Goal: Task Accomplishment & Management: Manage account settings

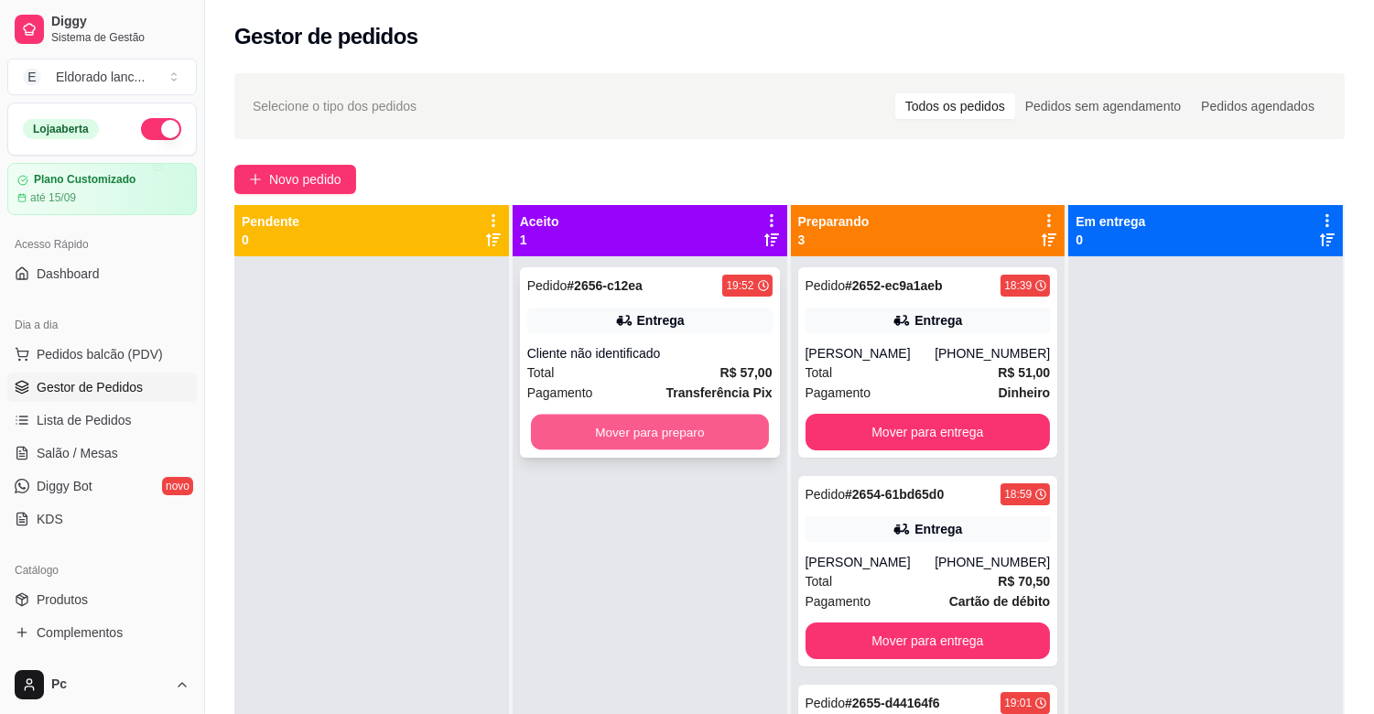
click at [648, 437] on button "Mover para preparo" at bounding box center [650, 433] width 238 height 36
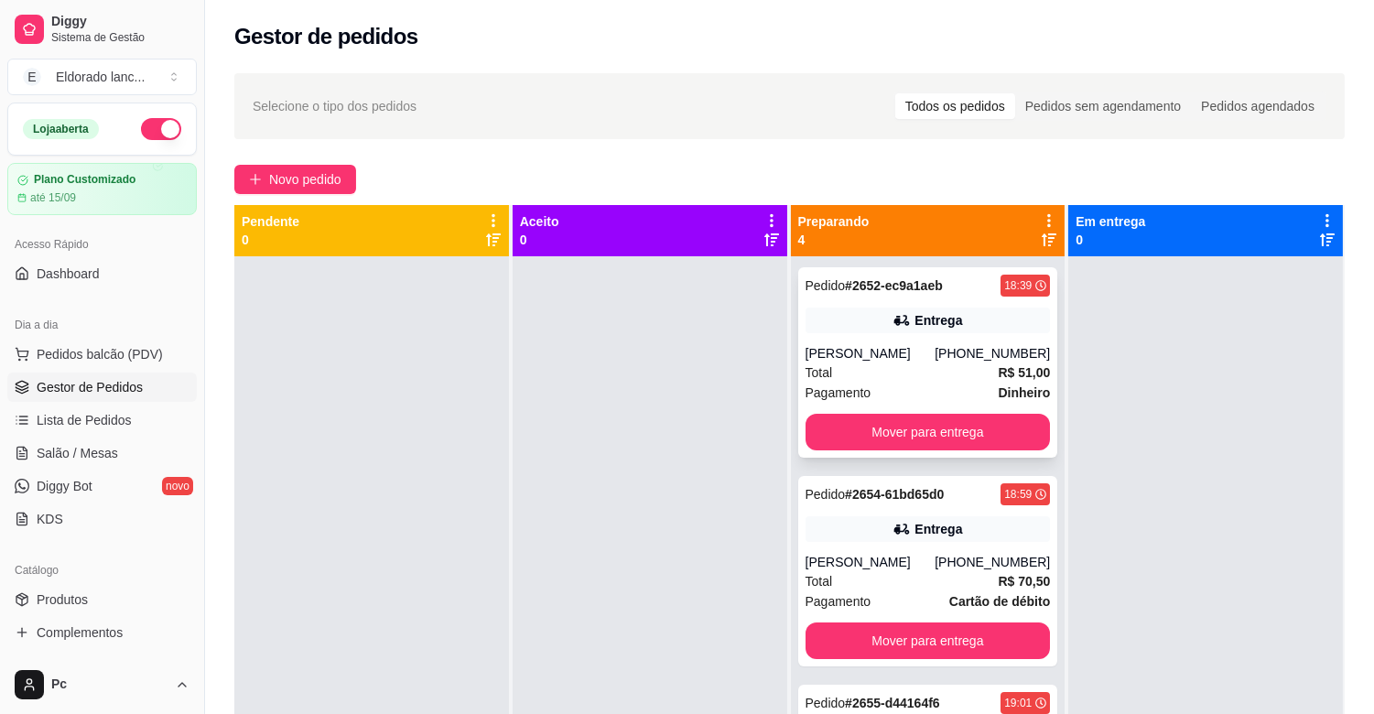
click at [898, 348] on div "[PERSON_NAME]" at bounding box center [870, 353] width 130 height 18
click at [979, 450] on button "Mover para entrega" at bounding box center [928, 433] width 238 height 36
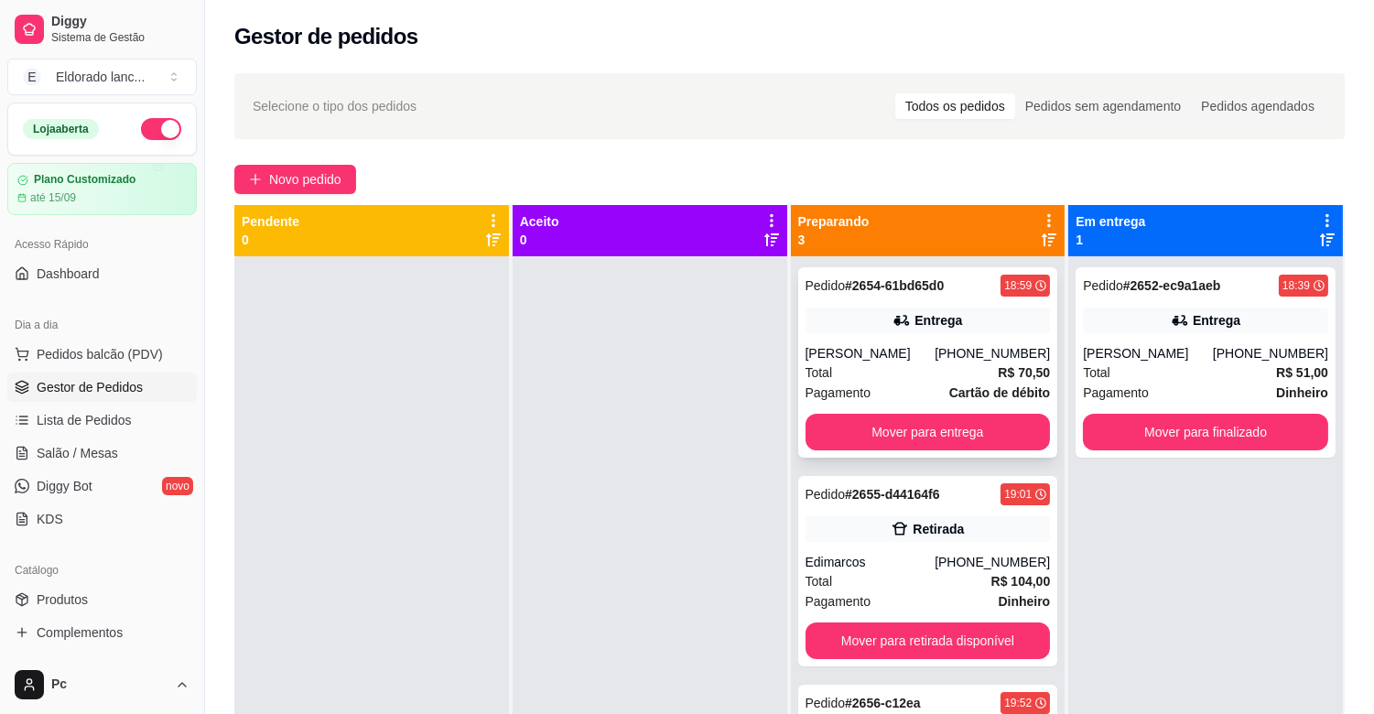
click at [917, 302] on div "Pedido # 2654-61bd65d0 18:59 Entrega Emanoela Aragão [PHONE_NUMBER] Total R$ 70…" at bounding box center [928, 362] width 260 height 190
click at [961, 431] on button "Mover para entrega" at bounding box center [928, 433] width 238 height 36
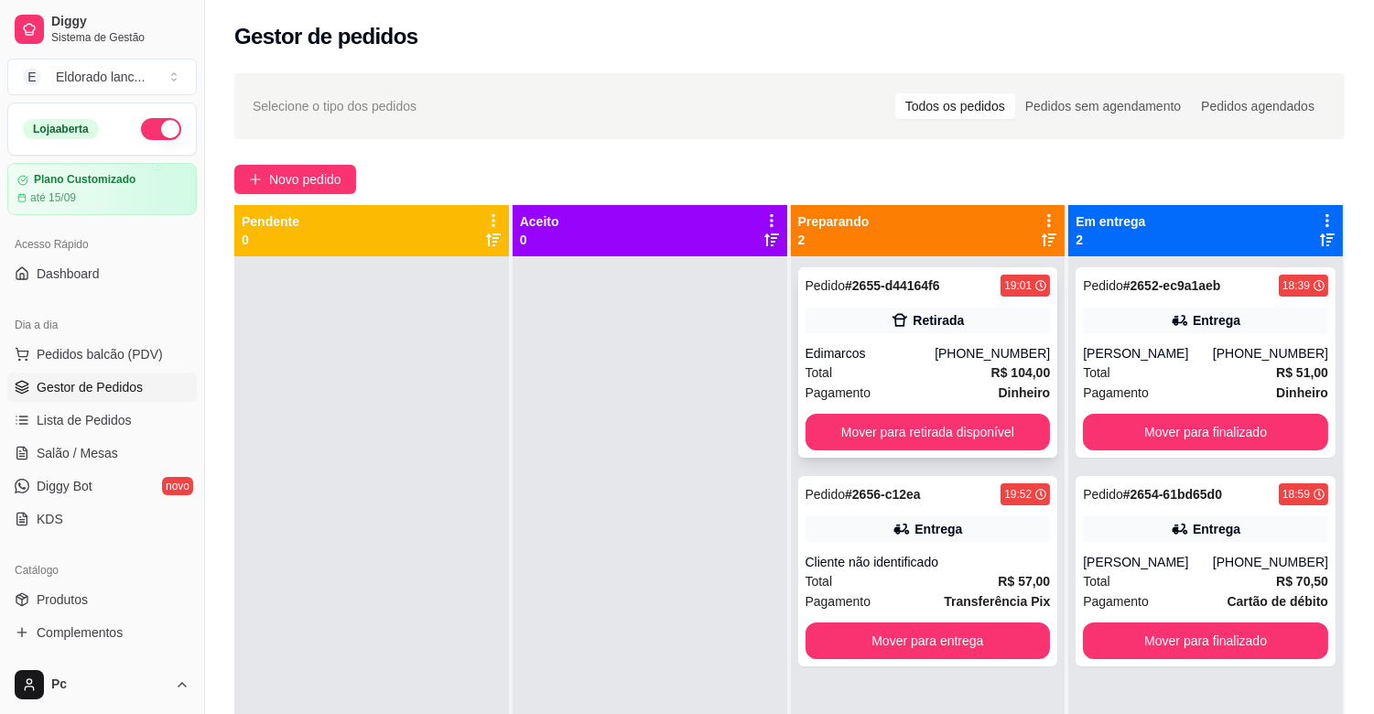
click at [933, 324] on div "Retirada" at bounding box center [937, 320] width 51 height 18
click at [1010, 442] on button "Mover para retirada disponível" at bounding box center [928, 433] width 238 height 36
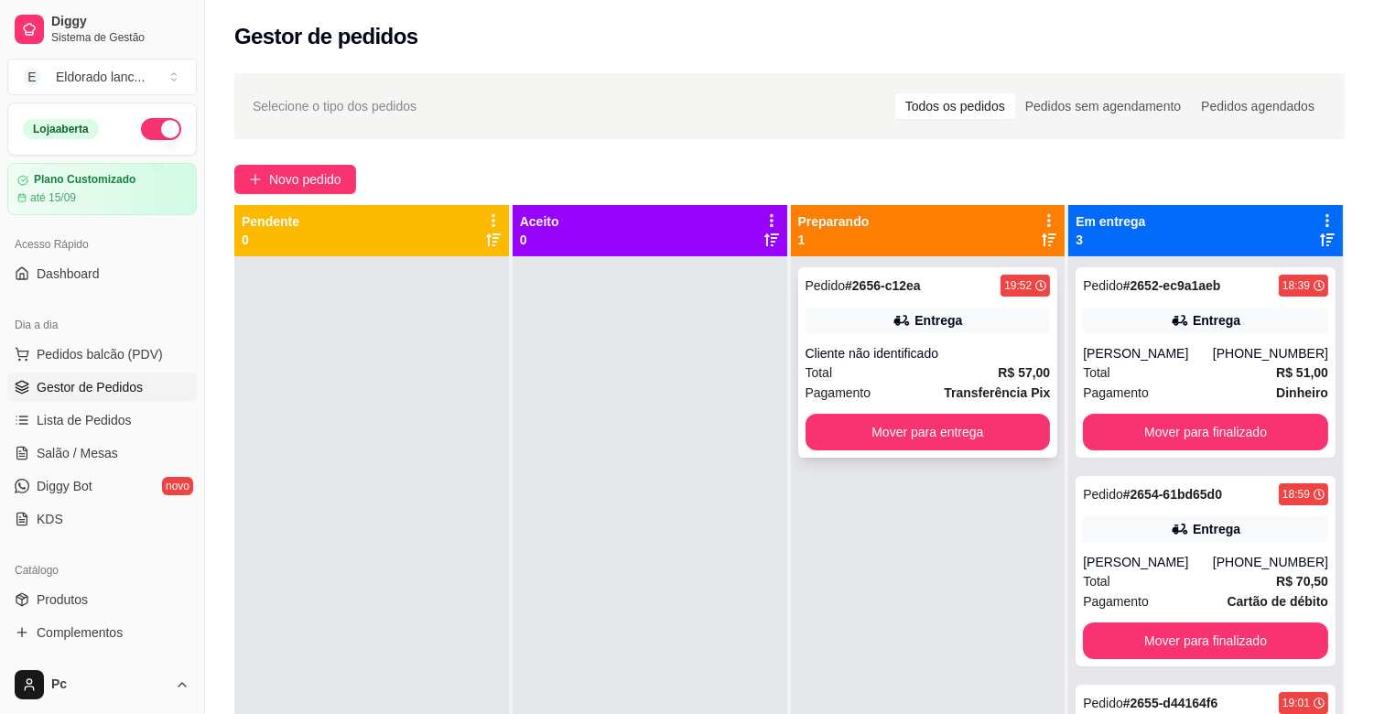
click at [976, 286] on div "Pedido # 2656-c12ea 19:52" at bounding box center [927, 286] width 245 height 22
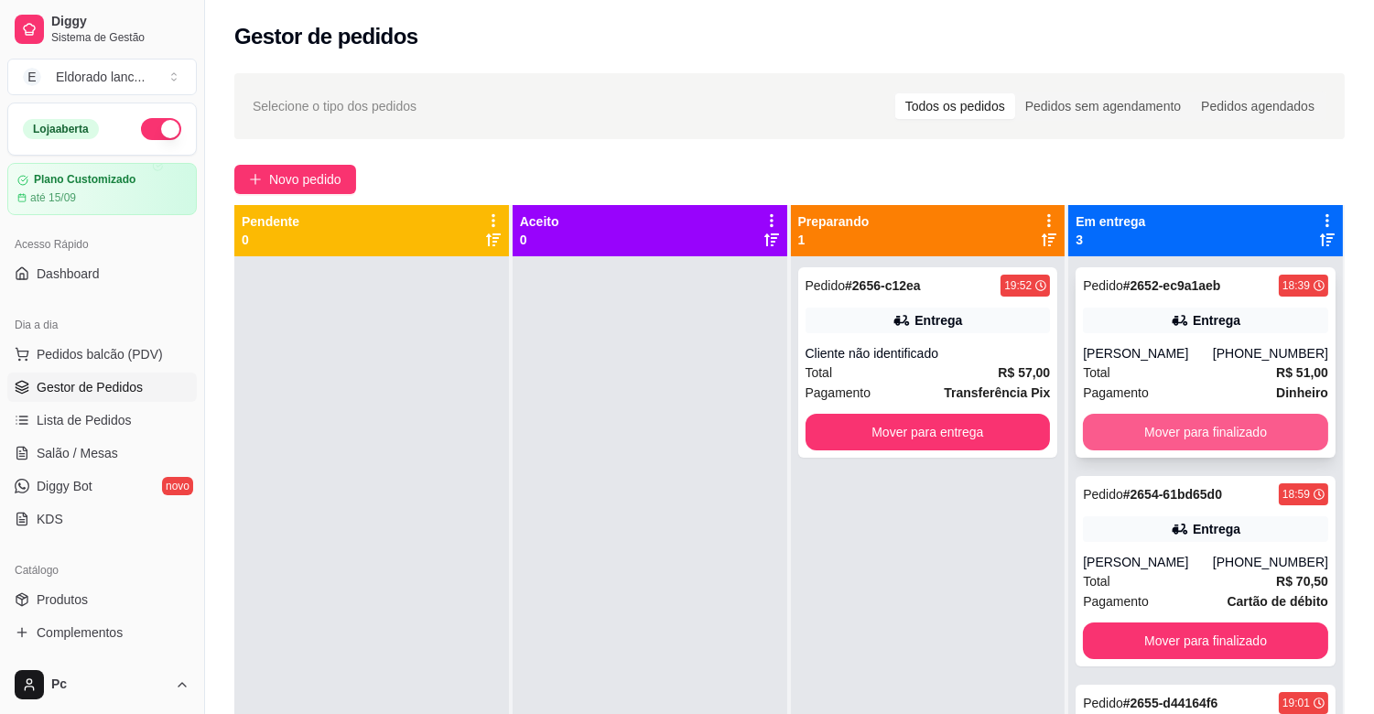
click at [1111, 426] on button "Mover para finalizado" at bounding box center [1205, 432] width 245 height 37
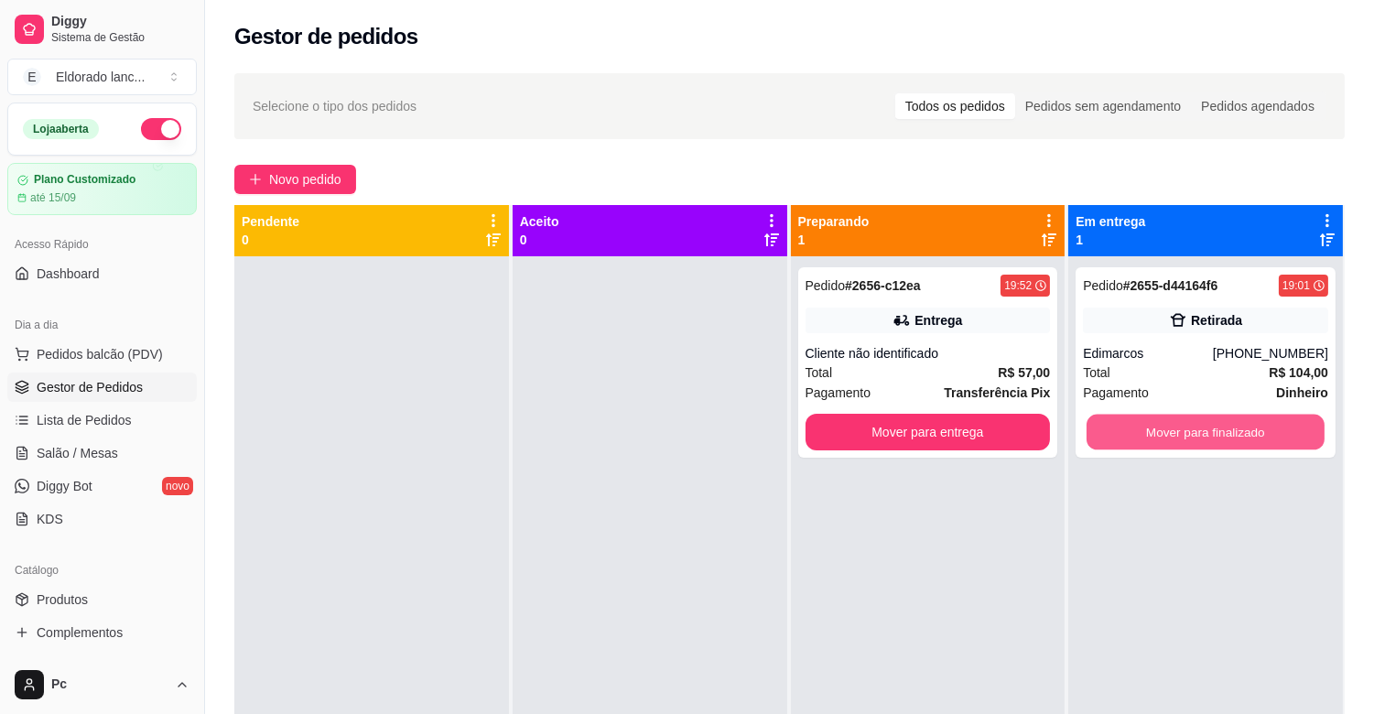
click at [1111, 426] on button "Mover para finalizado" at bounding box center [1205, 433] width 238 height 36
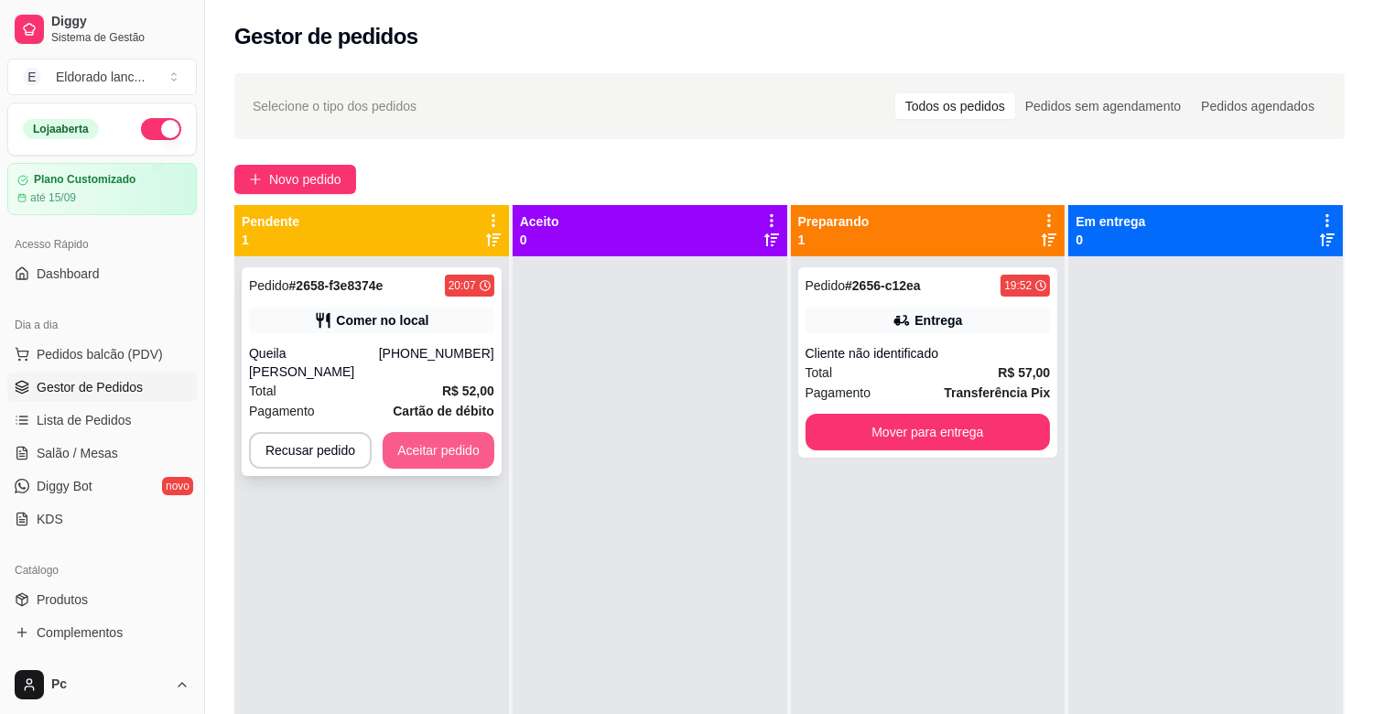
click at [479, 458] on button "Aceitar pedido" at bounding box center [439, 450] width 112 height 37
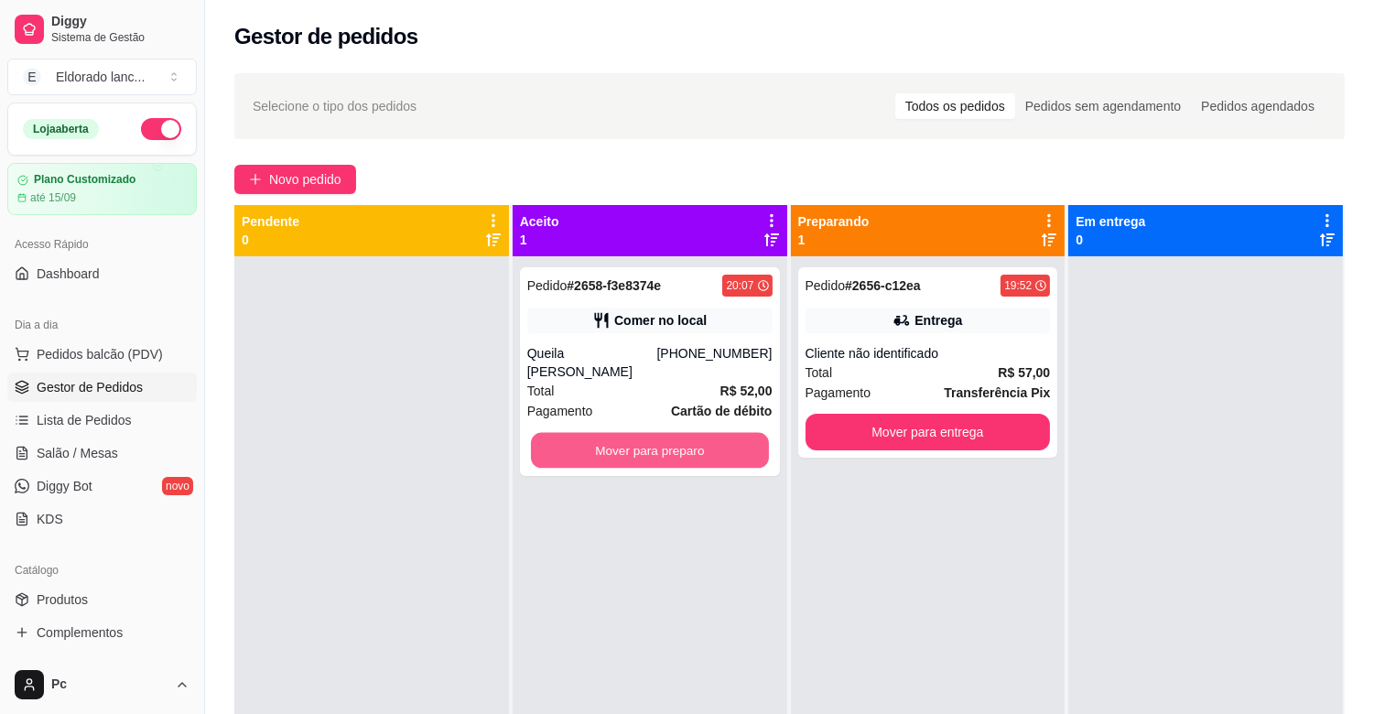
click at [682, 436] on button "Mover para preparo" at bounding box center [650, 451] width 238 height 36
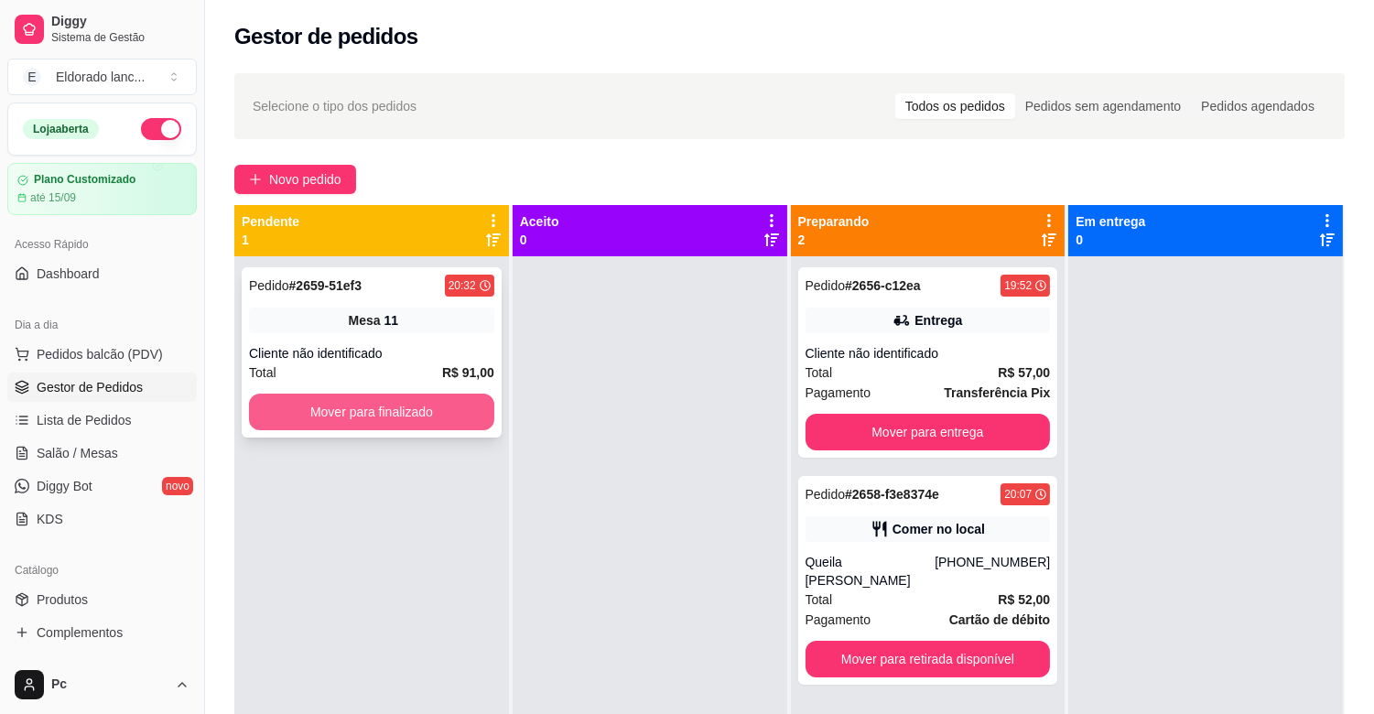
click at [445, 408] on button "Mover para finalizado" at bounding box center [371, 412] width 245 height 37
click at [445, 407] on button "Mover para finalizado" at bounding box center [371, 412] width 245 height 37
click at [446, 407] on button "Mover para finalizado" at bounding box center [371, 412] width 245 height 37
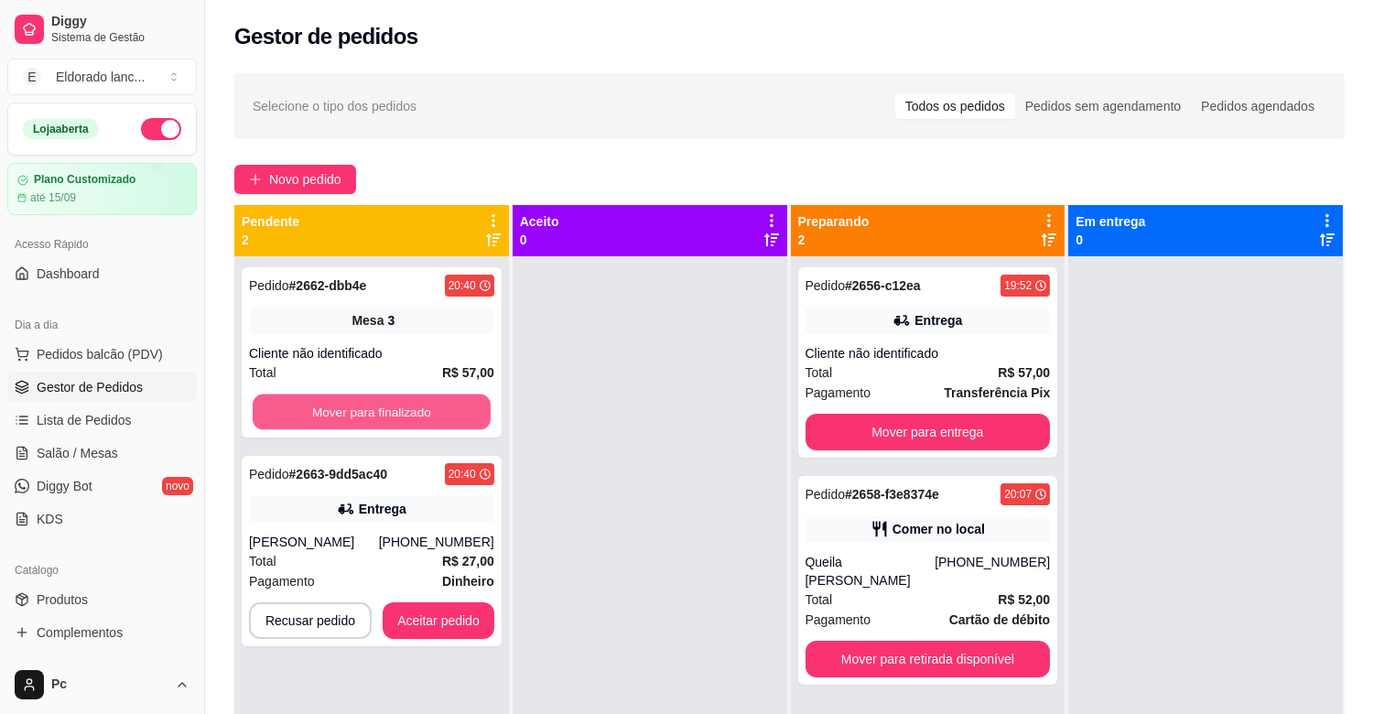
click at [446, 407] on button "Mover para finalizado" at bounding box center [372, 412] width 238 height 36
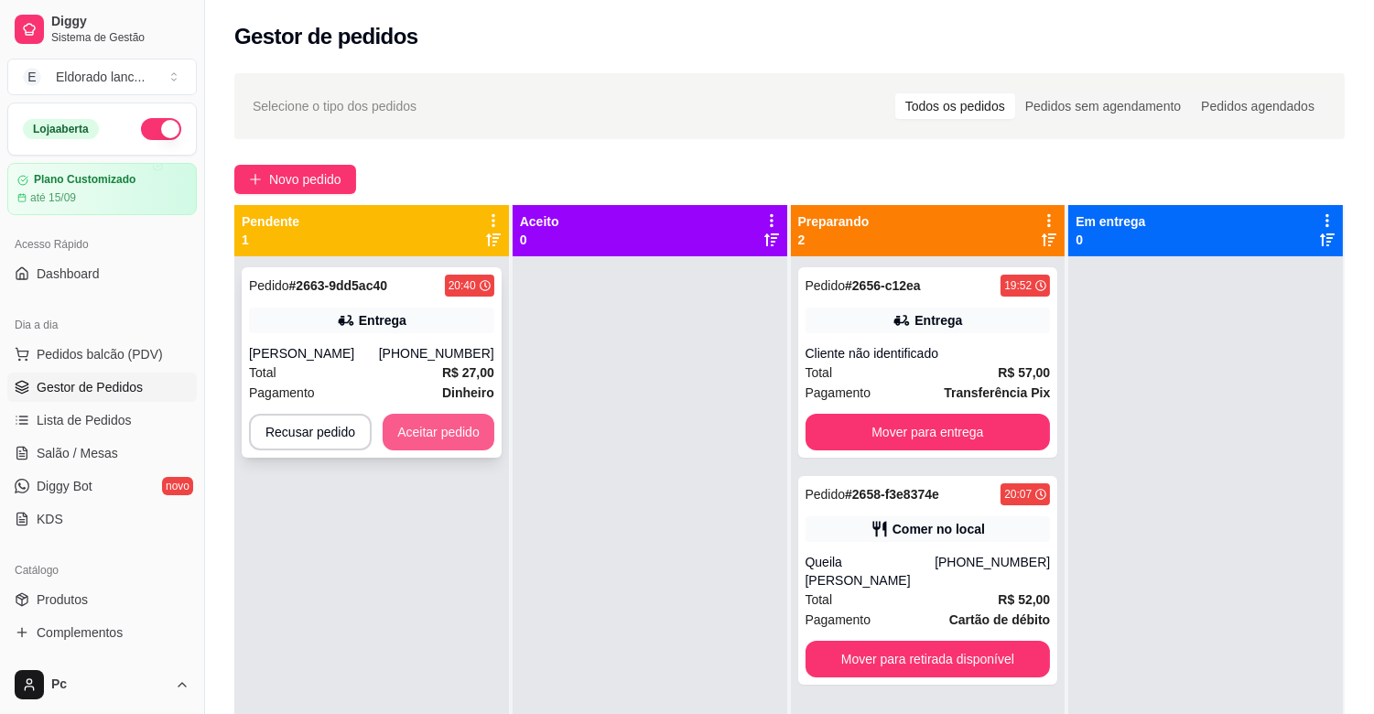
click at [439, 424] on button "Aceitar pedido" at bounding box center [439, 432] width 112 height 37
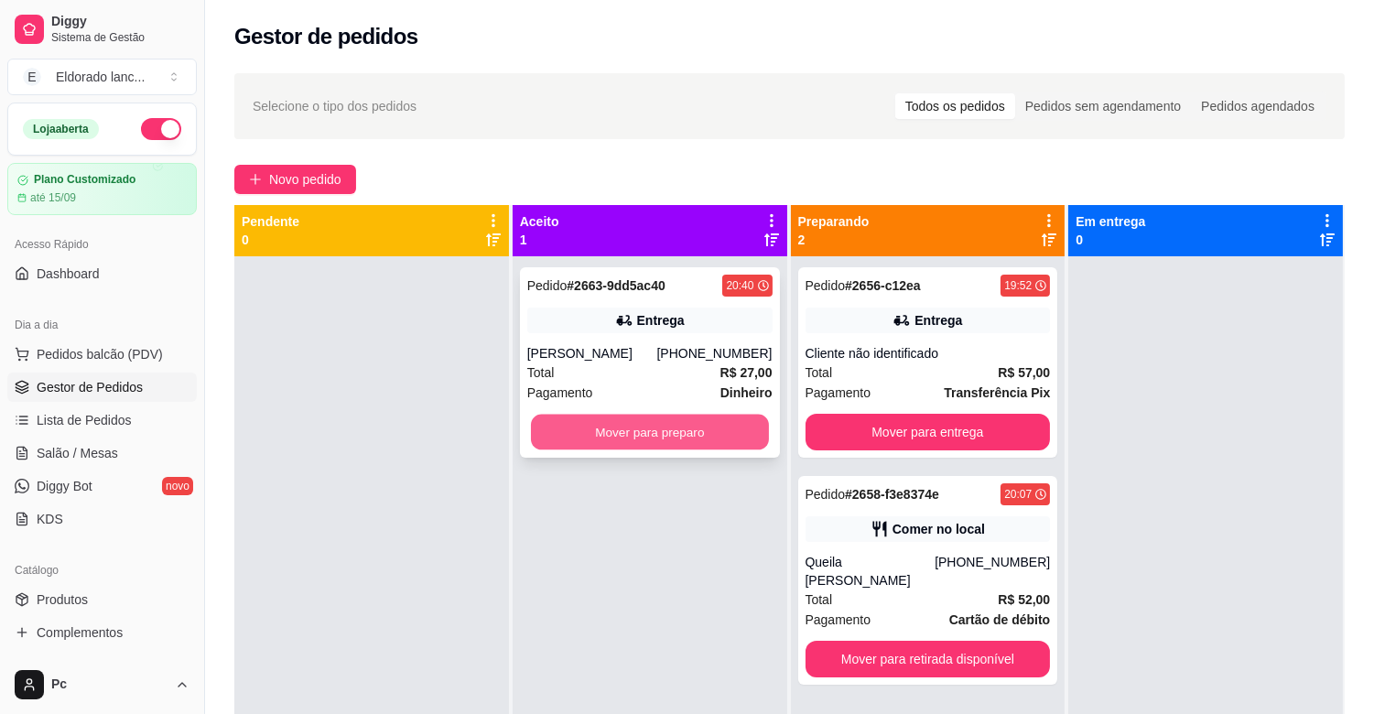
click at [697, 423] on button "Mover para preparo" at bounding box center [650, 433] width 238 height 36
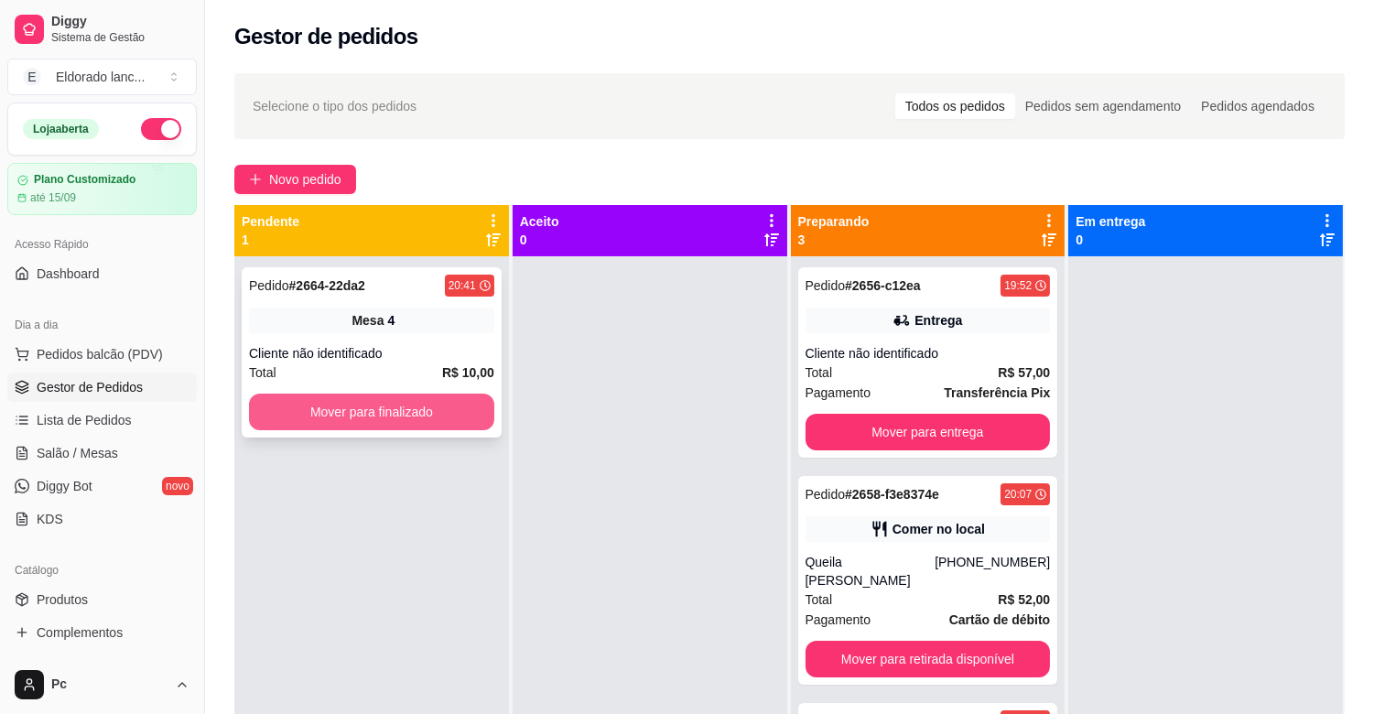
click at [453, 405] on button "Mover para finalizado" at bounding box center [371, 412] width 245 height 37
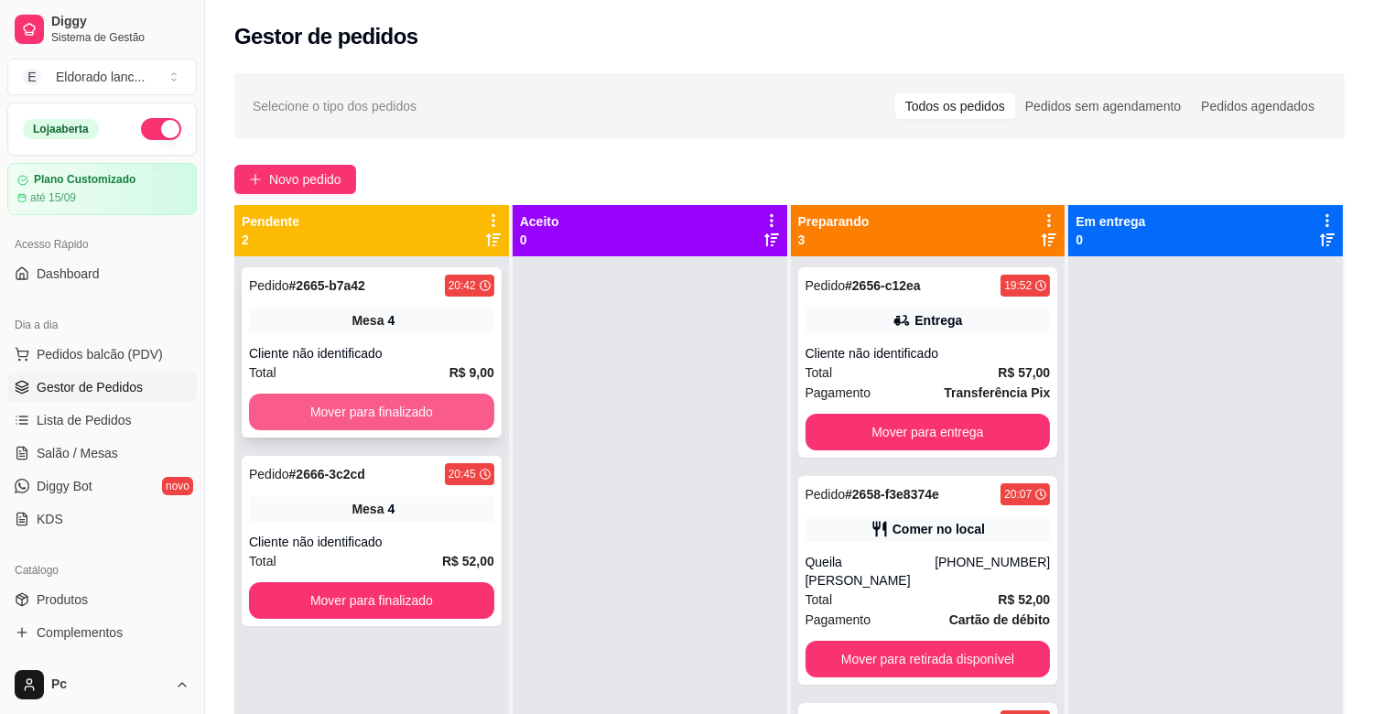
click at [427, 415] on button "Mover para finalizado" at bounding box center [371, 412] width 245 height 37
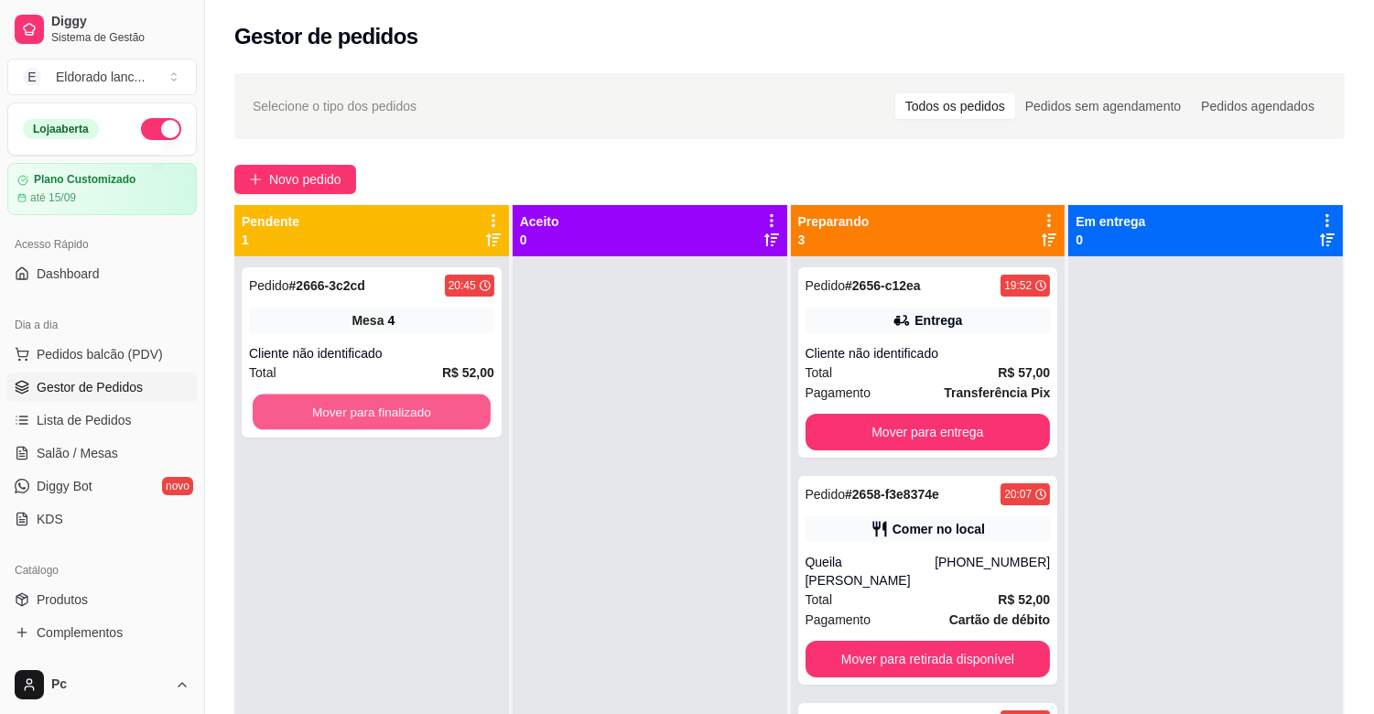
click at [427, 415] on button "Mover para finalizado" at bounding box center [372, 412] width 238 height 36
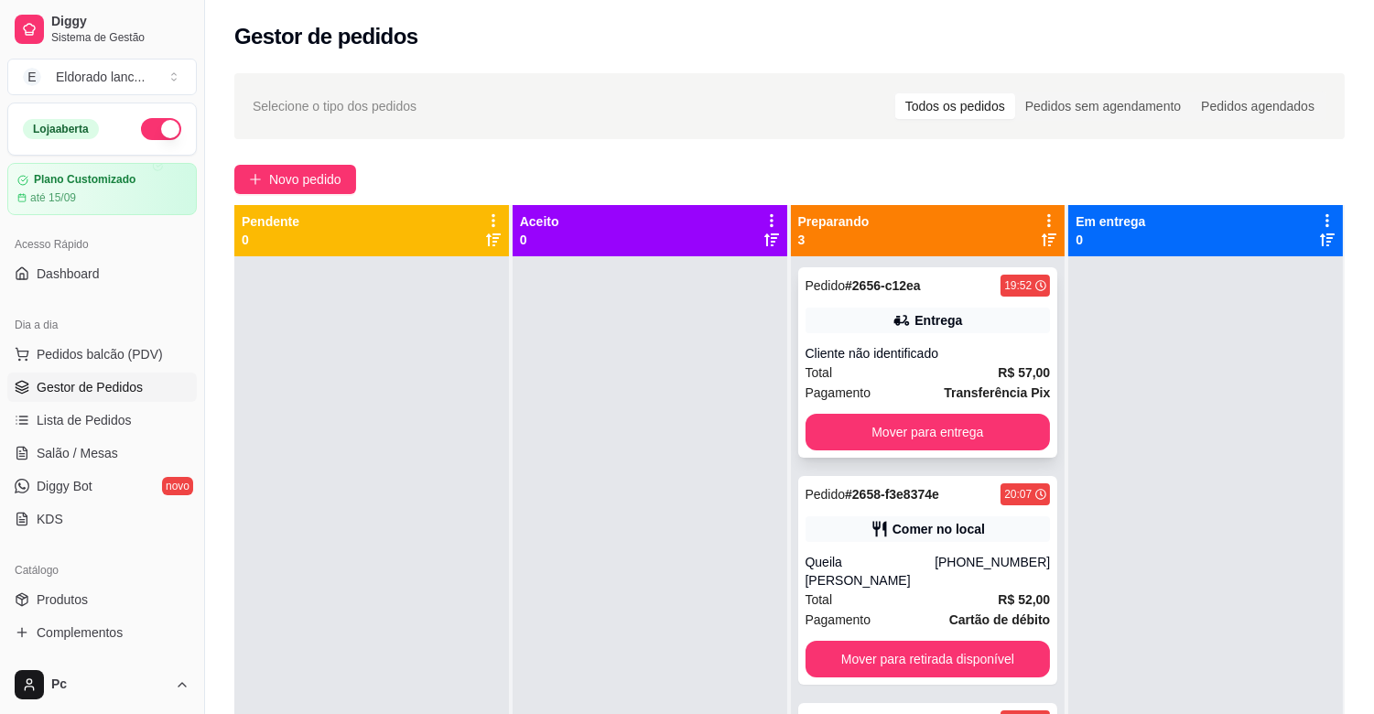
click at [988, 308] on div "Entrega" at bounding box center [927, 320] width 245 height 26
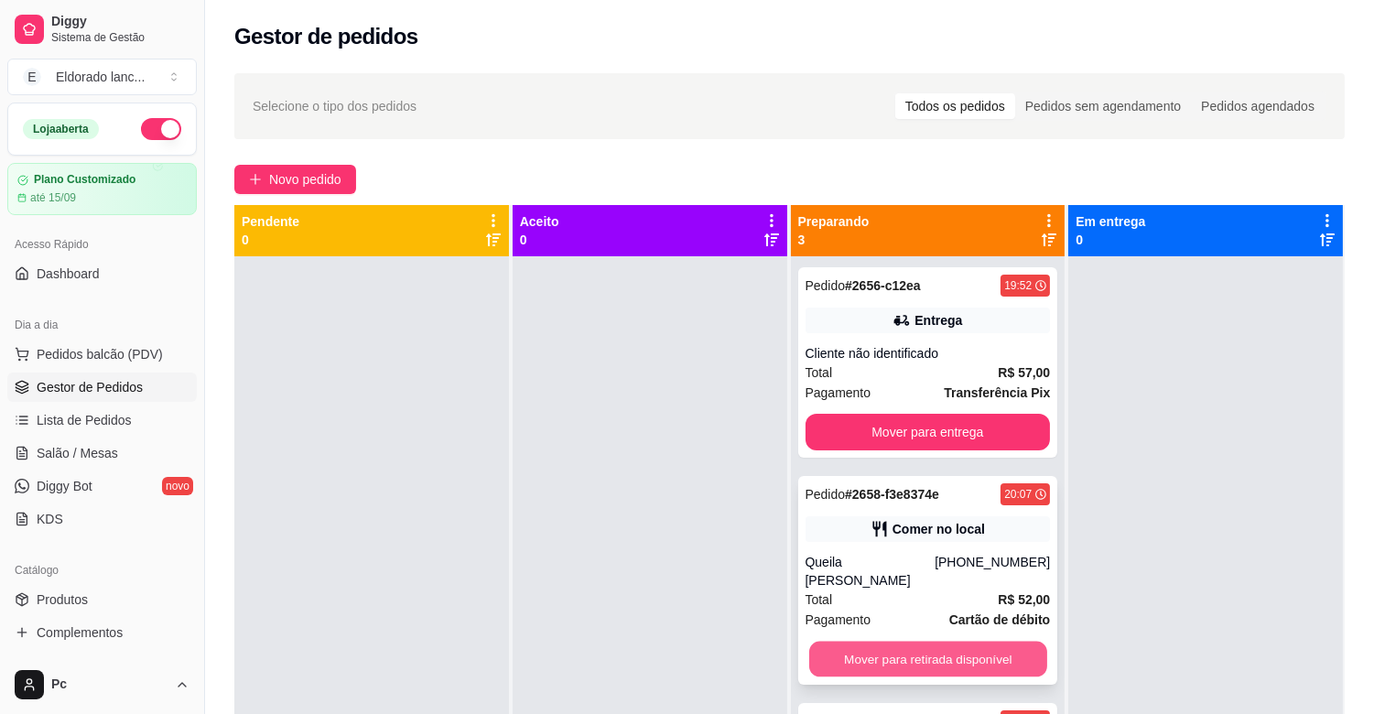
click at [992, 661] on button "Mover para retirada disponível" at bounding box center [928, 660] width 238 height 36
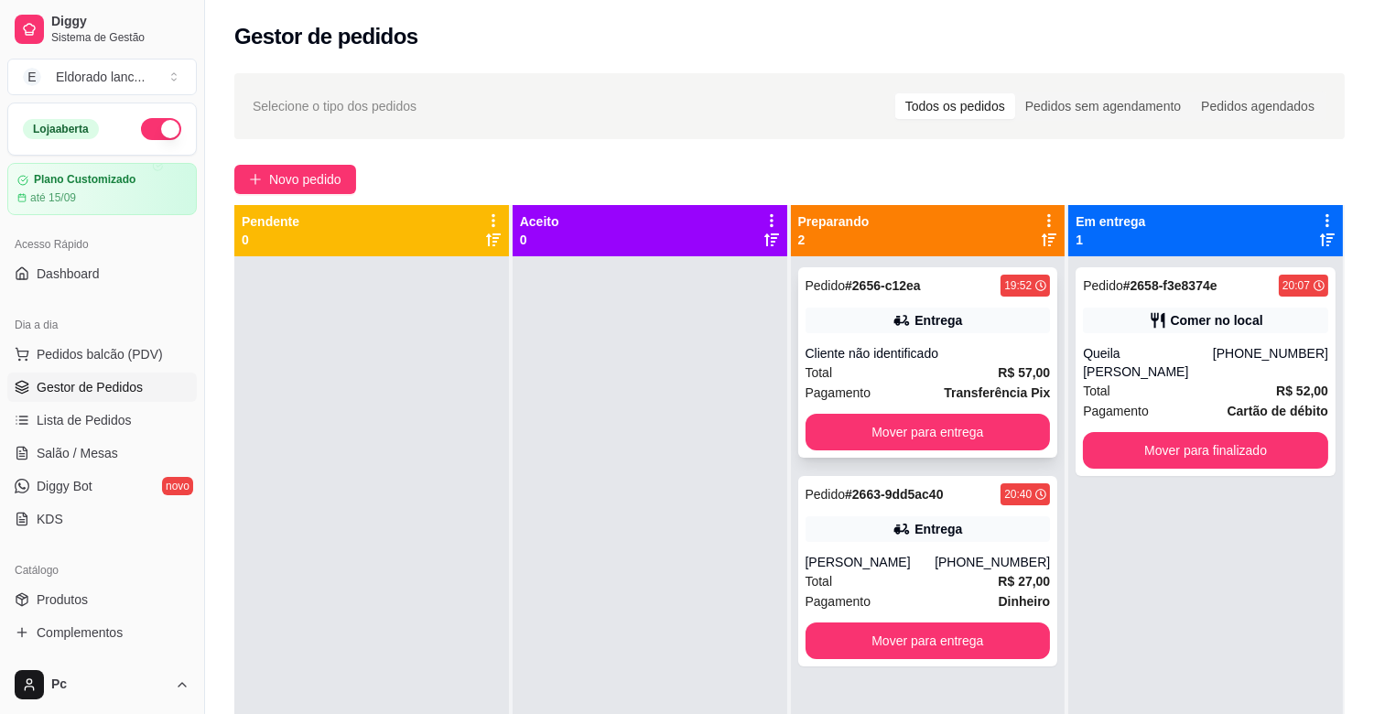
click at [944, 385] on strong "Transferência Pix" at bounding box center [997, 392] width 106 height 15
click at [946, 431] on button "Mover para entrega" at bounding box center [928, 433] width 238 height 36
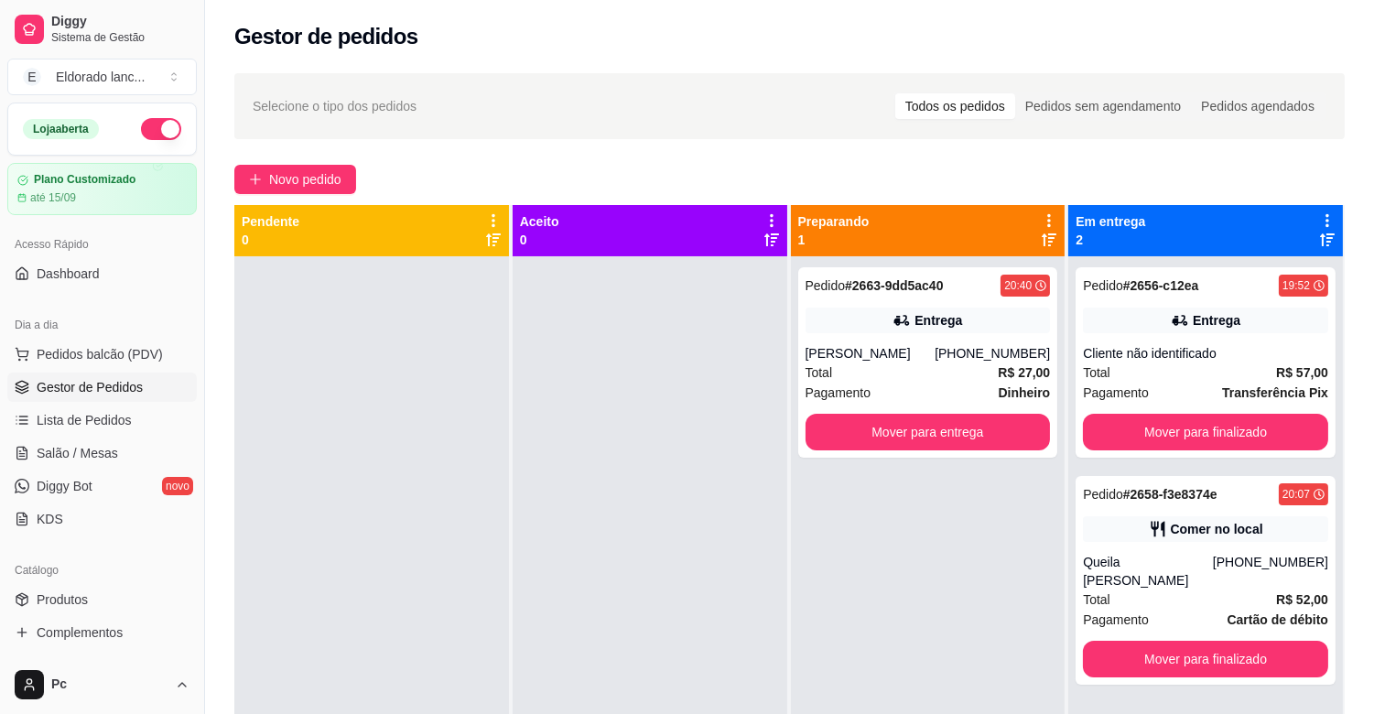
click at [926, 357] on div "[PERSON_NAME]" at bounding box center [870, 353] width 130 height 18
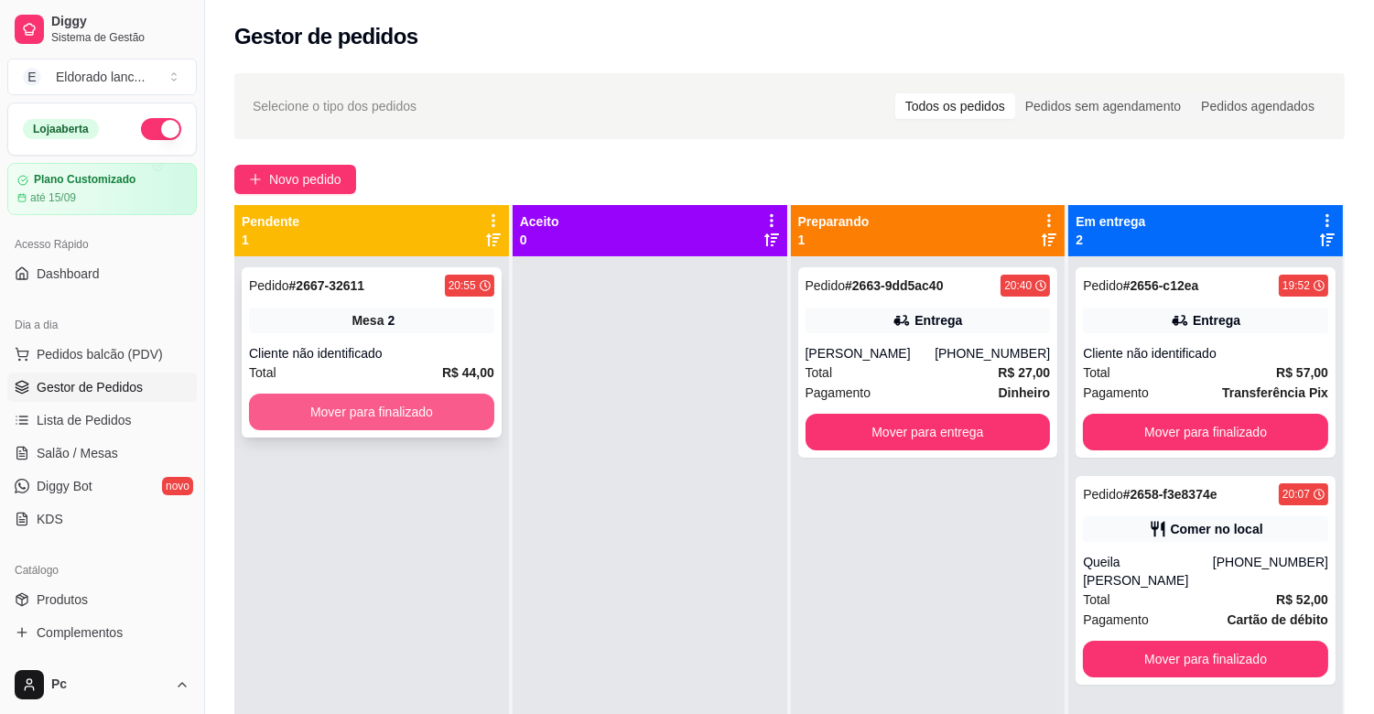
click at [368, 419] on button "Mover para finalizado" at bounding box center [371, 412] width 245 height 37
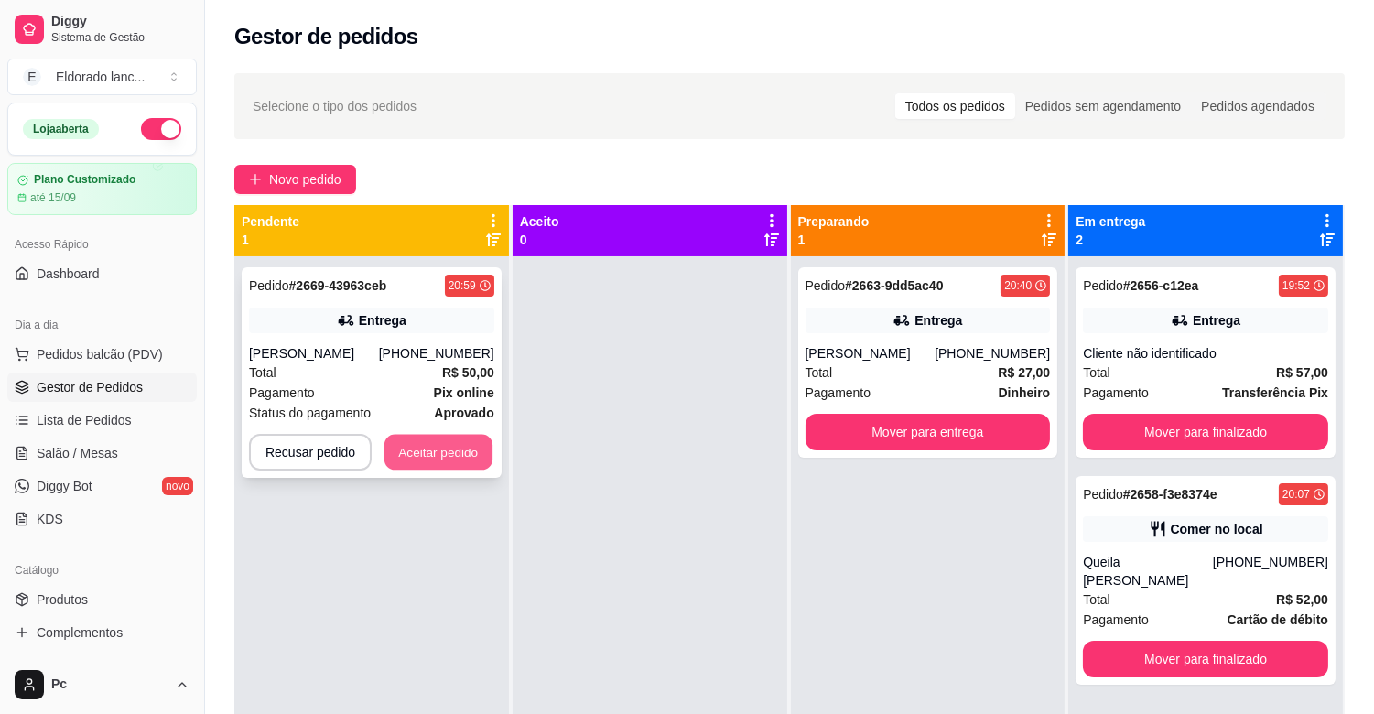
click at [445, 436] on button "Aceitar pedido" at bounding box center [438, 453] width 108 height 36
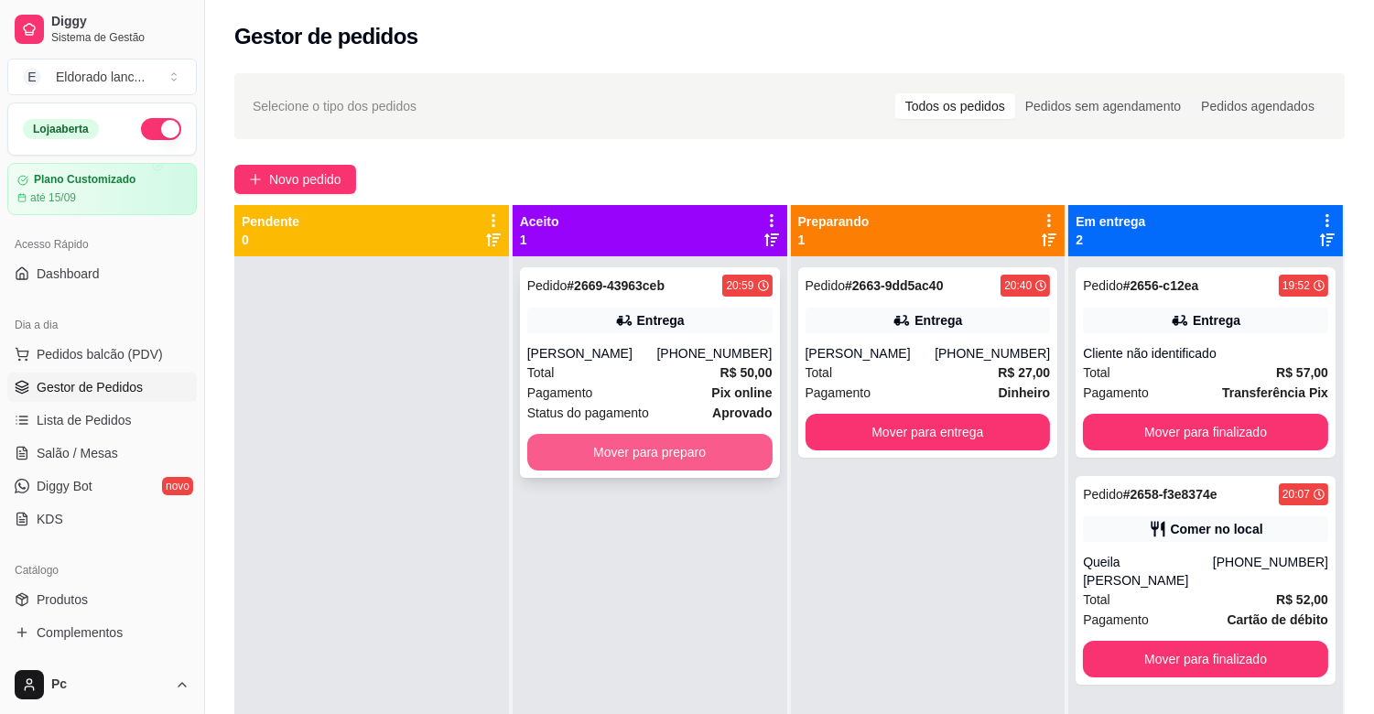
click at [605, 450] on button "Mover para preparo" at bounding box center [649, 452] width 245 height 37
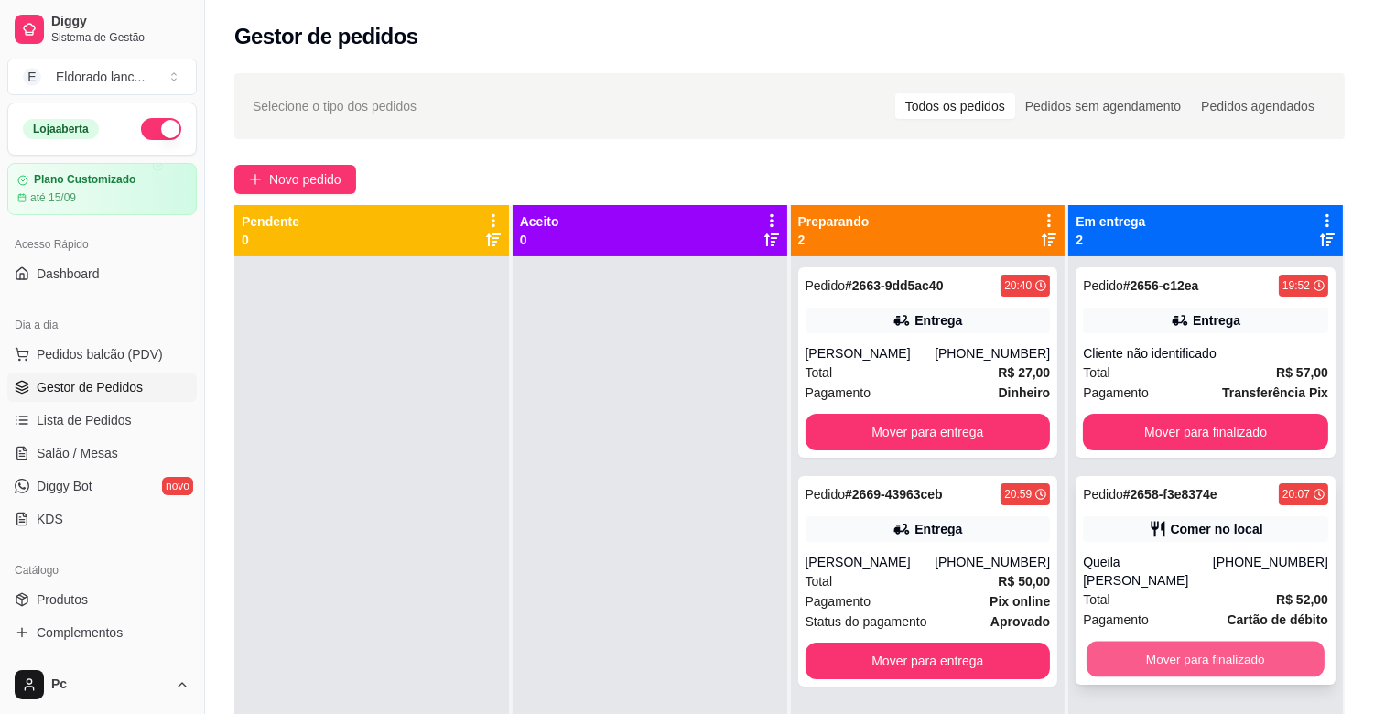
click at [1200, 663] on button "Mover para finalizado" at bounding box center [1205, 660] width 238 height 36
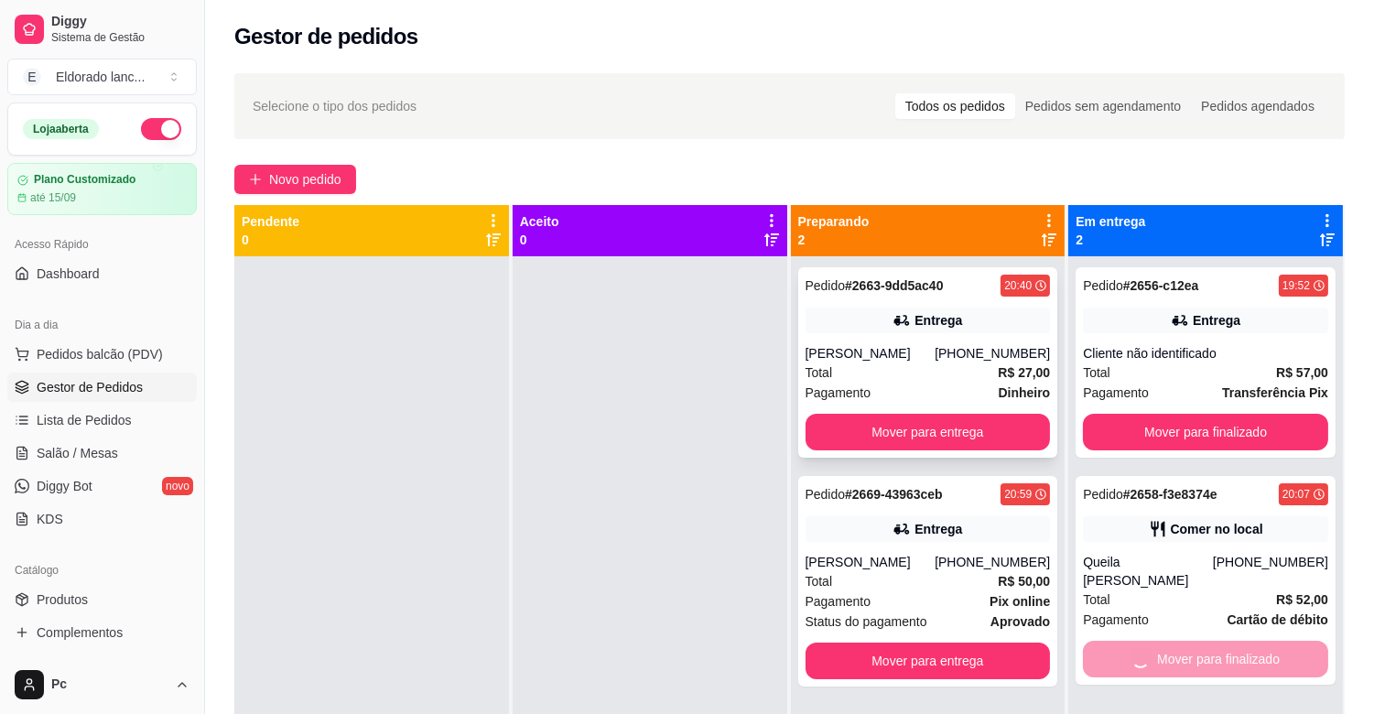
click at [940, 337] on div "Pedido # 2663-9dd5ac40 20:40 Entrega [PERSON_NAME] [PHONE_NUMBER] Total R$ 27,0…" at bounding box center [928, 362] width 260 height 190
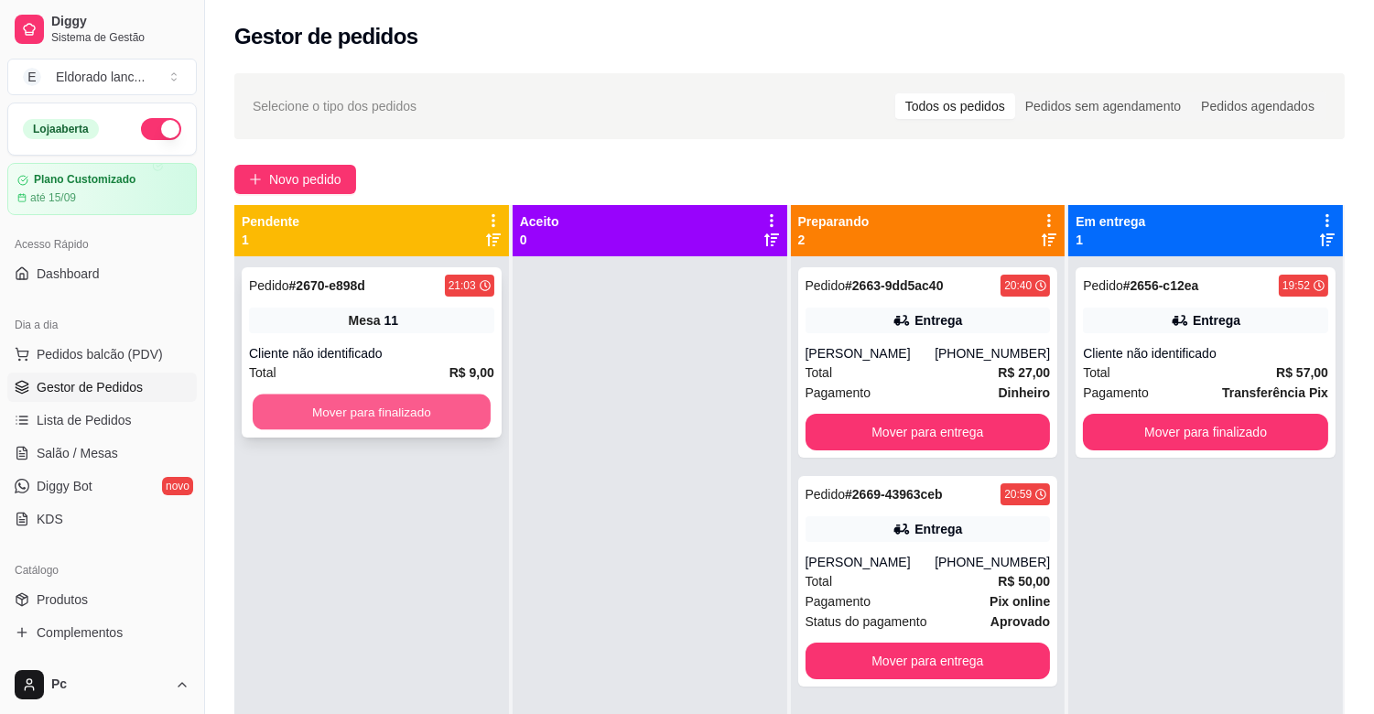
click at [318, 409] on button "Mover para finalizado" at bounding box center [372, 412] width 238 height 36
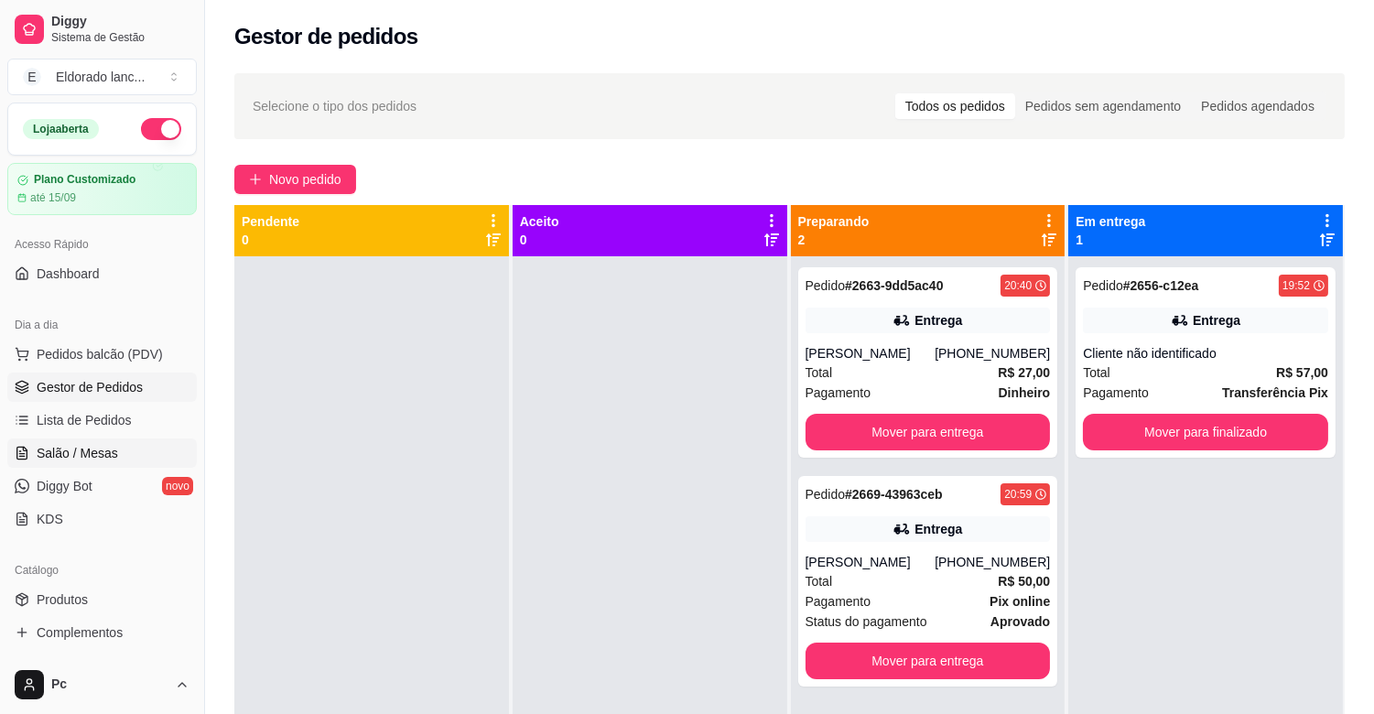
click at [80, 442] on link "Salão / Mesas" at bounding box center [101, 452] width 189 height 29
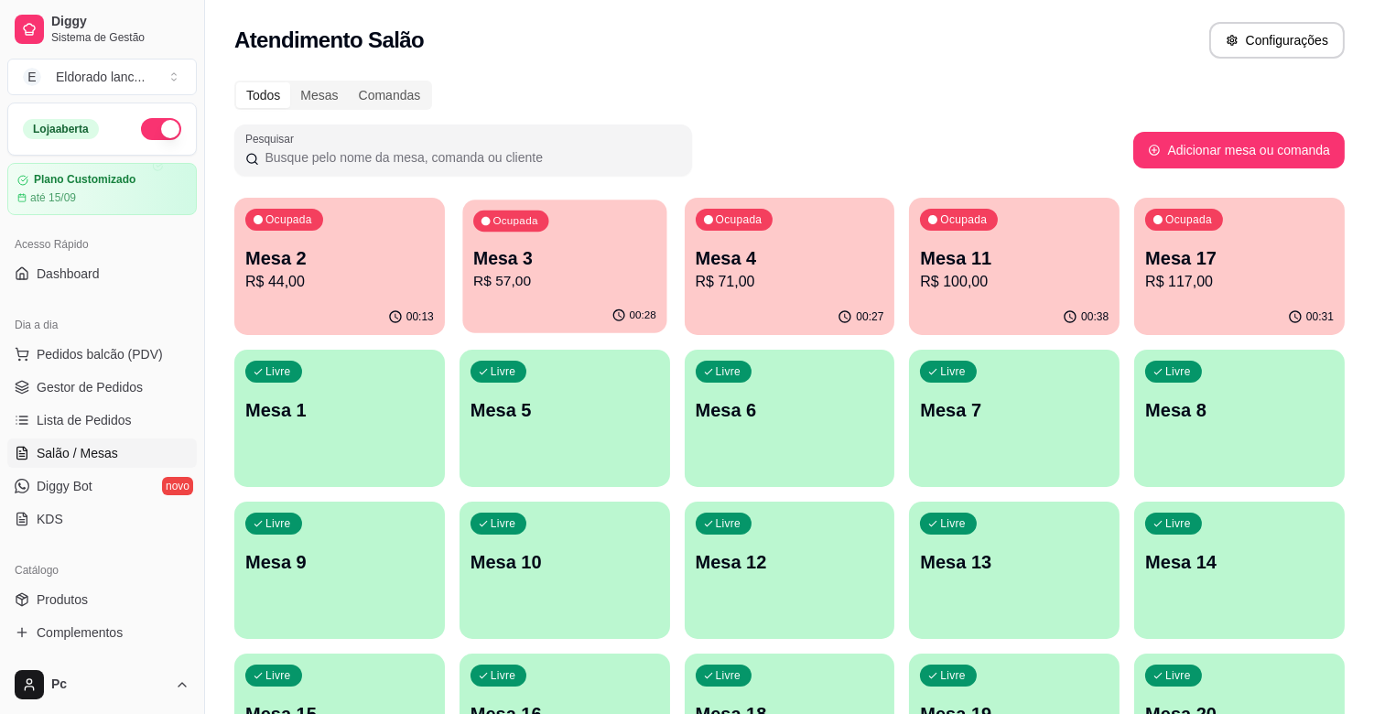
click at [565, 307] on div "00:28" at bounding box center [564, 315] width 204 height 35
click at [113, 395] on span "Gestor de Pedidos" at bounding box center [90, 387] width 106 height 18
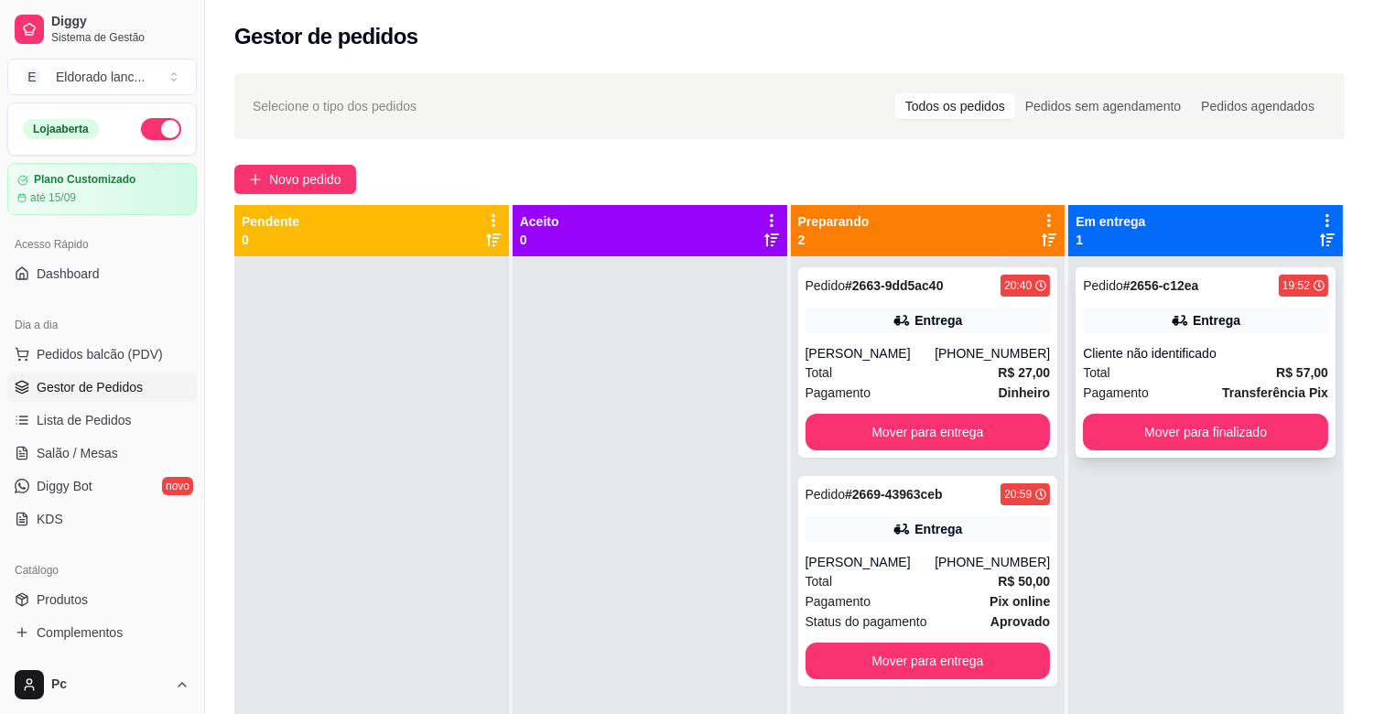
click at [1238, 361] on div "Cliente não identificado" at bounding box center [1205, 353] width 245 height 18
click at [1261, 424] on button "Mover para finalizado" at bounding box center [1205, 433] width 238 height 36
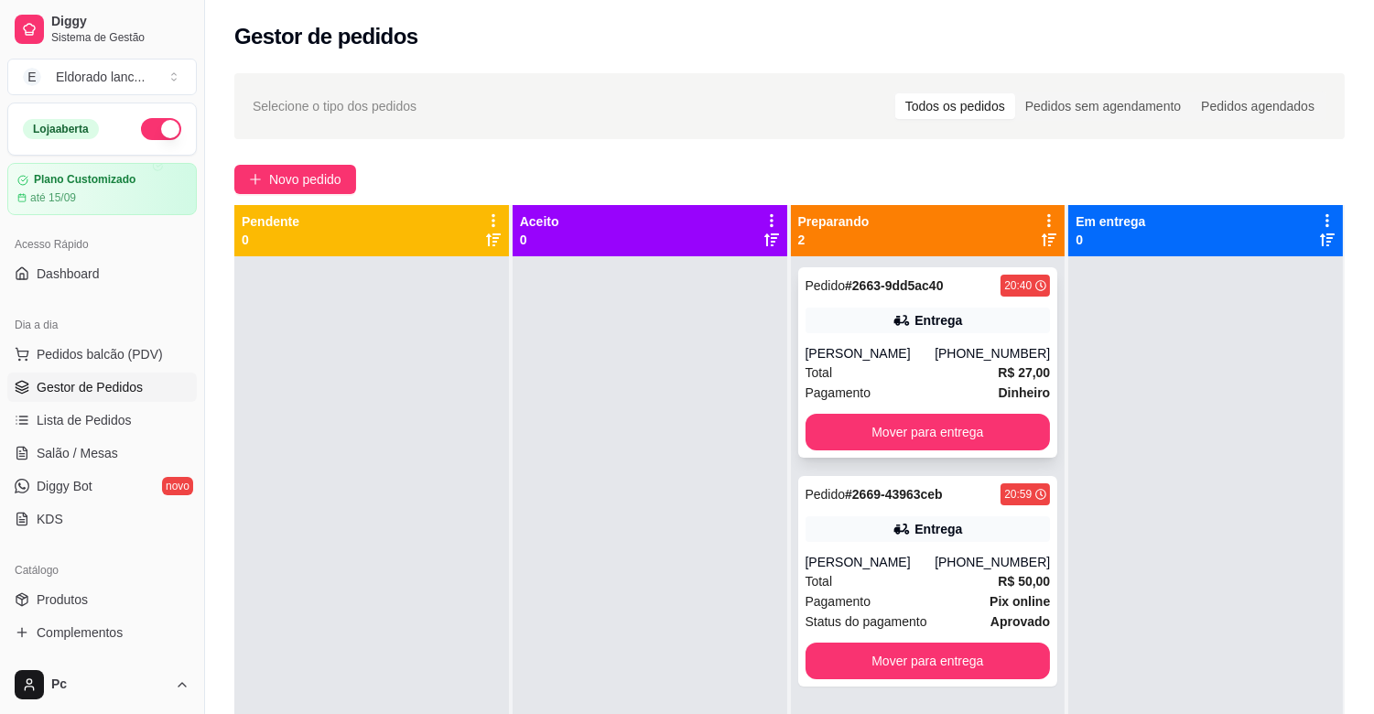
click at [864, 383] on div "Pagamento Dinheiro" at bounding box center [927, 393] width 245 height 20
click at [94, 458] on span "Salão / Mesas" at bounding box center [77, 453] width 81 height 18
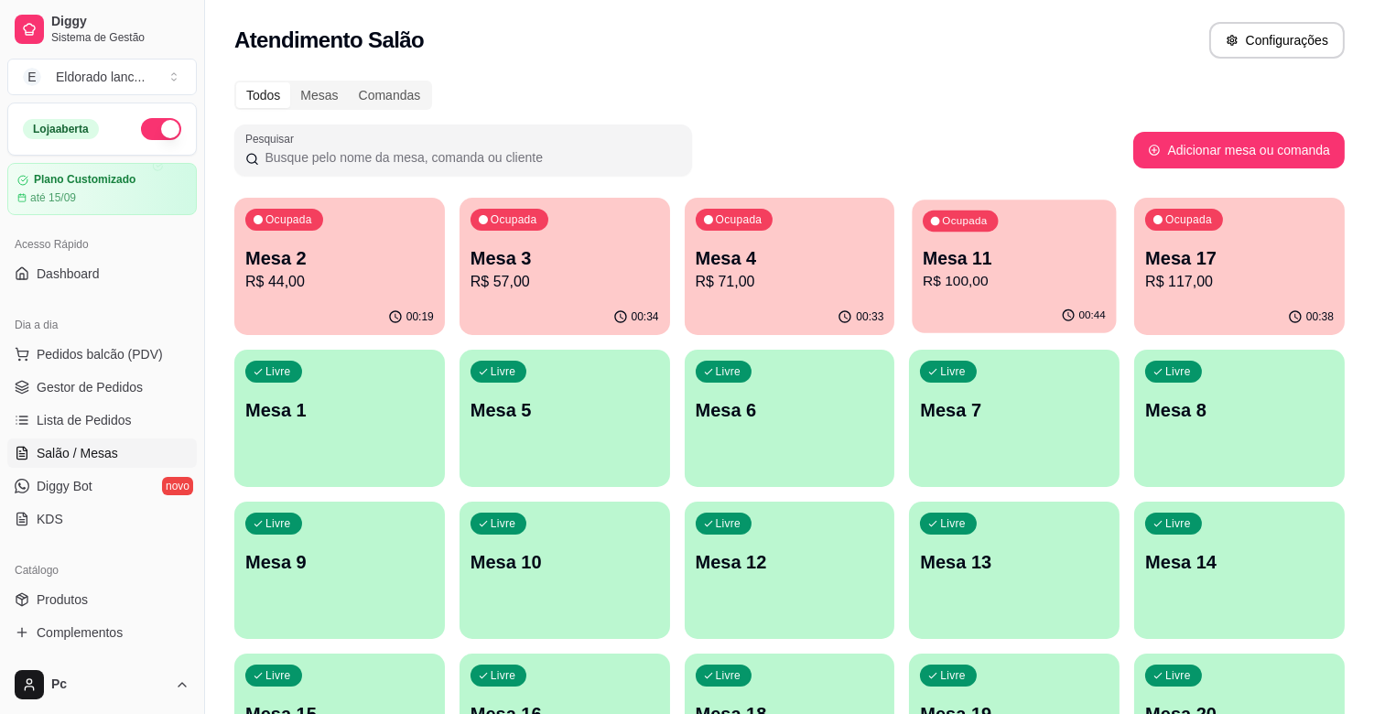
click at [1023, 239] on div "Ocupada Mesa 11 R$ 100,00" at bounding box center [1014, 248] width 204 height 99
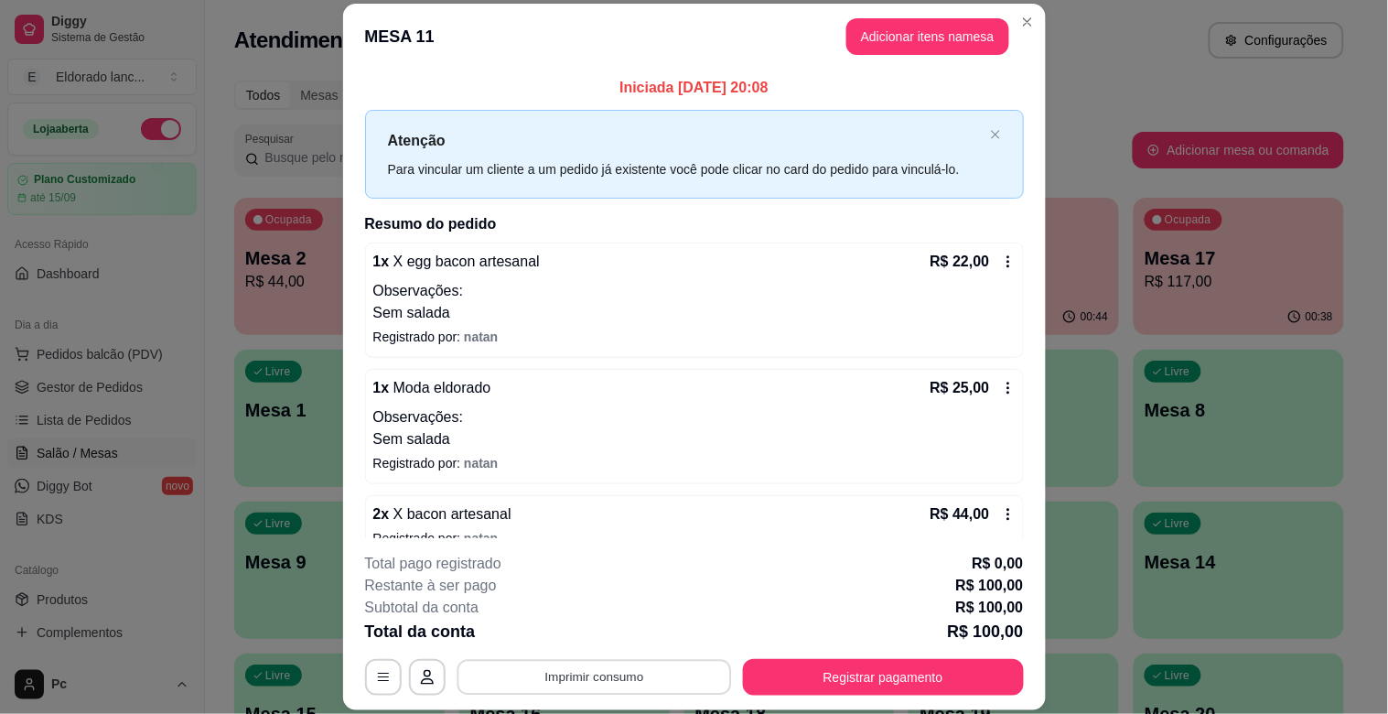
click at [519, 684] on button "Imprimir consumo" at bounding box center [594, 678] width 275 height 36
click at [545, 631] on button "IMPRESSORA" at bounding box center [592, 634] width 128 height 28
click at [836, 679] on button "Registrar pagamento" at bounding box center [883, 677] width 281 height 37
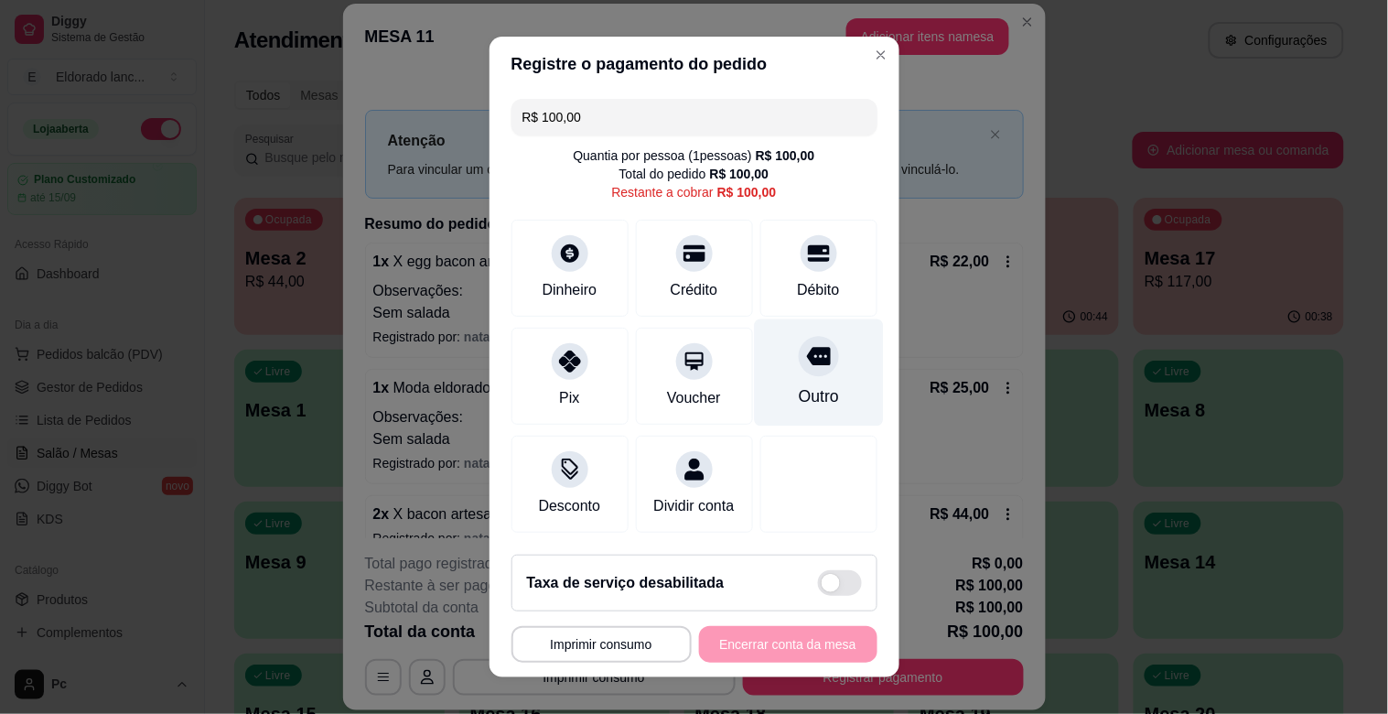
click at [791, 378] on div "Outro" at bounding box center [818, 372] width 129 height 107
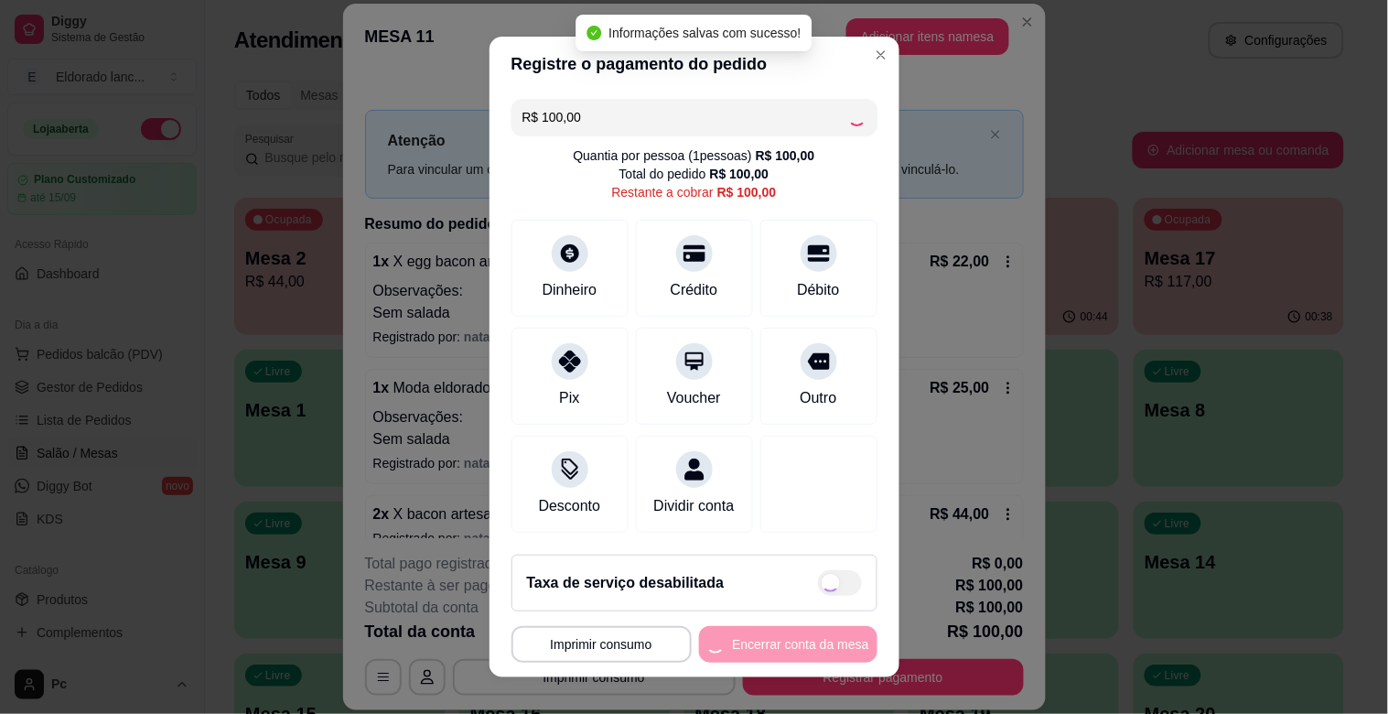
type input "R$ 0,00"
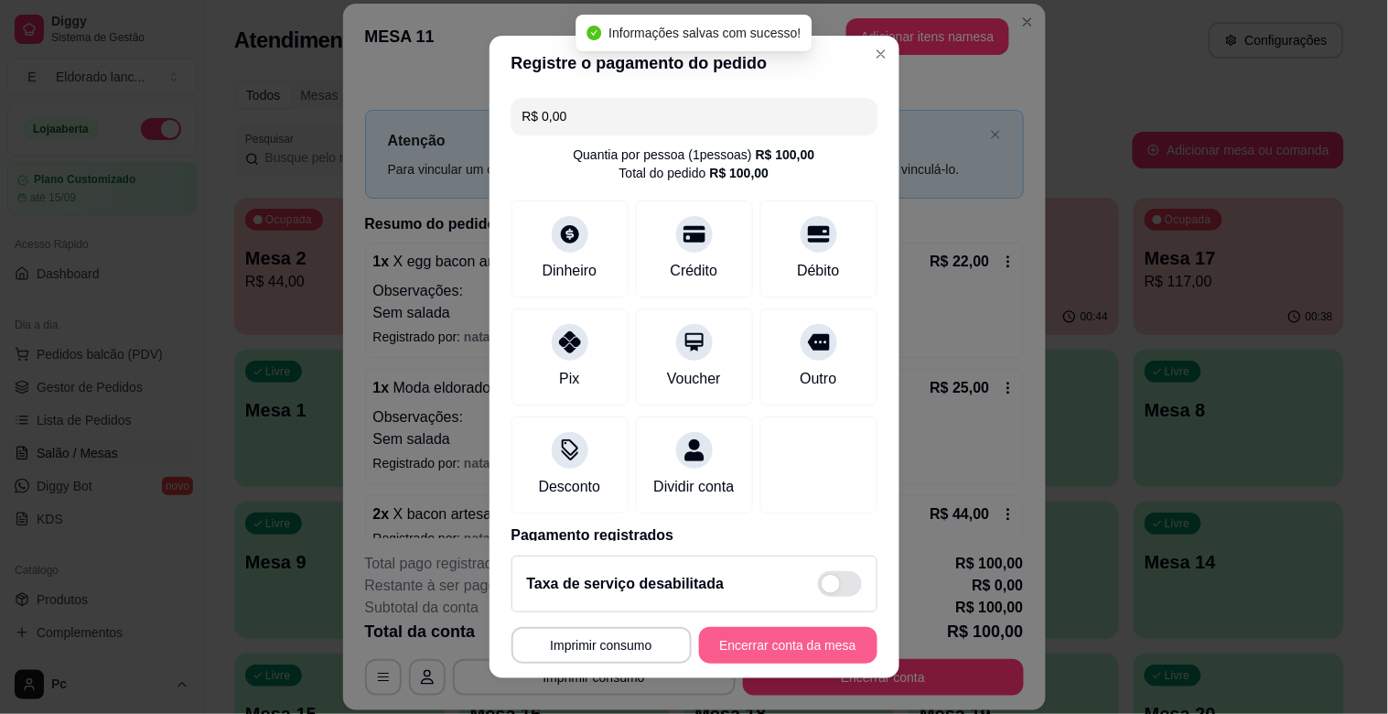
click at [776, 638] on button "Encerrar conta da mesa" at bounding box center [788, 645] width 178 height 37
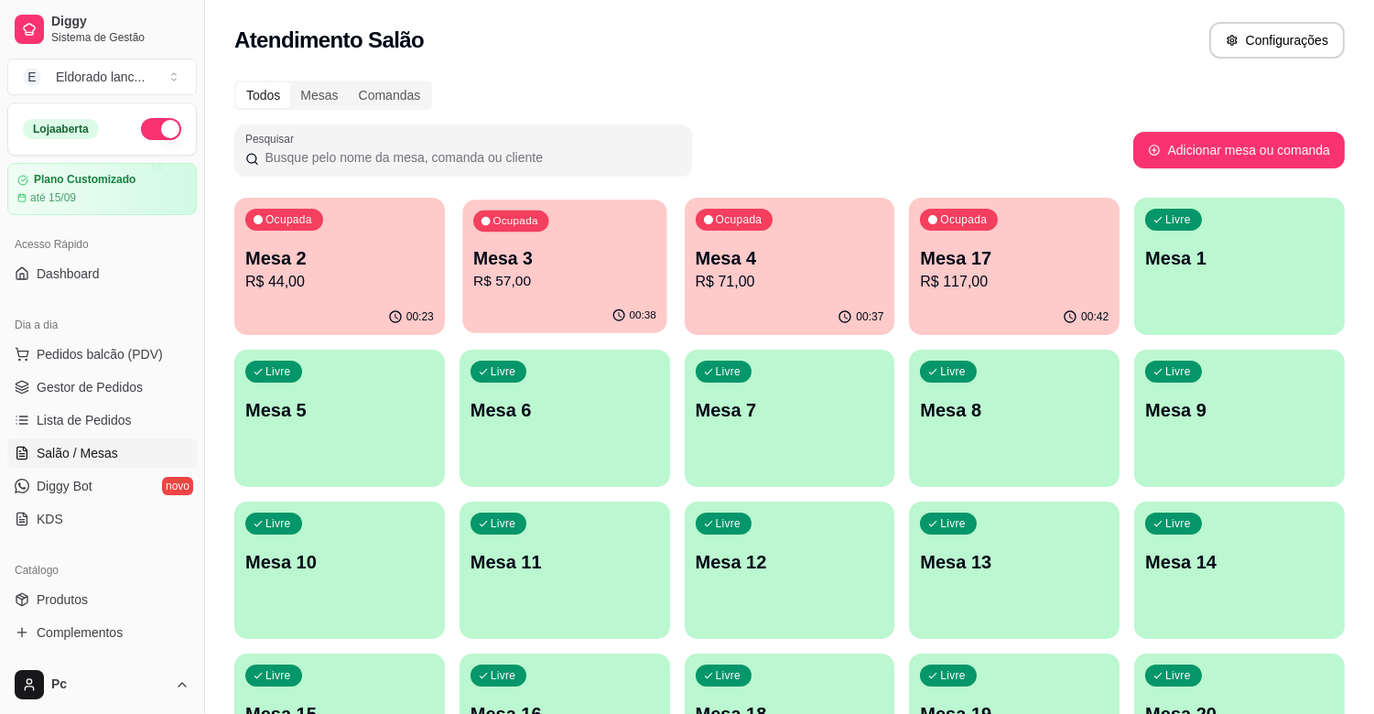
click at [505, 240] on div "Ocupada Mesa 3 R$ 57,00" at bounding box center [564, 248] width 204 height 99
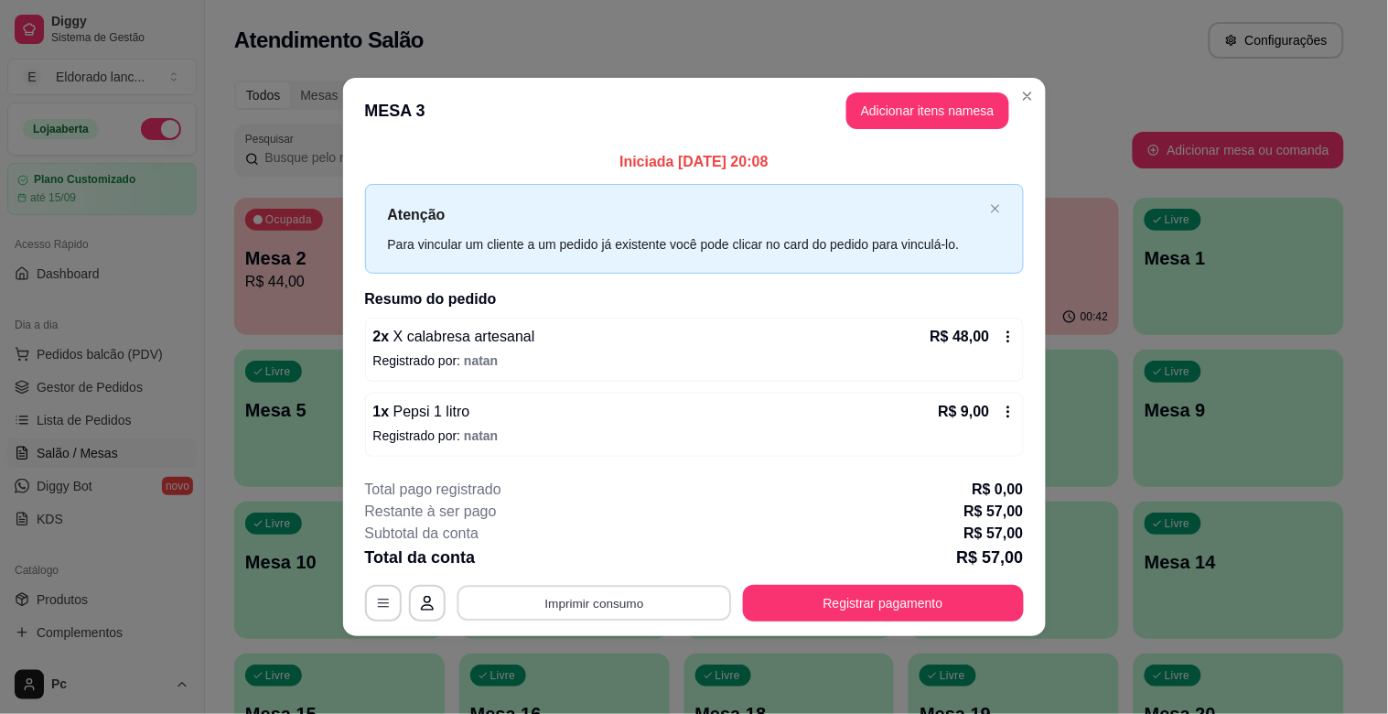
click at [619, 600] on button "Imprimir consumo" at bounding box center [594, 603] width 275 height 36
click at [614, 564] on button "IMPRESSORA" at bounding box center [599, 560] width 128 height 28
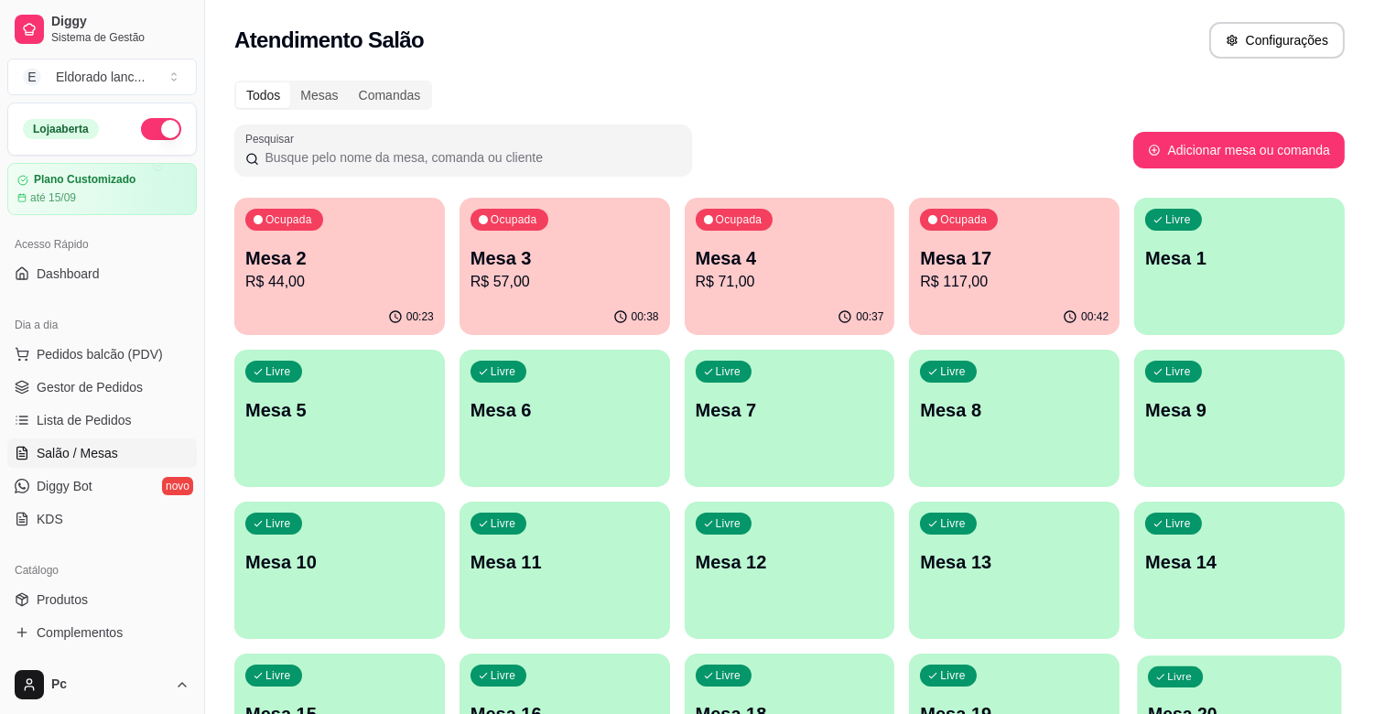
click at [1229, 684] on div "Livre Mesa 20" at bounding box center [1240, 711] width 204 height 112
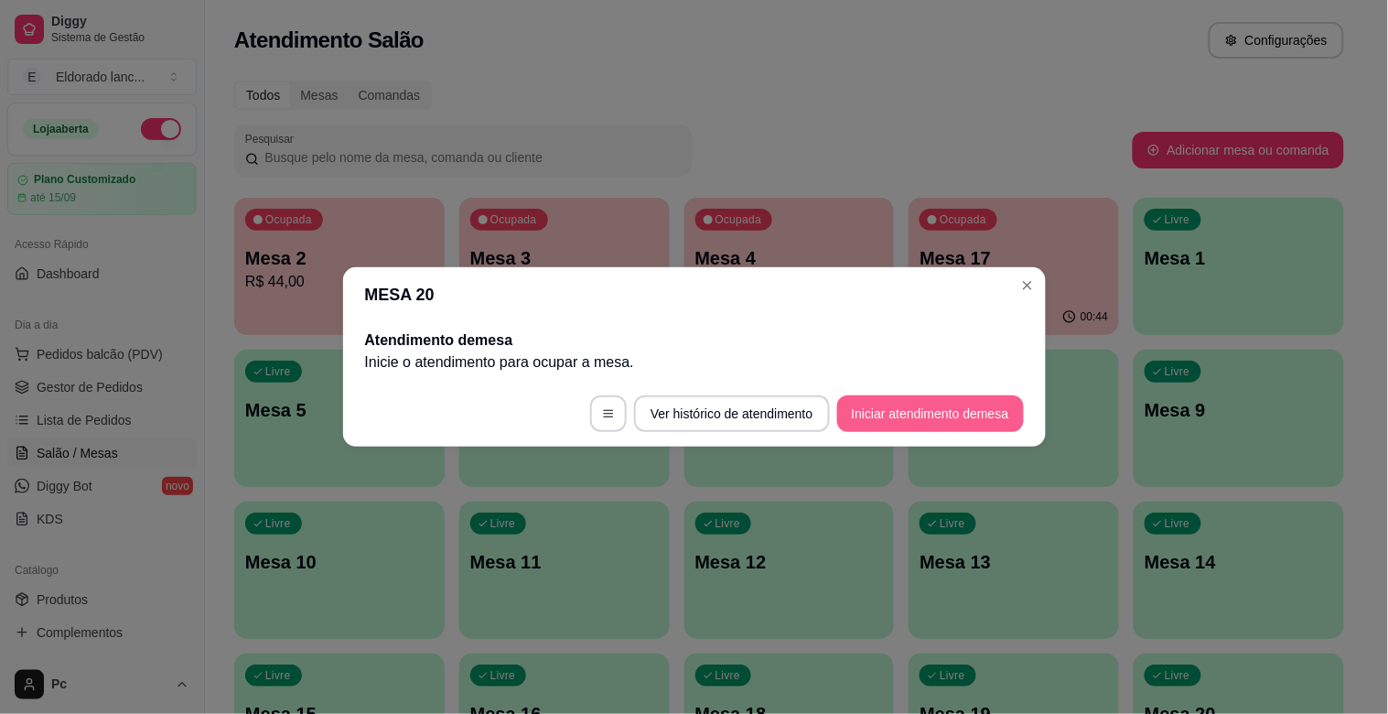
click at [938, 410] on button "Iniciar atendimento de mesa" at bounding box center [930, 413] width 187 height 37
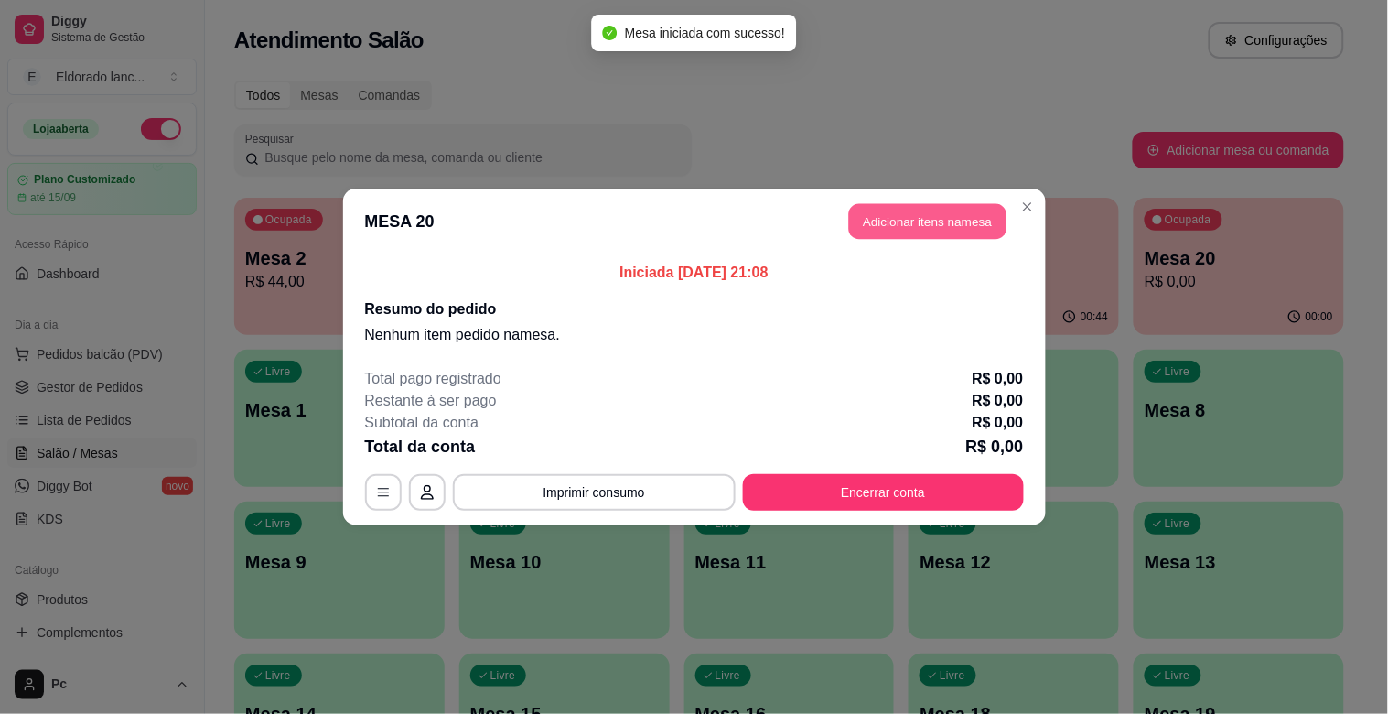
click at [888, 223] on button "Adicionar itens na mesa" at bounding box center [927, 222] width 157 height 36
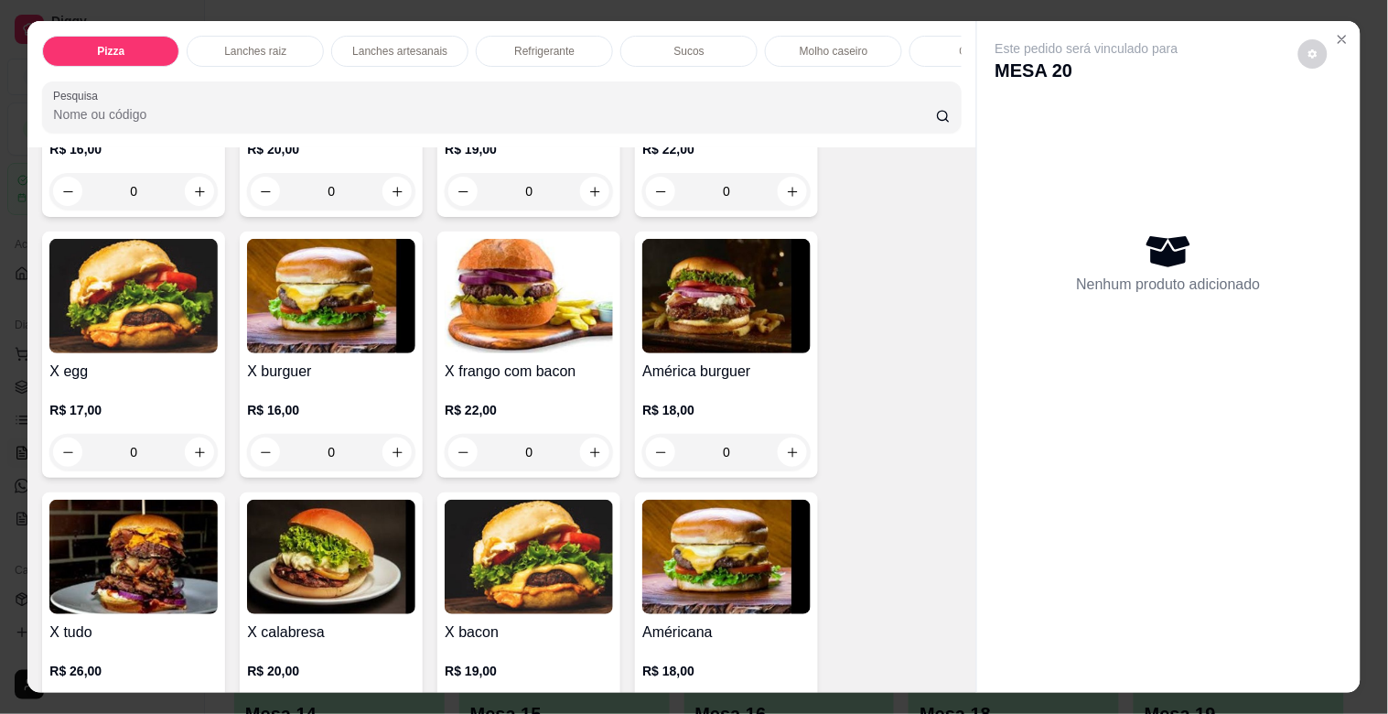
scroll to position [931, 0]
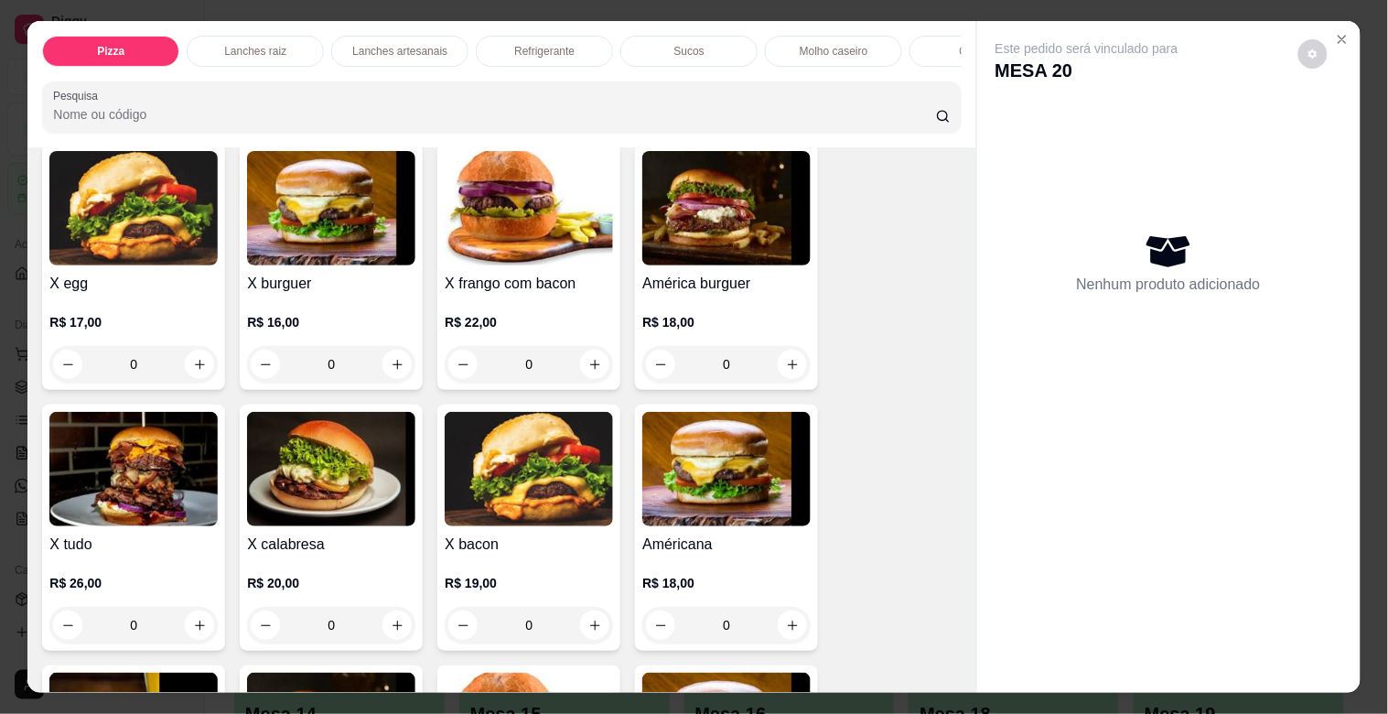
click at [386, 627] on div "0" at bounding box center [331, 625] width 168 height 37
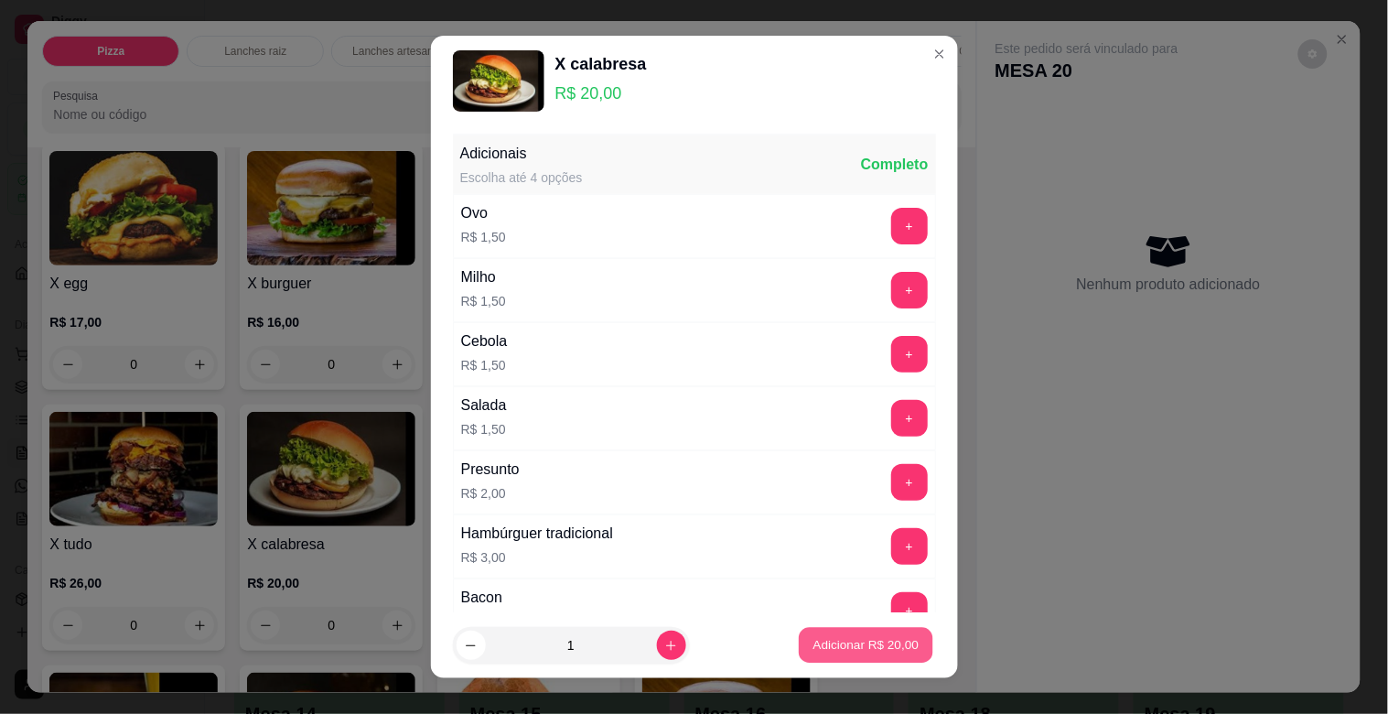
click at [814, 645] on p "Adicionar R$ 20,00" at bounding box center [867, 644] width 106 height 17
type input "1"
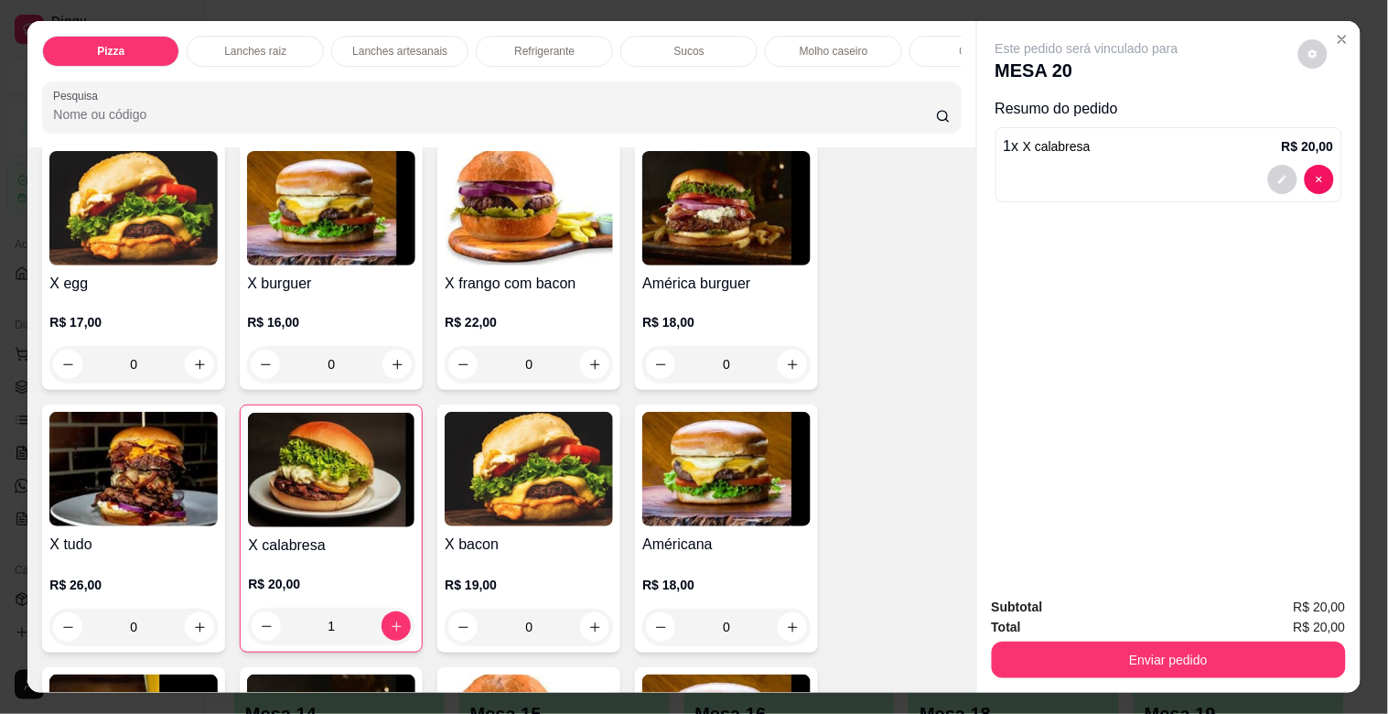
click at [193, 631] on div "0" at bounding box center [133, 627] width 168 height 37
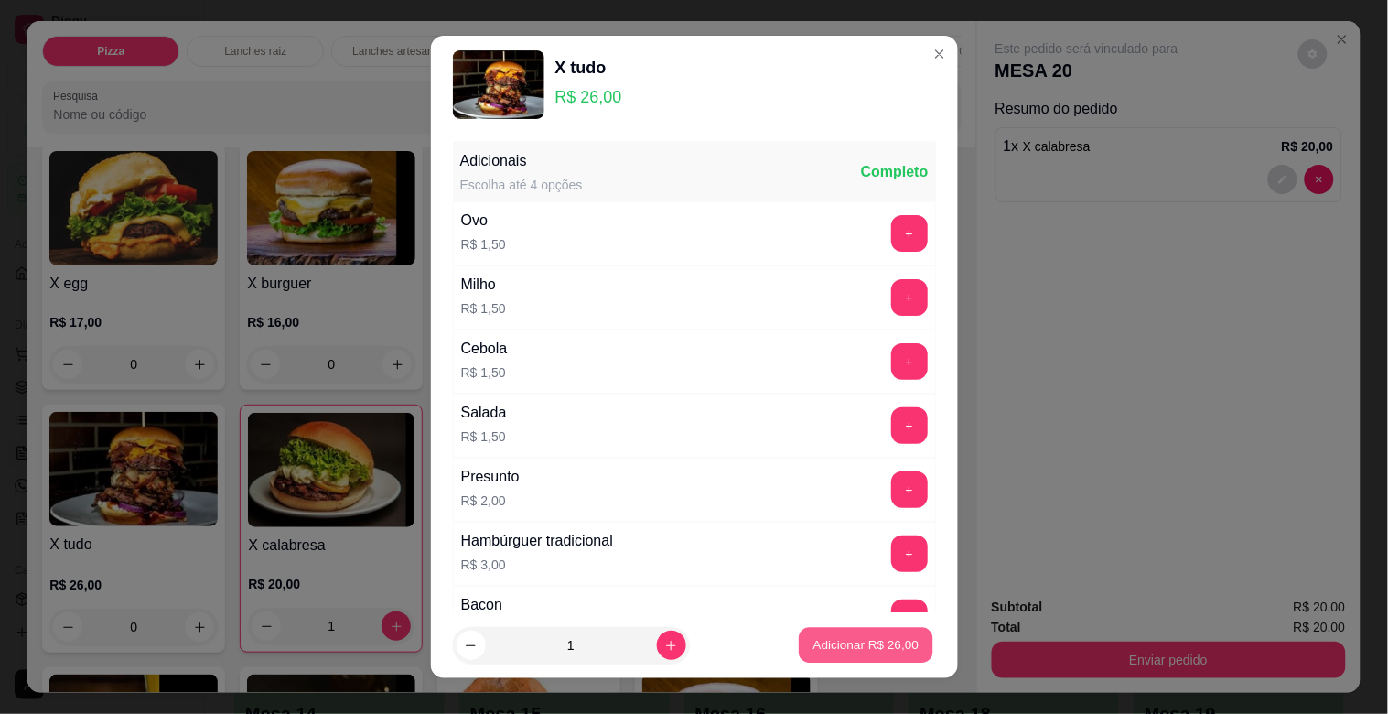
click at [848, 635] on button "Adicionar R$ 26,00" at bounding box center [867, 646] width 135 height 36
type input "1"
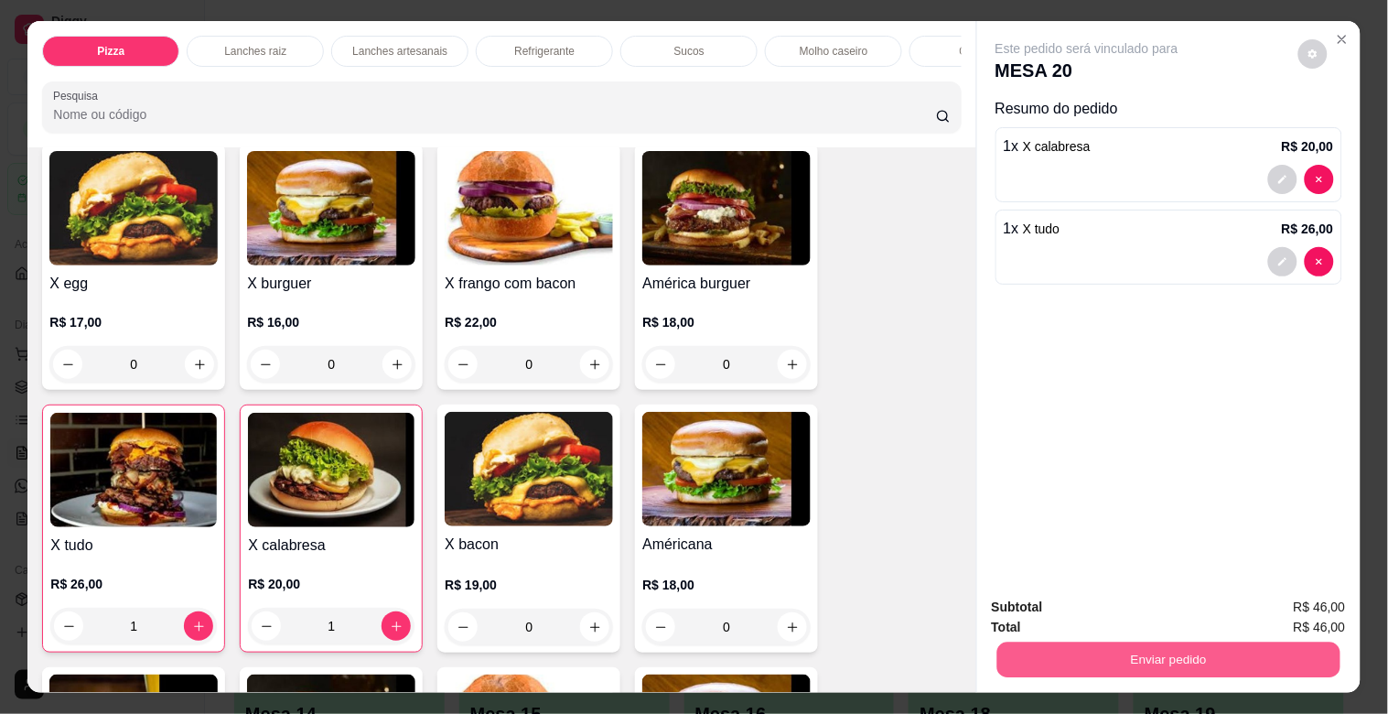
click at [1034, 642] on button "Enviar pedido" at bounding box center [1168, 660] width 343 height 36
click at [1032, 606] on button "Não registrar e enviar pedido" at bounding box center [1108, 606] width 185 height 34
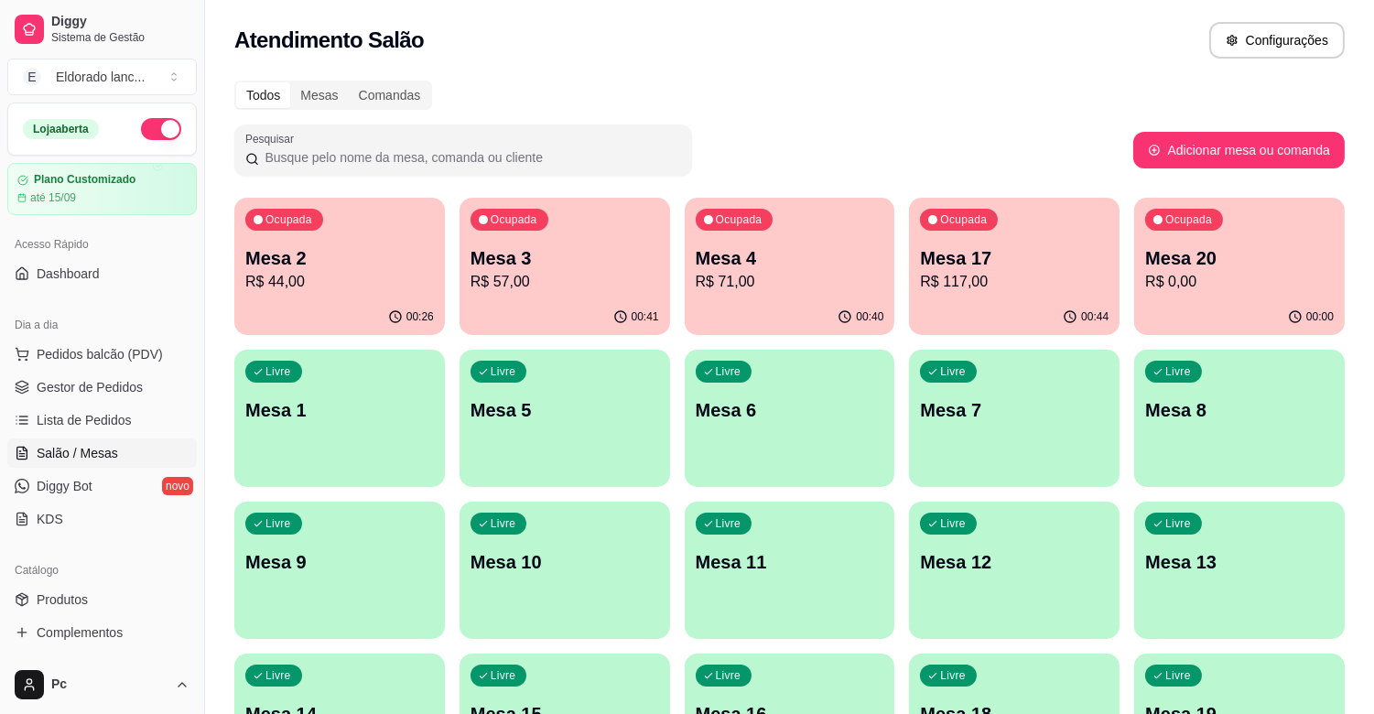
click at [589, 271] on p "R$ 57,00" at bounding box center [564, 282] width 189 height 22
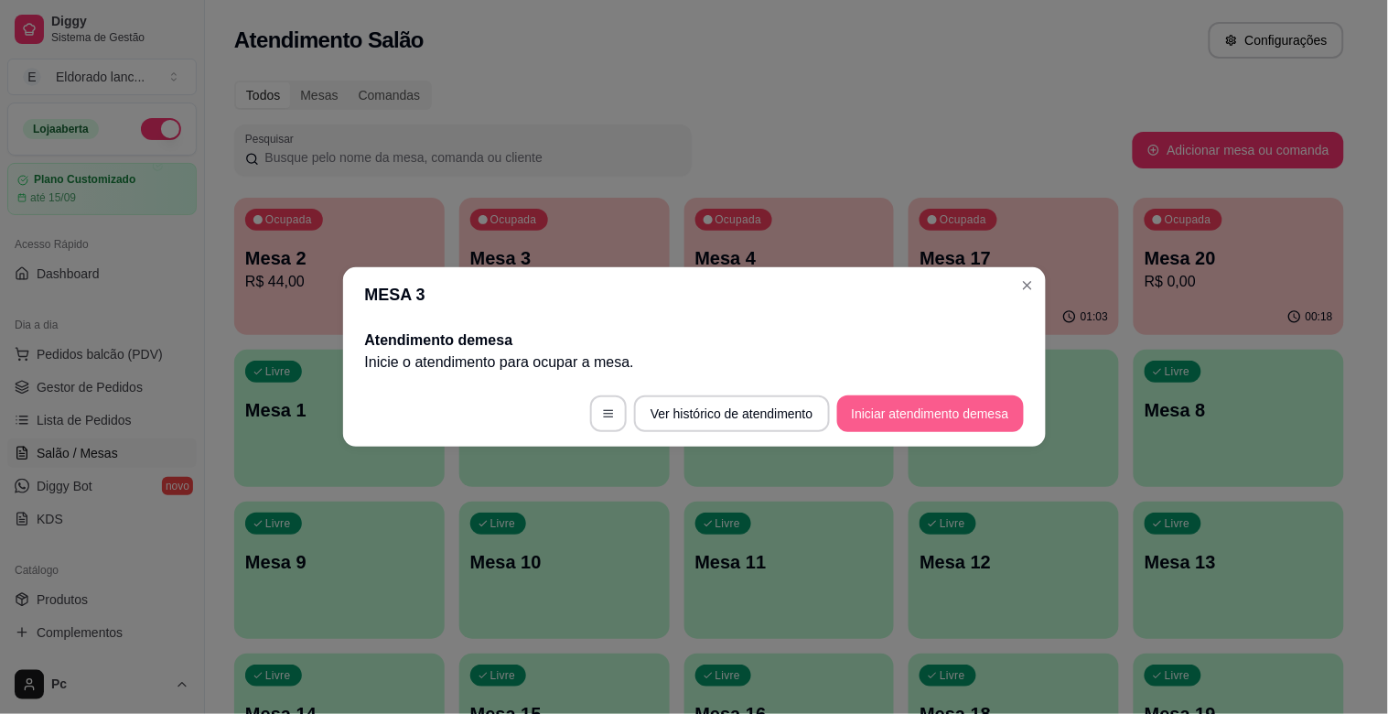
click at [911, 417] on button "Iniciar atendimento de mesa" at bounding box center [930, 413] width 187 height 37
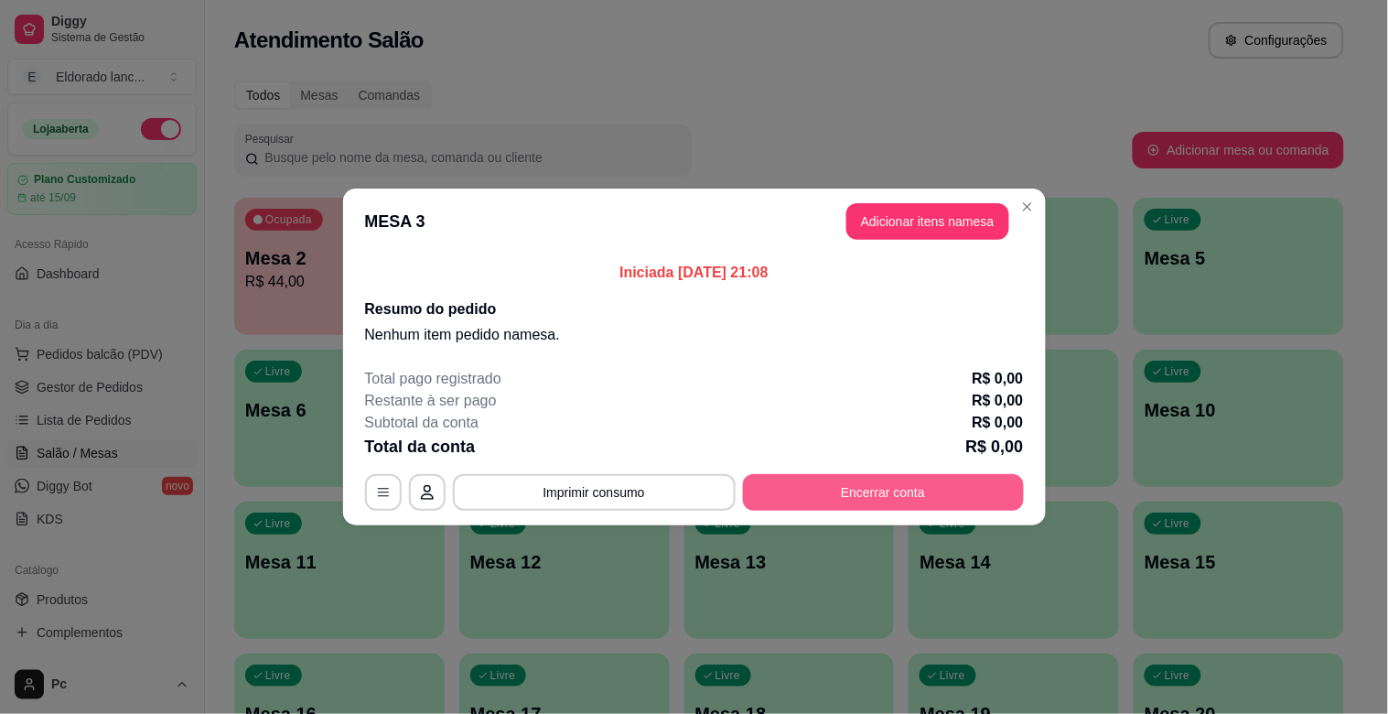
click at [812, 477] on button "Encerrar conta" at bounding box center [883, 492] width 281 height 37
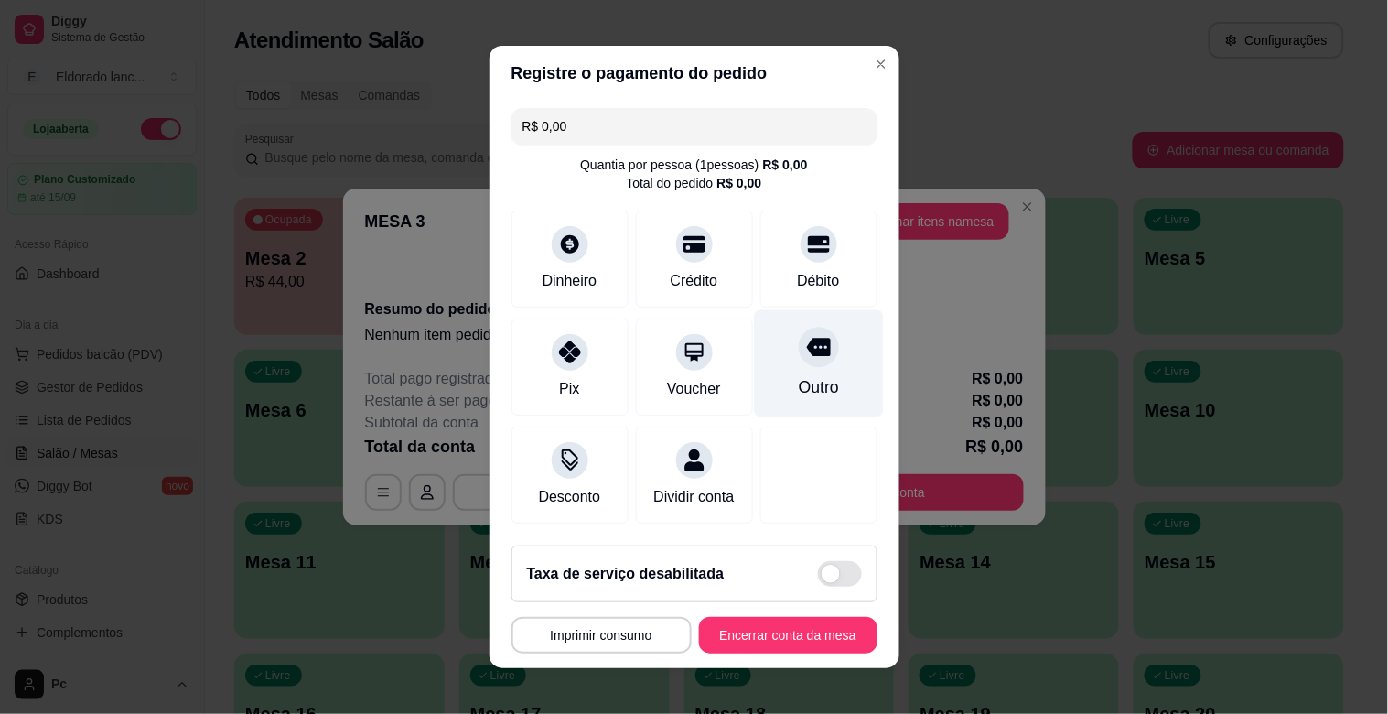
click at [754, 333] on div "Outro" at bounding box center [818, 363] width 129 height 107
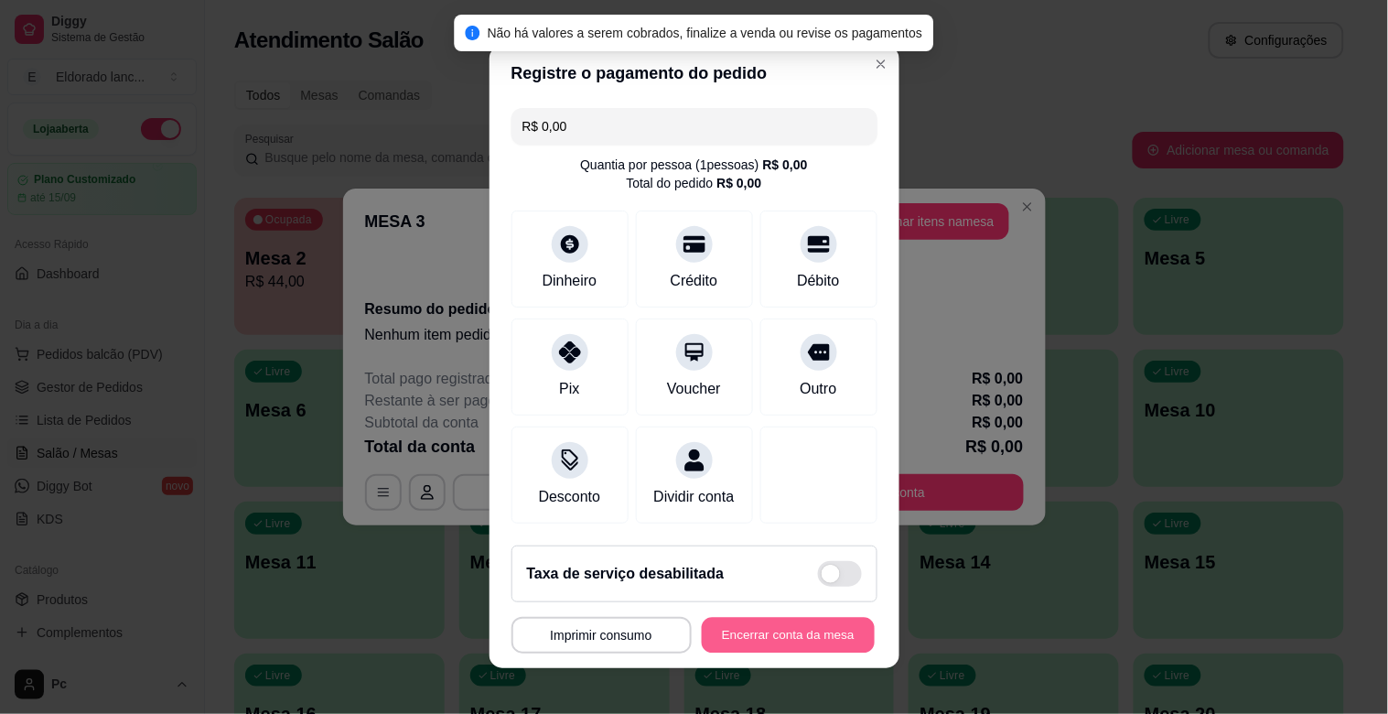
click at [721, 639] on button "Encerrar conta da mesa" at bounding box center [788, 636] width 173 height 36
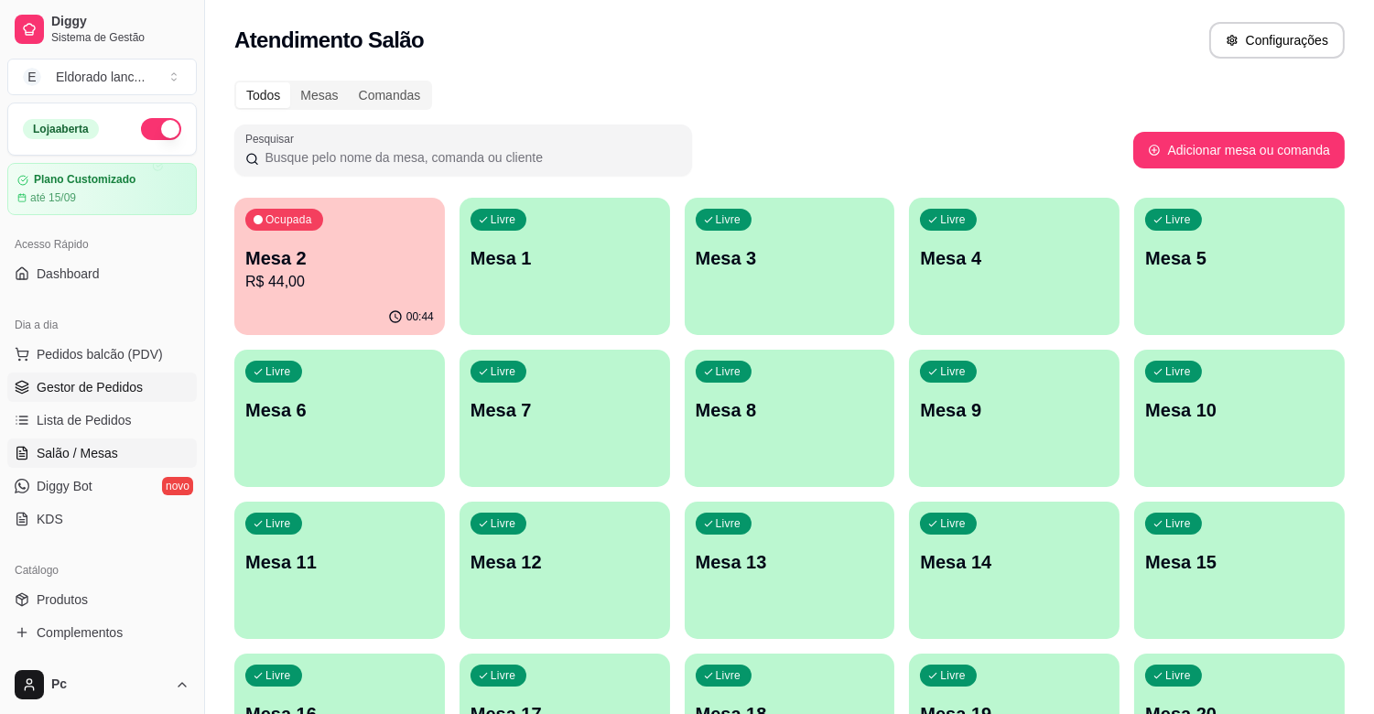
click at [51, 382] on span "Gestor de Pedidos" at bounding box center [90, 387] width 106 height 18
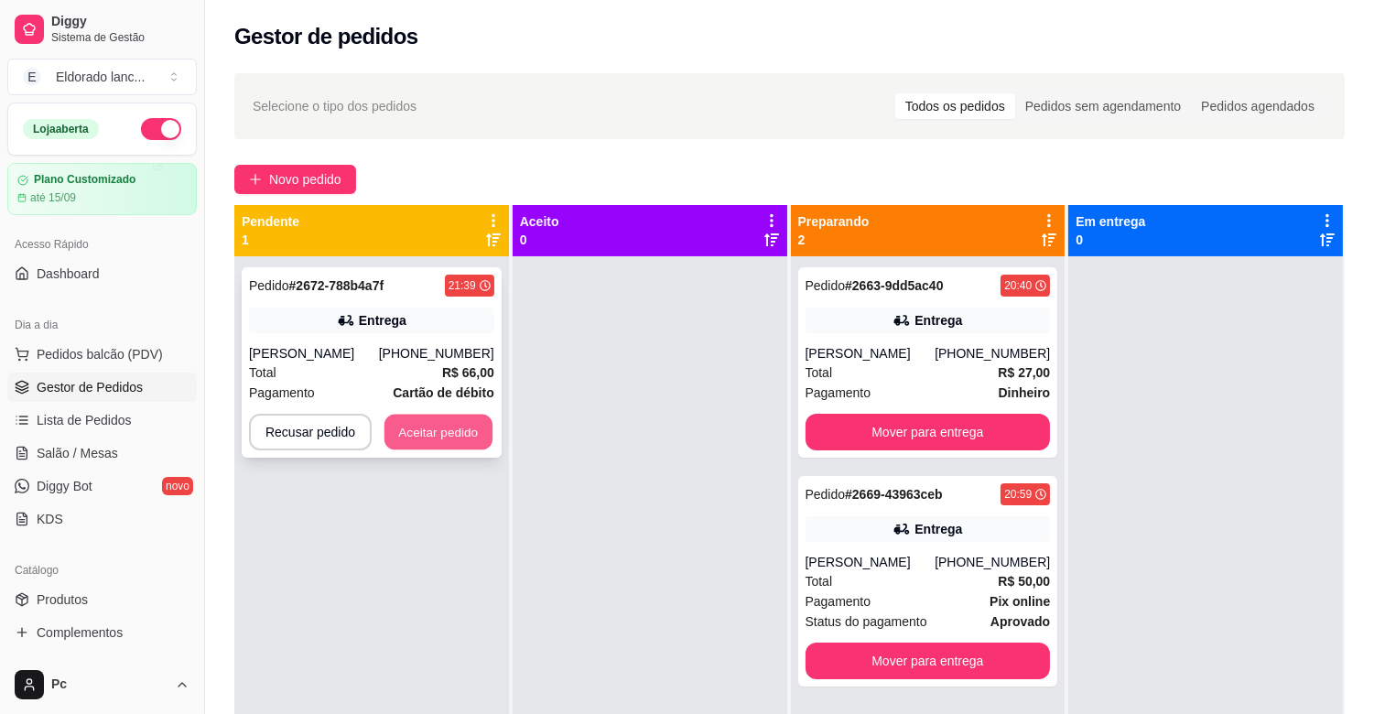
click at [406, 428] on button "Aceitar pedido" at bounding box center [438, 433] width 108 height 36
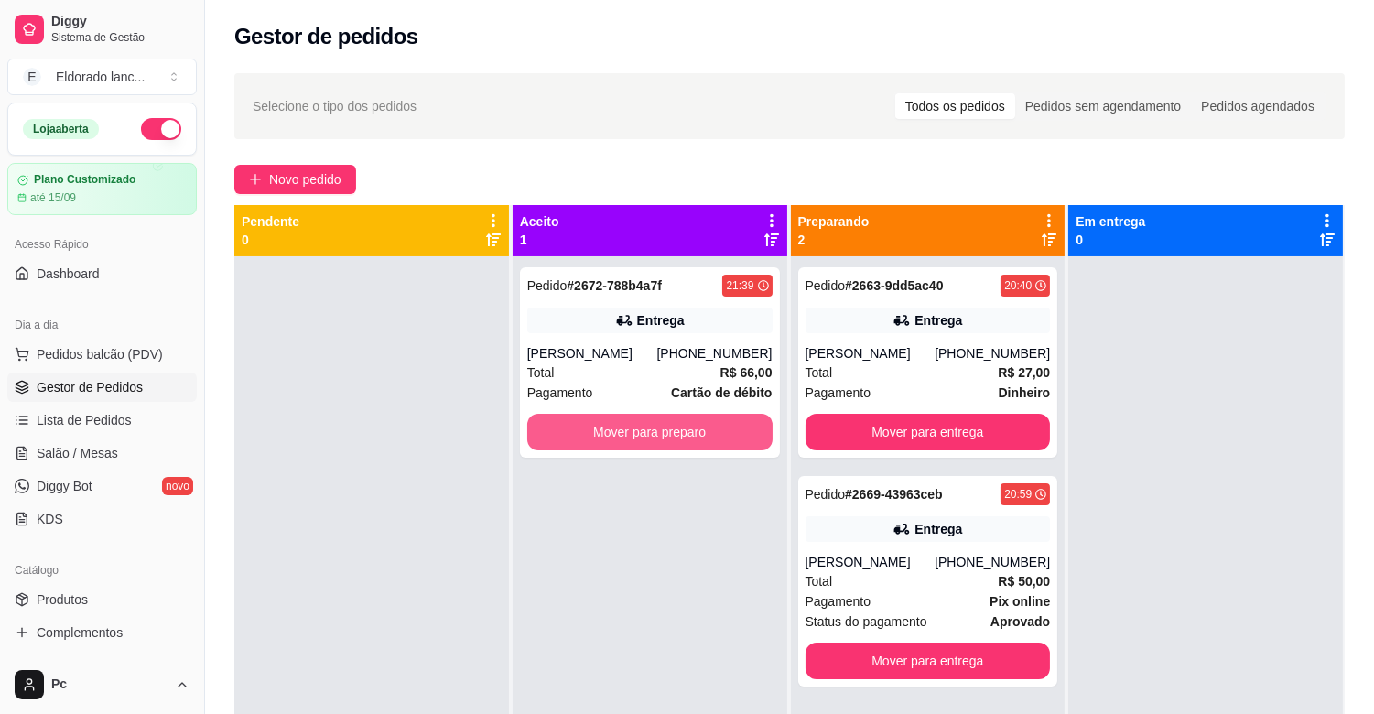
click at [644, 424] on button "Mover para preparo" at bounding box center [649, 432] width 245 height 37
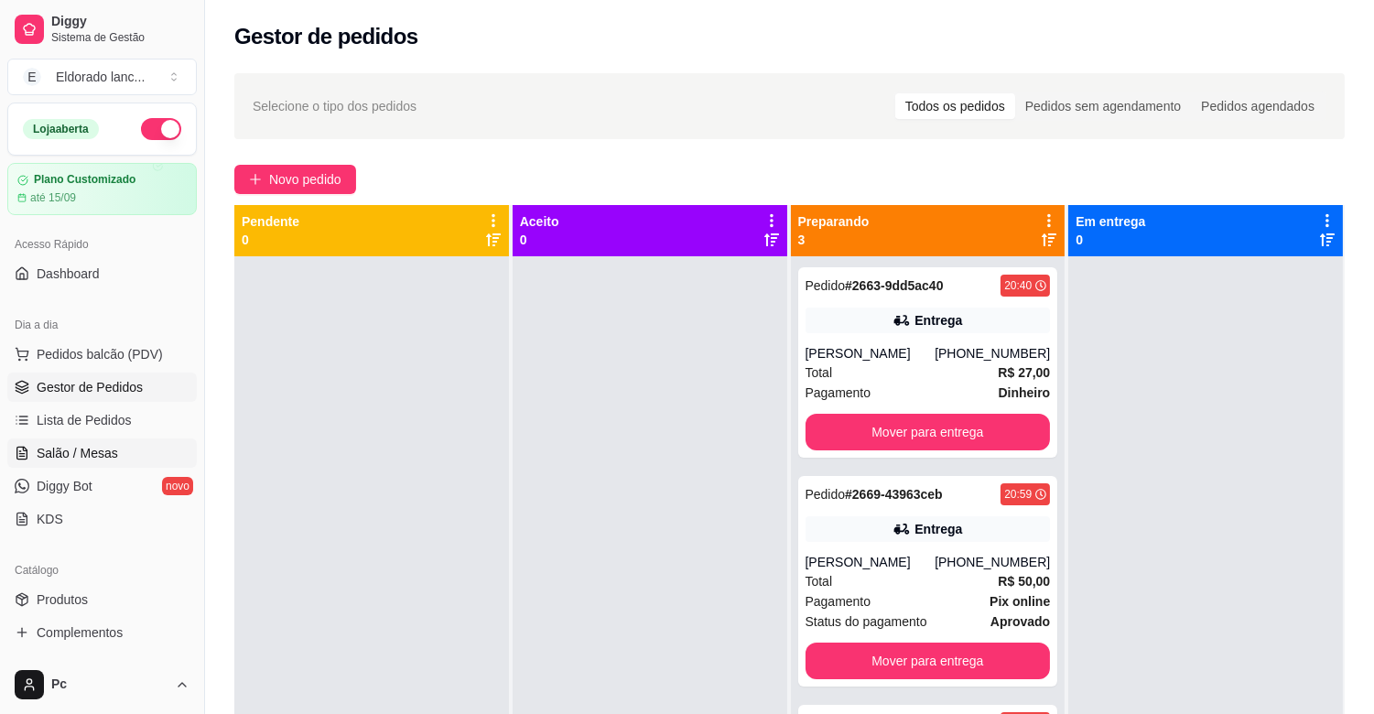
click at [87, 440] on link "Salão / Mesas" at bounding box center [101, 452] width 189 height 29
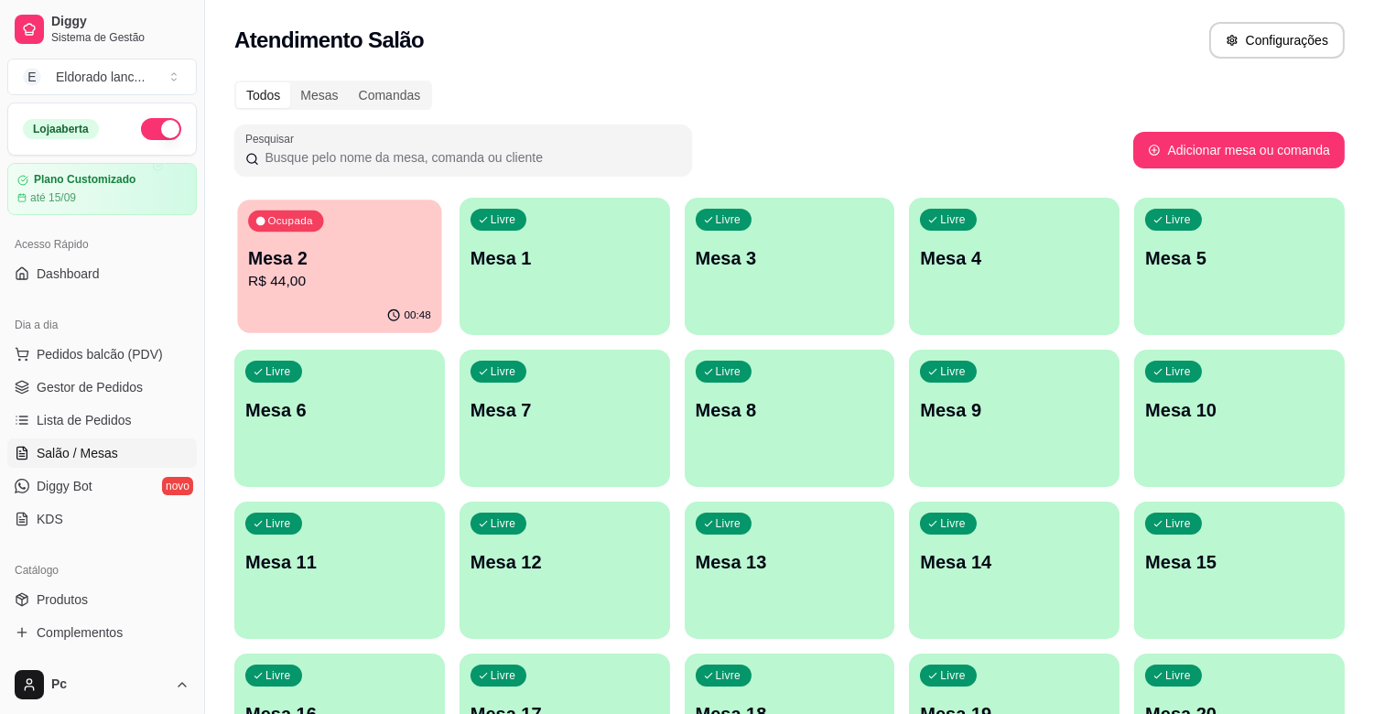
click at [287, 287] on p "R$ 44,00" at bounding box center [339, 281] width 183 height 21
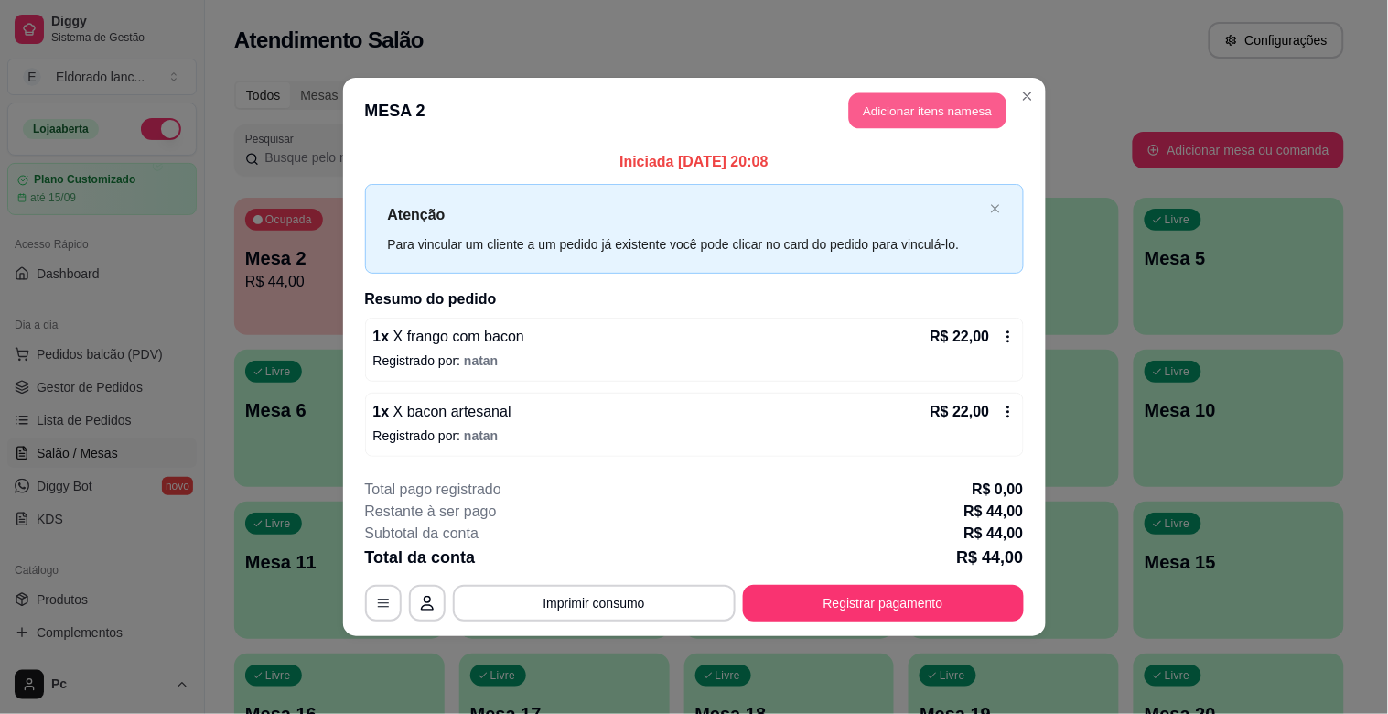
click at [903, 93] on button "Adicionar itens na mesa" at bounding box center [927, 111] width 157 height 36
click at [888, 103] on button "Adicionar itens na mesa" at bounding box center [927, 111] width 157 height 36
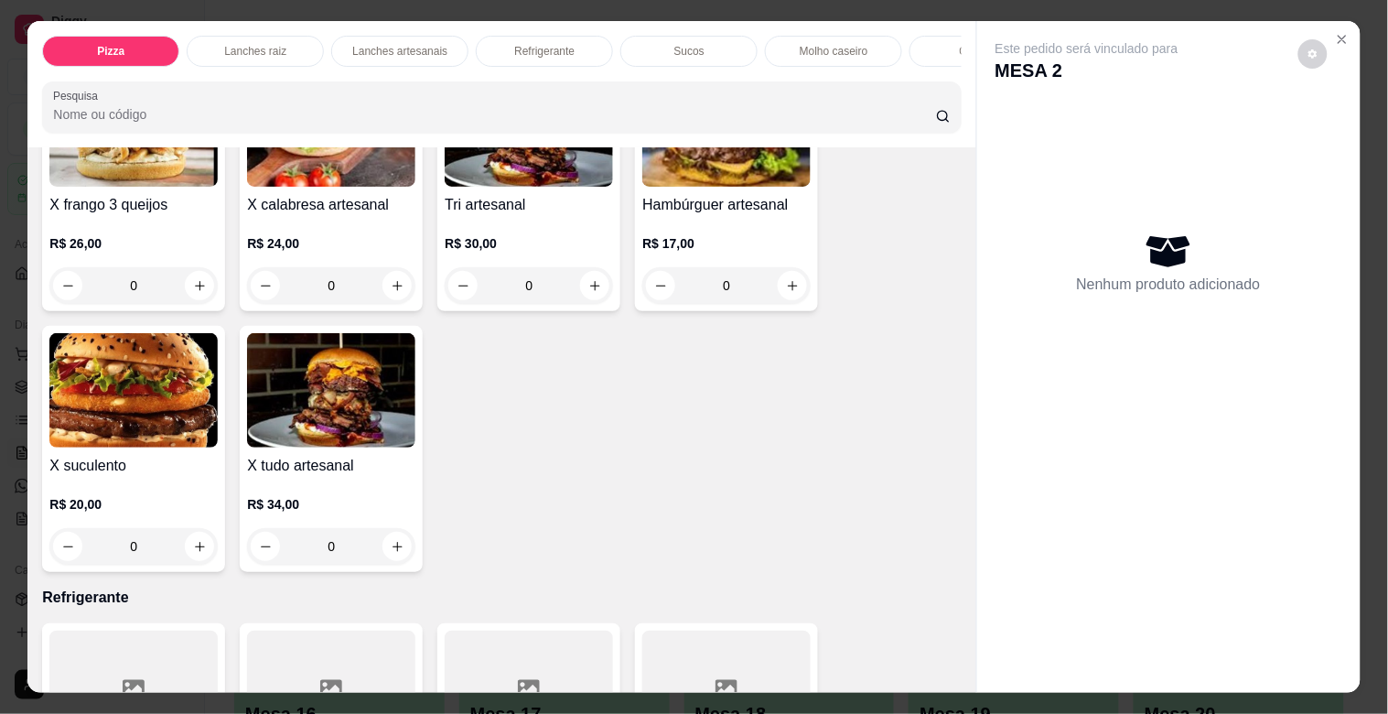
scroll to position [3292, 0]
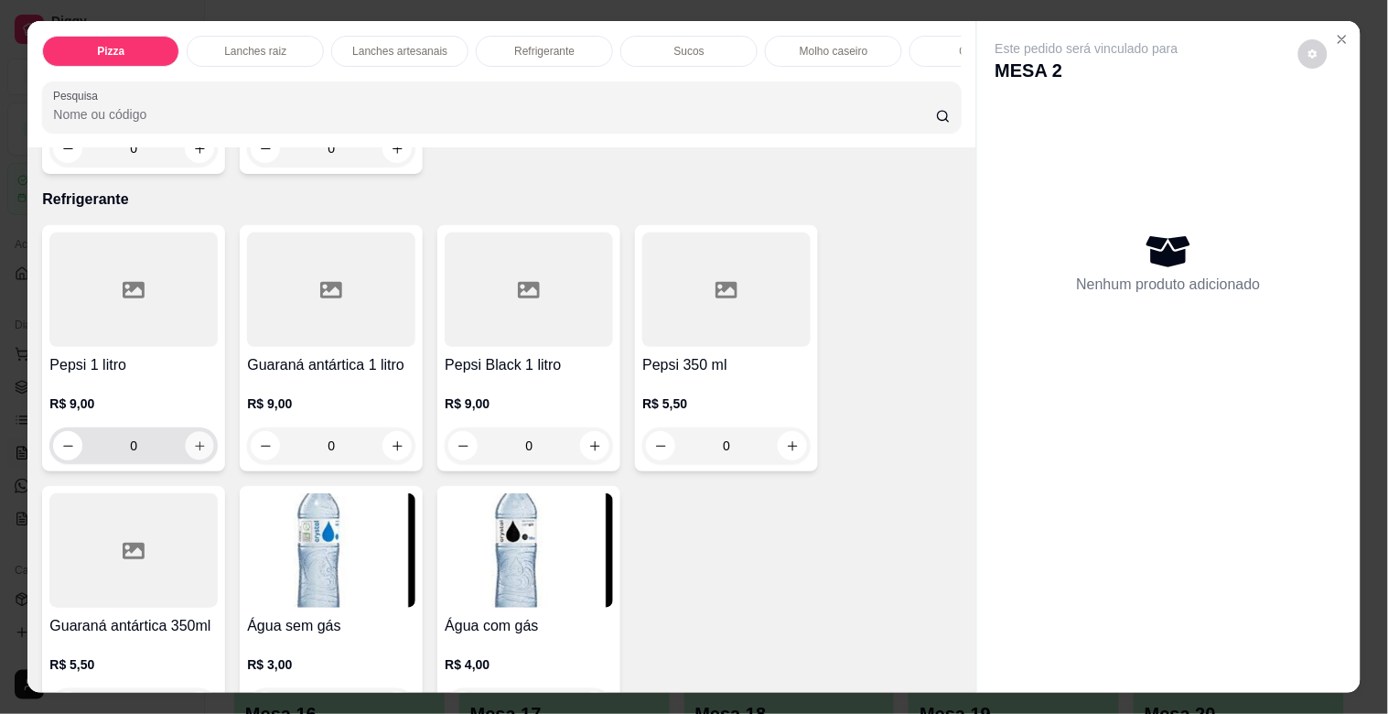
click at [186, 452] on button "increase-product-quantity" at bounding box center [200, 446] width 28 height 28
type input "1"
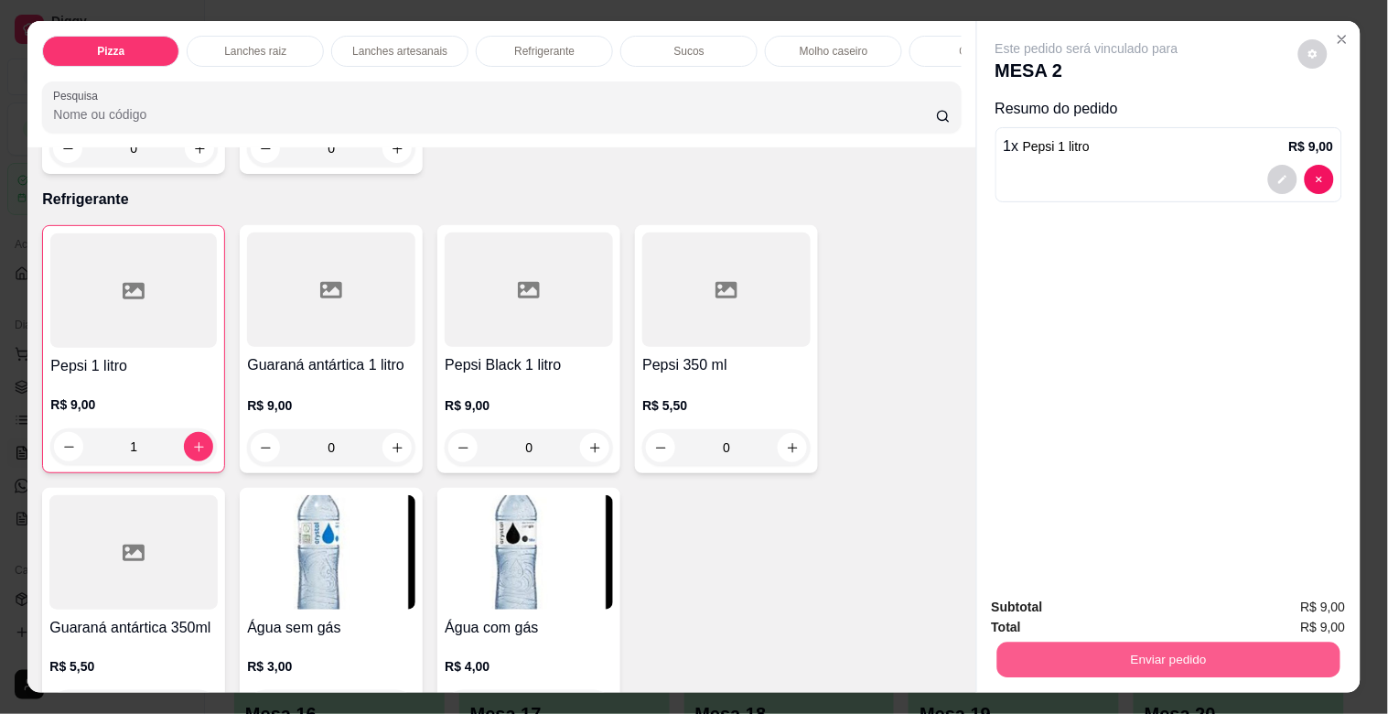
click at [992, 652] on div "Enviar pedido" at bounding box center [1169, 657] width 354 height 41
click at [1034, 642] on button "Enviar pedido" at bounding box center [1168, 660] width 343 height 36
click at [1047, 609] on button "Não registrar e enviar pedido" at bounding box center [1108, 606] width 185 height 34
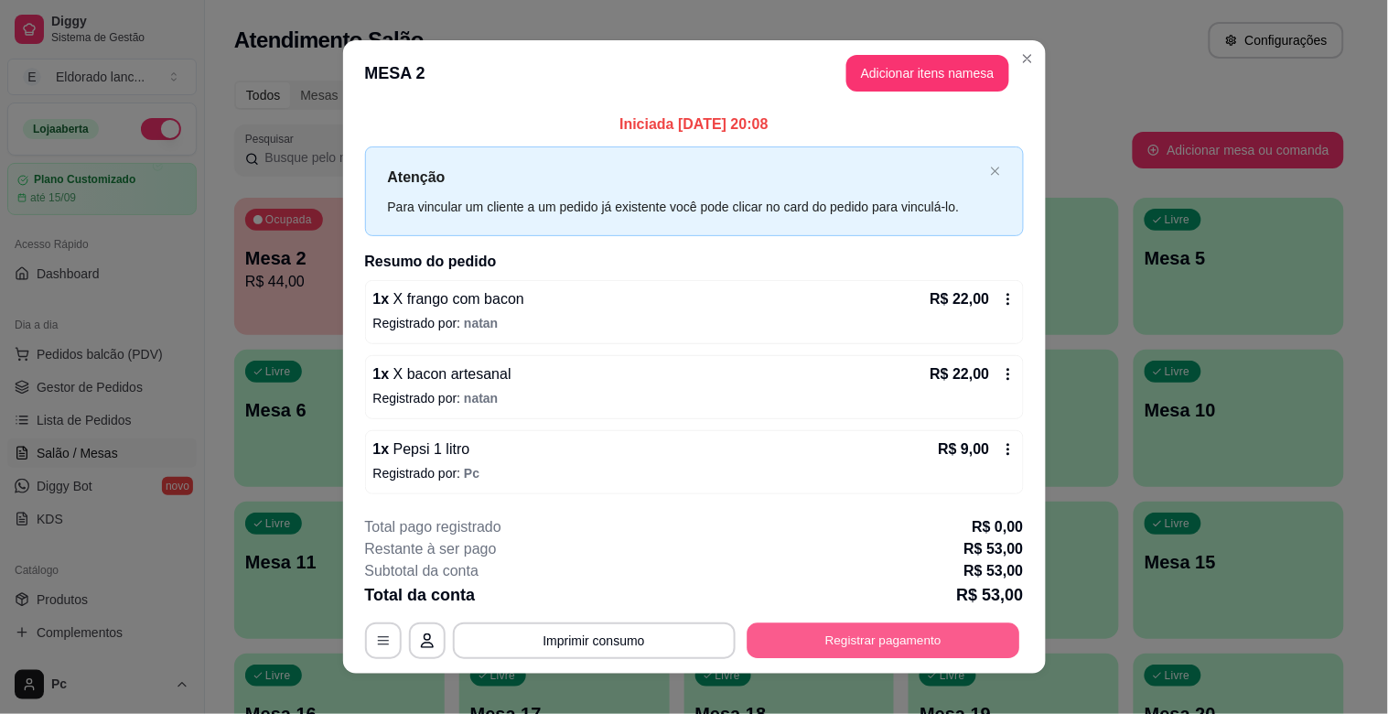
click at [810, 638] on button "Registrar pagamento" at bounding box center [883, 640] width 273 height 36
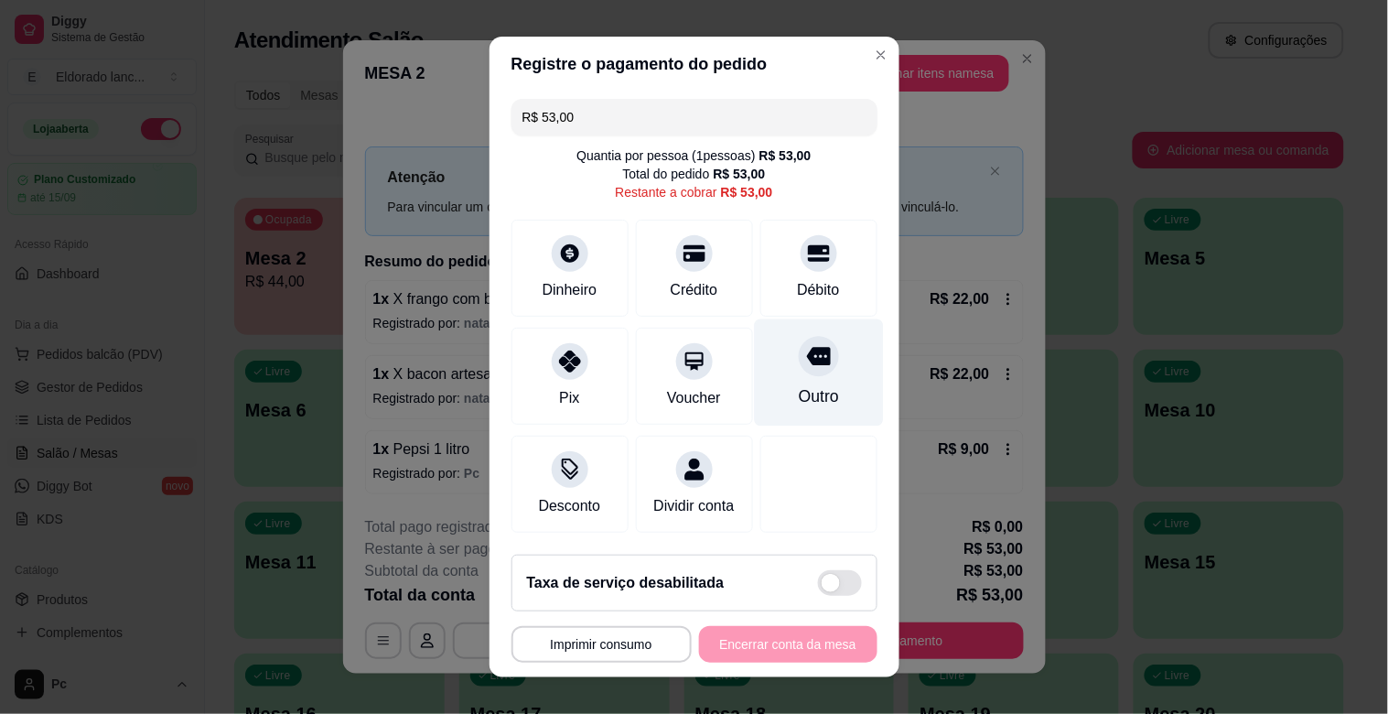
click at [798, 388] on div "Outro" at bounding box center [818, 396] width 40 height 24
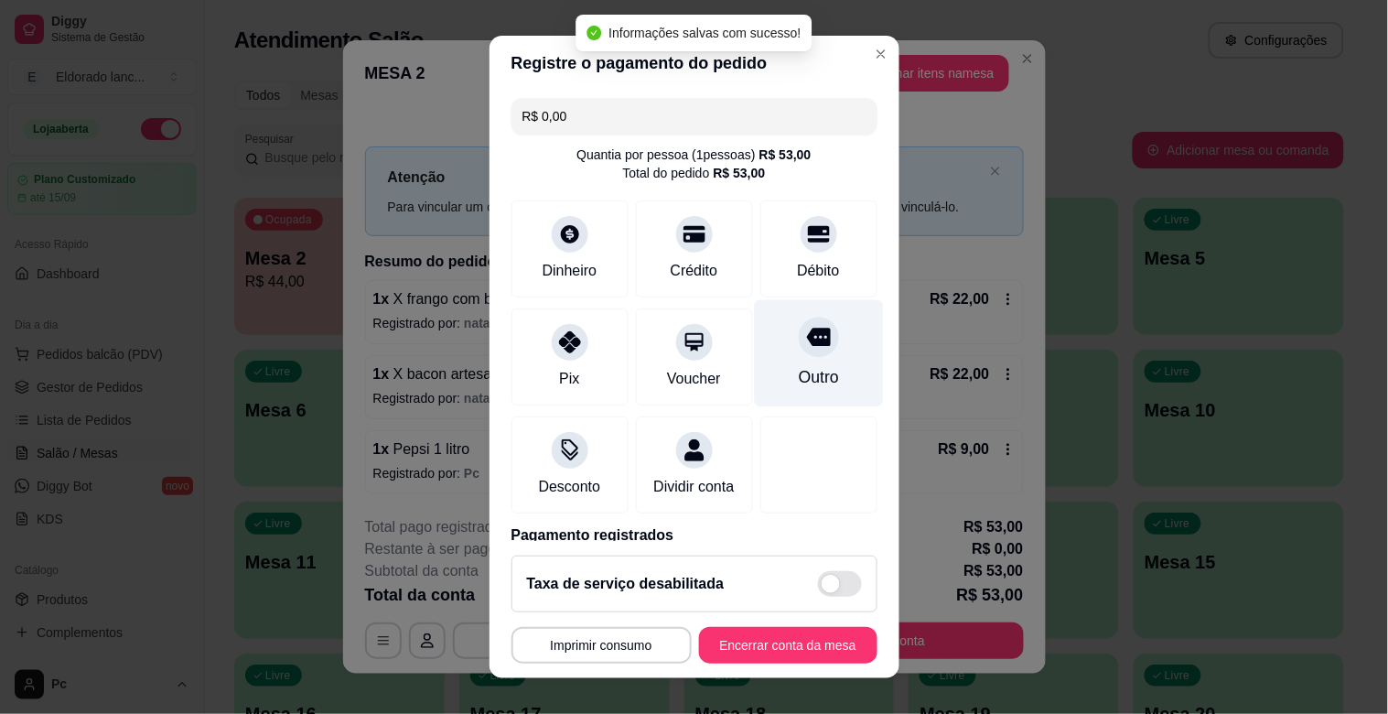
type input "R$ 0,00"
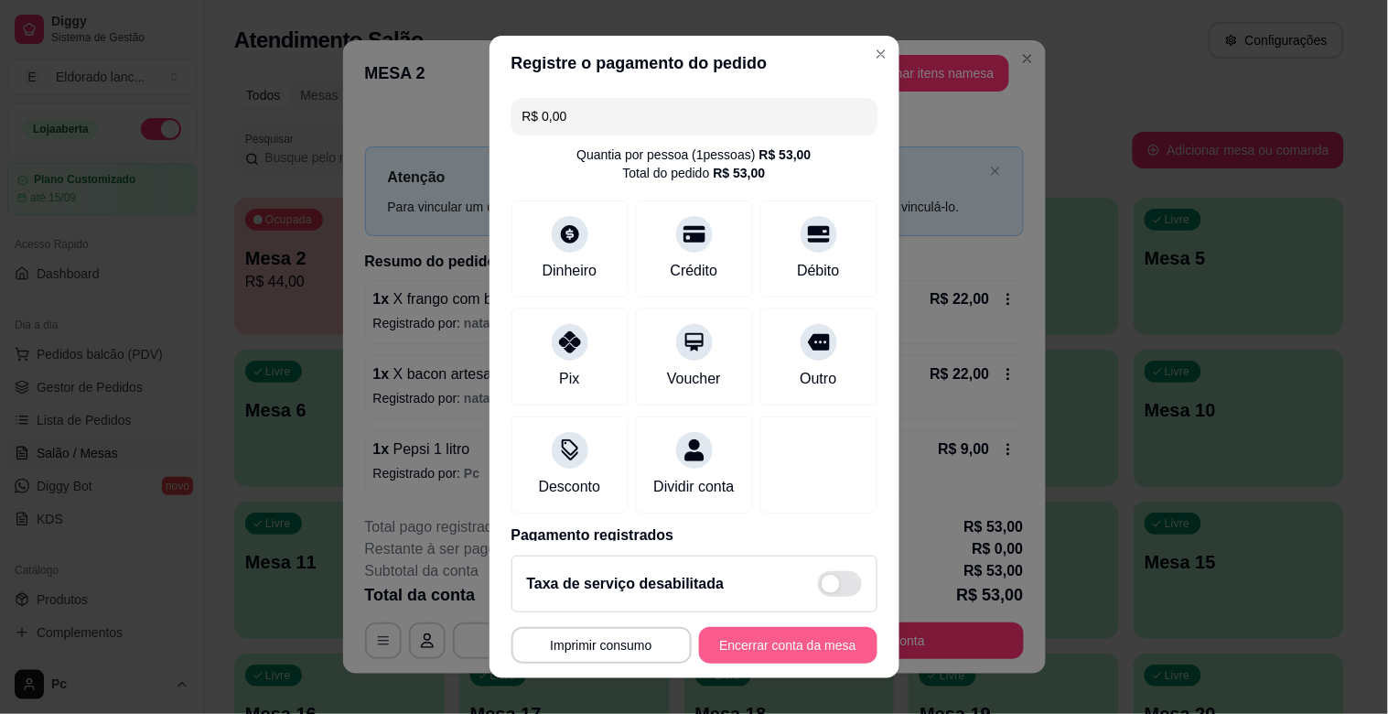
click at [764, 637] on button "Encerrar conta da mesa" at bounding box center [788, 645] width 178 height 37
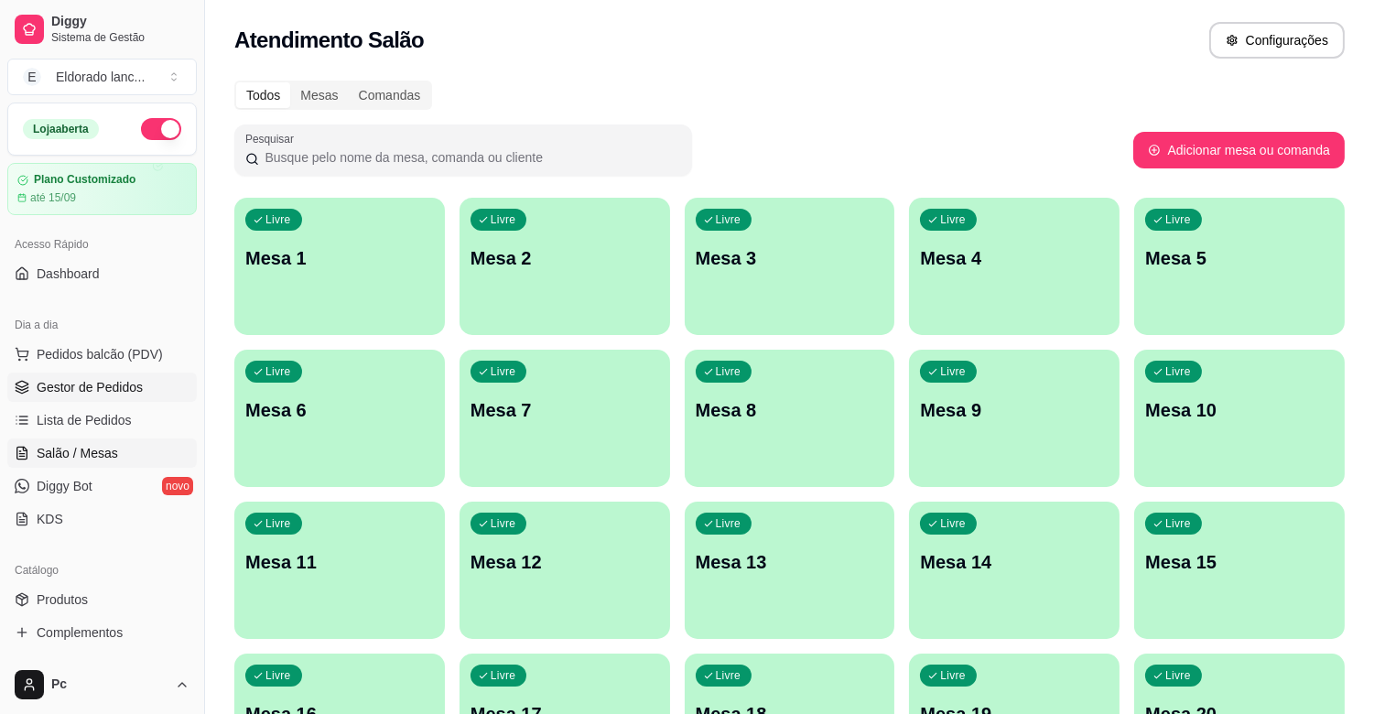
click at [134, 385] on span "Gestor de Pedidos" at bounding box center [90, 387] width 106 height 18
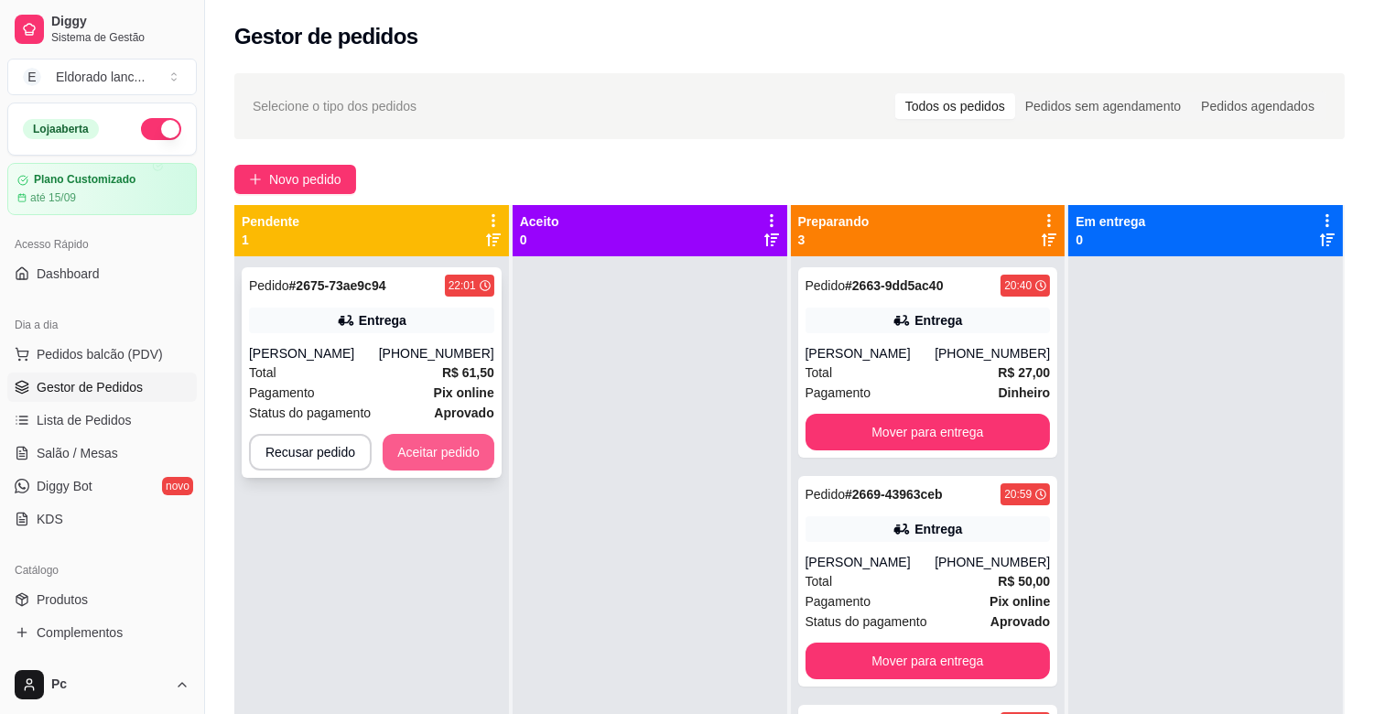
click at [443, 446] on button "Aceitar pedido" at bounding box center [439, 452] width 112 height 37
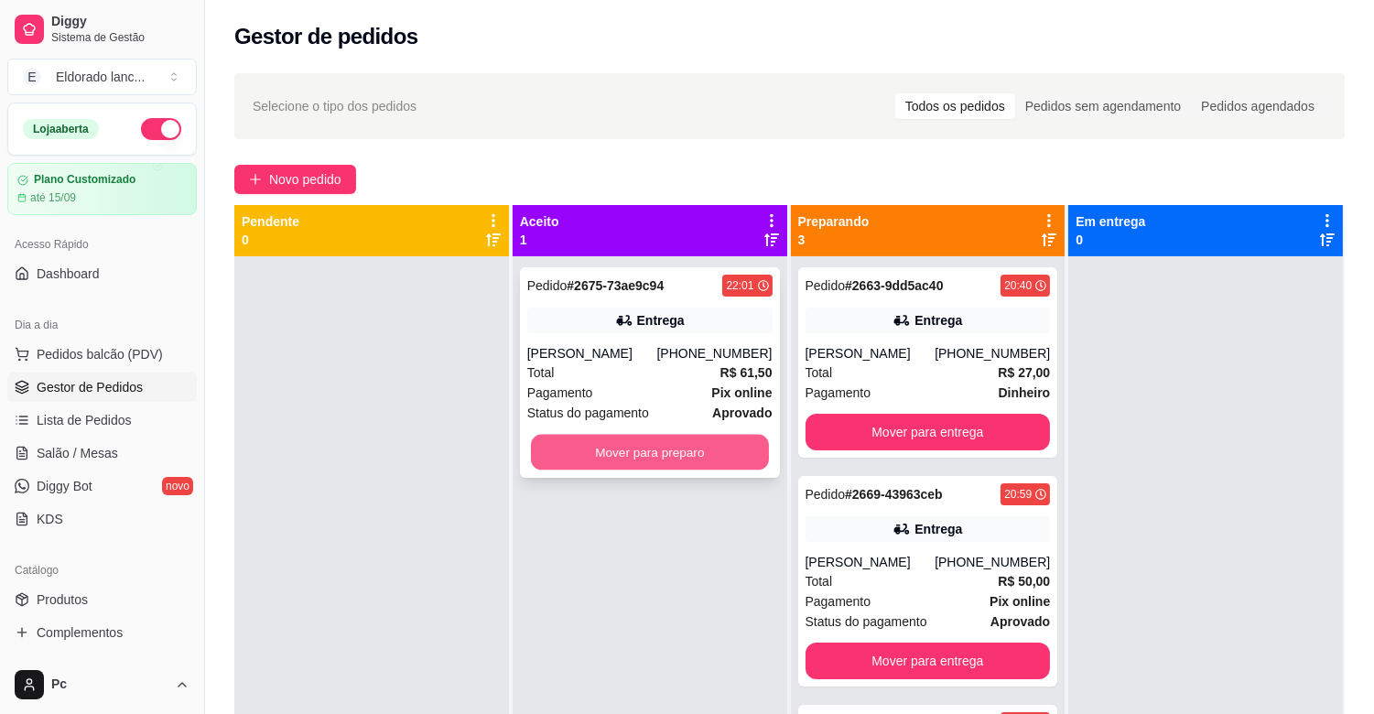
click at [670, 453] on button "Mover para preparo" at bounding box center [650, 453] width 238 height 36
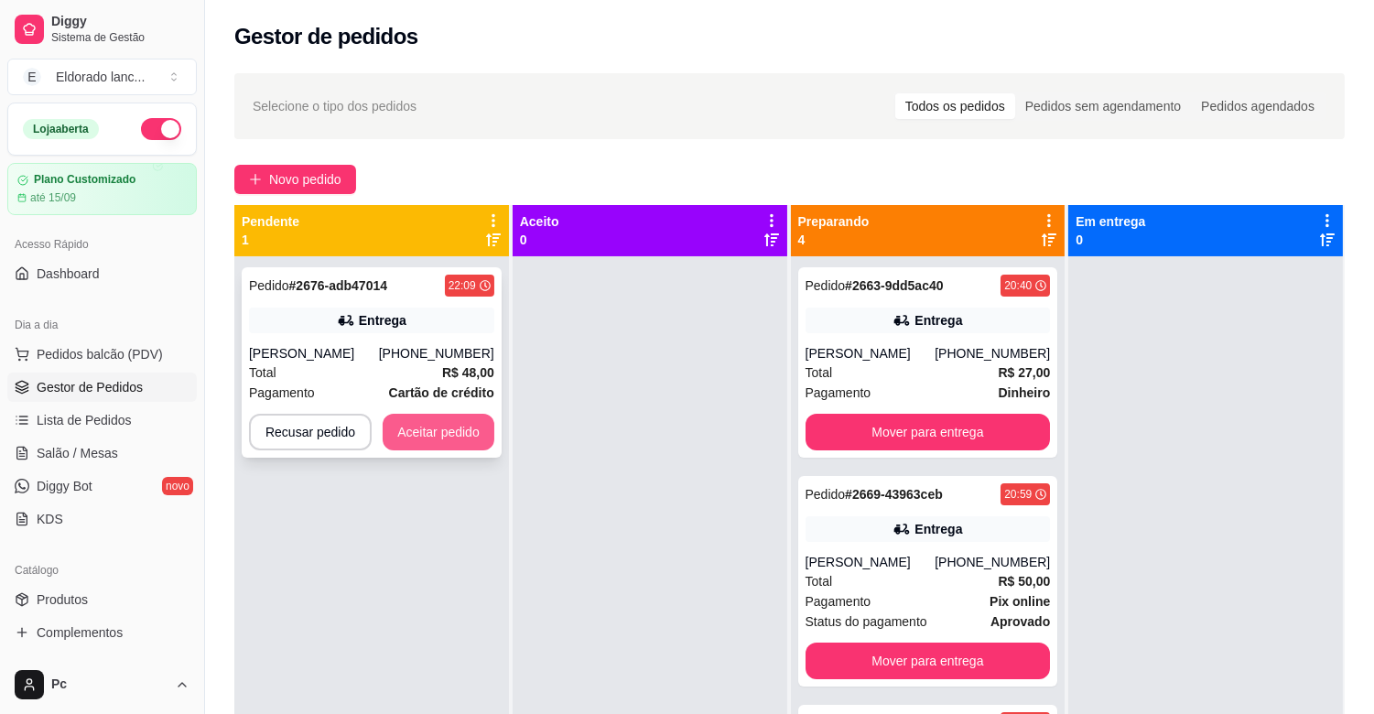
click at [427, 440] on button "Aceitar pedido" at bounding box center [439, 432] width 112 height 37
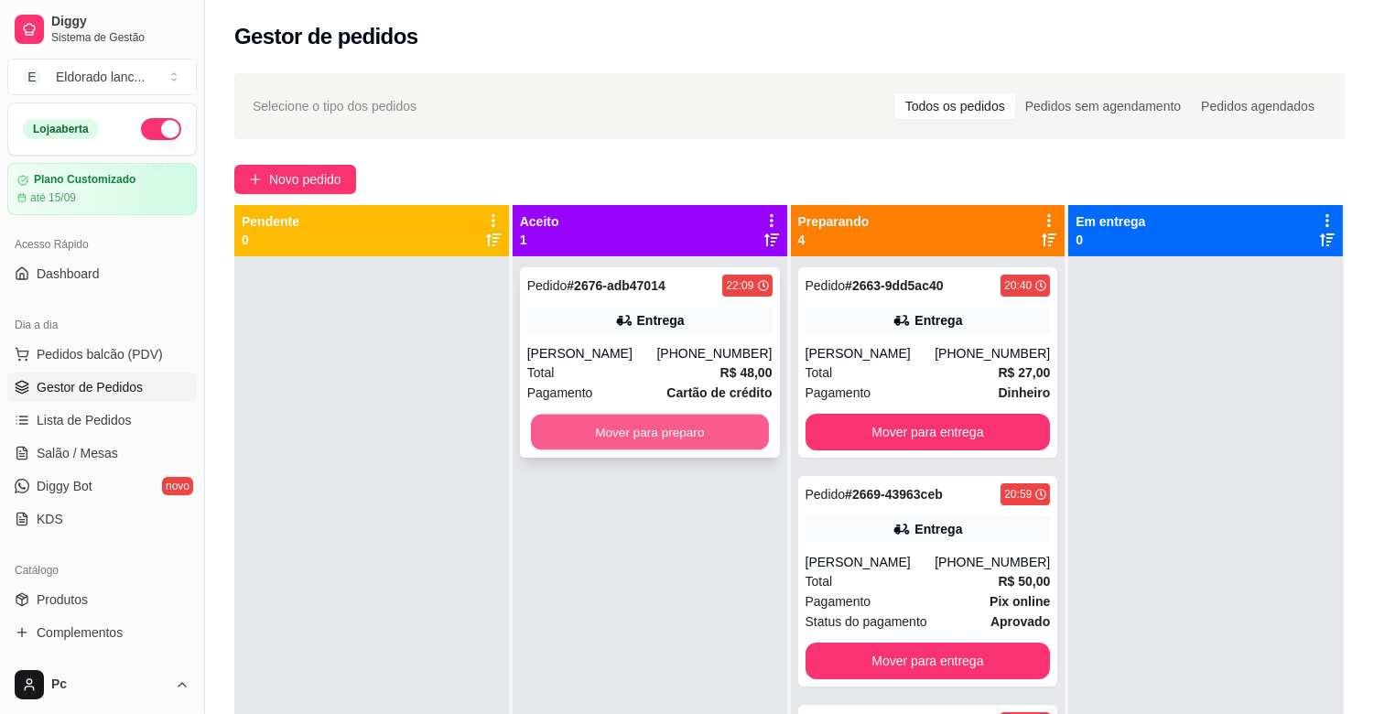
click at [572, 446] on button "Mover para preparo" at bounding box center [650, 433] width 238 height 36
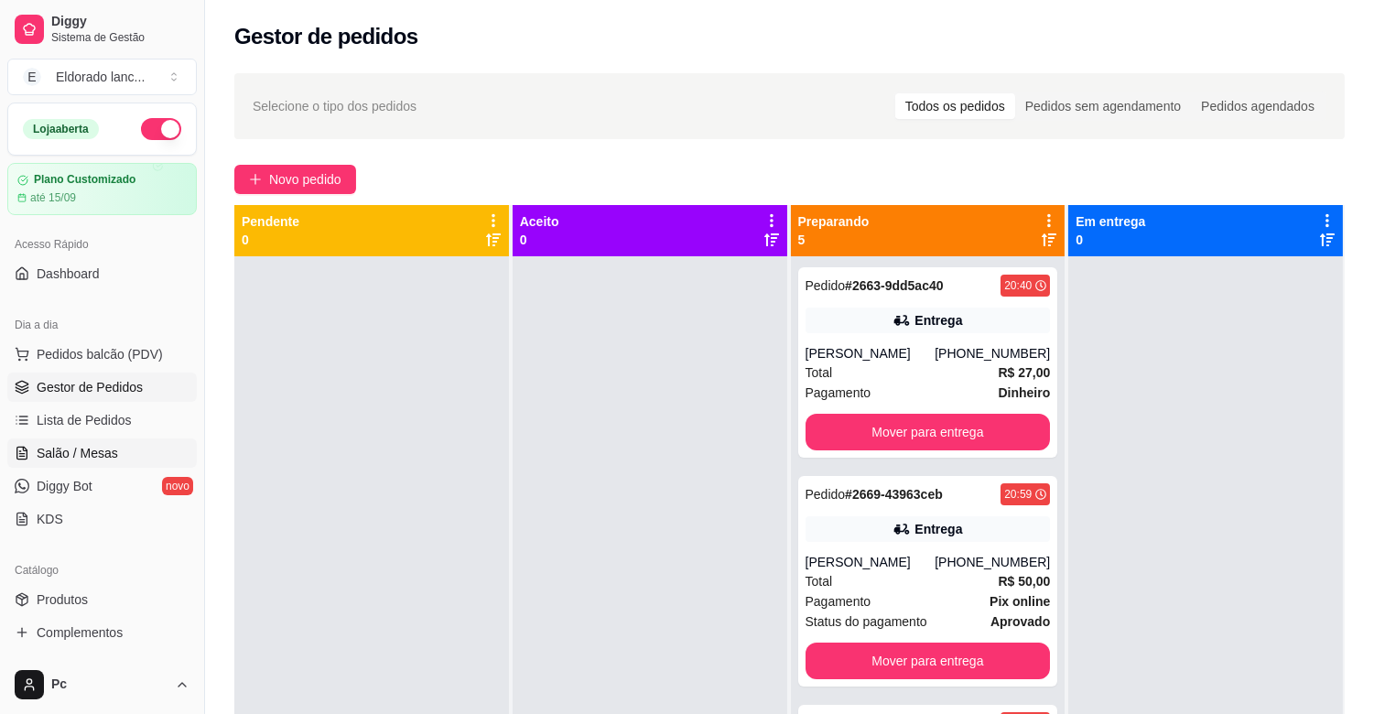
click at [67, 455] on span "Salão / Mesas" at bounding box center [77, 453] width 81 height 18
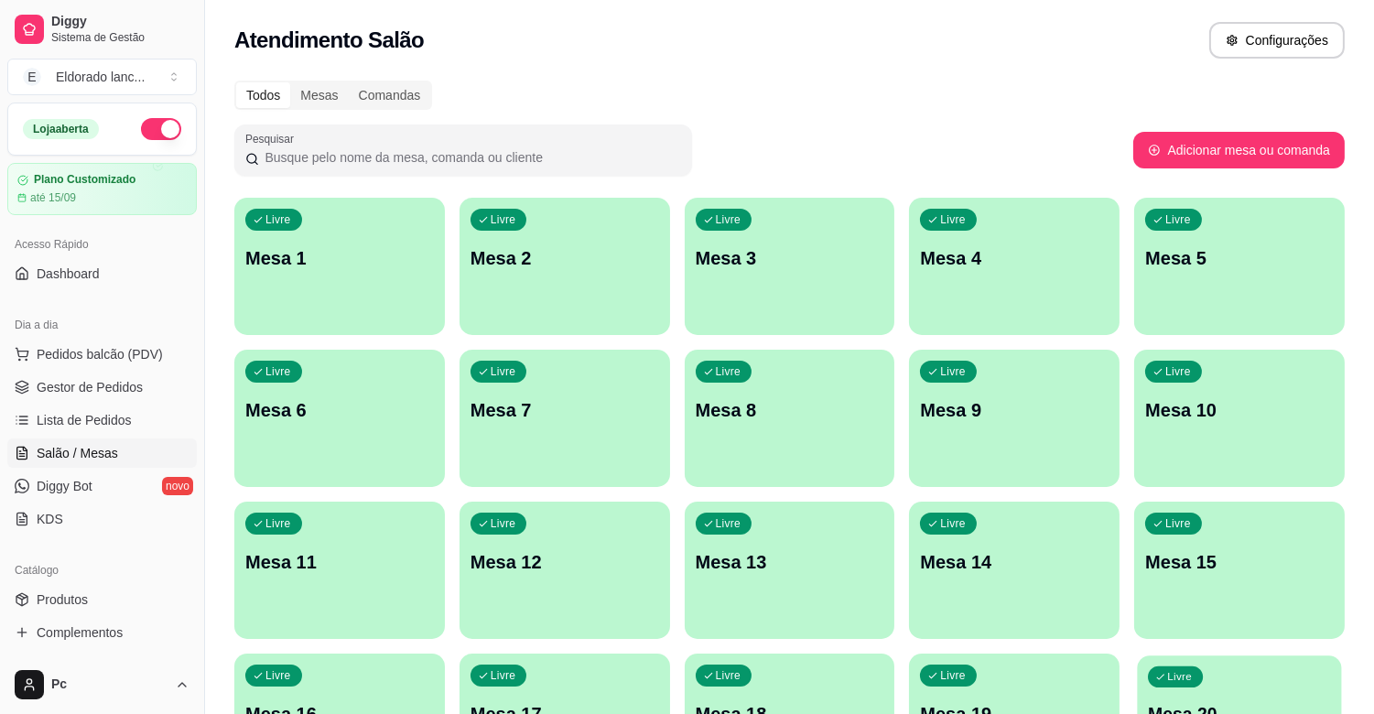
click at [1234, 697] on div "Livre Mesa 20" at bounding box center [1240, 711] width 204 height 112
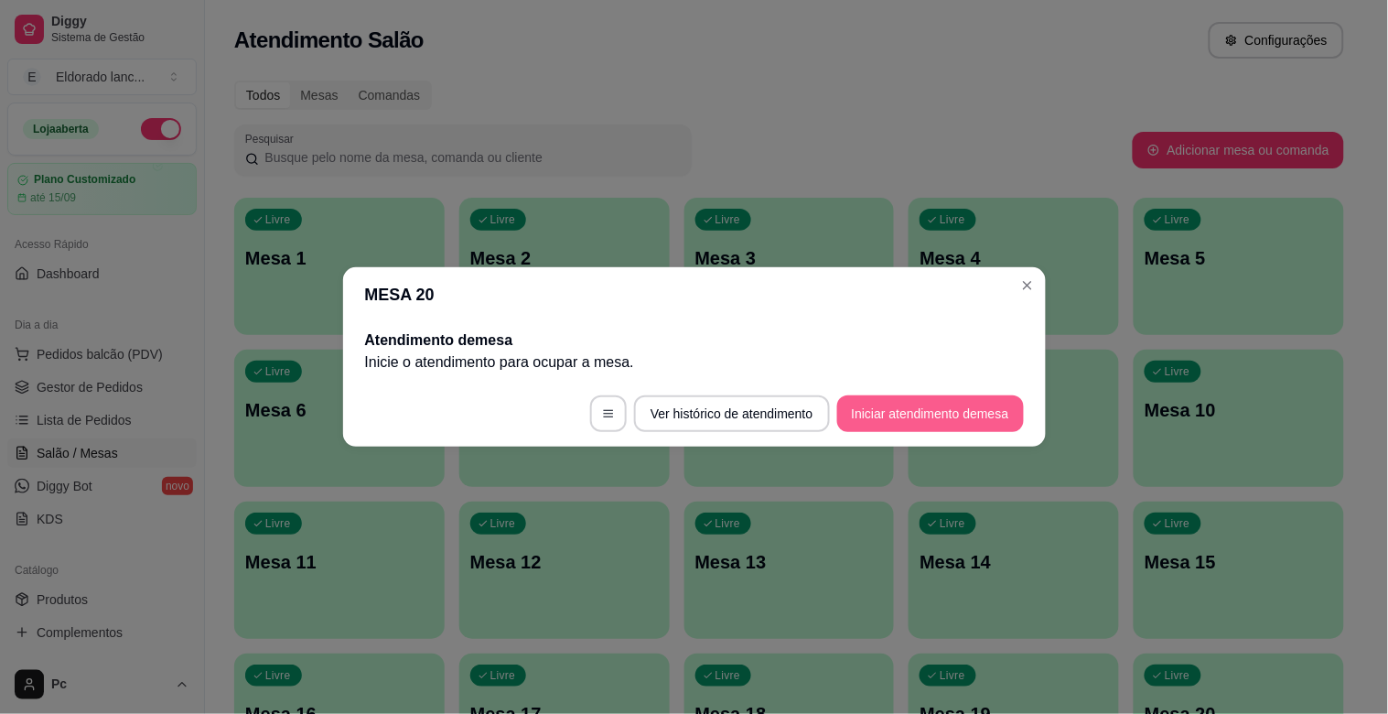
click at [985, 405] on button "Iniciar atendimento de mesa" at bounding box center [930, 413] width 187 height 37
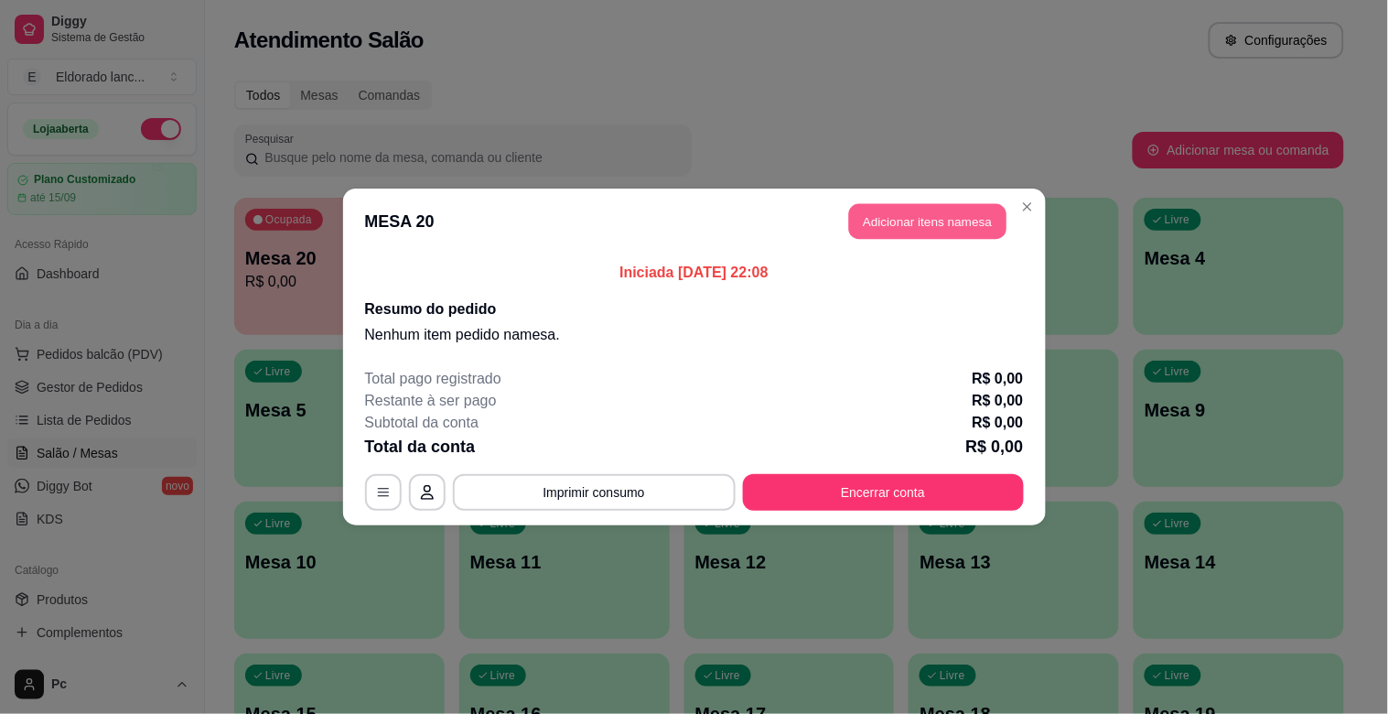
click at [957, 209] on button "Adicionar itens na mesa" at bounding box center [927, 222] width 157 height 36
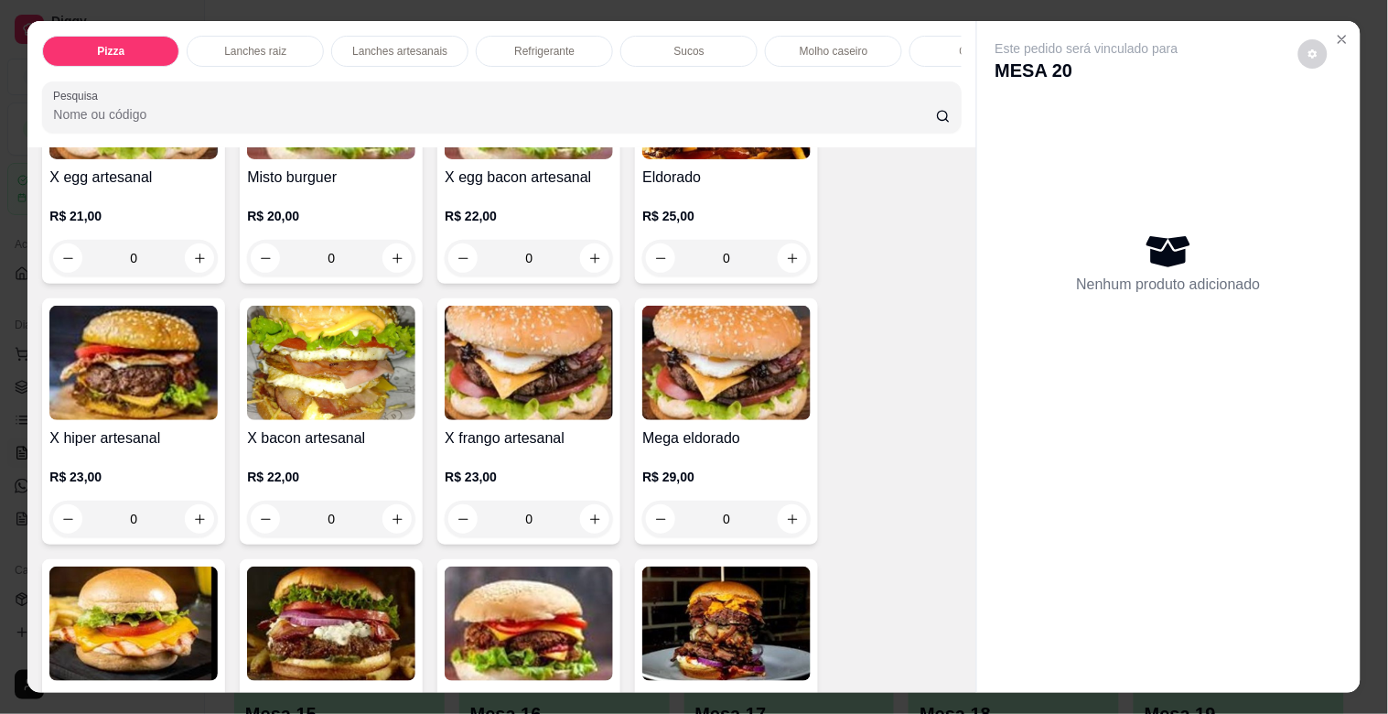
scroll to position [2117, 0]
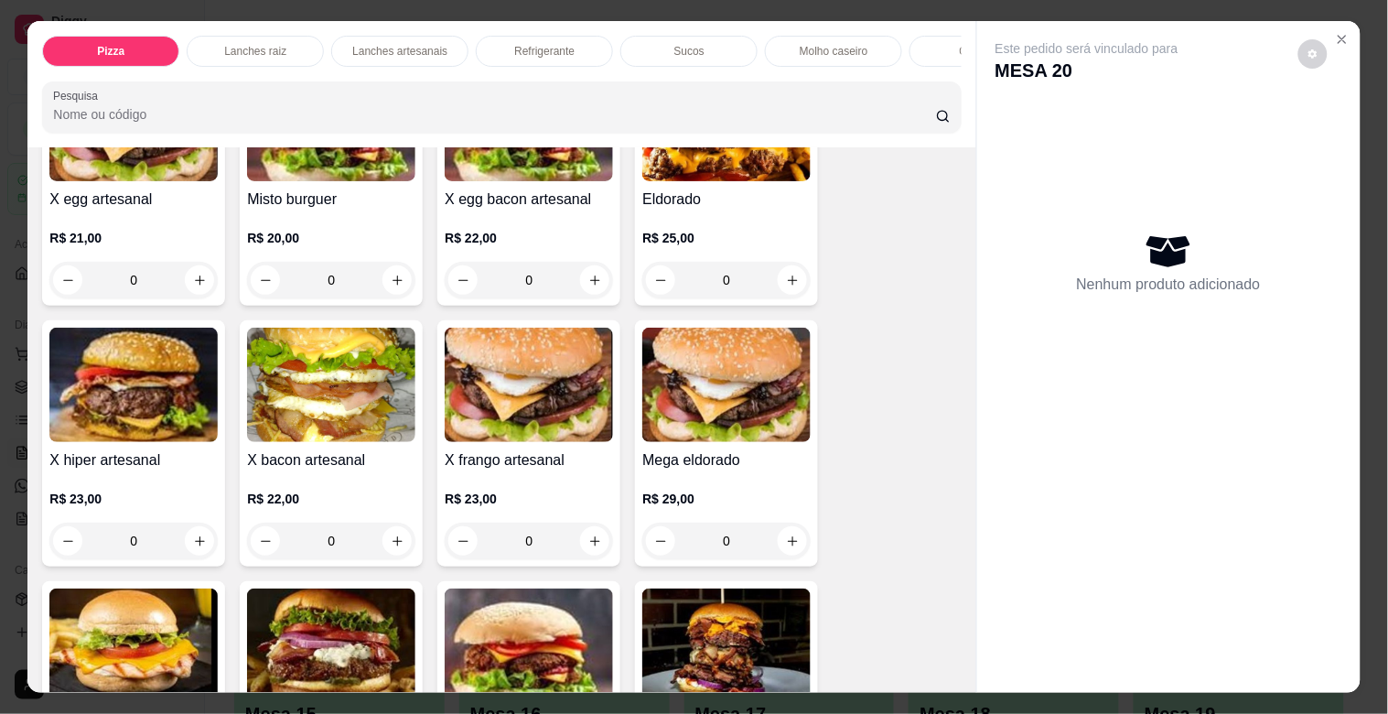
click at [587, 545] on div "0" at bounding box center [529, 541] width 168 height 37
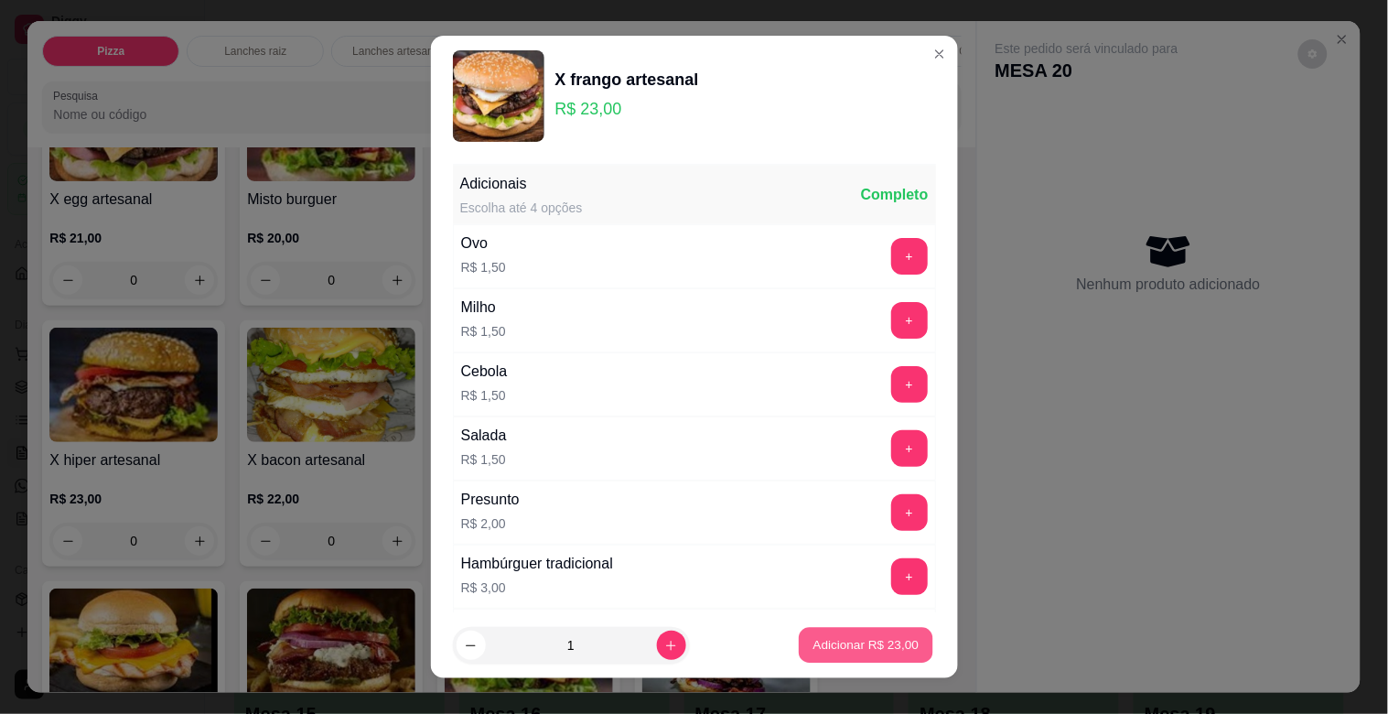
click at [817, 638] on p "Adicionar R$ 23,00" at bounding box center [867, 644] width 106 height 17
type input "1"
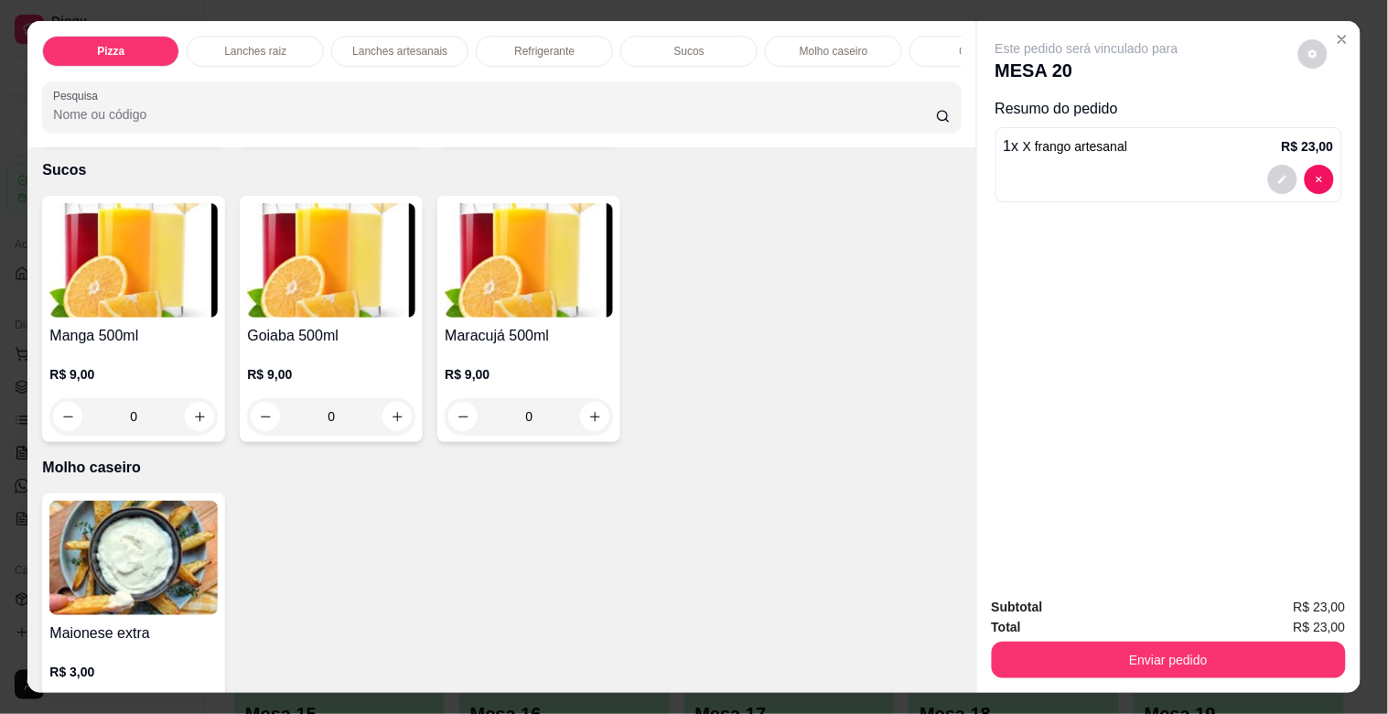
scroll to position [3969, 0]
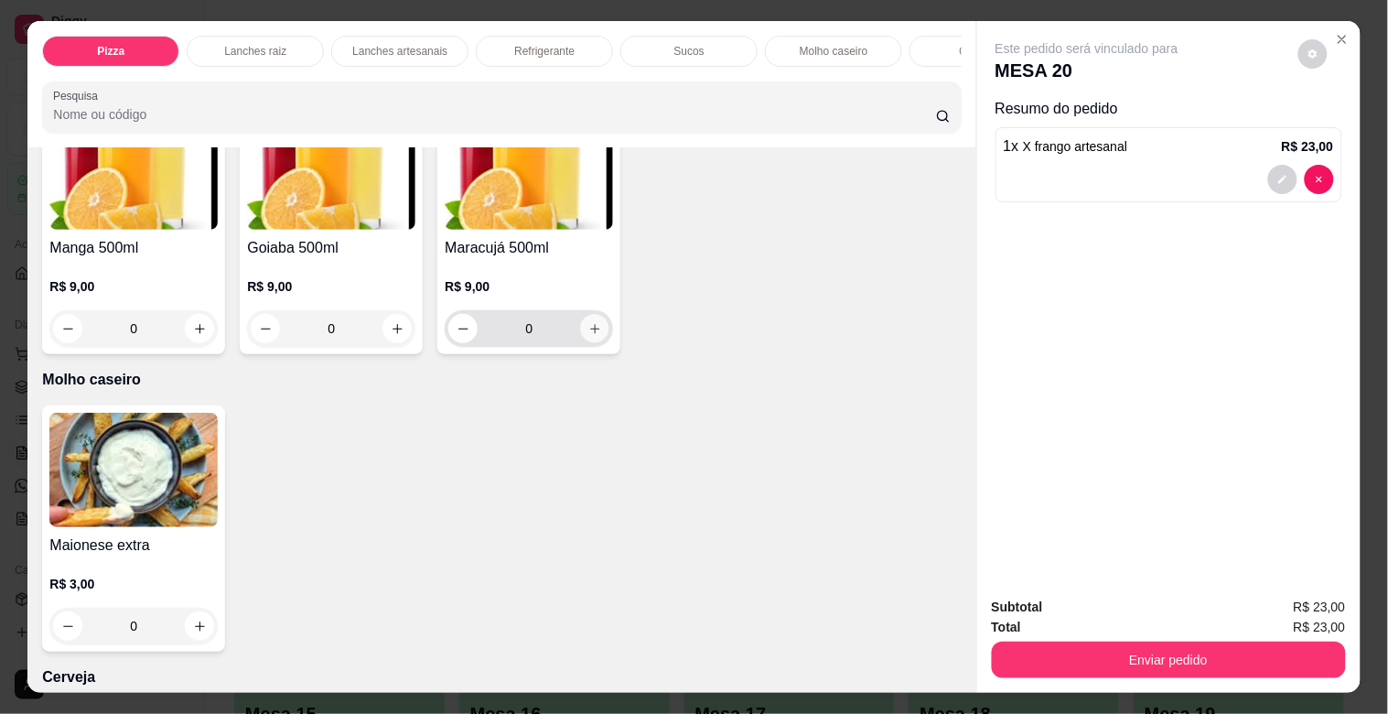
click at [588, 333] on icon "increase-product-quantity" at bounding box center [595, 329] width 14 height 14
type input "1"
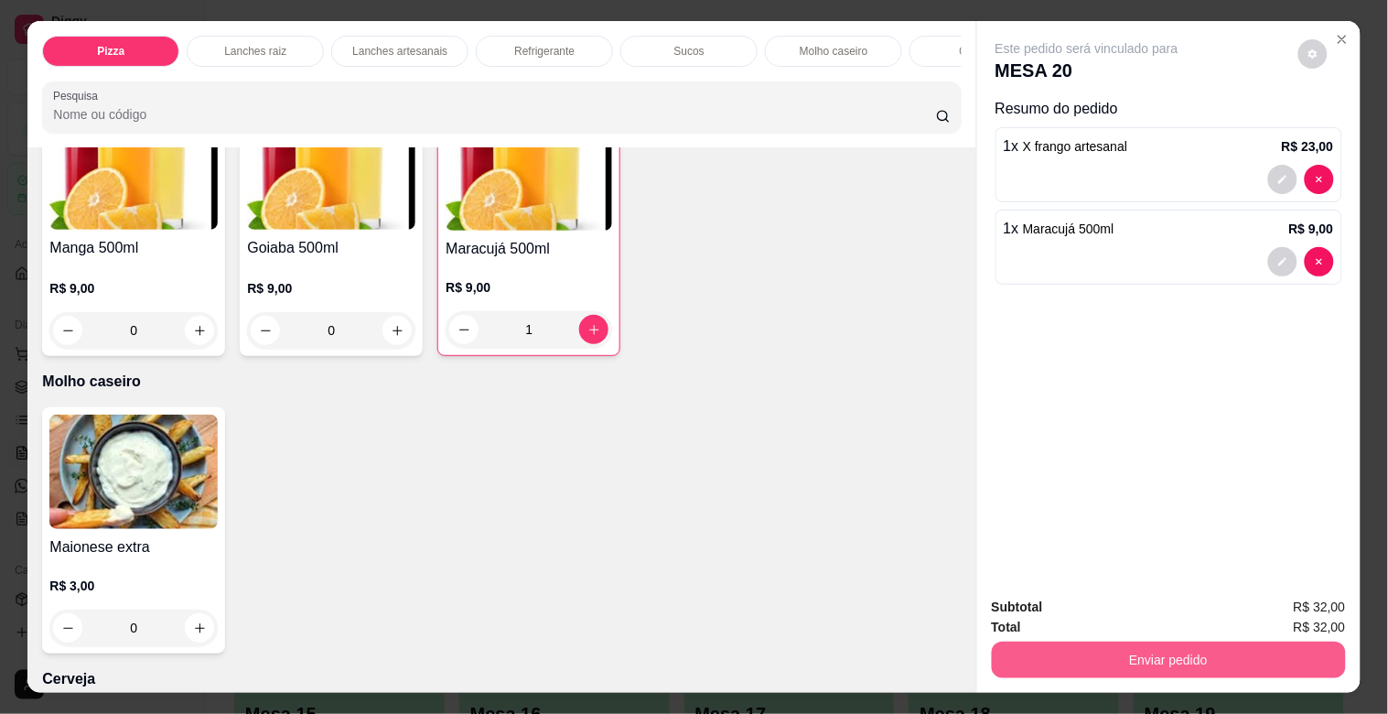
click at [1041, 654] on button "Enviar pedido" at bounding box center [1169, 660] width 354 height 37
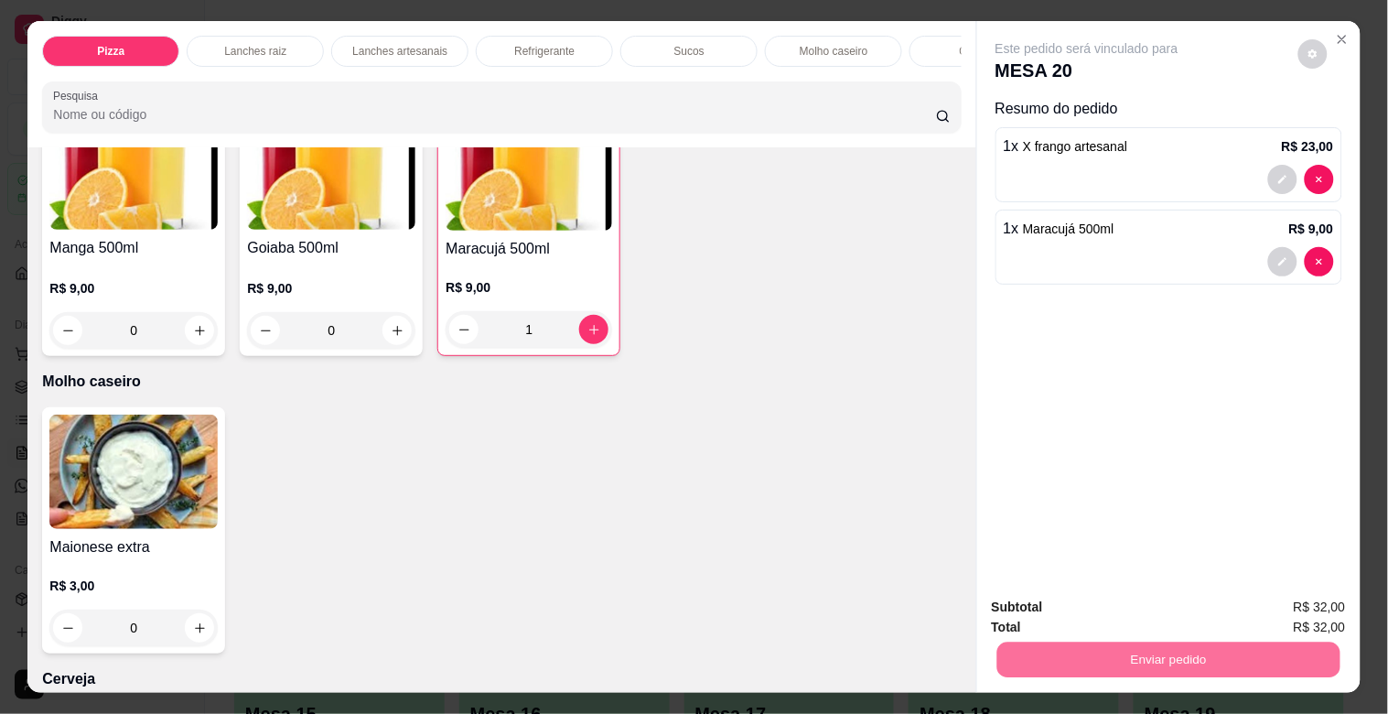
click at [1041, 609] on button "Não registrar e enviar pedido" at bounding box center [1108, 606] width 185 height 34
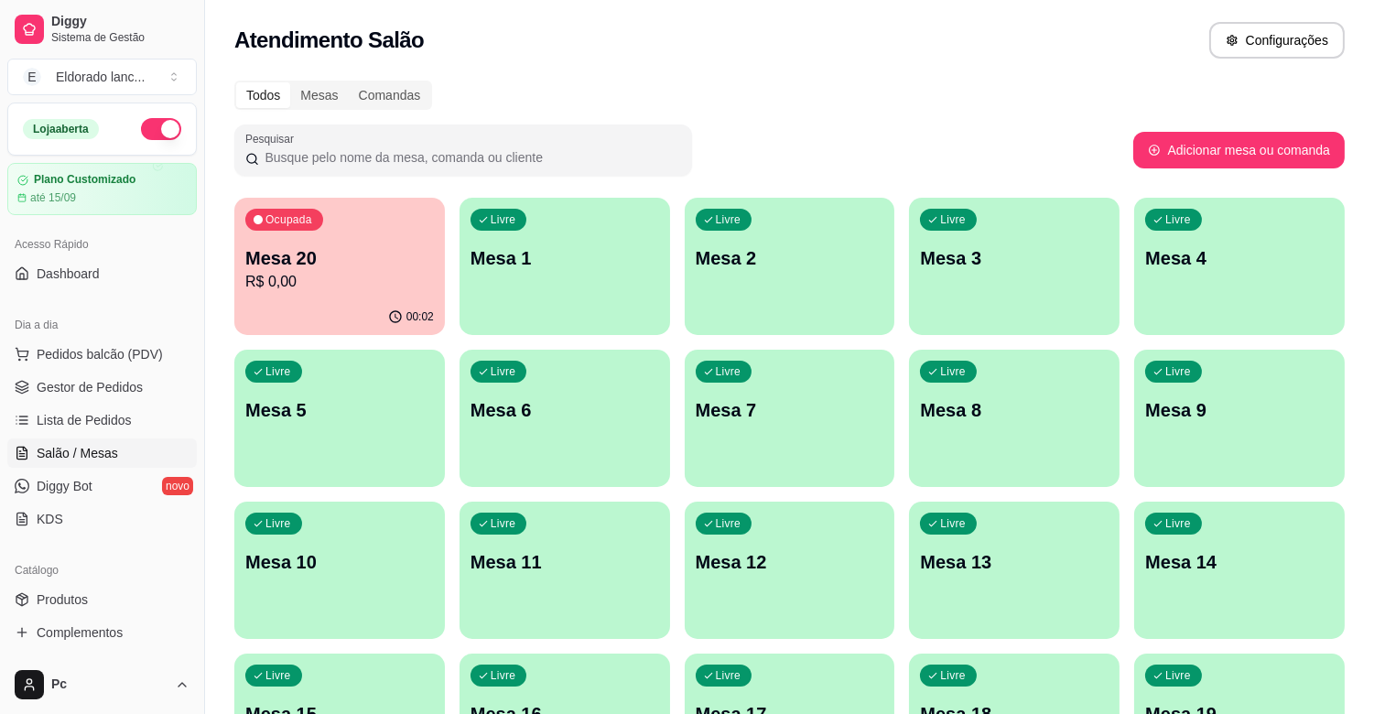
click at [384, 307] on div "00:02" at bounding box center [339, 317] width 210 height 36
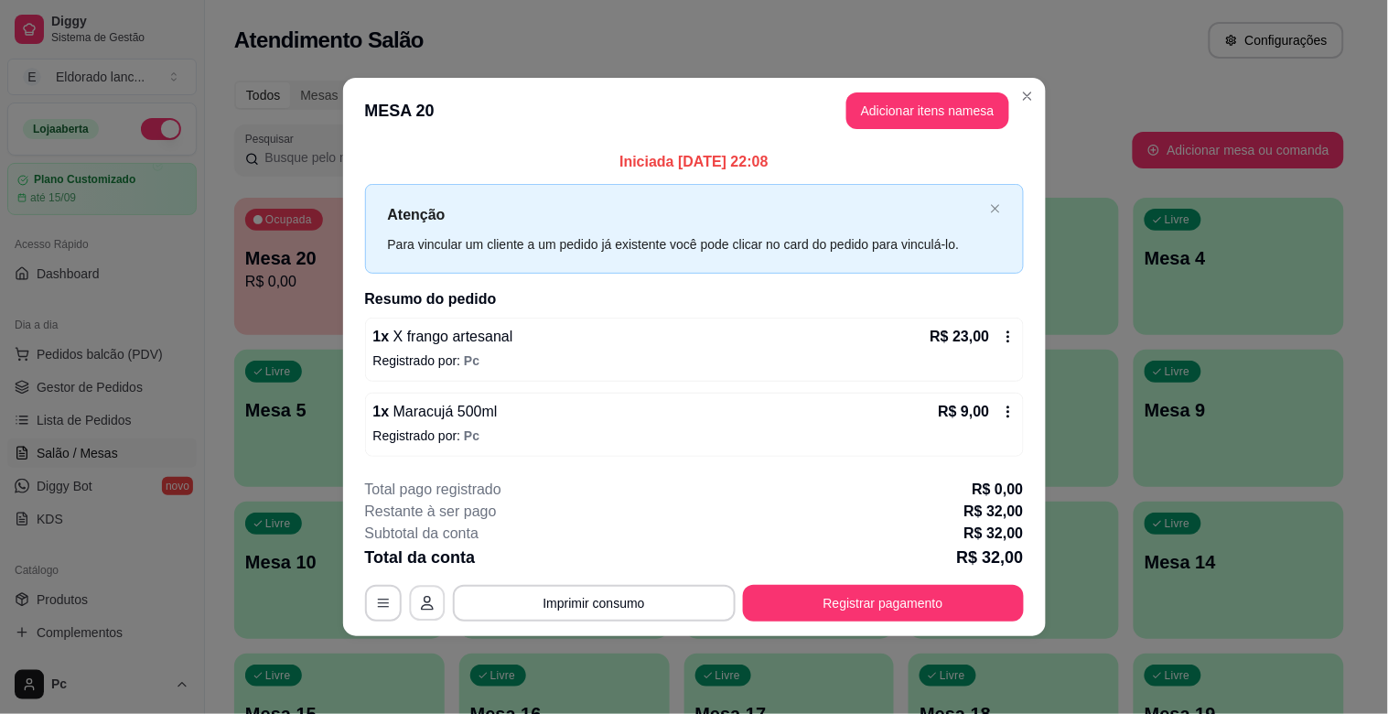
click at [426, 602] on icon "button" at bounding box center [427, 603] width 15 height 15
click at [379, 601] on icon "button" at bounding box center [383, 603] width 15 height 15
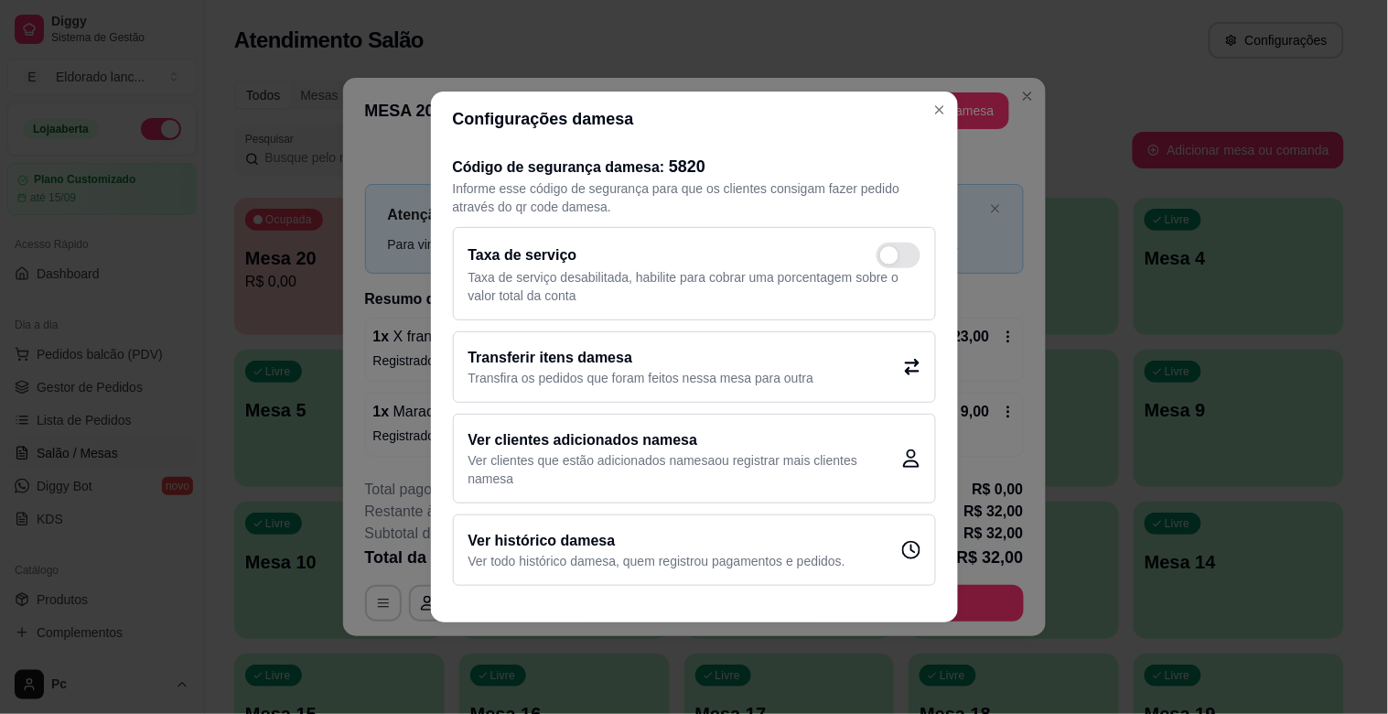
click at [598, 362] on h2 "Transferir itens da mesa" at bounding box center [642, 358] width 346 height 22
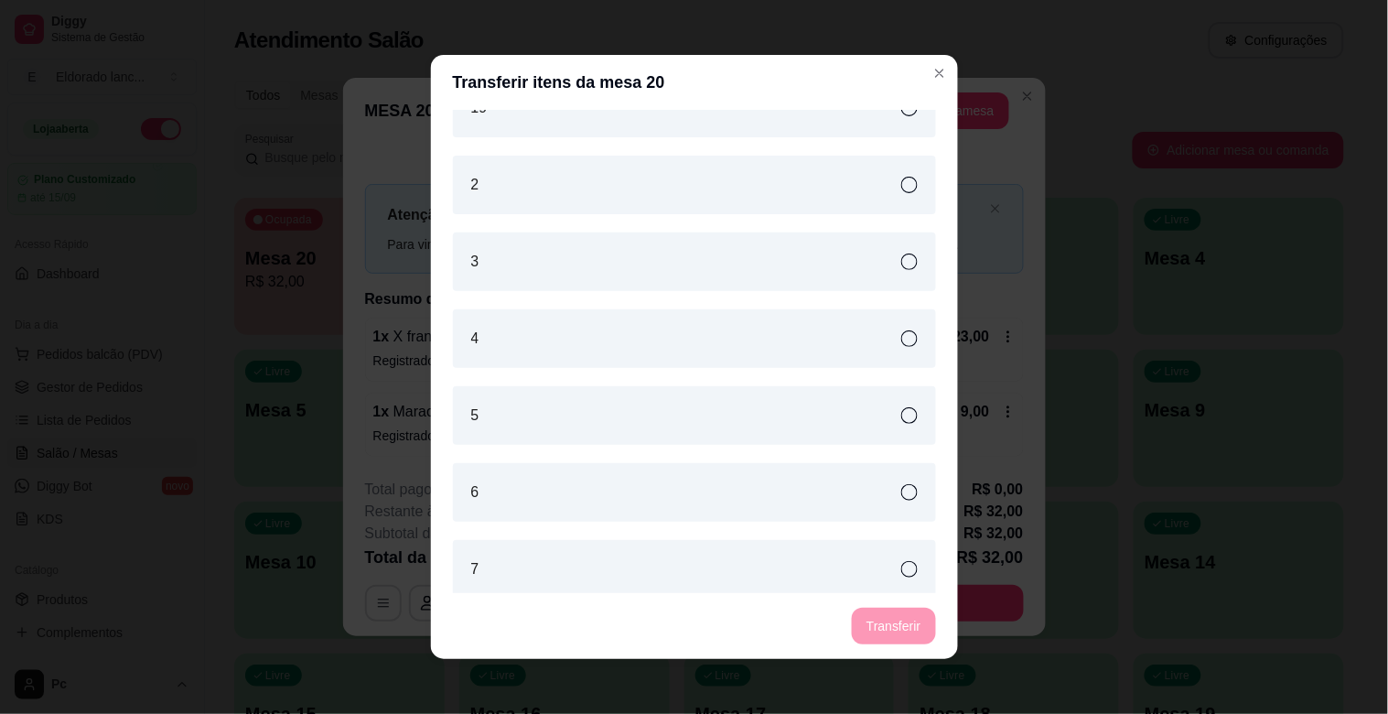
scroll to position [818, 0]
click at [875, 171] on div "2" at bounding box center [694, 174] width 483 height 59
click at [889, 626] on button "Transferir" at bounding box center [893, 627] width 81 height 36
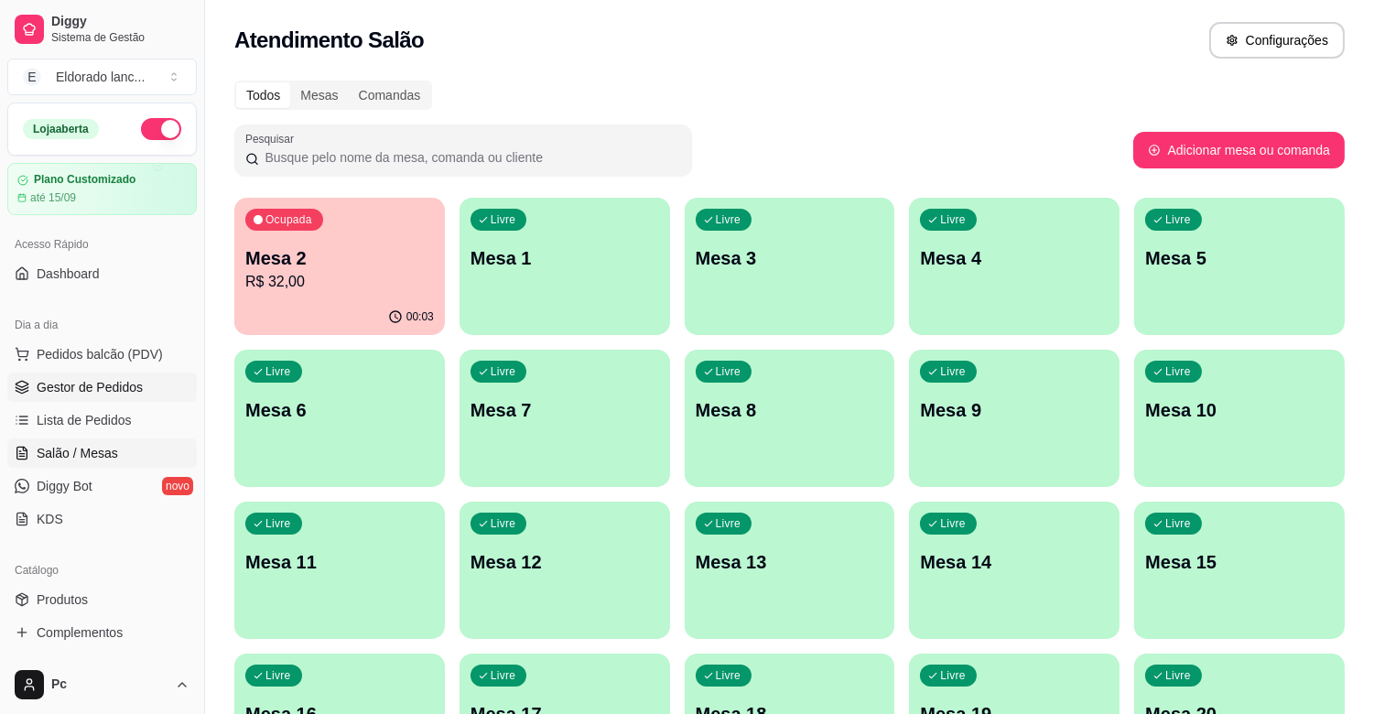
click at [125, 395] on span "Gestor de Pedidos" at bounding box center [90, 387] width 106 height 18
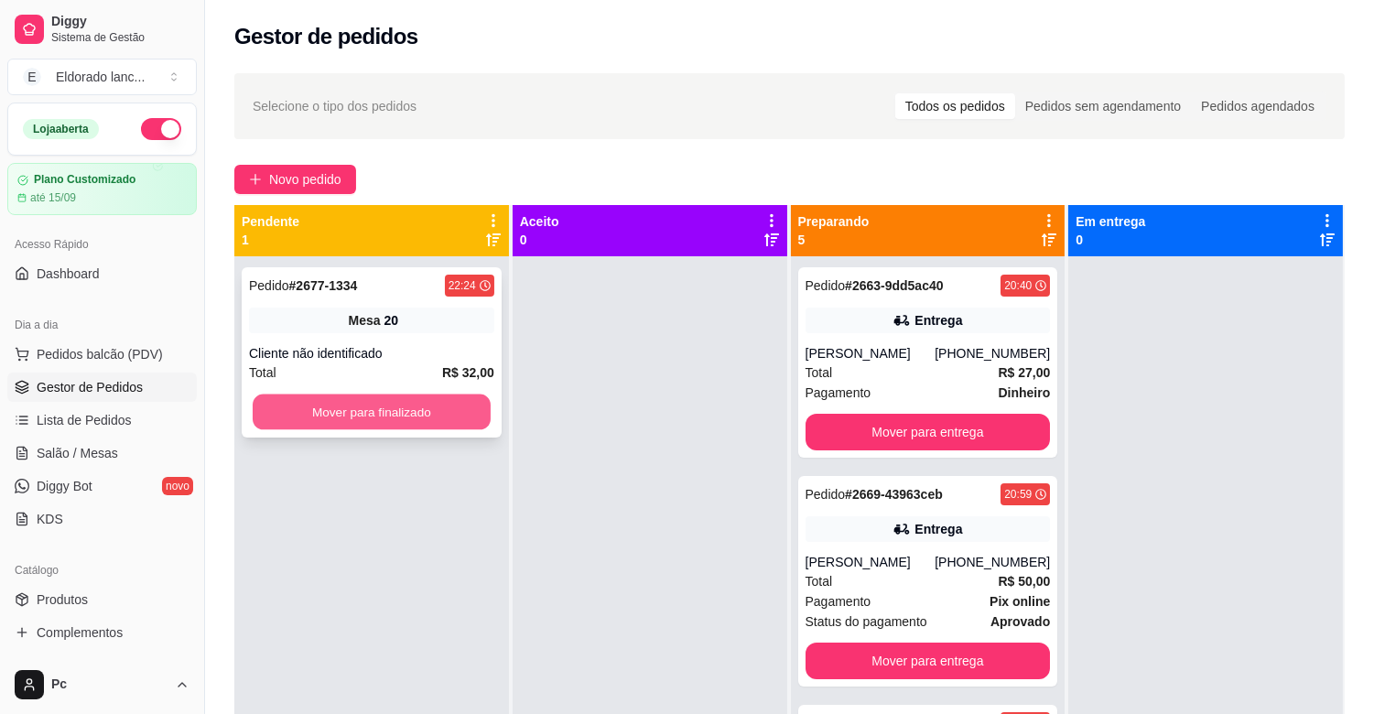
click at [271, 401] on button "Mover para finalizado" at bounding box center [372, 412] width 238 height 36
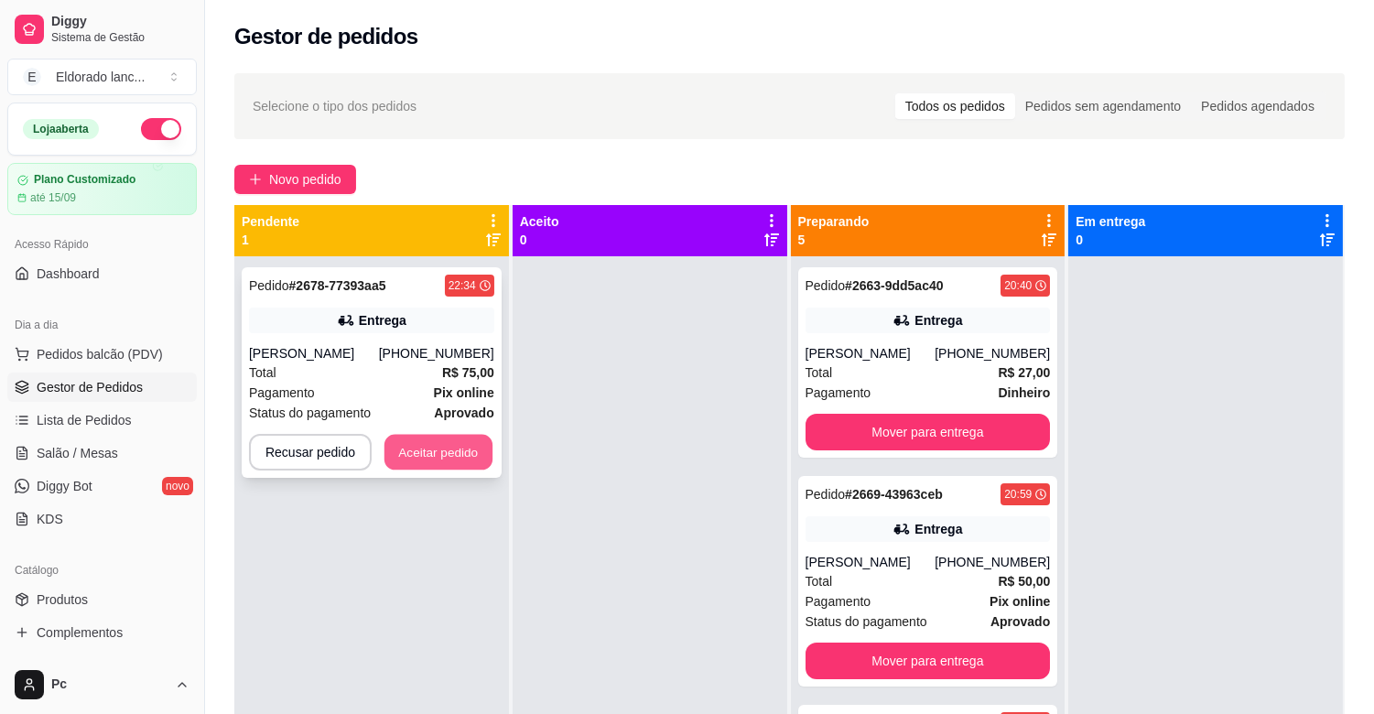
click at [481, 461] on button "Aceitar pedido" at bounding box center [438, 453] width 108 height 36
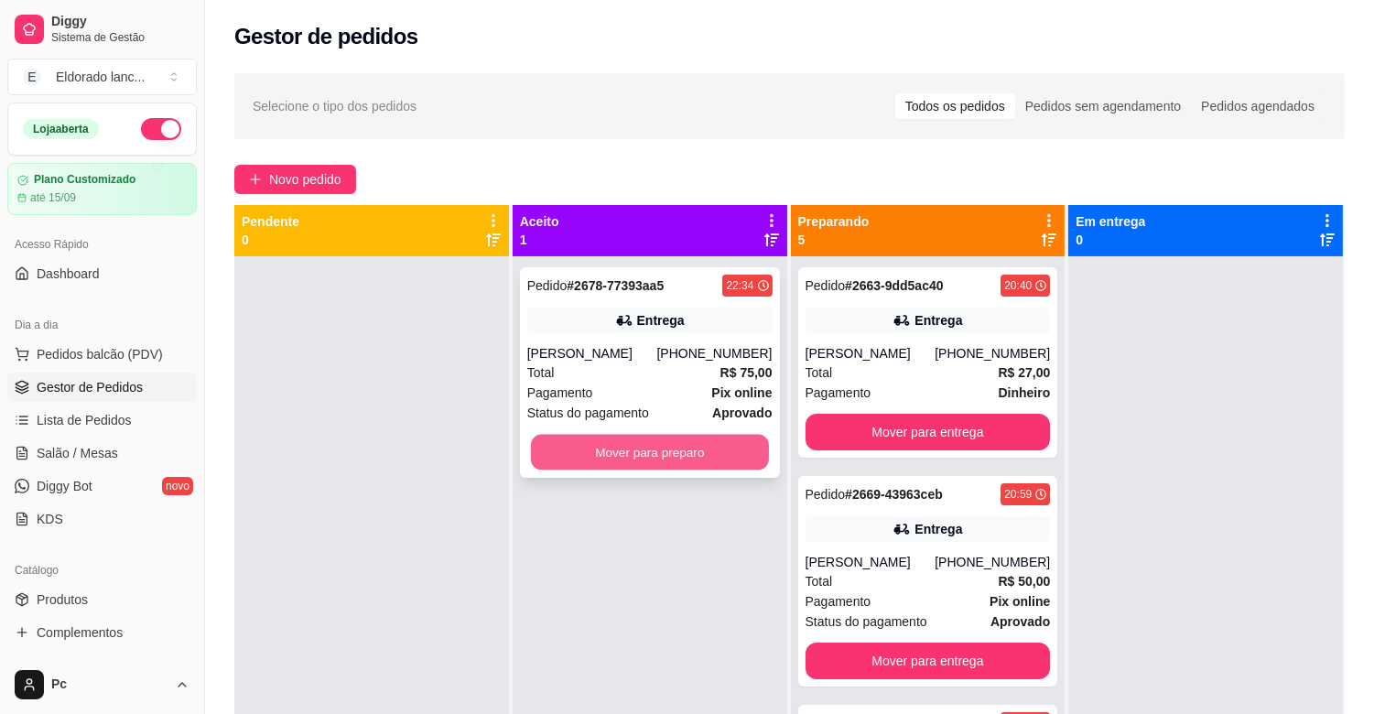
click at [618, 462] on button "Mover para preparo" at bounding box center [650, 453] width 238 height 36
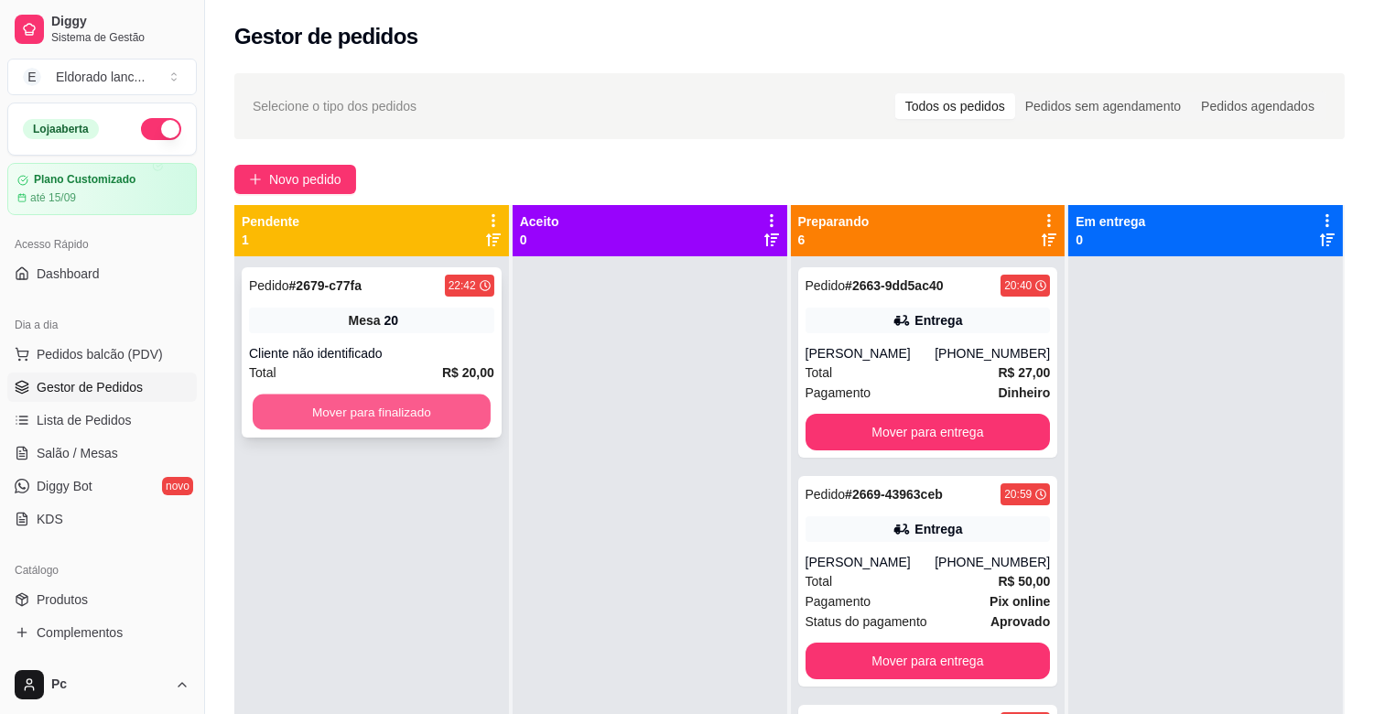
click at [468, 397] on button "Mover para finalizado" at bounding box center [372, 412] width 238 height 36
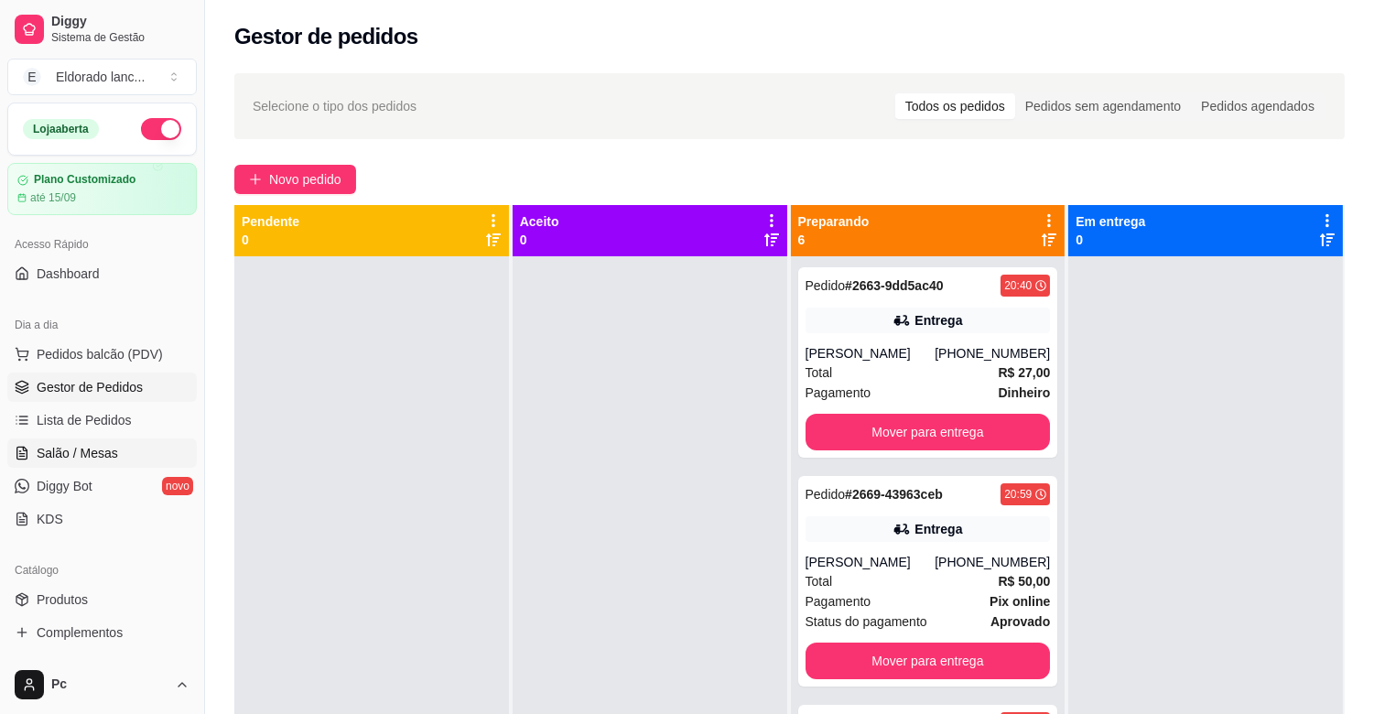
click at [125, 443] on link "Salão / Mesas" at bounding box center [101, 452] width 189 height 29
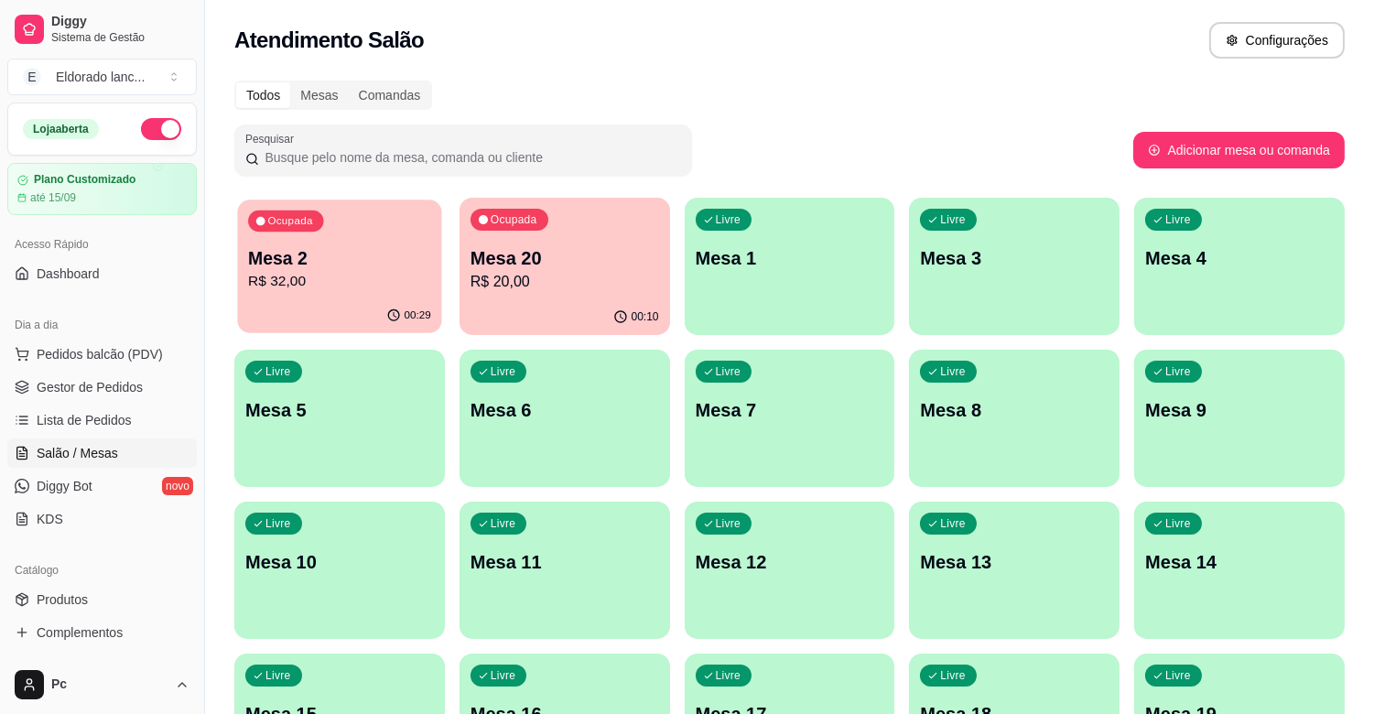
click at [406, 297] on div "Ocupada Mesa 2 R$ 32,00" at bounding box center [339, 248] width 204 height 99
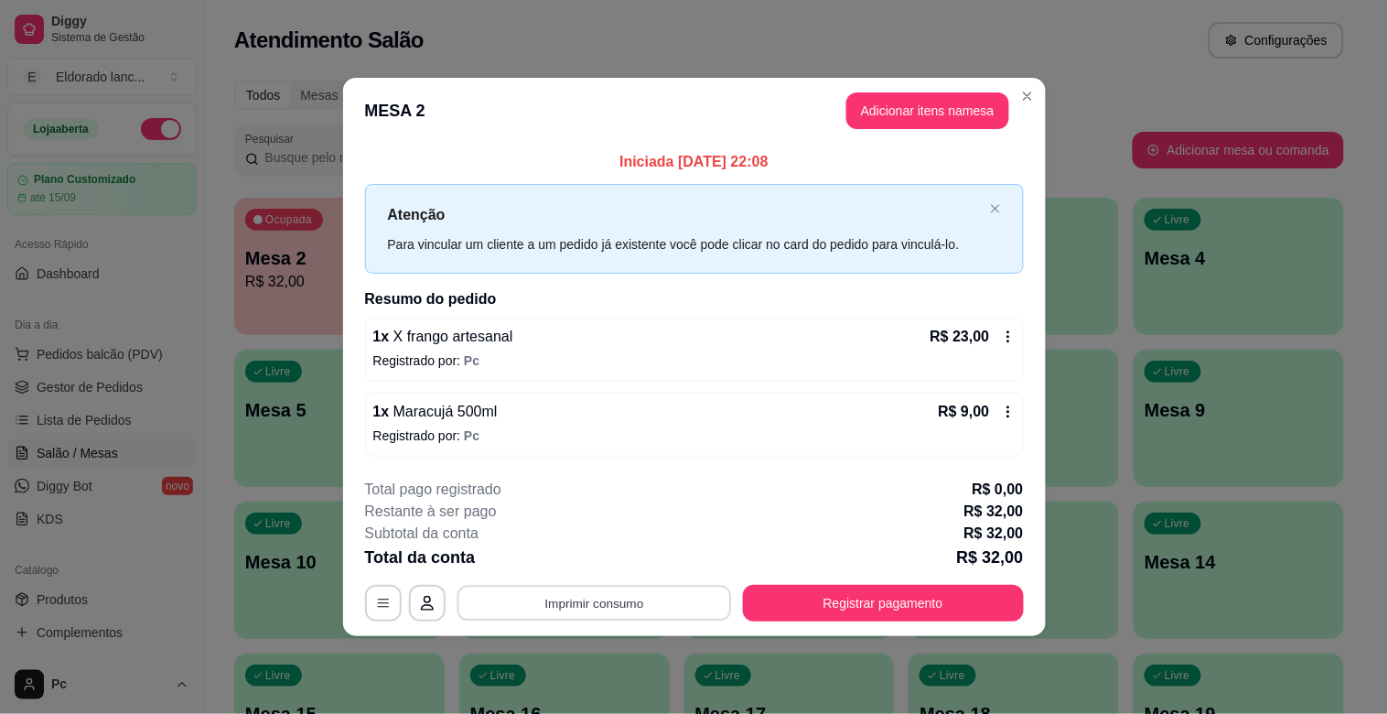
click at [578, 598] on button "Imprimir consumo" at bounding box center [594, 603] width 275 height 36
click at [575, 552] on button "IMPRESSORA" at bounding box center [599, 560] width 128 height 28
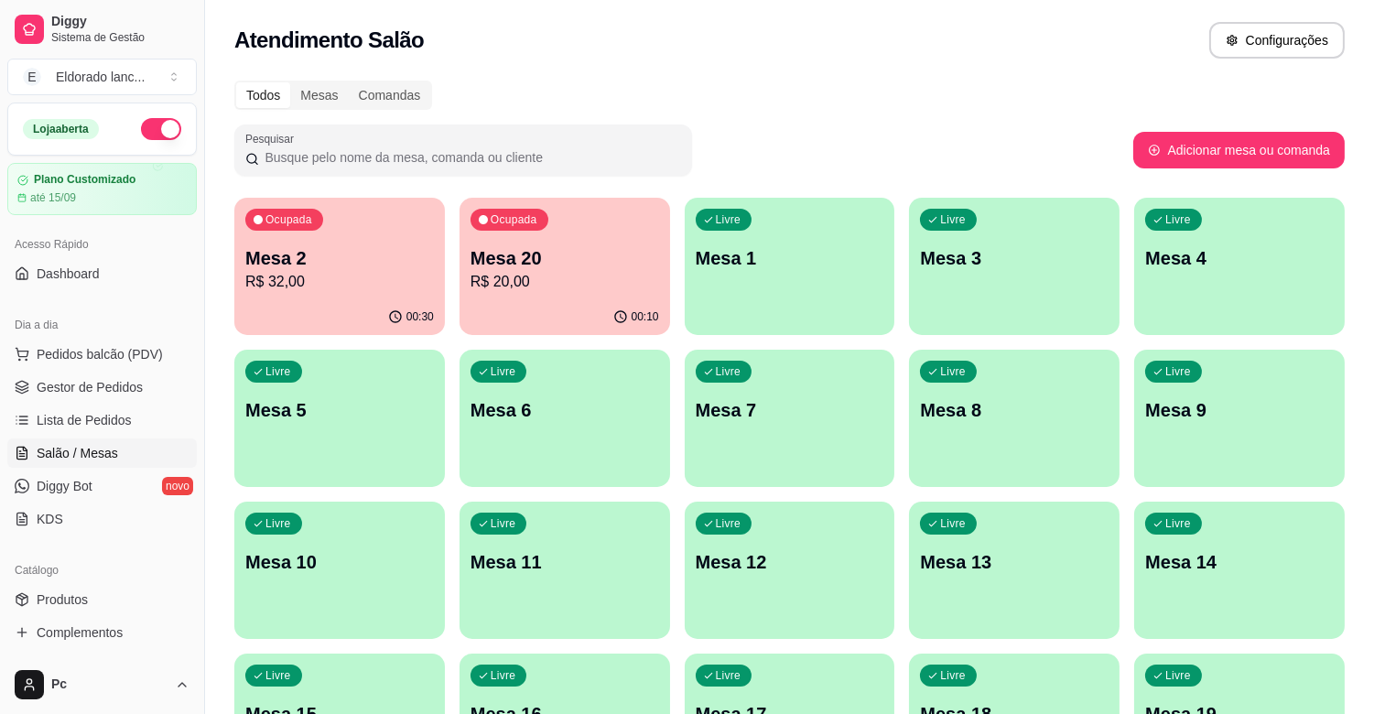
click at [630, 254] on p "Mesa 20" at bounding box center [564, 258] width 189 height 26
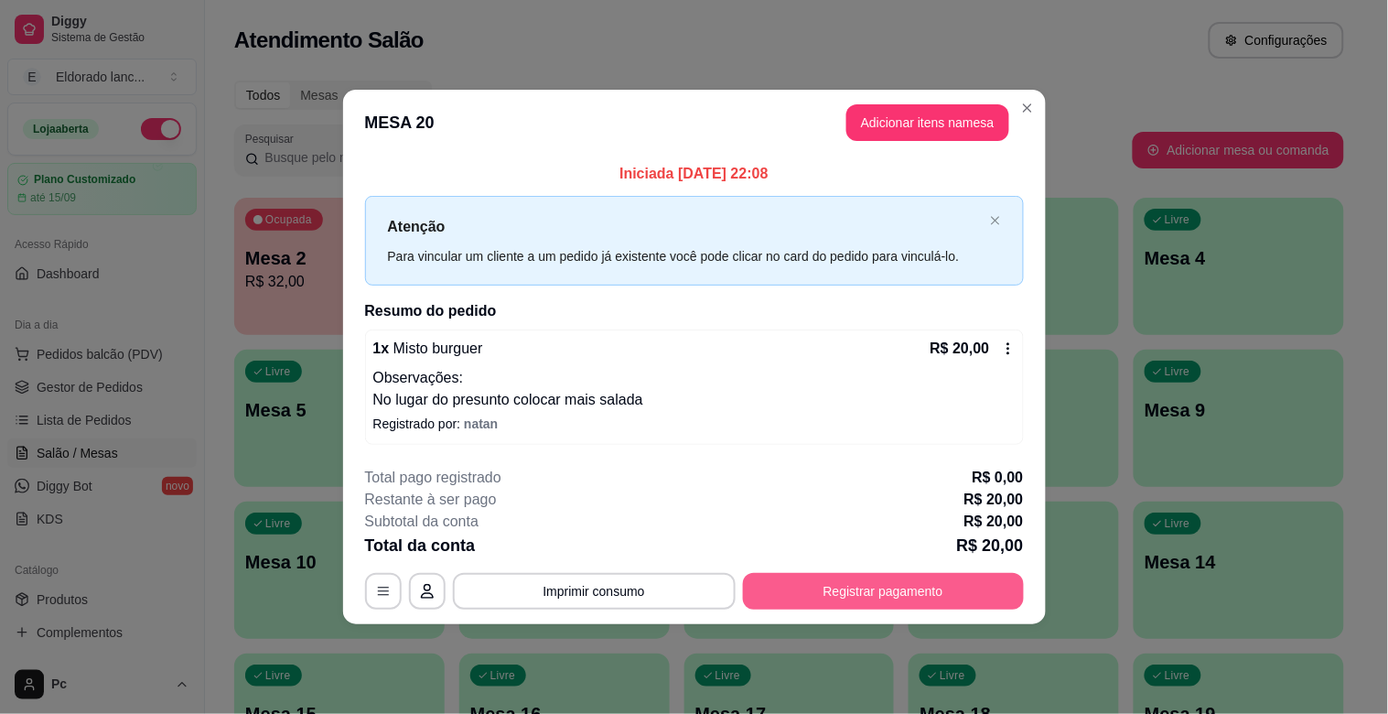
click at [816, 591] on button "Registrar pagamento" at bounding box center [883, 591] width 281 height 37
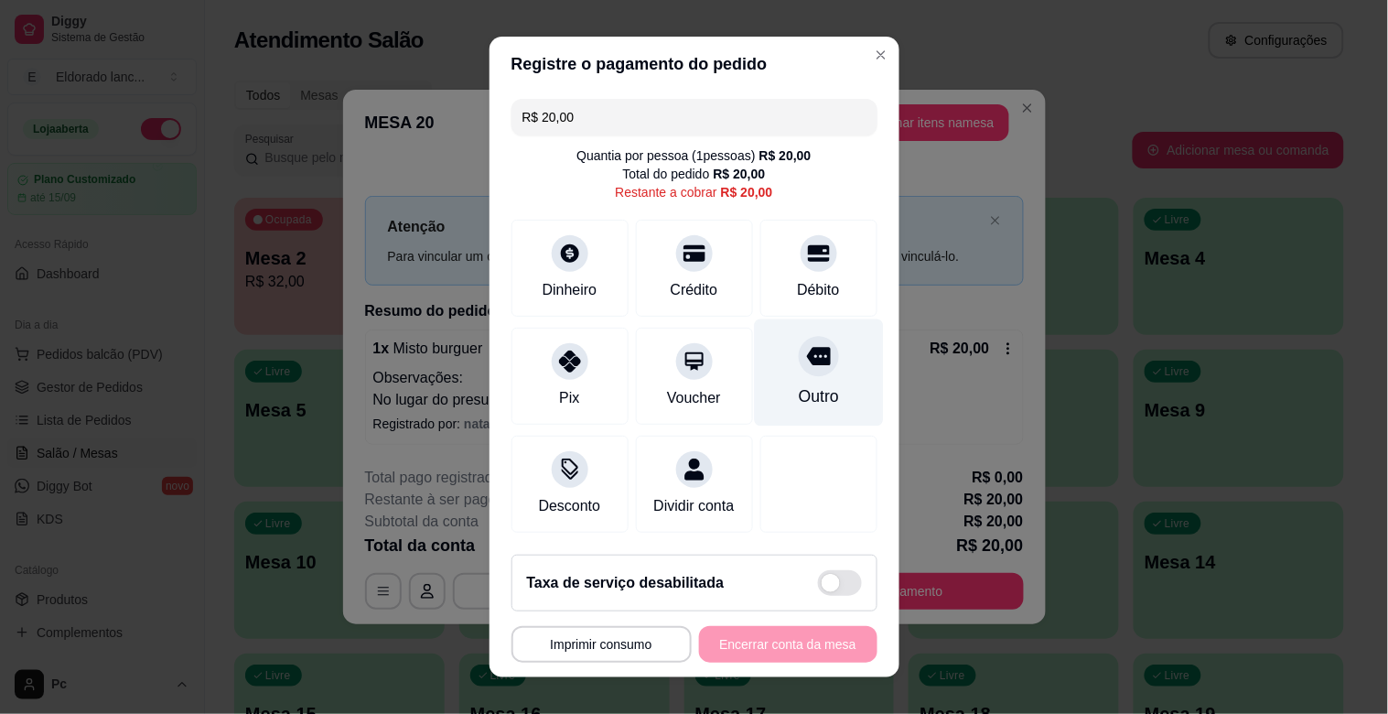
click at [798, 388] on div "Outro" at bounding box center [818, 396] width 40 height 24
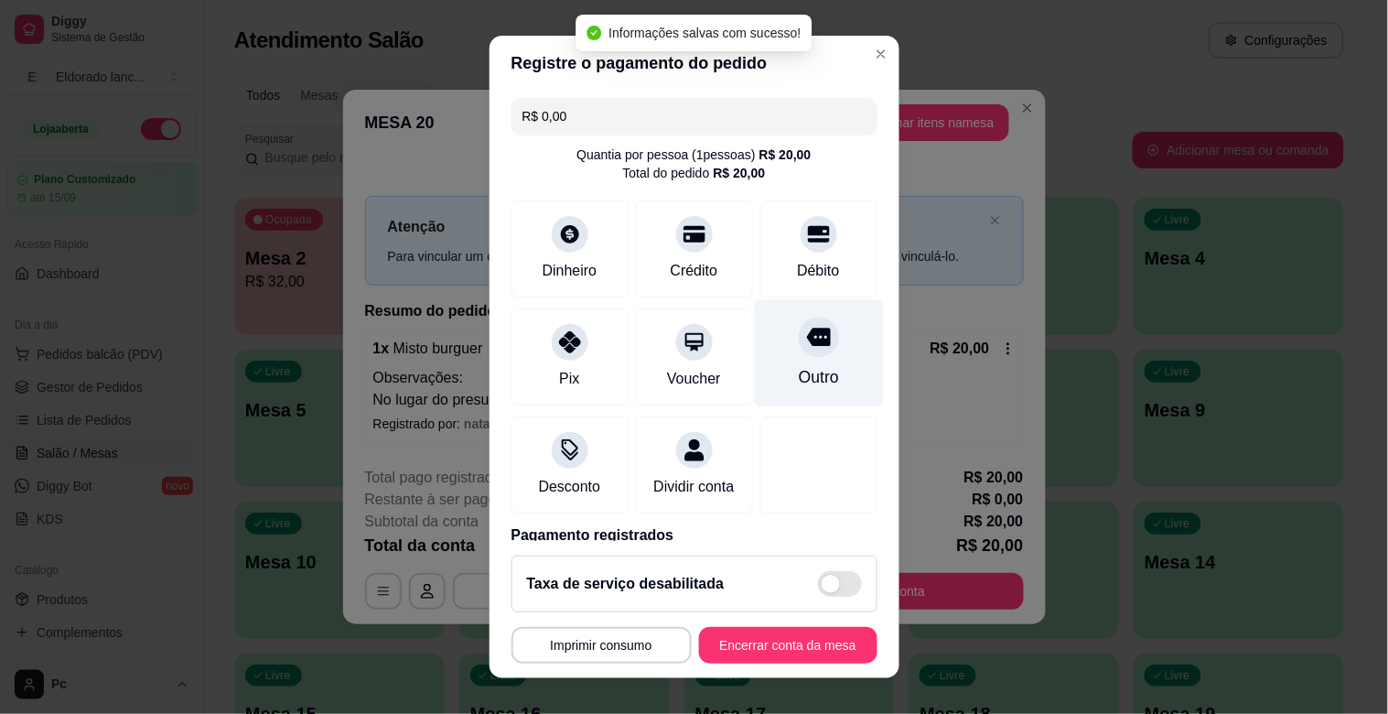
type input "R$ 0,00"
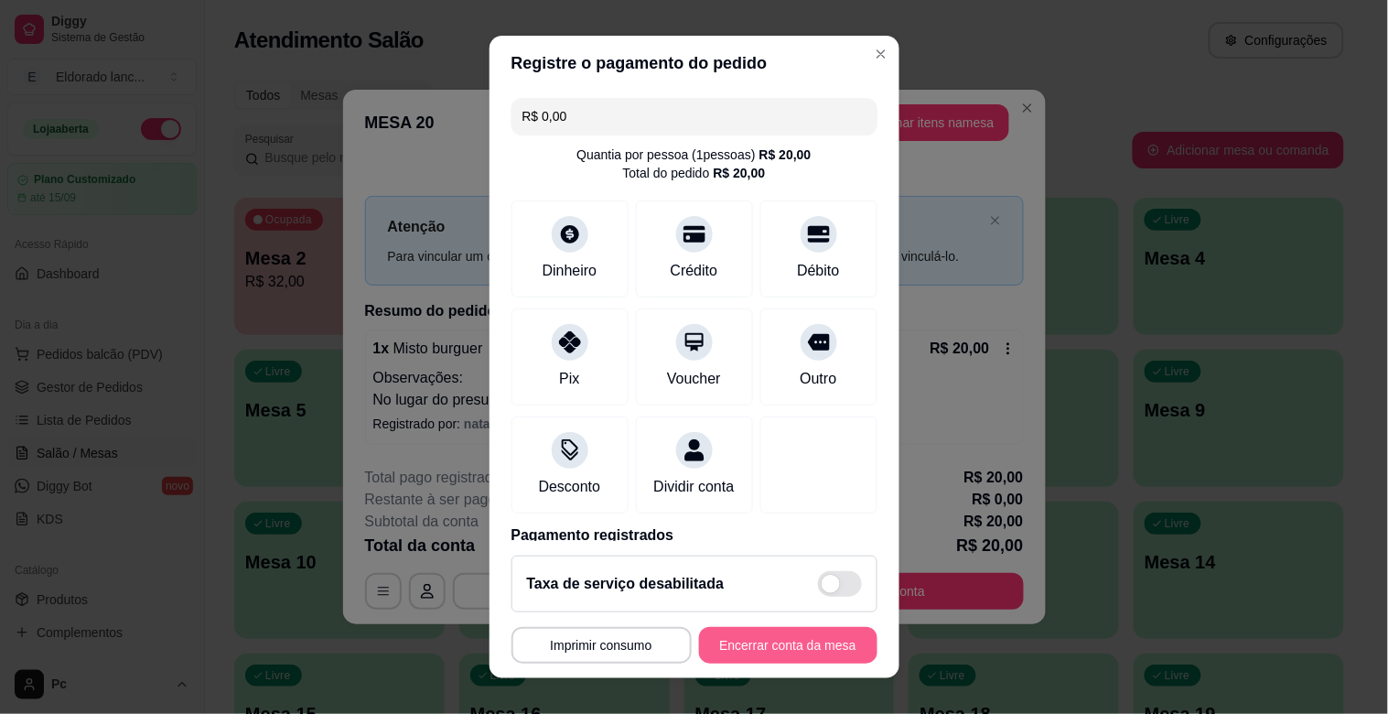
click at [764, 630] on button "Encerrar conta da mesa" at bounding box center [788, 645] width 178 height 37
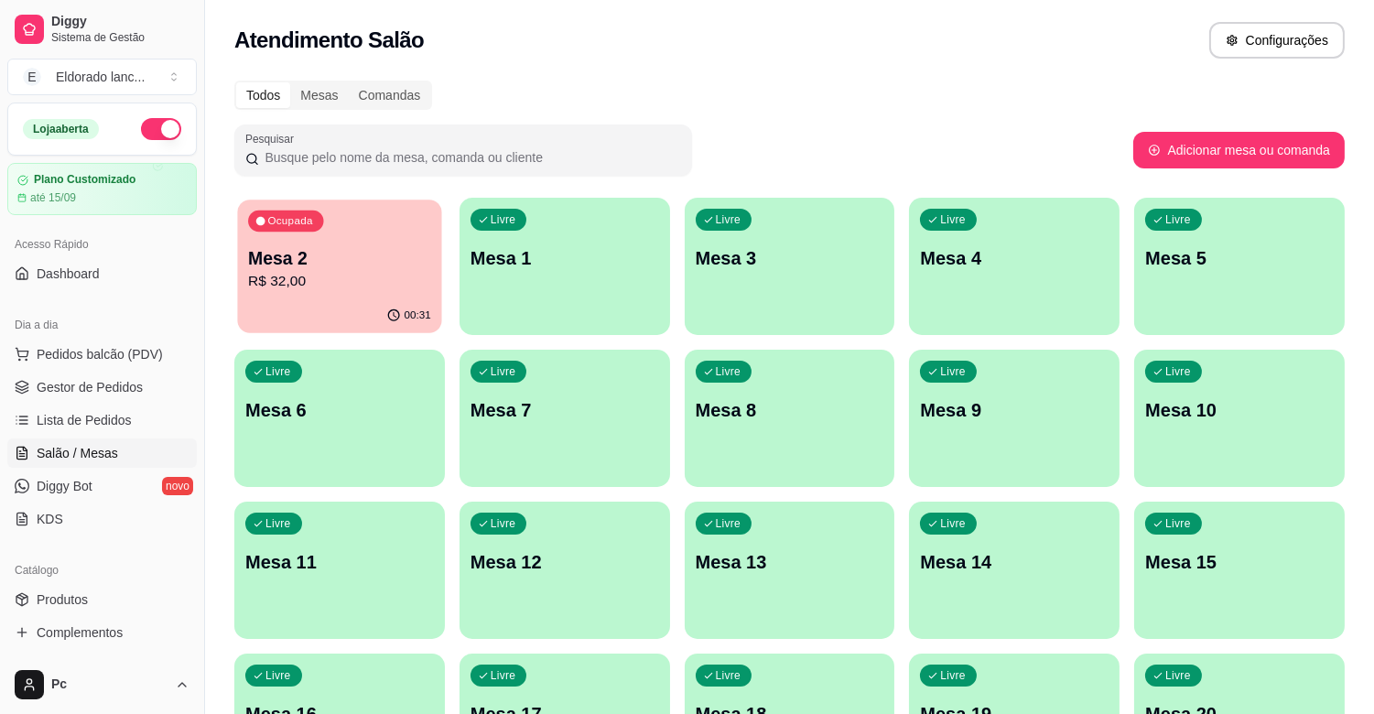
click at [370, 297] on div "Ocupada Mesa 2 R$ 32,00" at bounding box center [339, 248] width 204 height 99
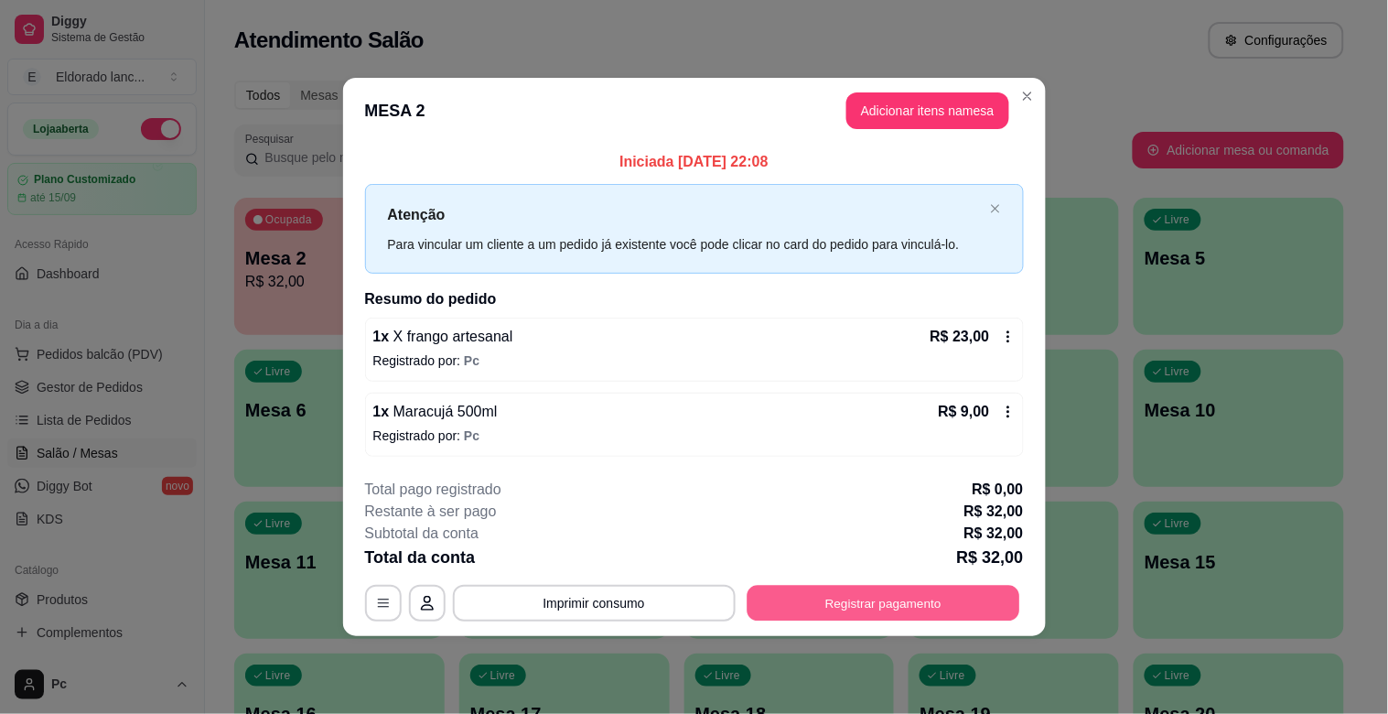
click at [867, 589] on button "Registrar pagamento" at bounding box center [883, 603] width 273 height 36
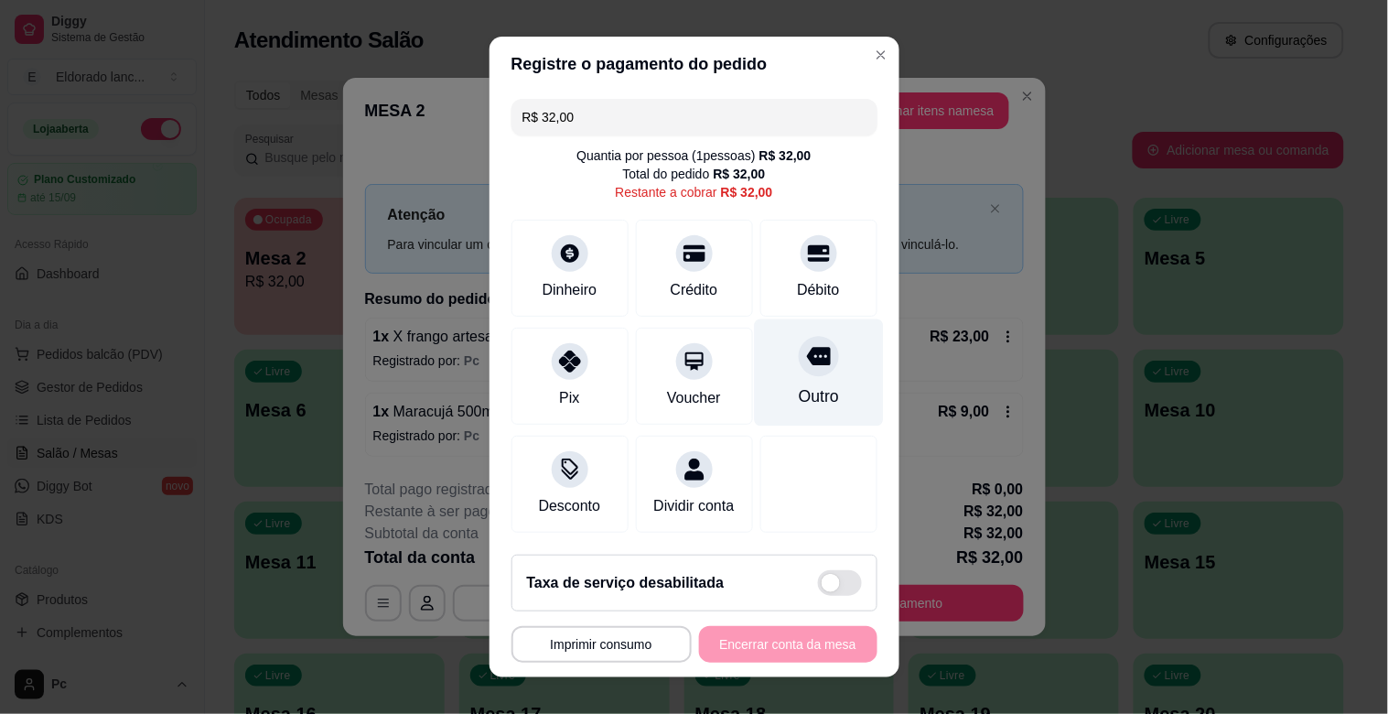
click at [799, 363] on div at bounding box center [819, 356] width 40 height 40
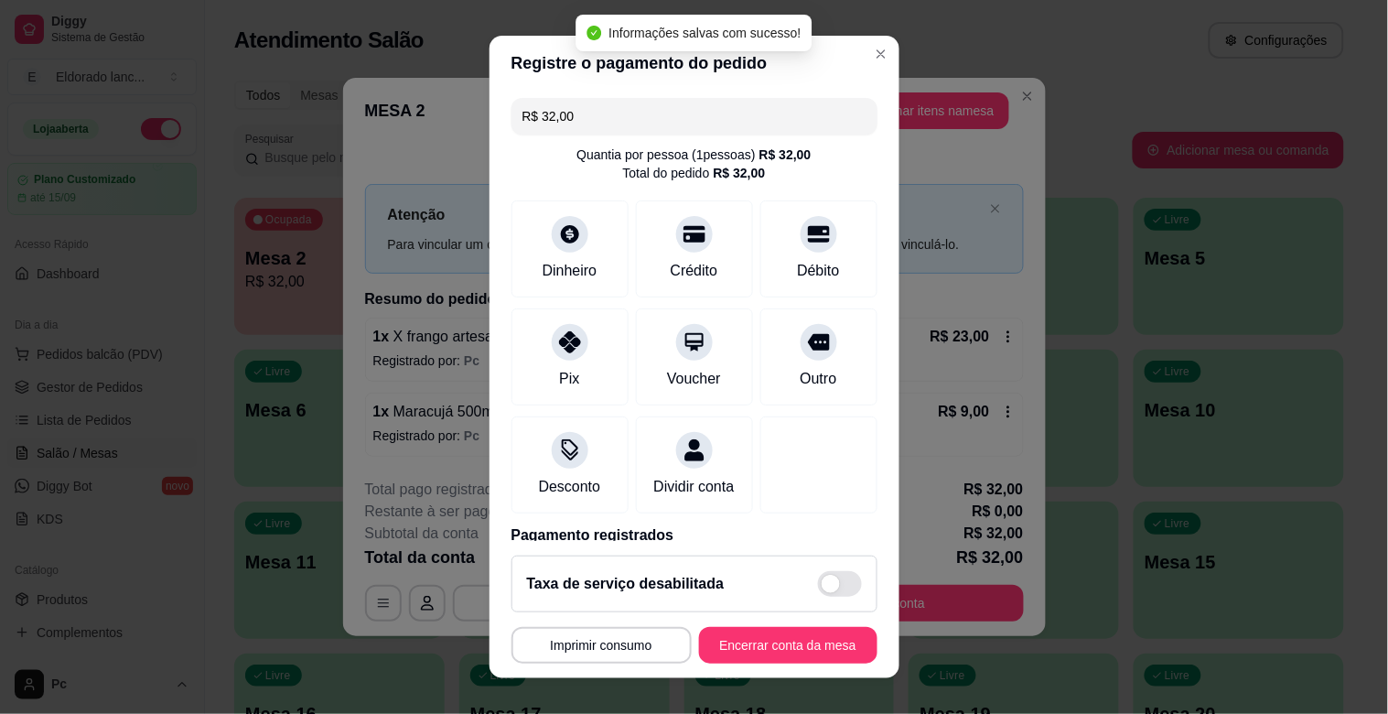
type input "R$ 0,00"
click at [771, 651] on button "Encerrar conta da mesa" at bounding box center [788, 645] width 178 height 37
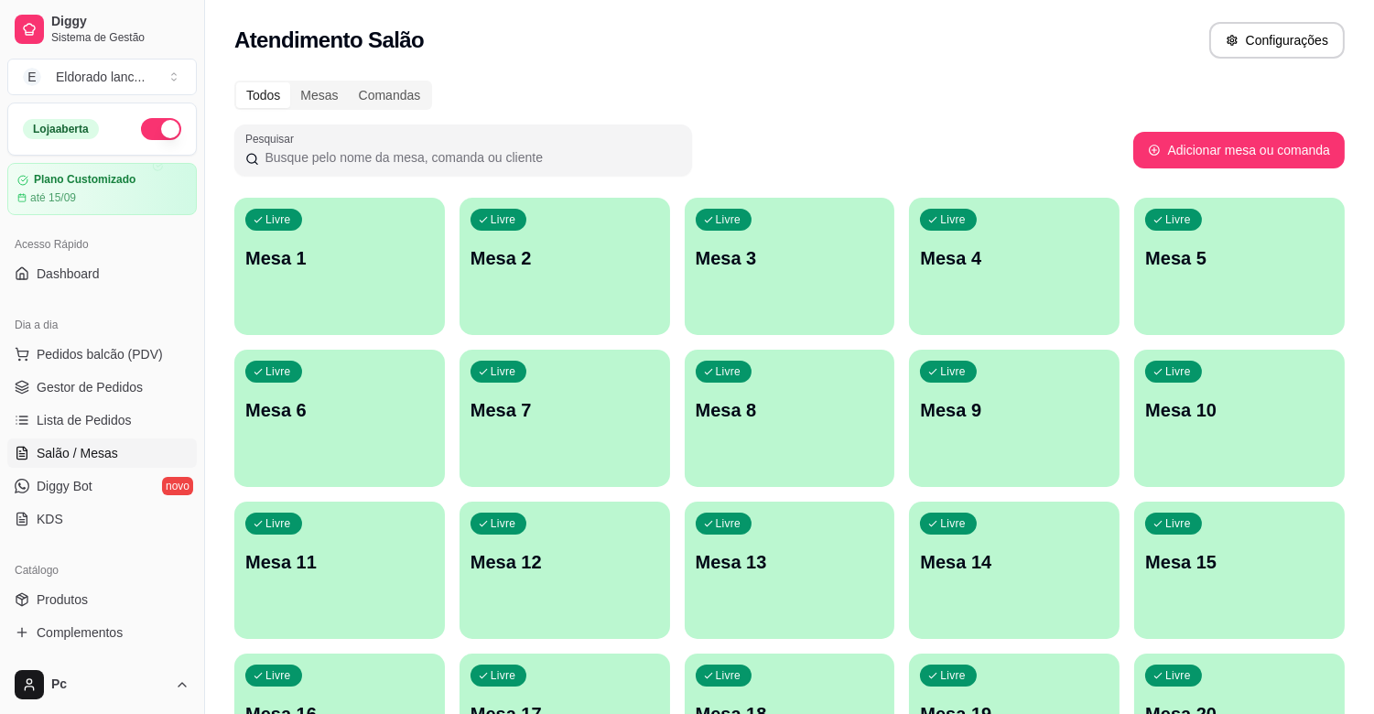
click at [354, 296] on div "Livre Mesa 1" at bounding box center [339, 255] width 210 height 115
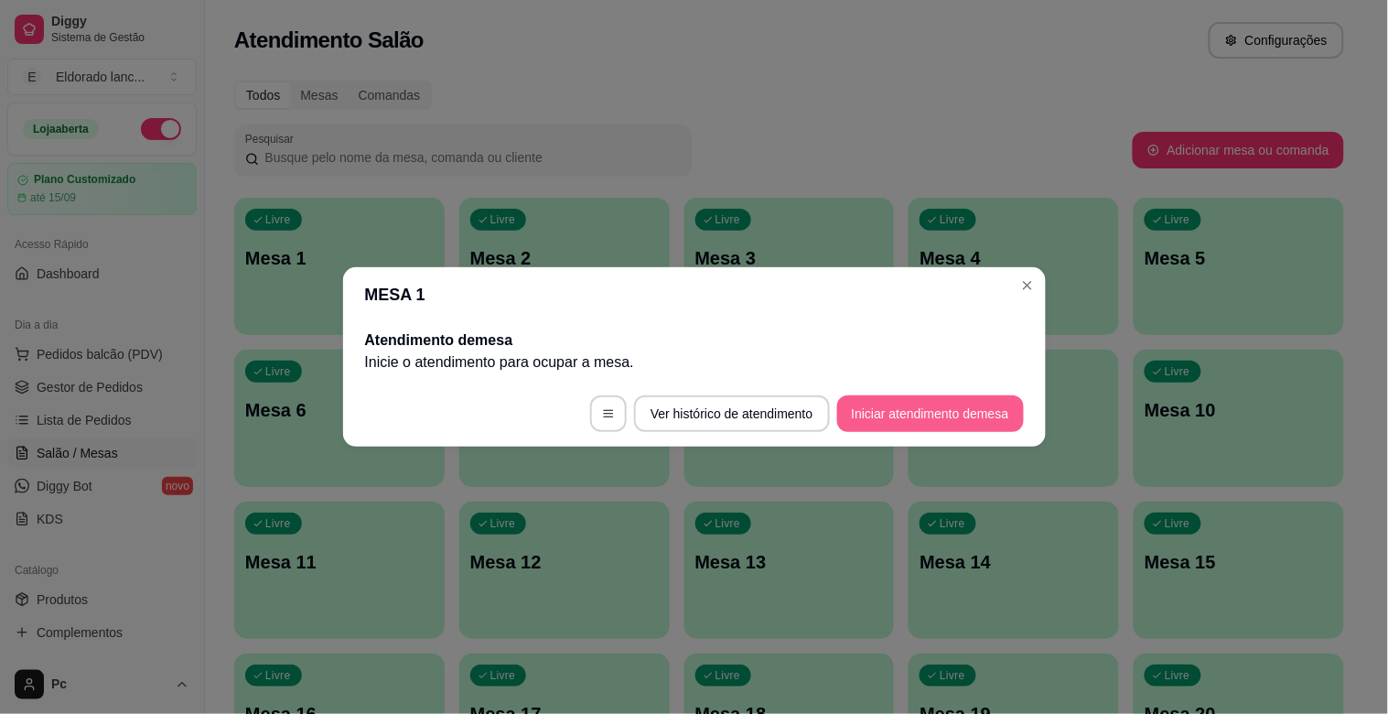
click at [884, 401] on button "Iniciar atendimento de mesa" at bounding box center [930, 413] width 187 height 37
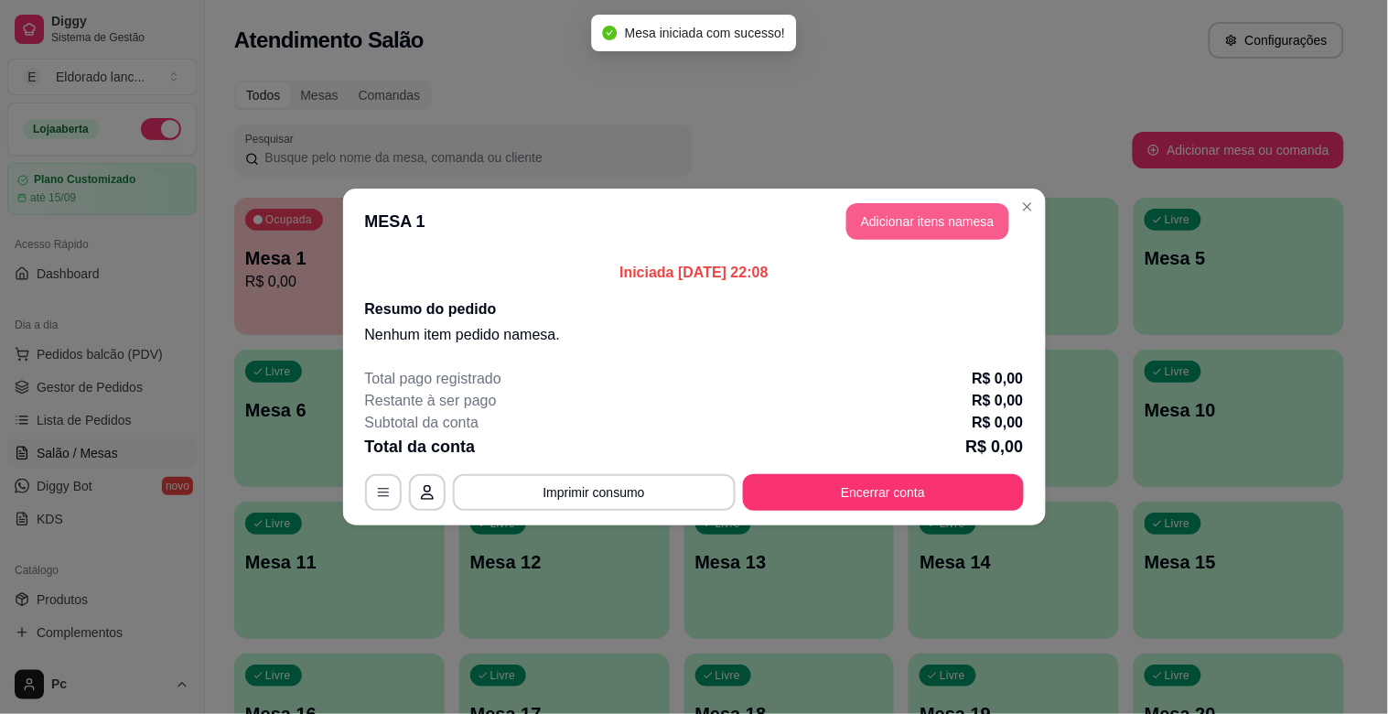
click at [927, 231] on button "Adicionar itens na mesa" at bounding box center [928, 221] width 163 height 37
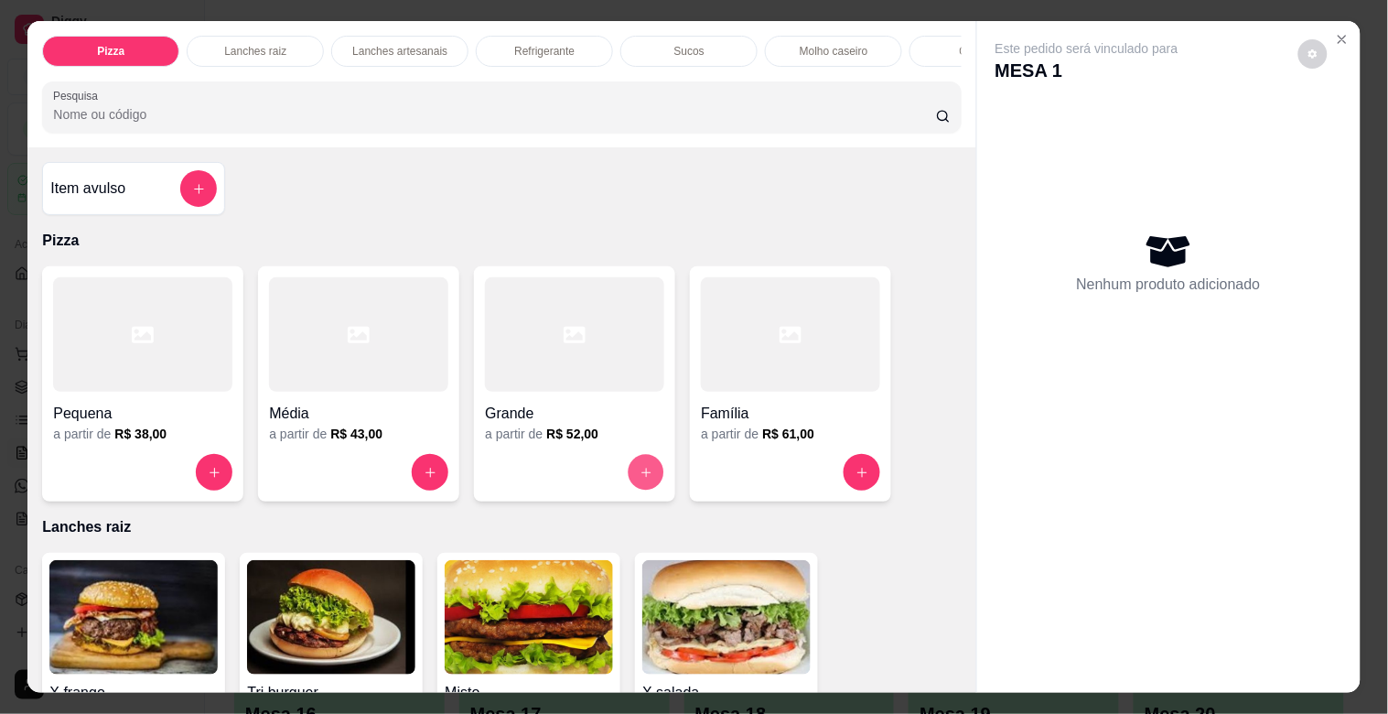
click at [640, 474] on icon "increase-product-quantity" at bounding box center [647, 473] width 14 height 14
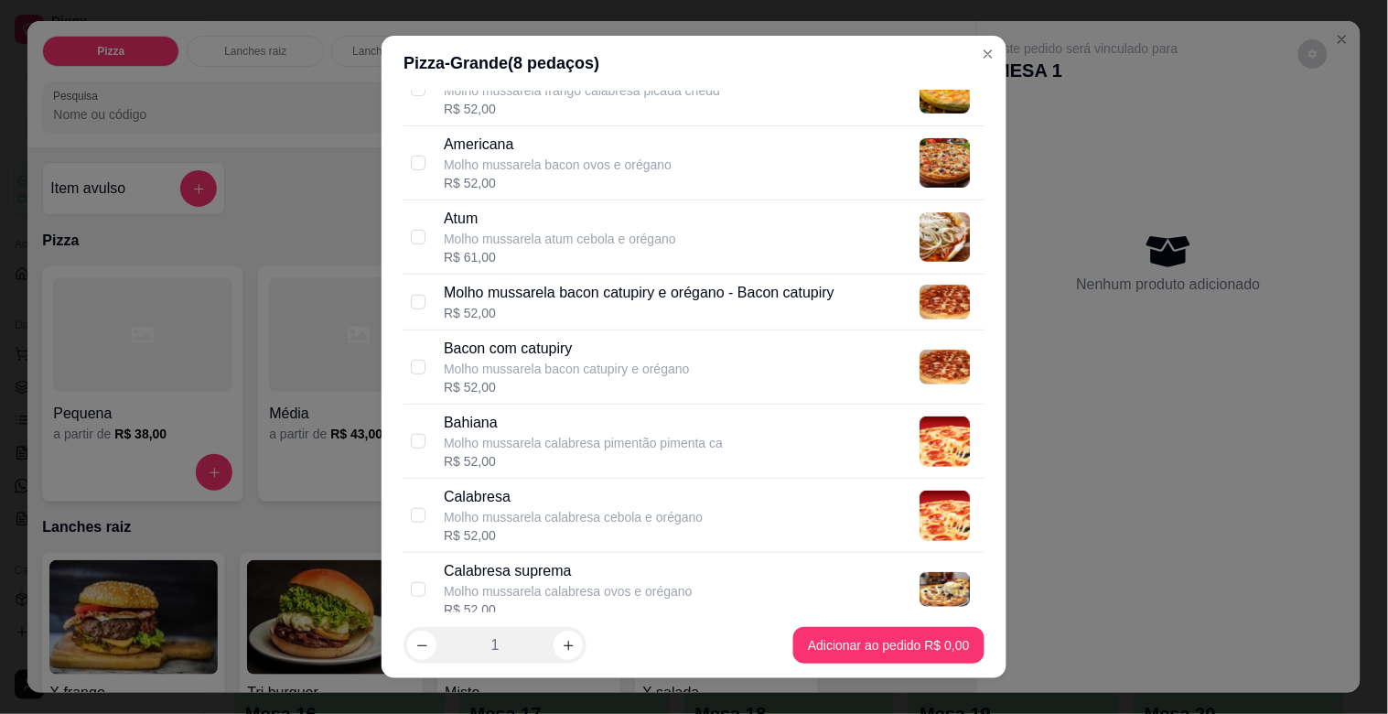
scroll to position [266, 0]
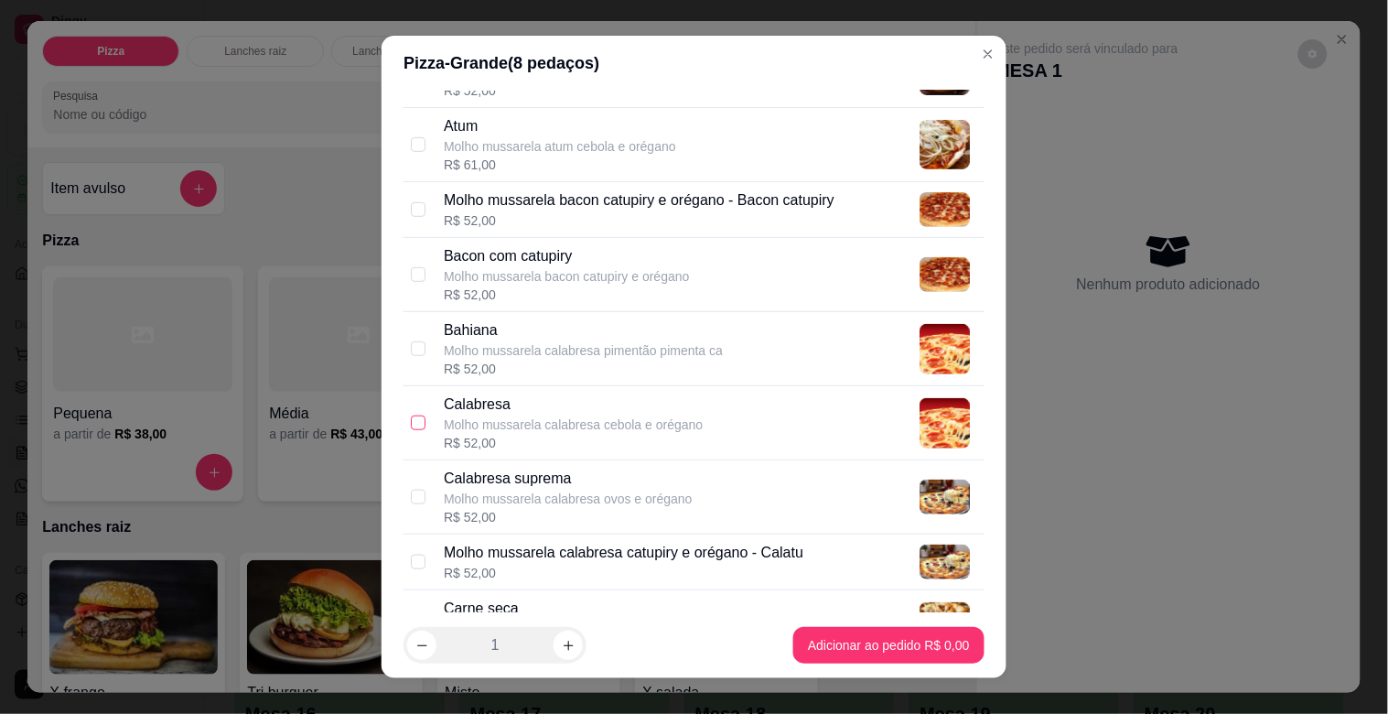
click at [411, 424] on input "checkbox" at bounding box center [418, 422] width 15 height 15
checkbox input "true"
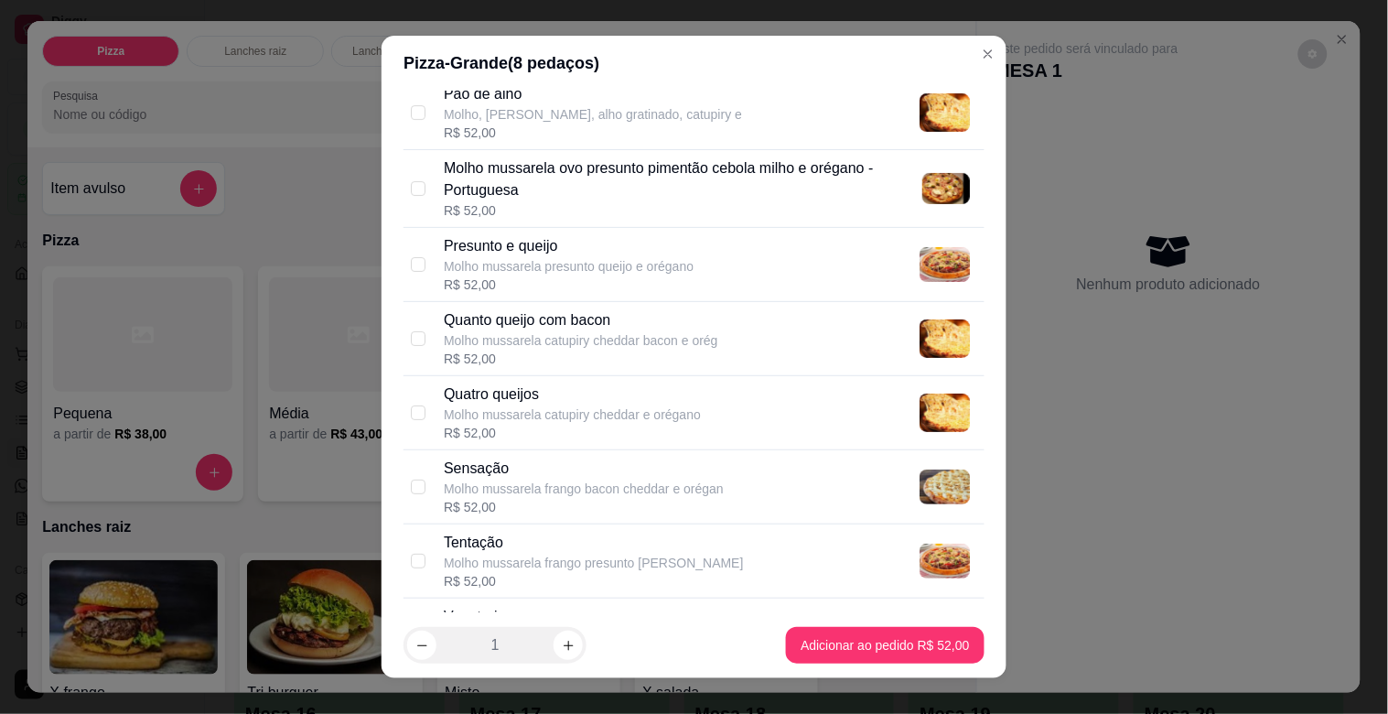
scroll to position [2243, 0]
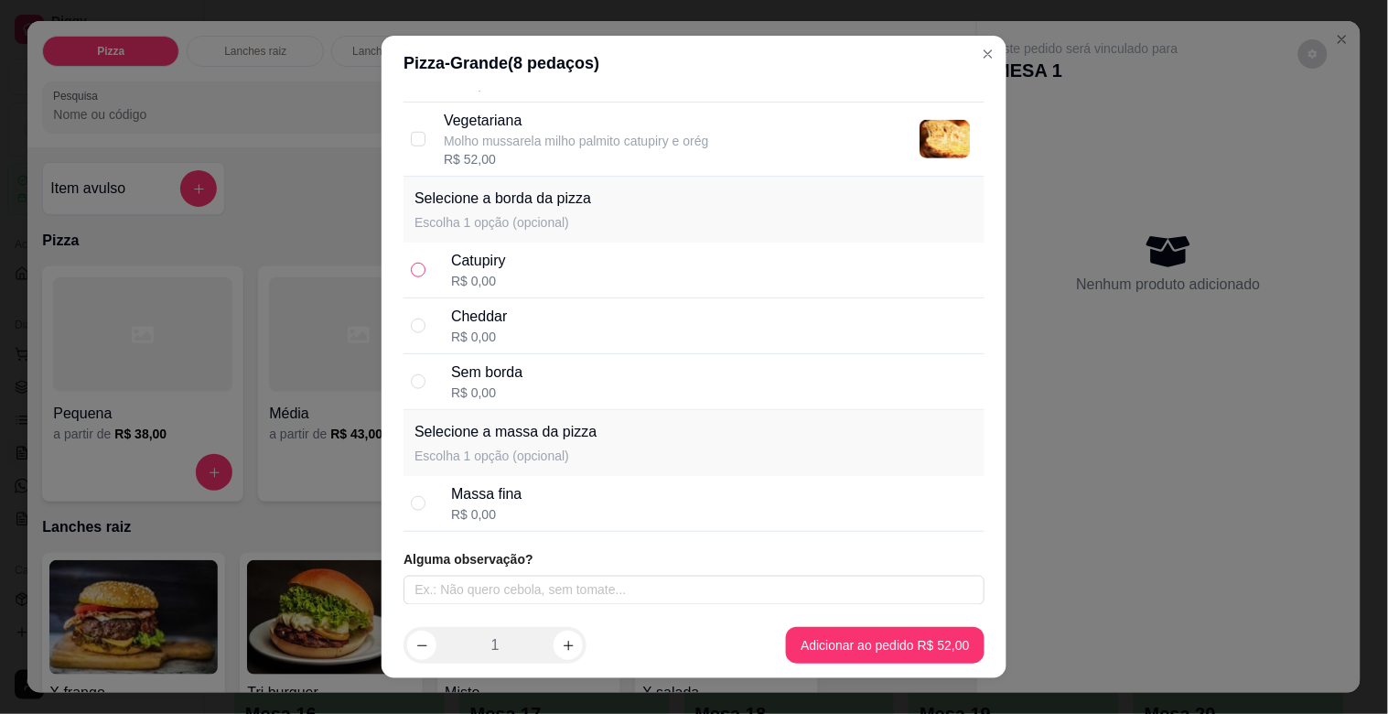
click at [412, 268] on input "radio" at bounding box center [418, 270] width 15 height 15
radio input "true"
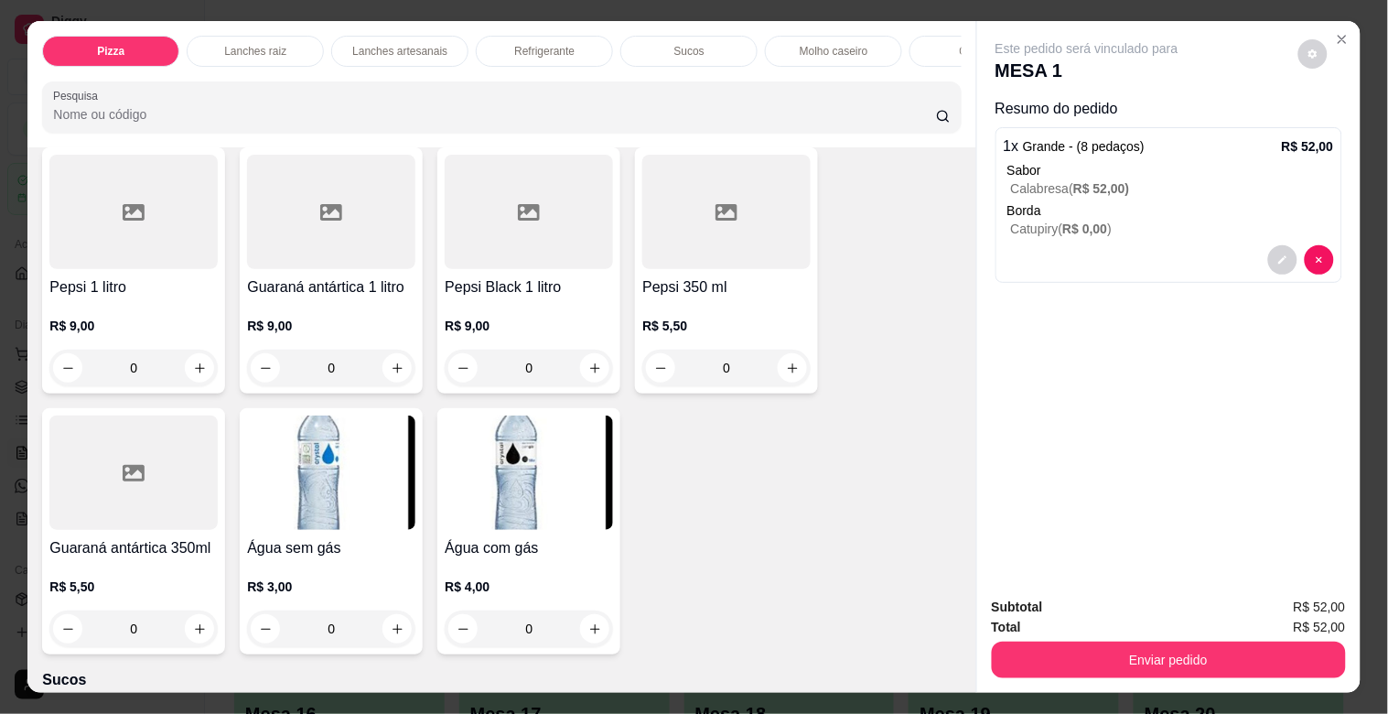
scroll to position [3391, 0]
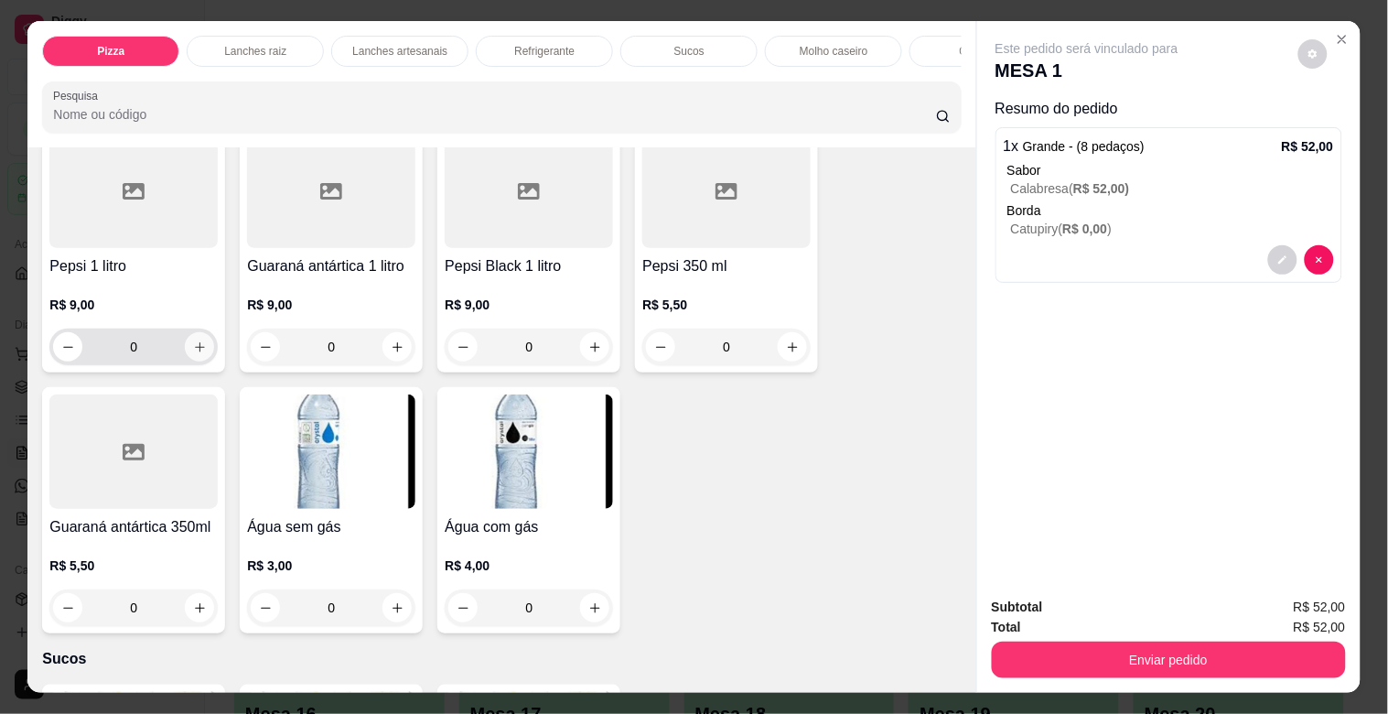
click at [195, 351] on icon "increase-product-quantity" at bounding box center [200, 347] width 10 height 10
type input "1"
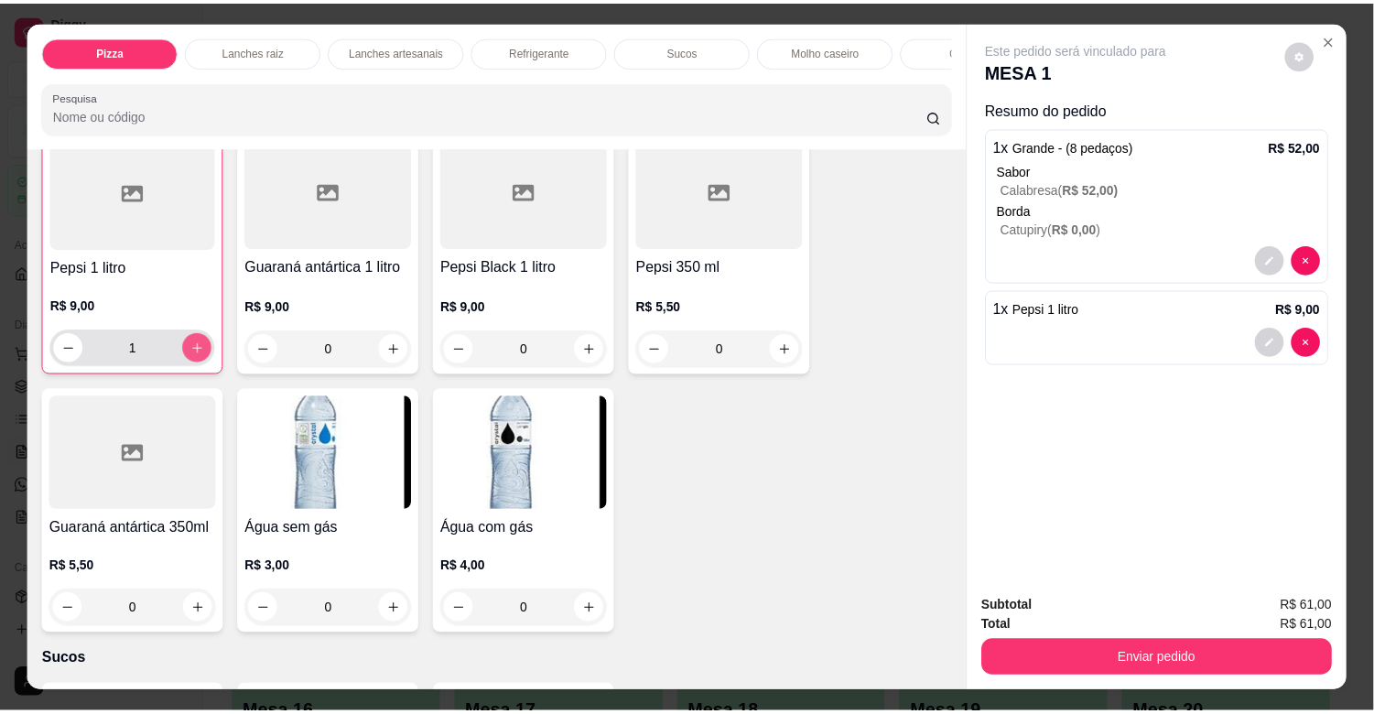
scroll to position [3391, 0]
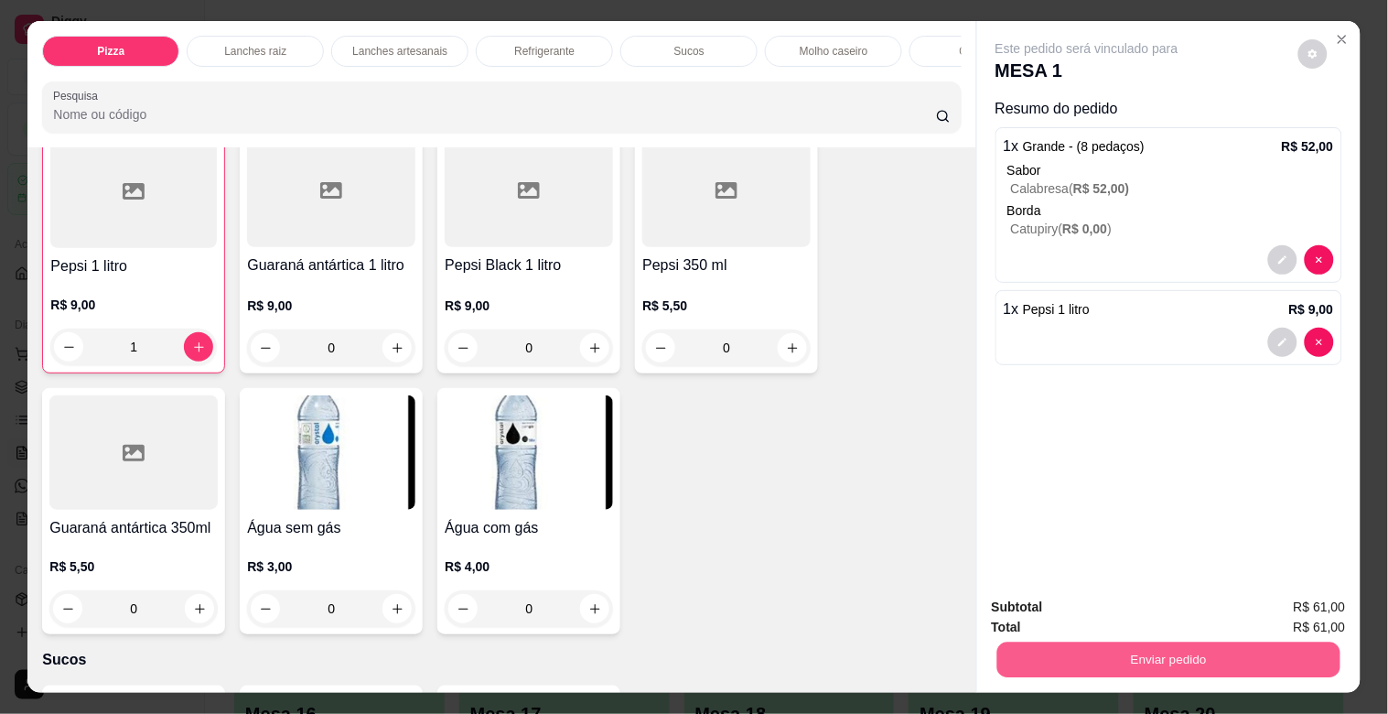
click at [1039, 642] on button "Enviar pedido" at bounding box center [1168, 660] width 343 height 36
click at [1041, 600] on button "Não registrar e enviar pedido" at bounding box center [1108, 606] width 185 height 34
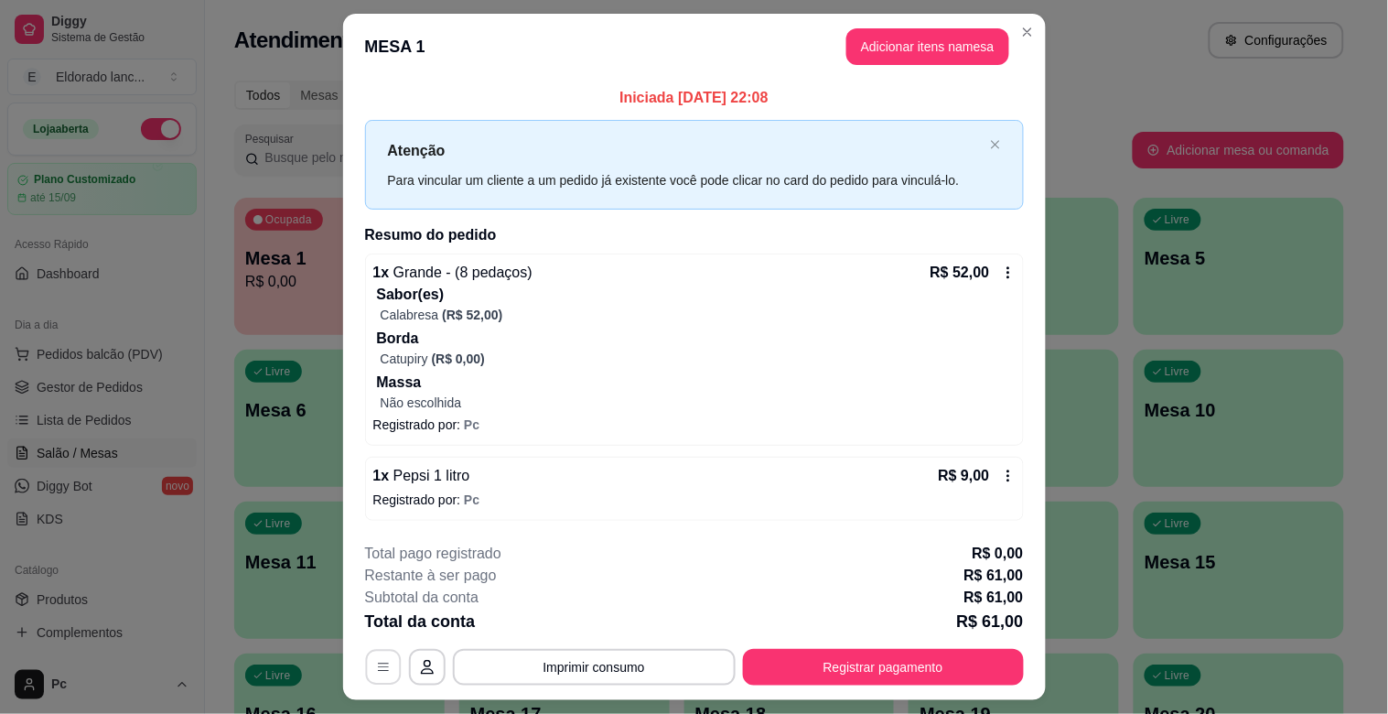
click at [365, 664] on button "button" at bounding box center [383, 667] width 36 height 36
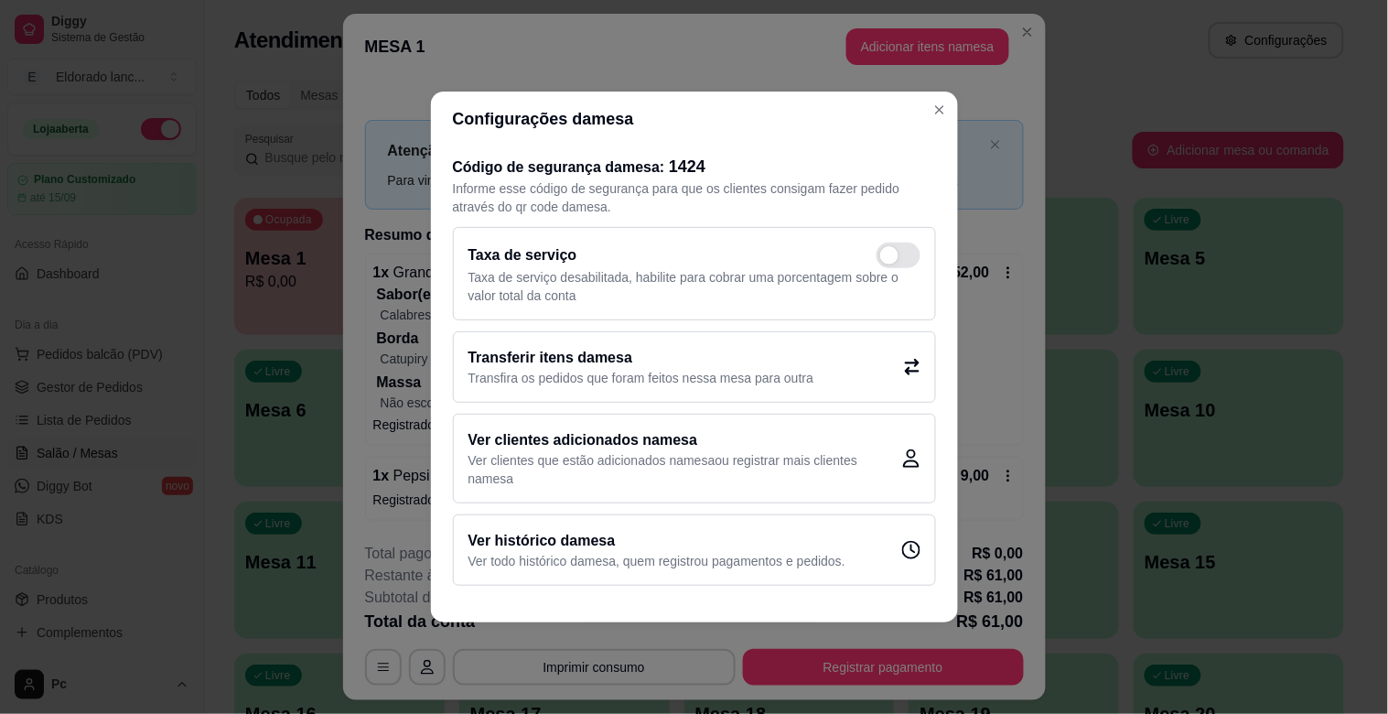
click at [633, 387] on div "Transferir itens da mesa Transfira os pedidos que foram feitos nessa mesa para …" at bounding box center [694, 366] width 483 height 71
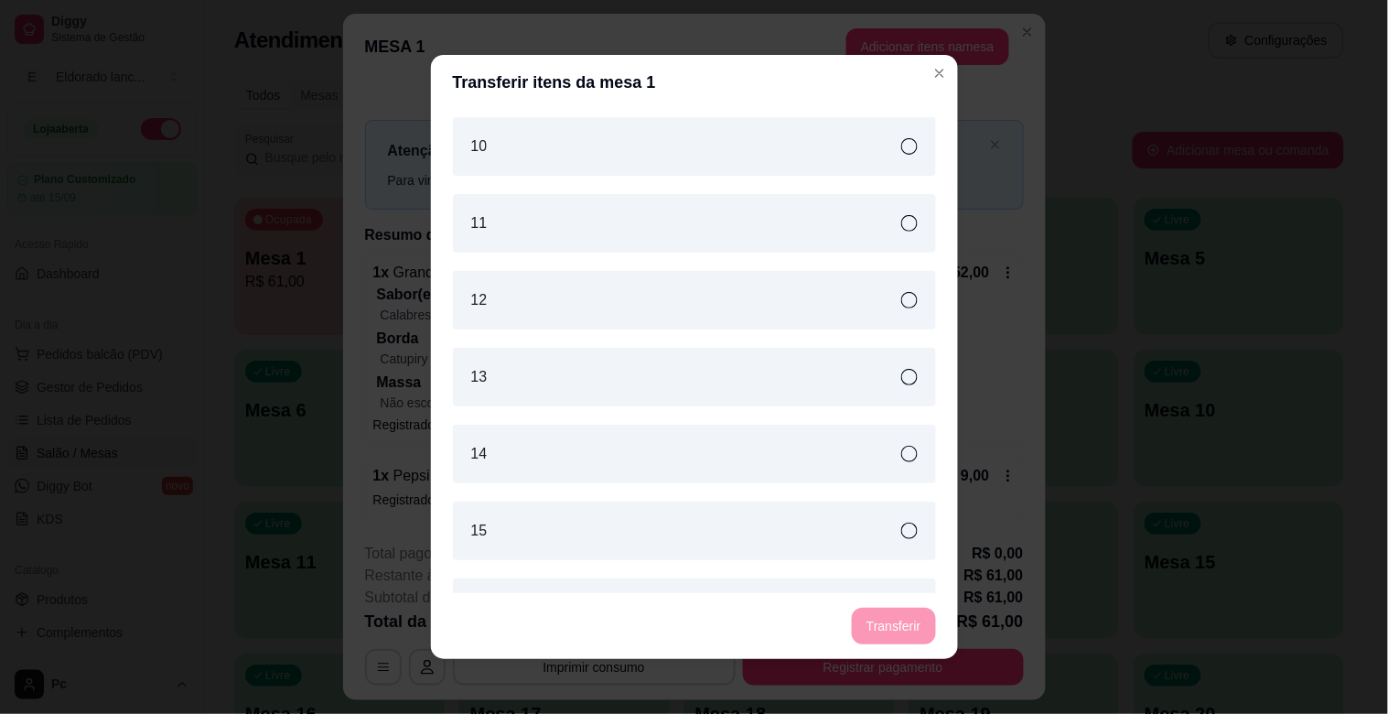
click at [729, 291] on div "12" at bounding box center [694, 300] width 483 height 59
click at [867, 279] on div "12" at bounding box center [694, 300] width 483 height 59
click at [892, 616] on button "Transferir" at bounding box center [893, 626] width 83 height 37
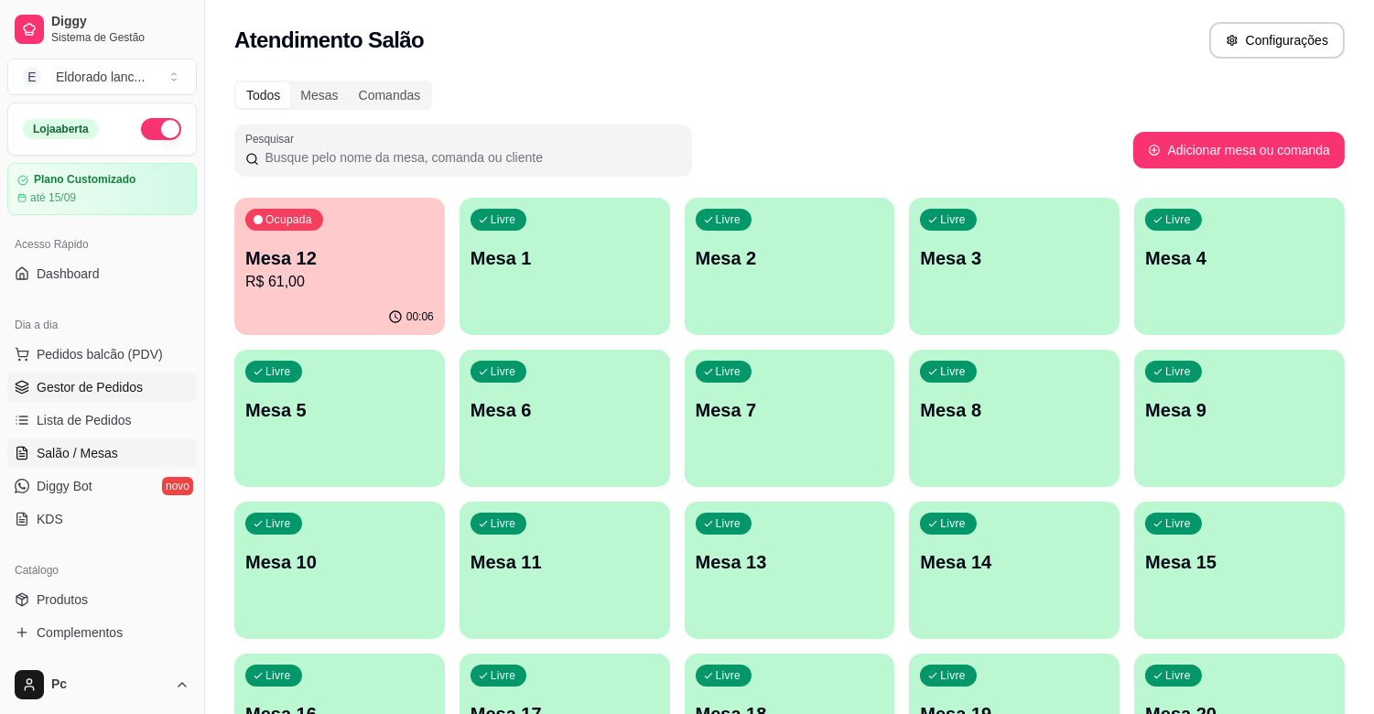
click at [104, 389] on span "Gestor de Pedidos" at bounding box center [90, 387] width 106 height 18
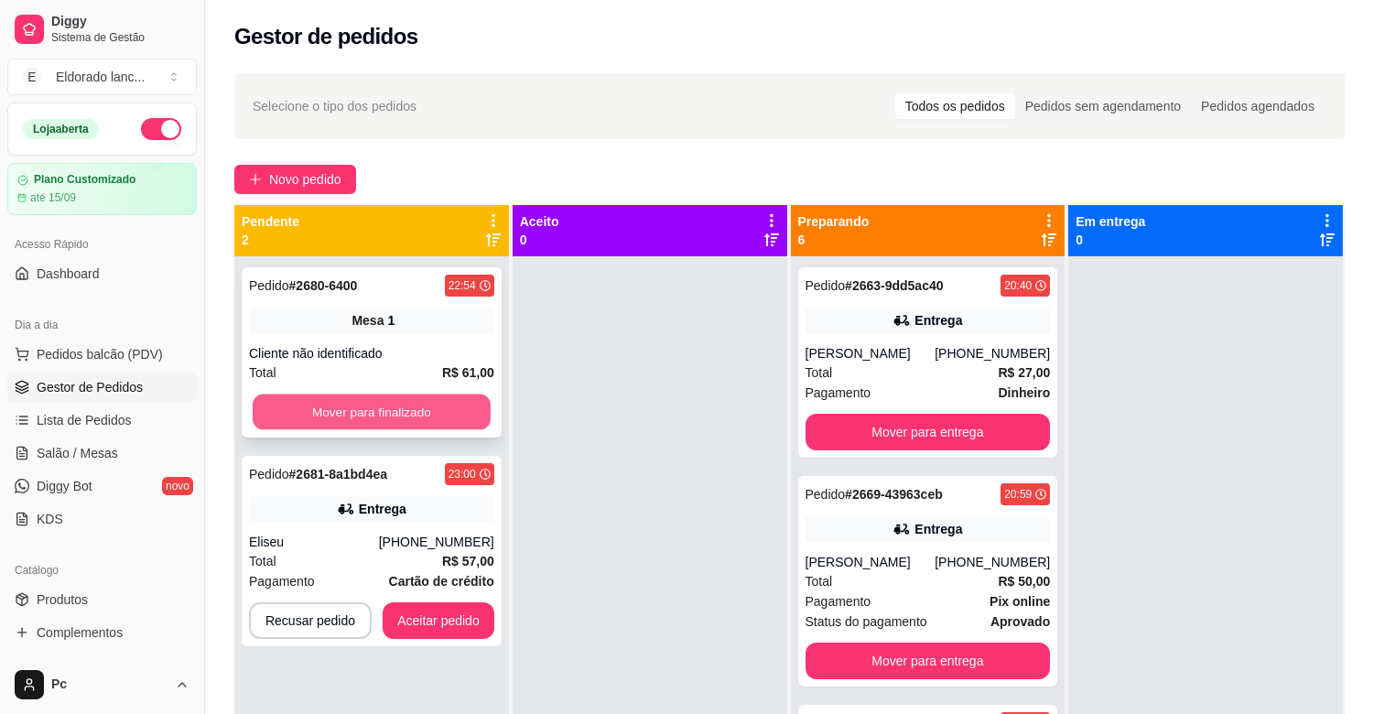
click at [379, 421] on button "Mover para finalizado" at bounding box center [372, 412] width 238 height 36
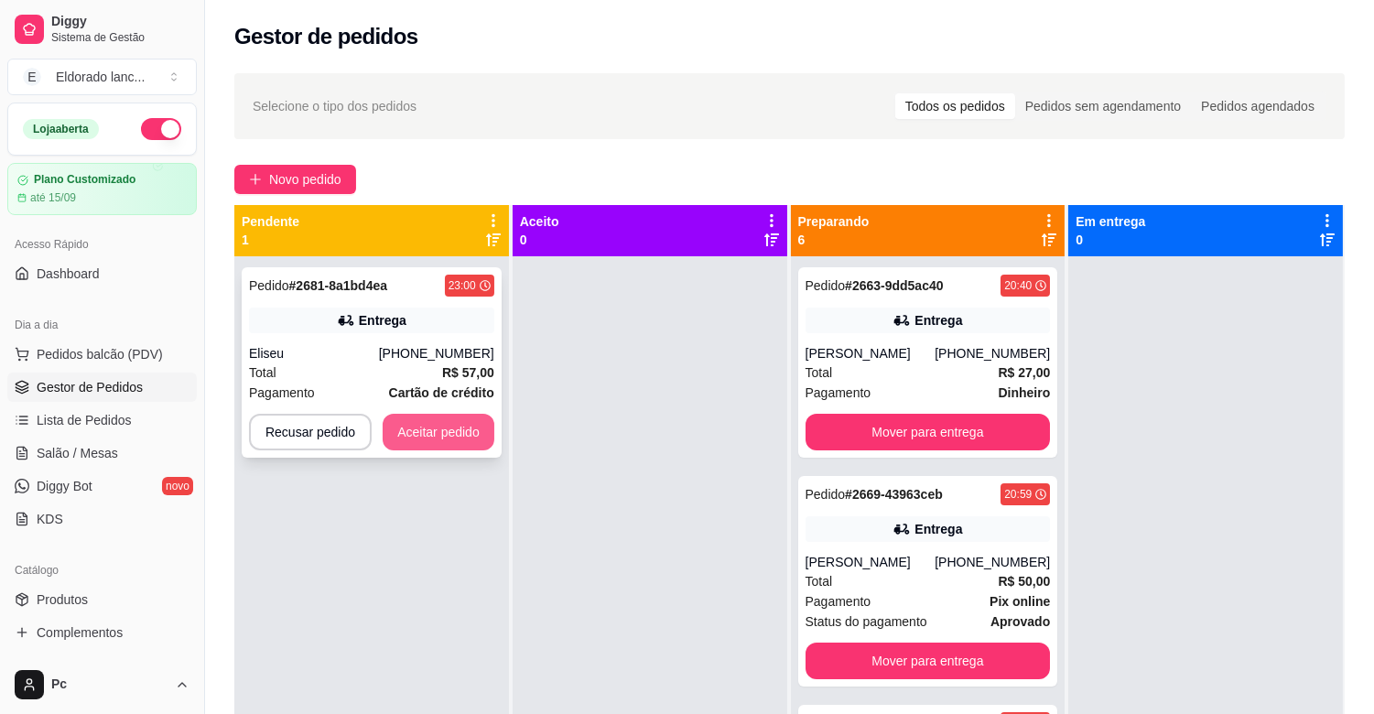
click at [418, 423] on button "Aceitar pedido" at bounding box center [439, 432] width 112 height 37
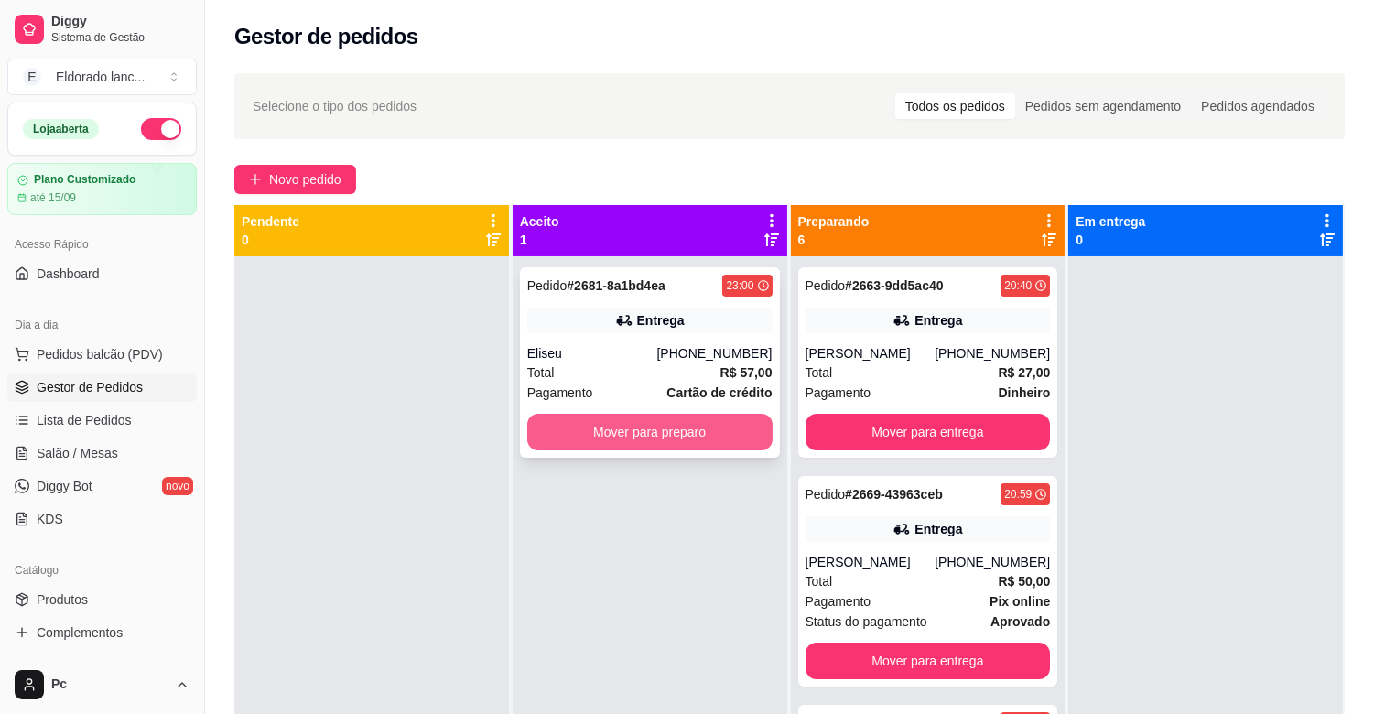
click at [553, 423] on button "Mover para preparo" at bounding box center [649, 432] width 245 height 37
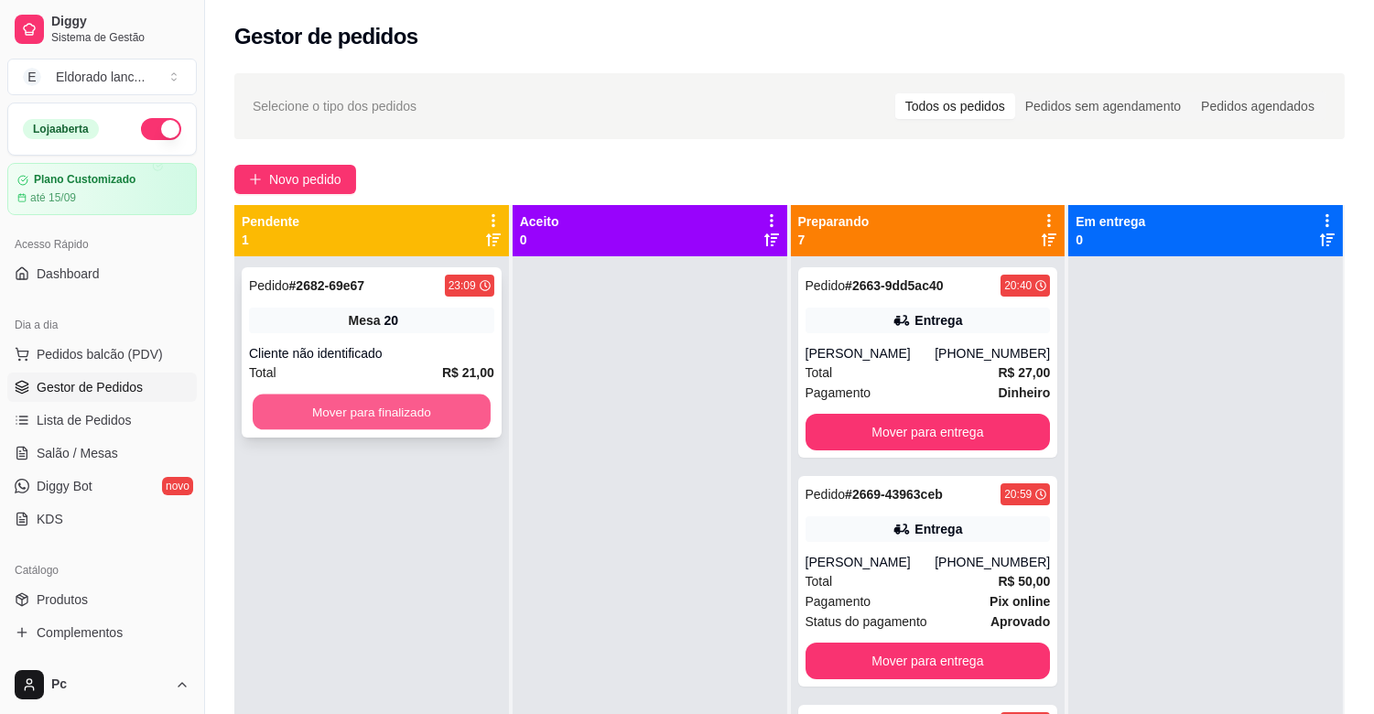
click at [427, 418] on button "Mover para finalizado" at bounding box center [372, 412] width 238 height 36
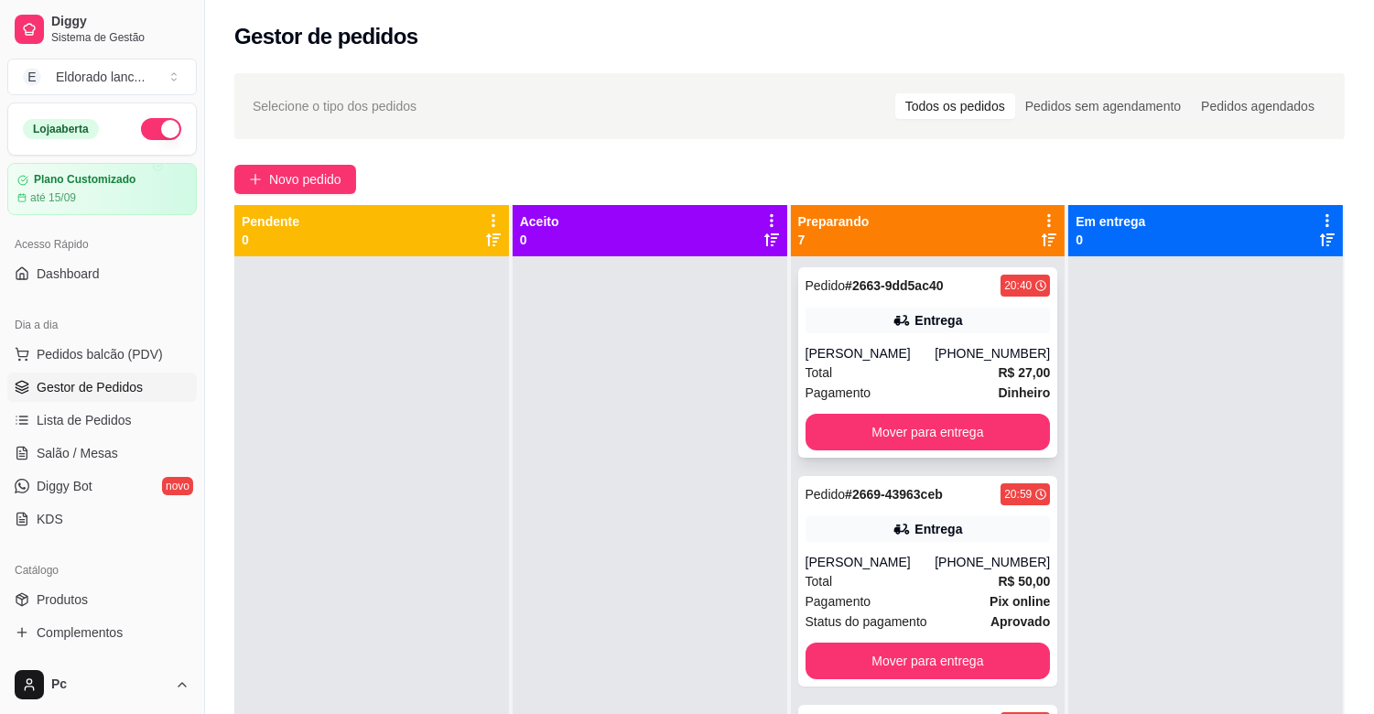
click at [908, 369] on div "Total R$ 27,00" at bounding box center [927, 372] width 245 height 20
click at [975, 436] on button "Mover para entrega" at bounding box center [928, 433] width 238 height 36
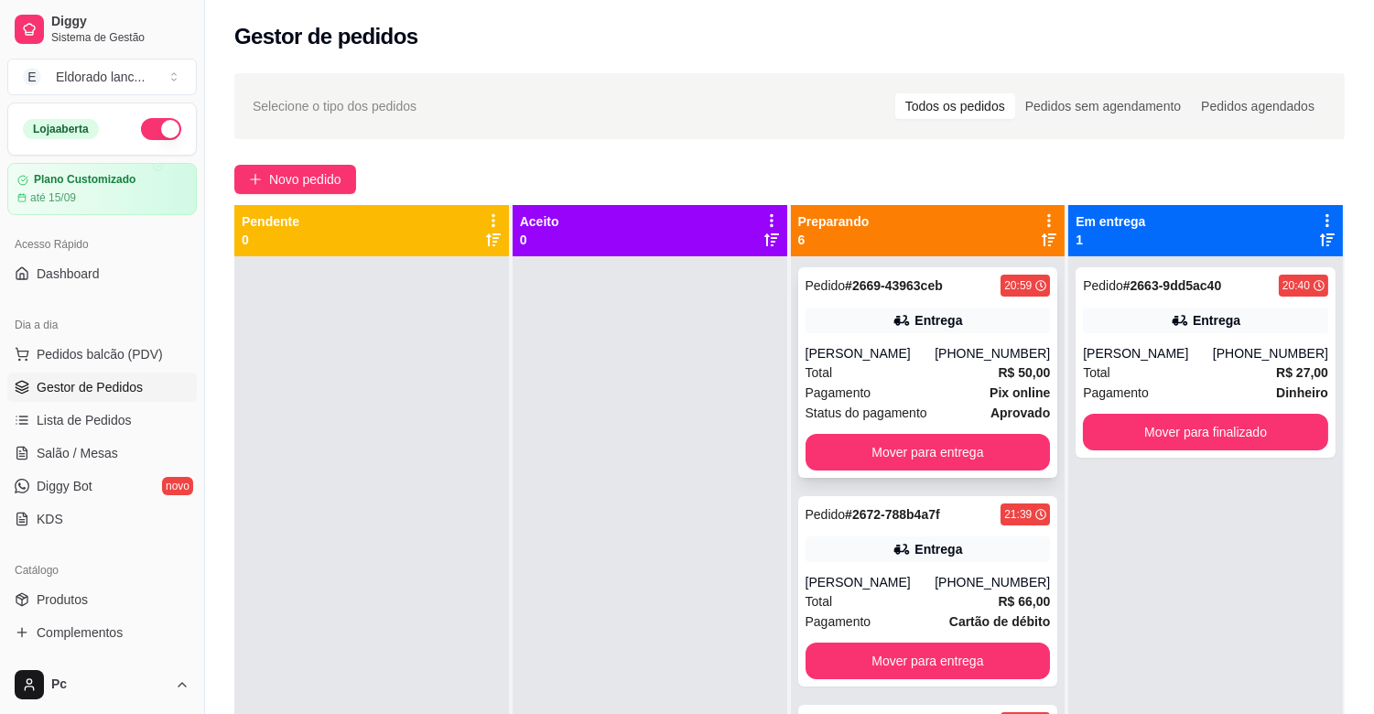
click at [940, 335] on div "Pedido # 2669-43963ceb 20:59 Entrega Paula [PHONE_NUMBER] Total R$ 50,00 Pagame…" at bounding box center [928, 372] width 260 height 210
click at [982, 434] on button "Mover para entrega" at bounding box center [927, 452] width 245 height 37
click at [957, 435] on button "Mover para entrega" at bounding box center [928, 453] width 238 height 36
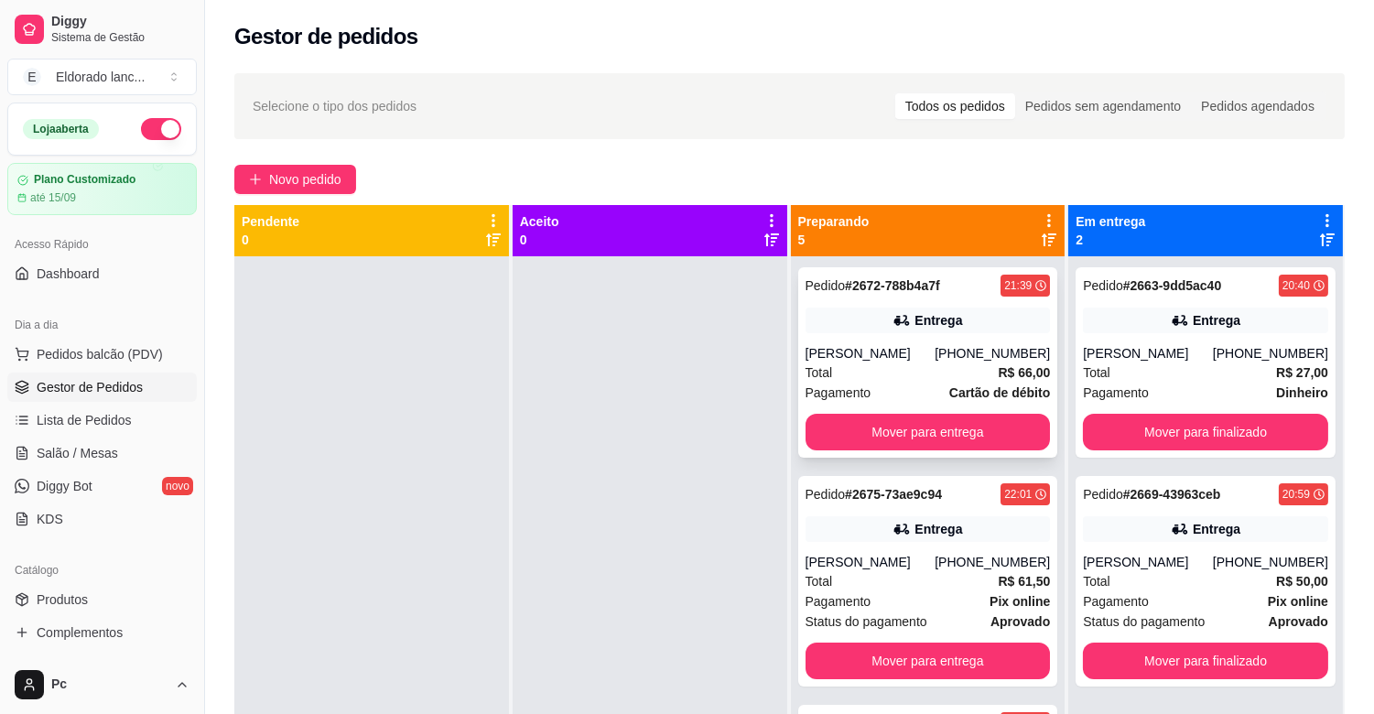
click at [959, 375] on div "Total R$ 66,00" at bounding box center [927, 372] width 245 height 20
click at [974, 422] on button "Mover para entrega" at bounding box center [927, 432] width 245 height 37
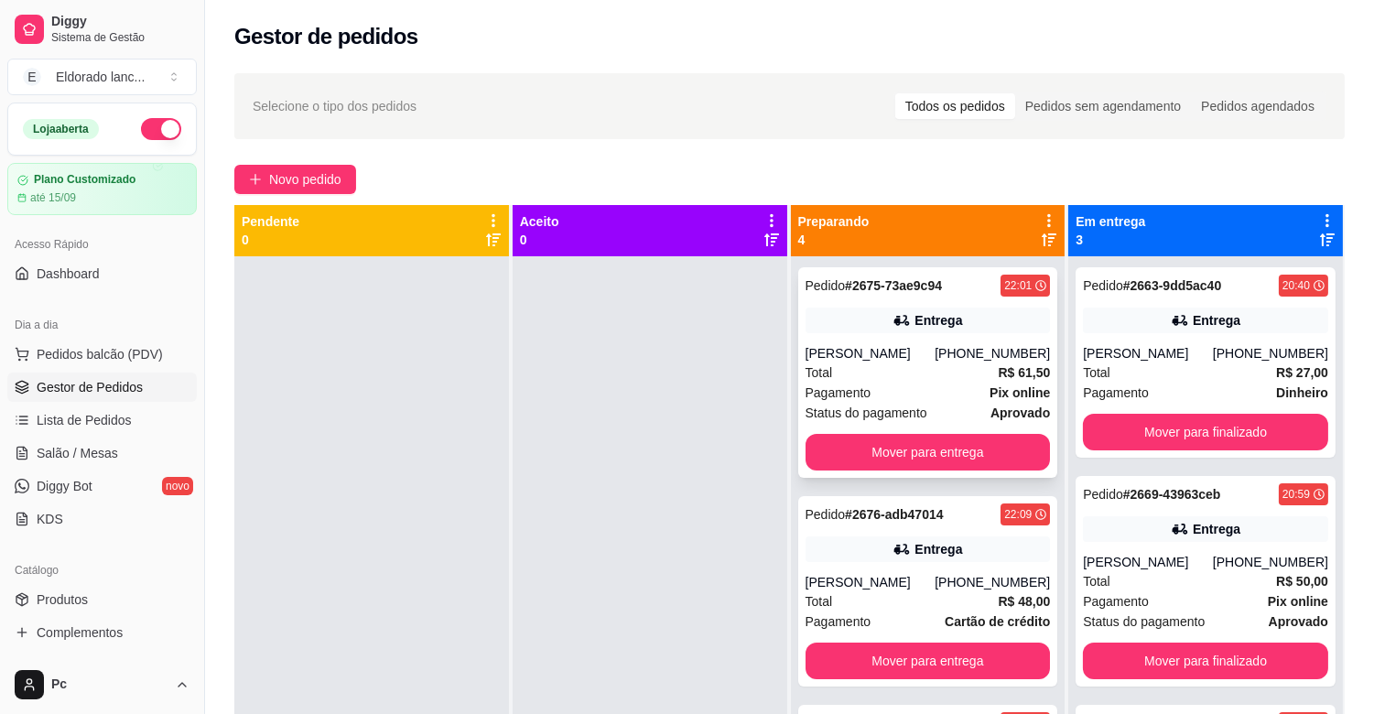
click at [954, 348] on div "[PHONE_NUMBER]" at bounding box center [991, 353] width 115 height 18
click at [988, 434] on button "Mover para entrega" at bounding box center [927, 452] width 245 height 37
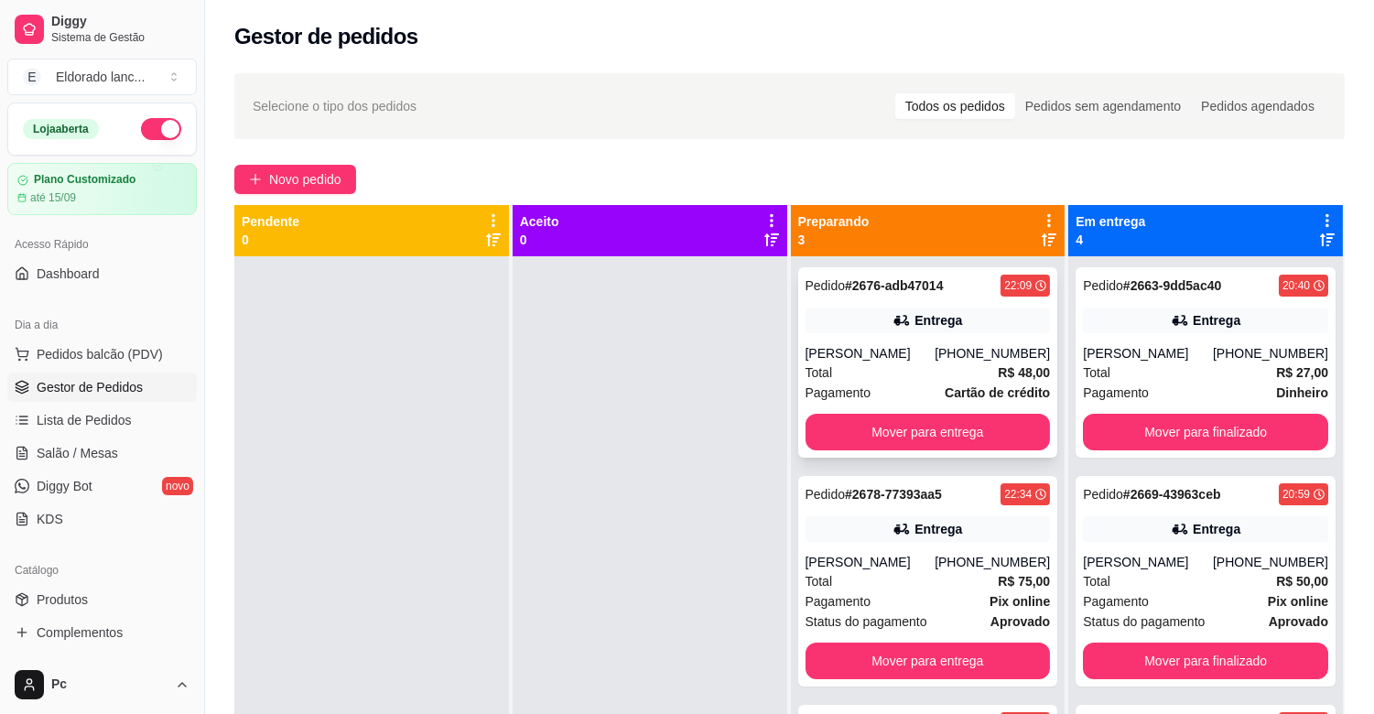
click at [953, 327] on div "Entrega" at bounding box center [927, 320] width 245 height 26
click at [991, 446] on button "Mover para entrega" at bounding box center [927, 432] width 245 height 37
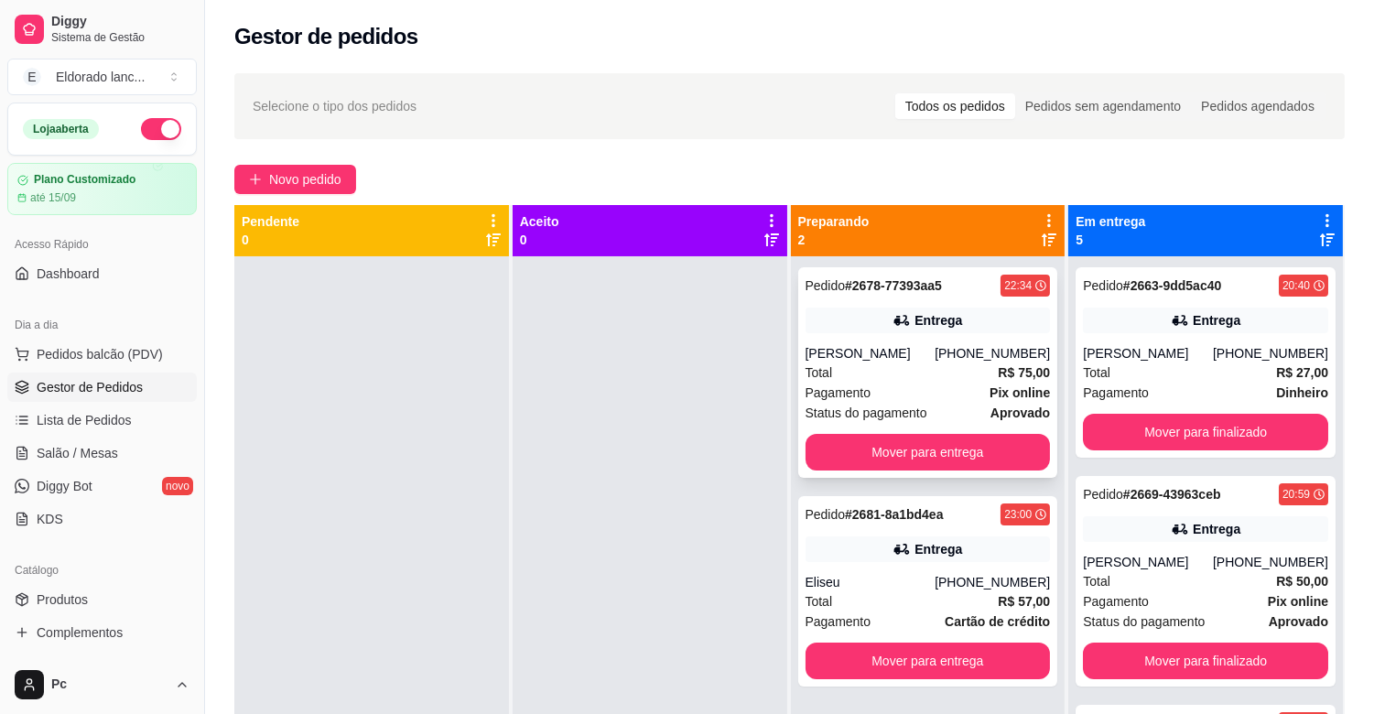
click at [962, 359] on div "[PHONE_NUMBER]" at bounding box center [991, 353] width 115 height 18
click at [1010, 450] on button "Mover para entrega" at bounding box center [928, 453] width 238 height 36
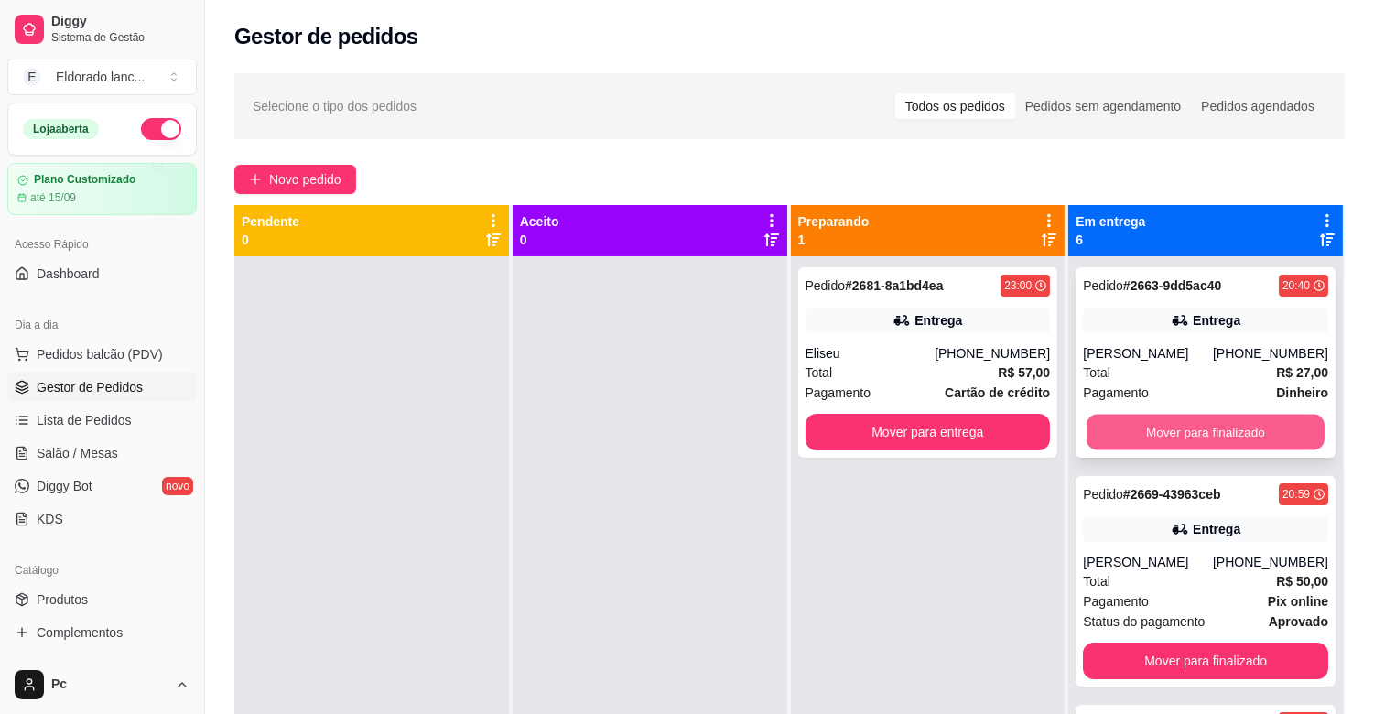
click at [1119, 434] on button "Mover para finalizado" at bounding box center [1205, 433] width 238 height 36
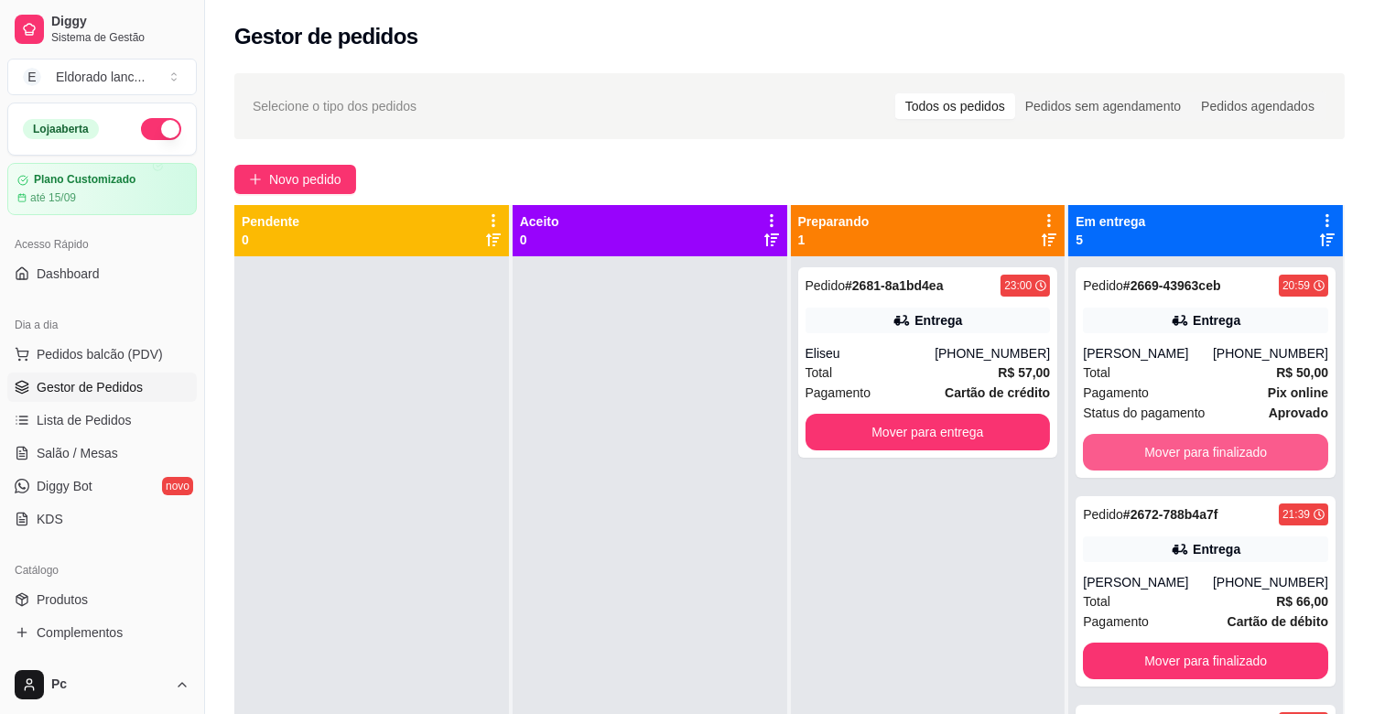
click at [1119, 434] on button "Mover para finalizado" at bounding box center [1205, 452] width 245 height 37
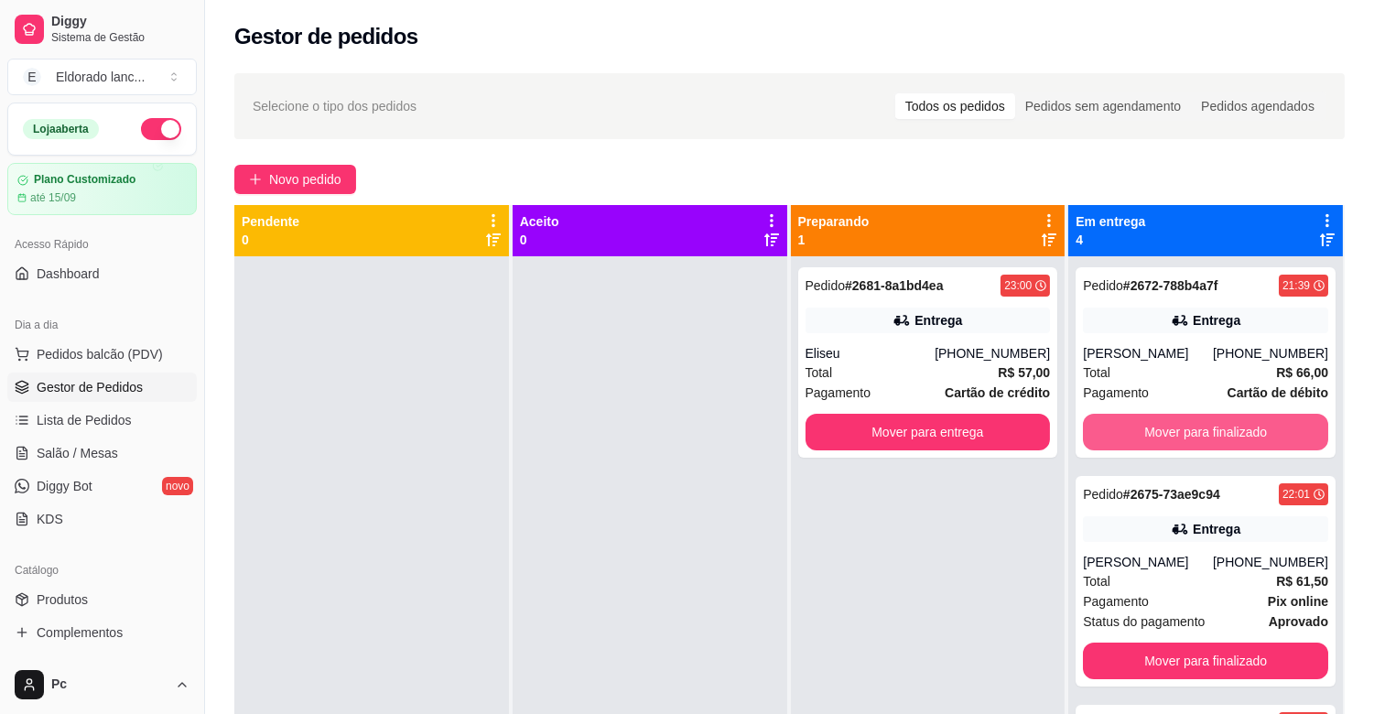
click at [1119, 434] on button "Mover para finalizado" at bounding box center [1205, 432] width 245 height 37
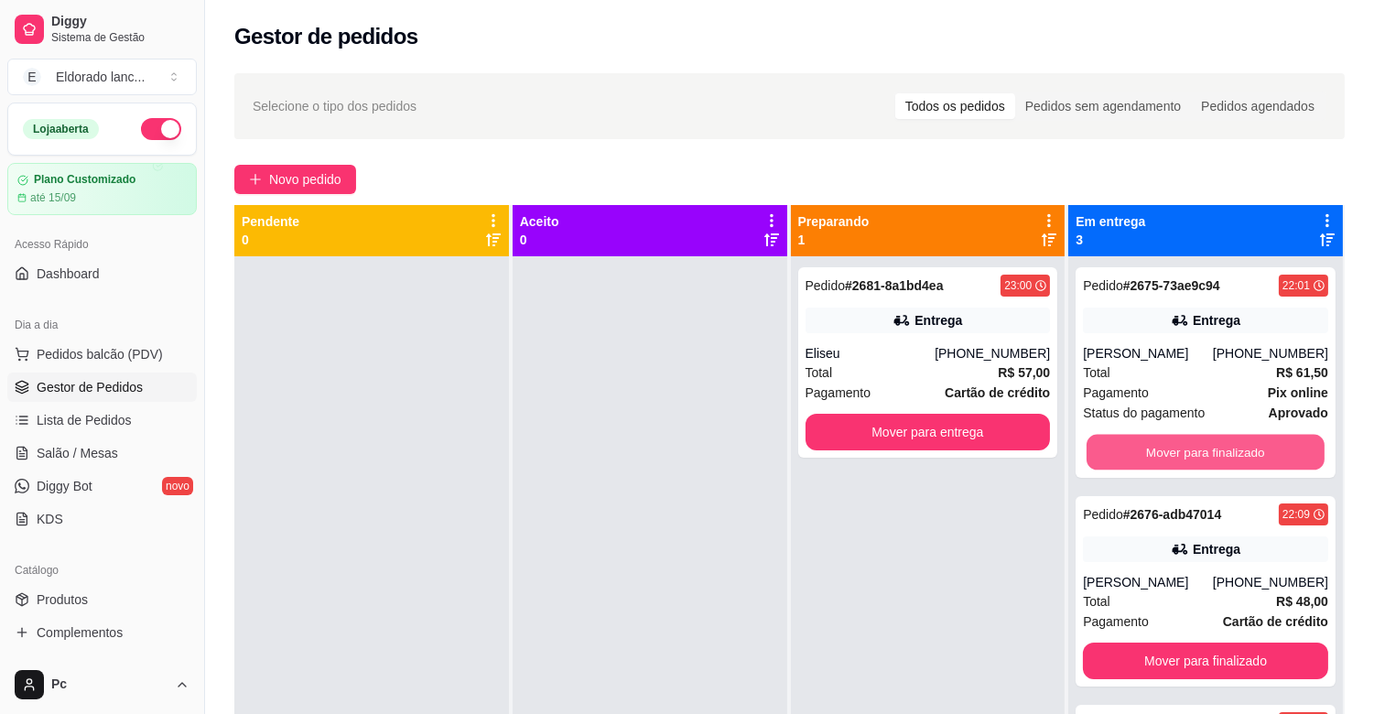
click at [1119, 435] on button "Mover para finalizado" at bounding box center [1205, 453] width 238 height 36
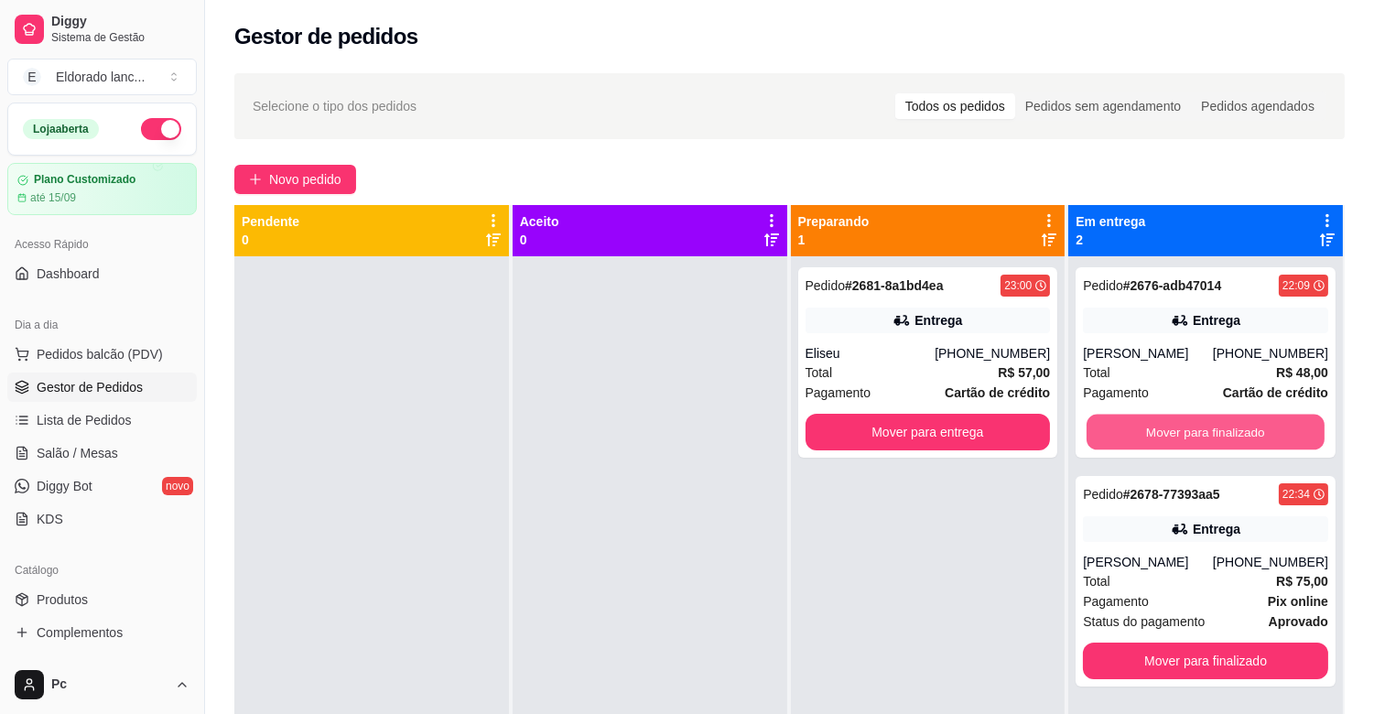
click at [1119, 434] on button "Mover para finalizado" at bounding box center [1205, 433] width 238 height 36
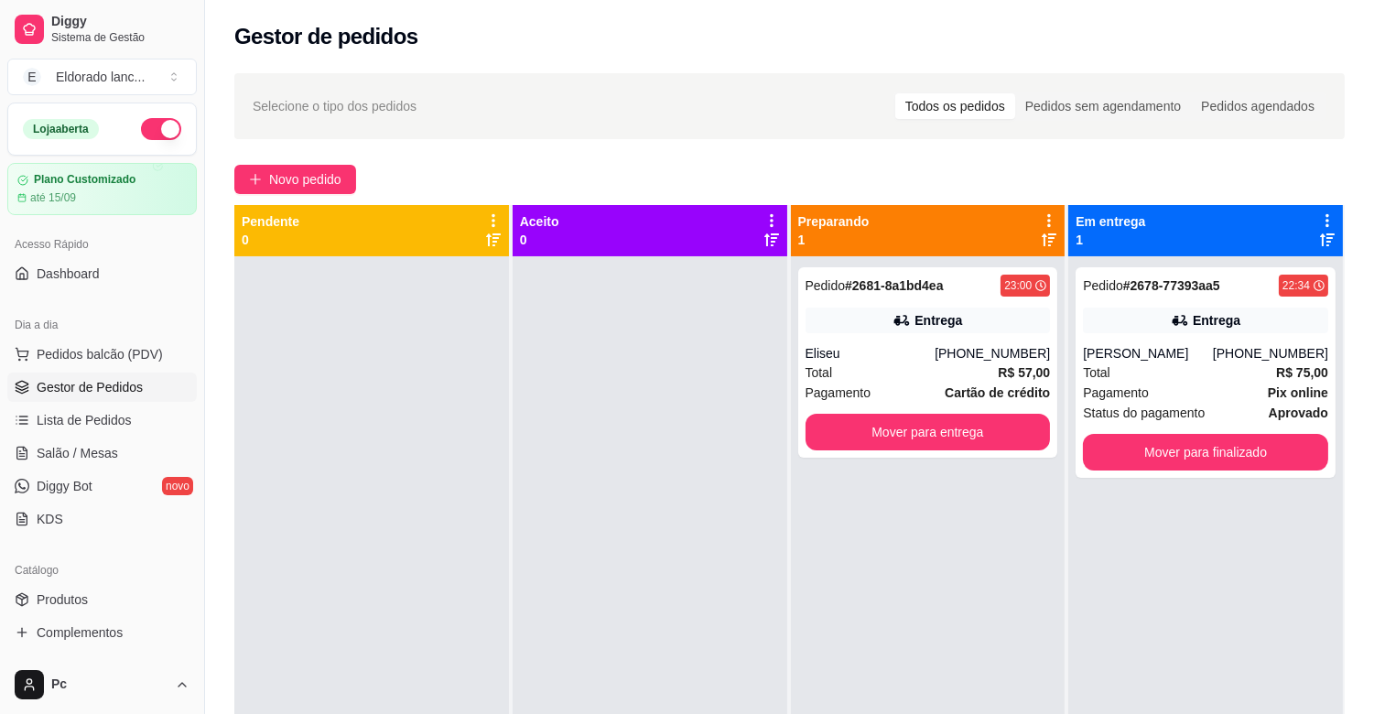
click at [559, 577] on div at bounding box center [649, 613] width 275 height 714
click at [1215, 394] on div "Pagamento Pix online" at bounding box center [1205, 393] width 245 height 20
click at [1212, 446] on button "Mover para finalizado" at bounding box center [1205, 453] width 238 height 36
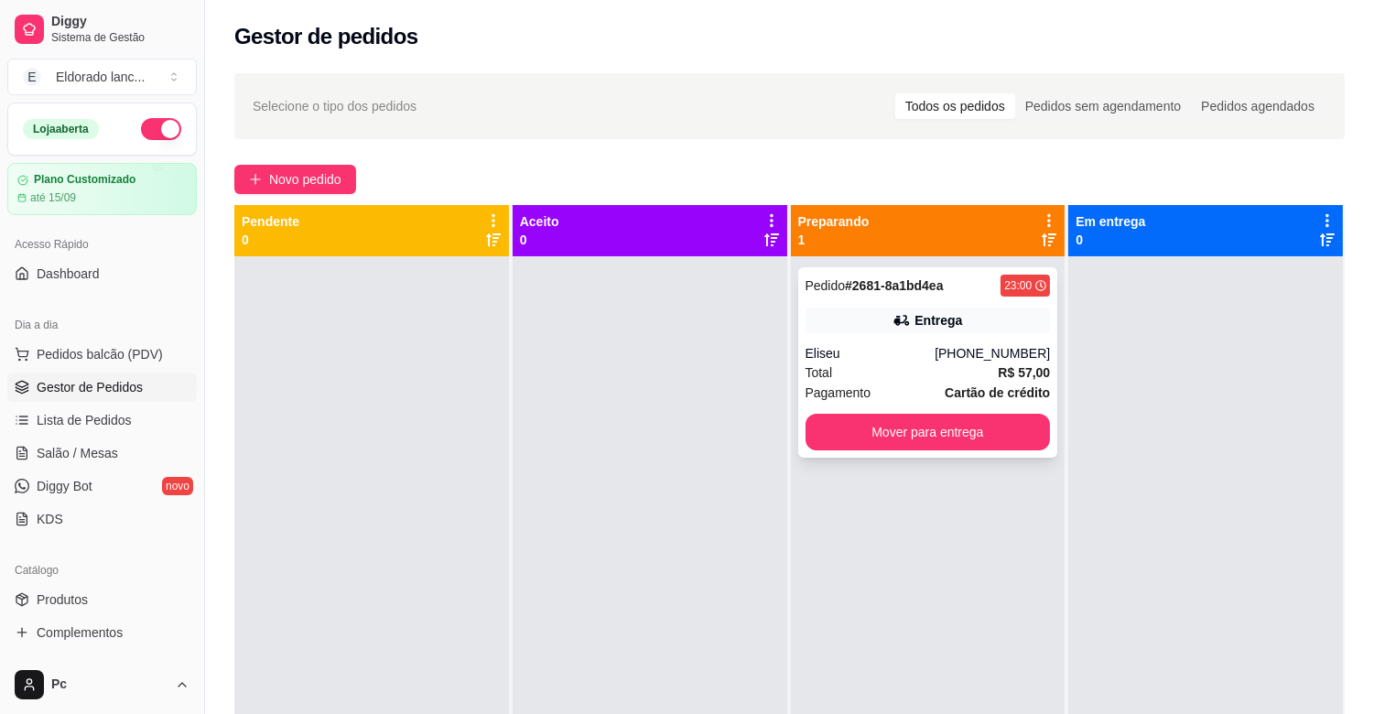
click at [940, 296] on div "Pedido # 2681-8a1bd4ea 23:00" at bounding box center [927, 286] width 245 height 22
click at [83, 449] on span "Salão / Mesas" at bounding box center [77, 453] width 81 height 18
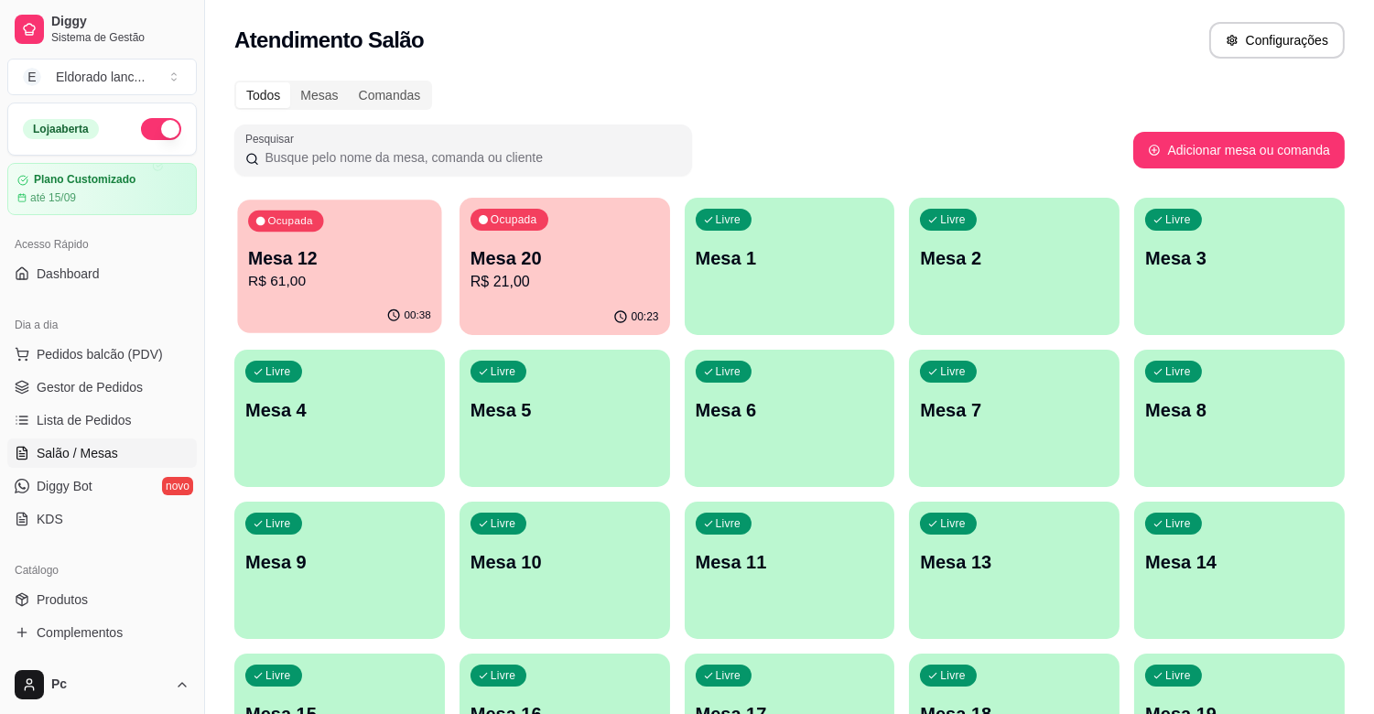
click at [328, 305] on div "00:38" at bounding box center [339, 315] width 204 height 35
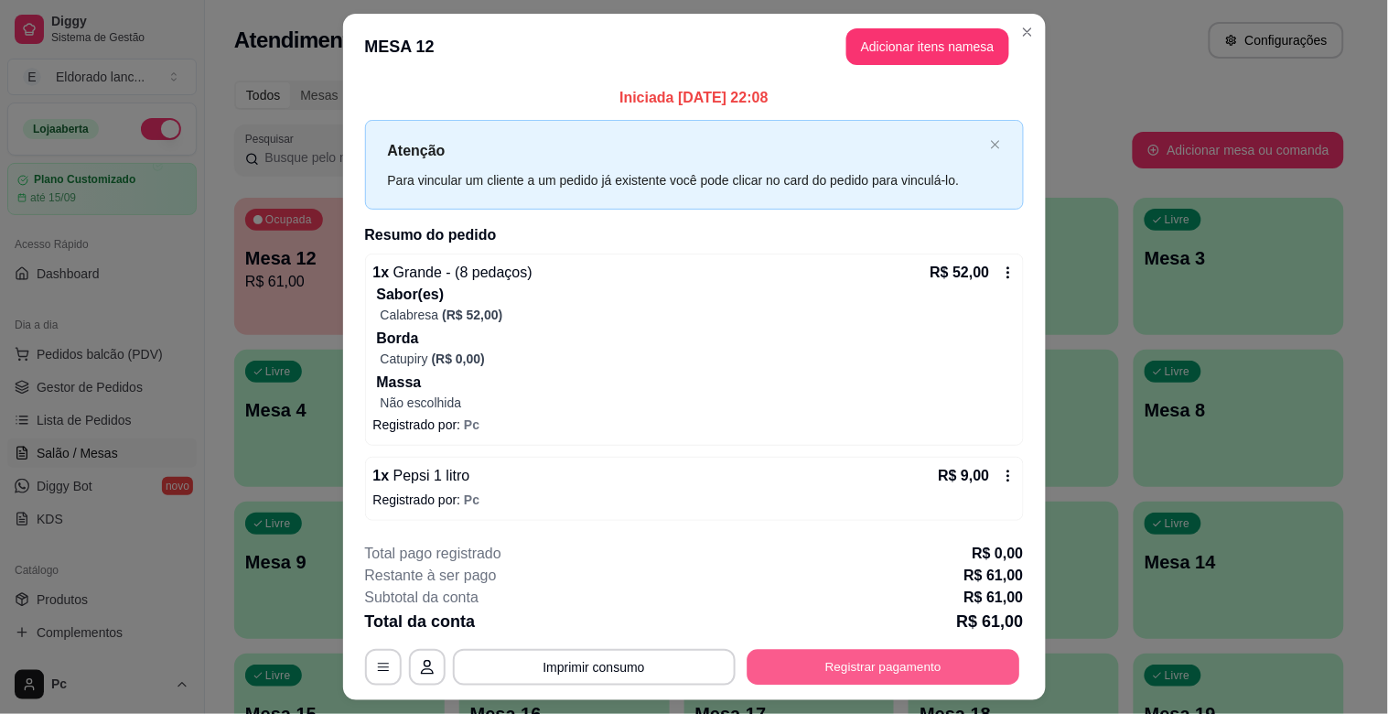
click at [783, 671] on button "Registrar pagamento" at bounding box center [883, 667] width 273 height 36
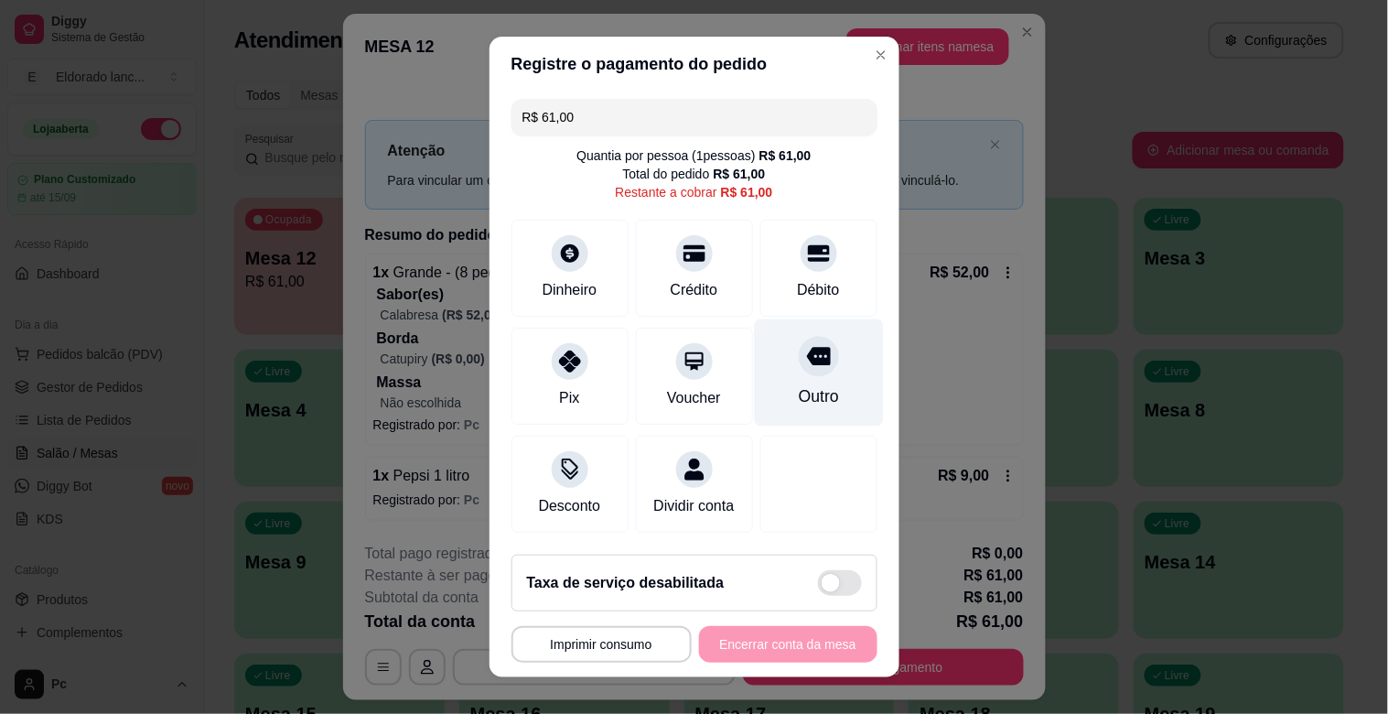
click at [814, 381] on div "Outro" at bounding box center [818, 372] width 129 height 107
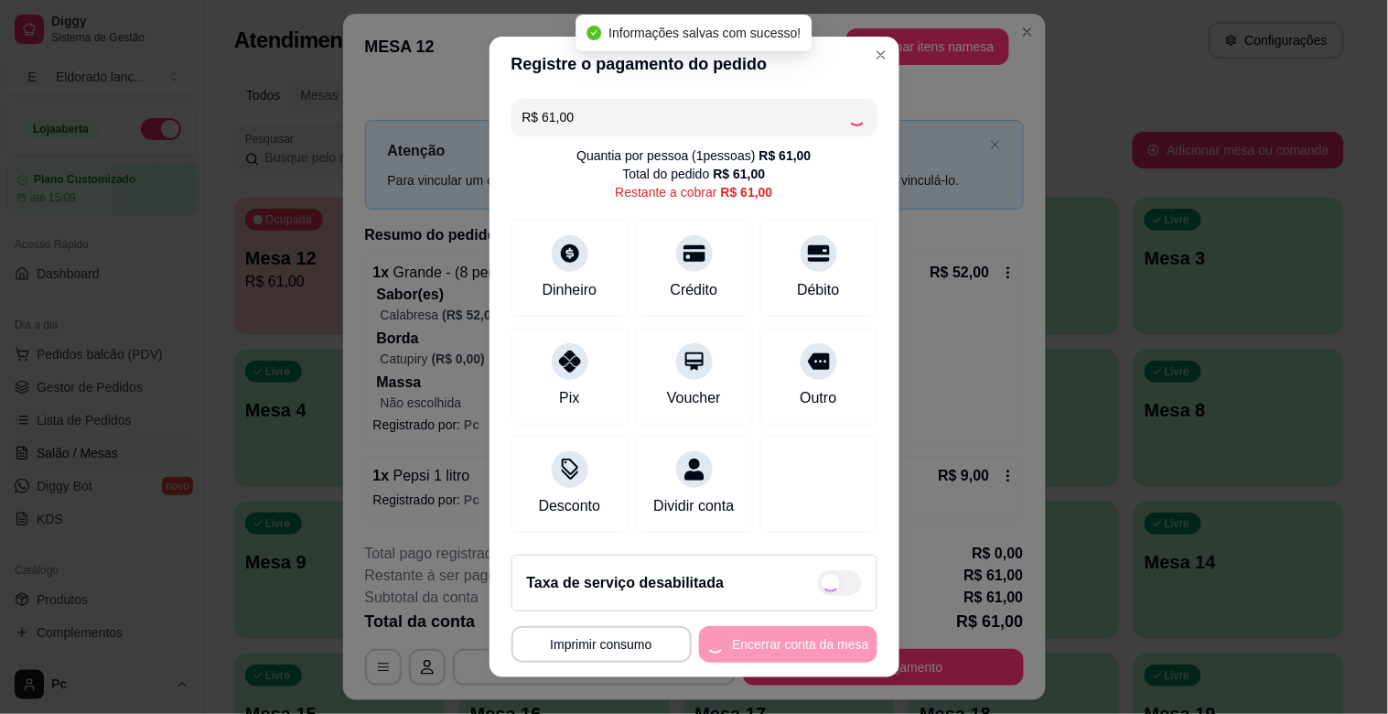
click at [799, 650] on div "**********" at bounding box center [695, 644] width 366 height 37
type input "R$ 0,00"
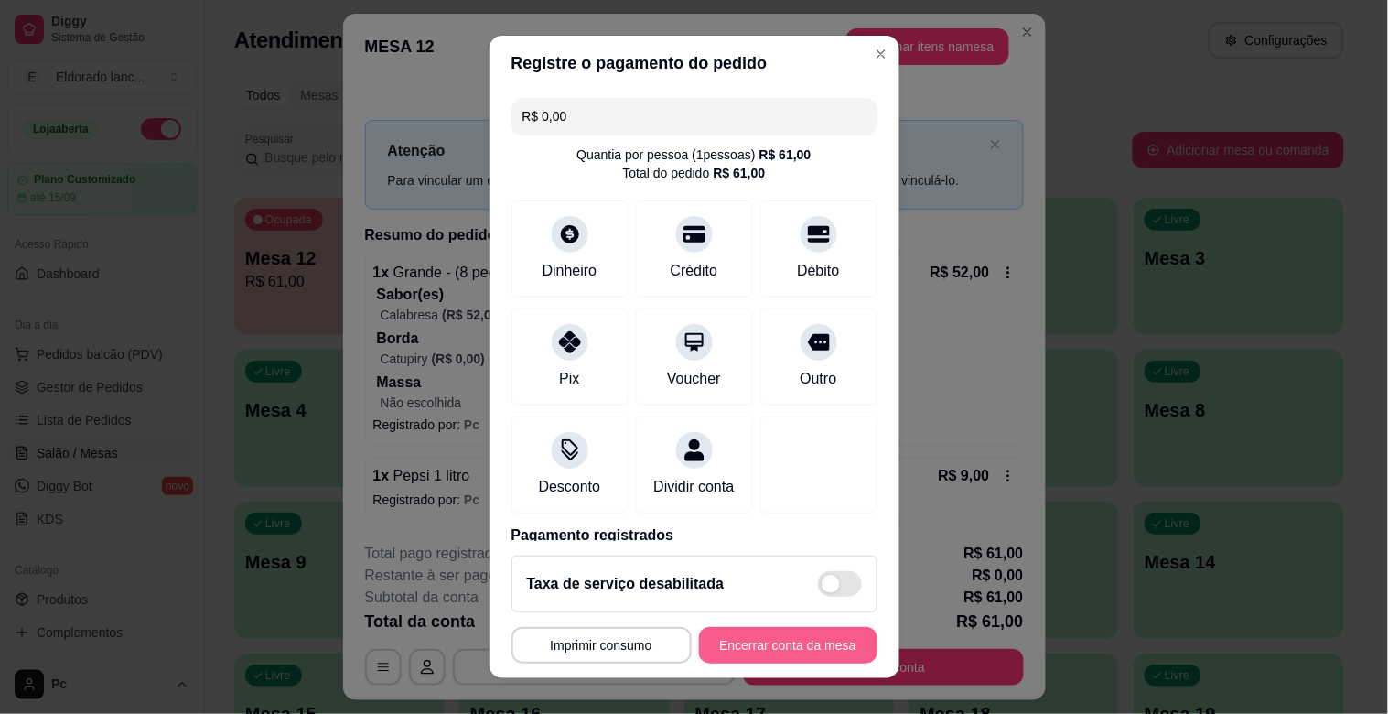
click at [799, 650] on button "Encerrar conta da mesa" at bounding box center [788, 645] width 178 height 37
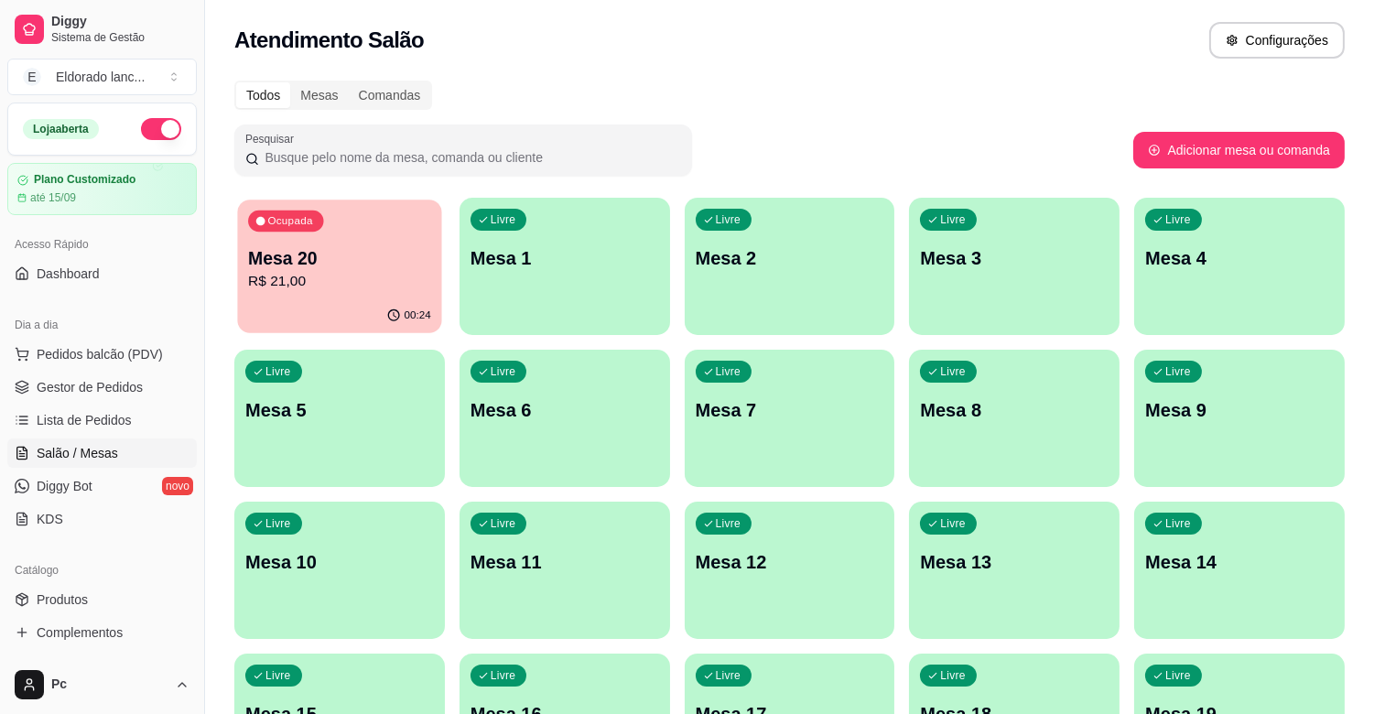
click at [297, 254] on p "Mesa 20" at bounding box center [339, 258] width 183 height 25
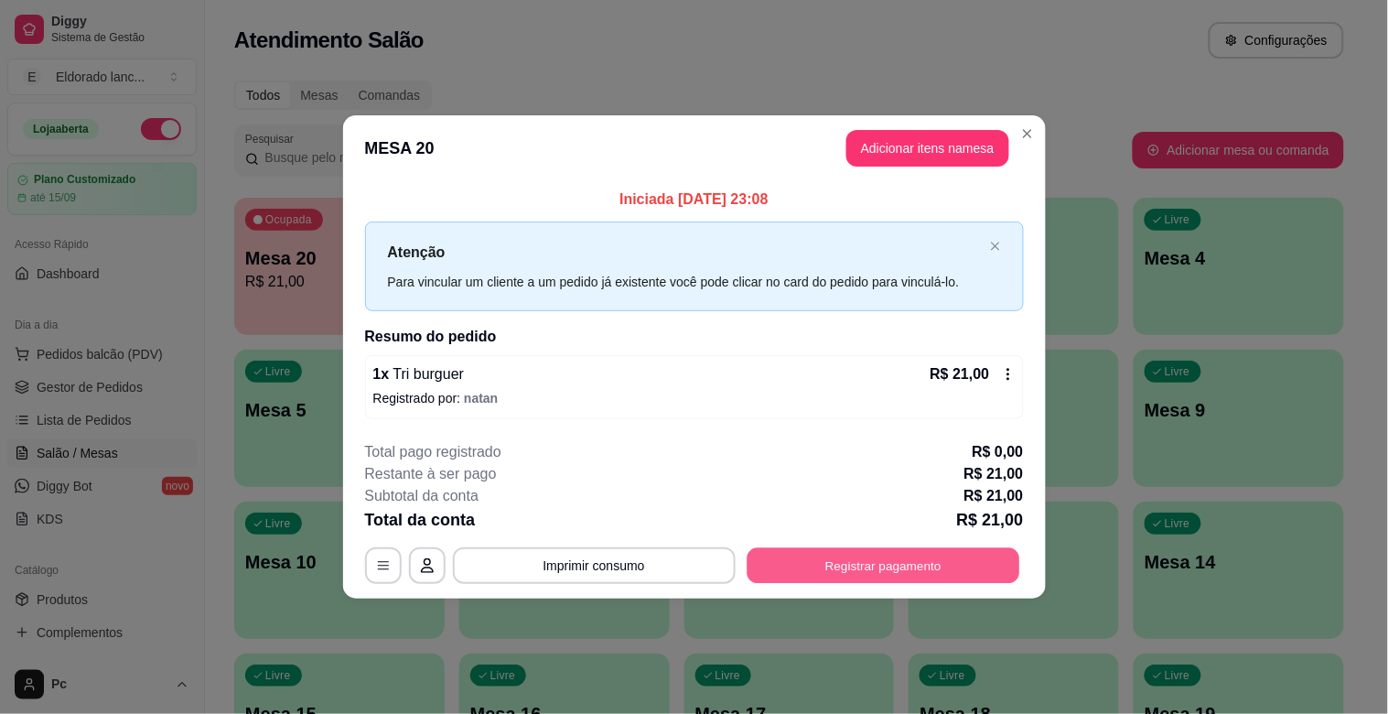
click at [900, 577] on button "Registrar pagamento" at bounding box center [883, 565] width 273 height 36
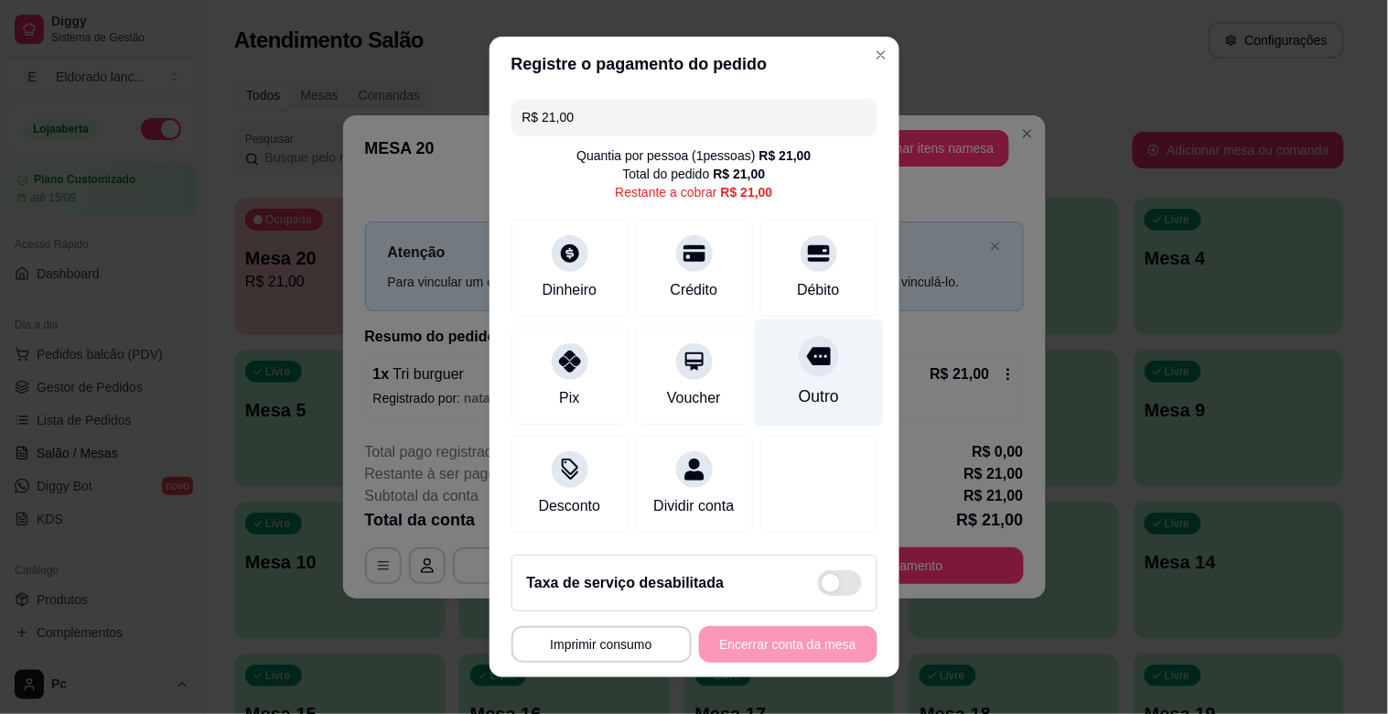
click at [803, 370] on div "Outro" at bounding box center [818, 372] width 129 height 107
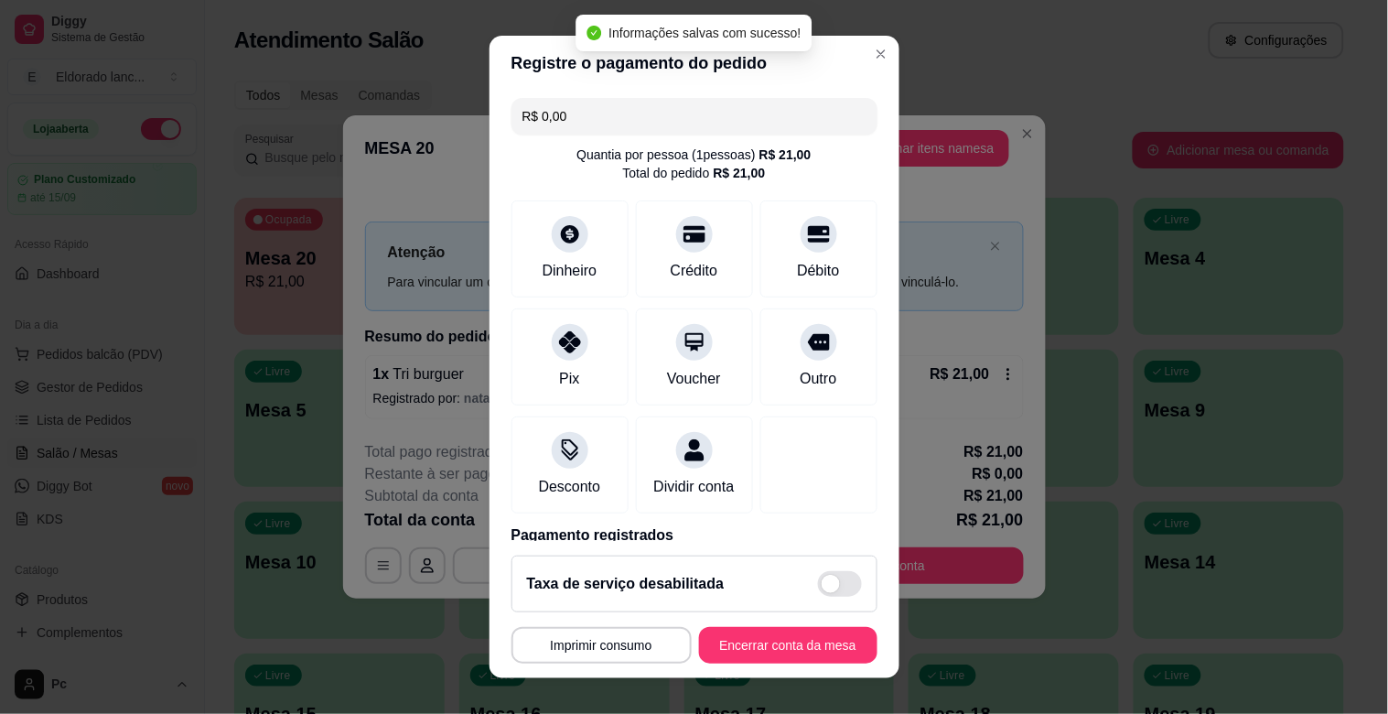
type input "R$ 0,00"
click at [800, 648] on button "Encerrar conta da mesa" at bounding box center [788, 645] width 178 height 37
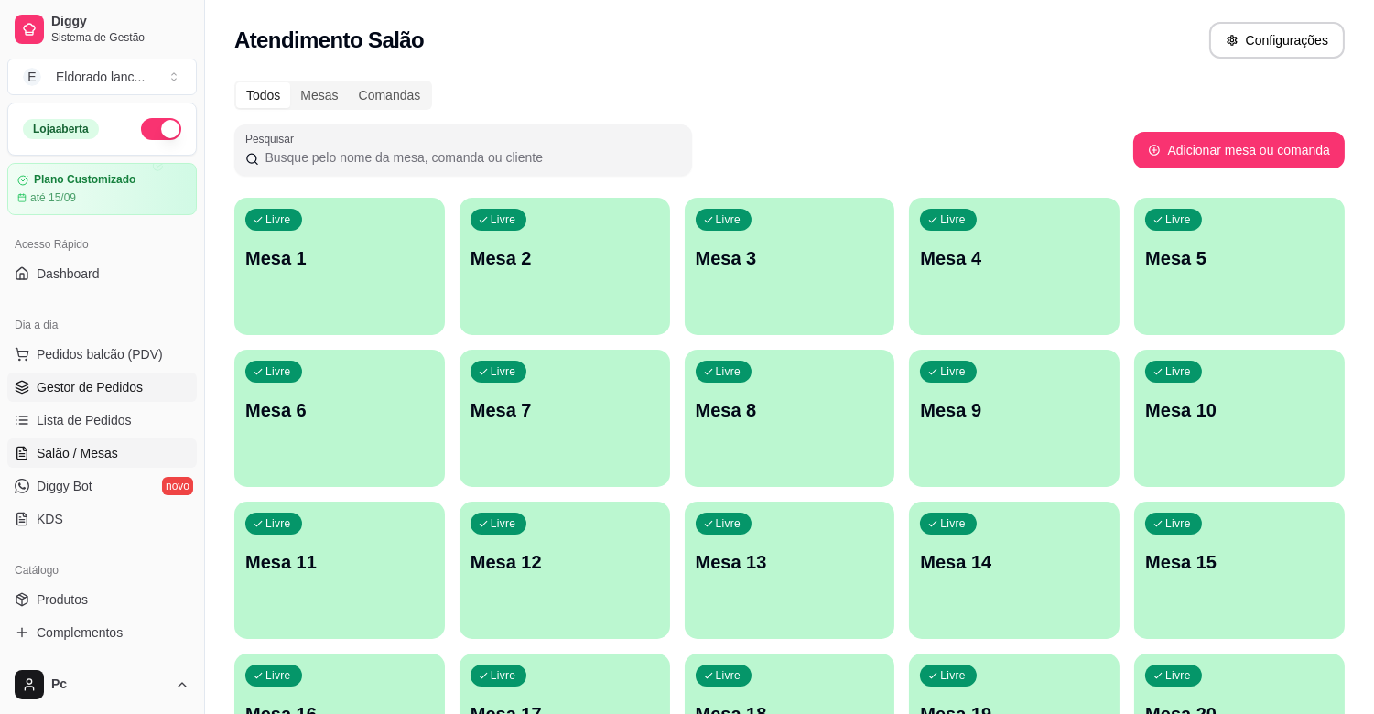
click at [108, 397] on link "Gestor de Pedidos" at bounding box center [101, 386] width 189 height 29
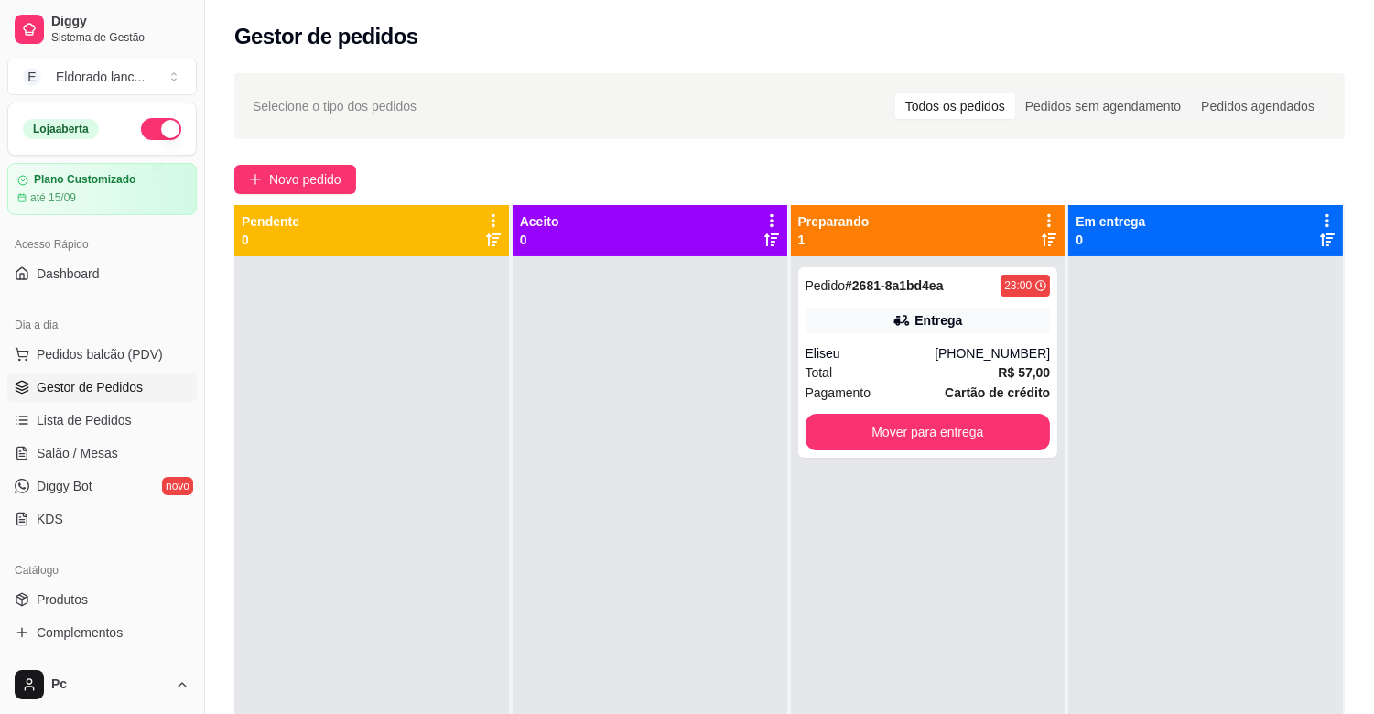
click at [108, 397] on link "Gestor de Pedidos" at bounding box center [101, 386] width 189 height 29
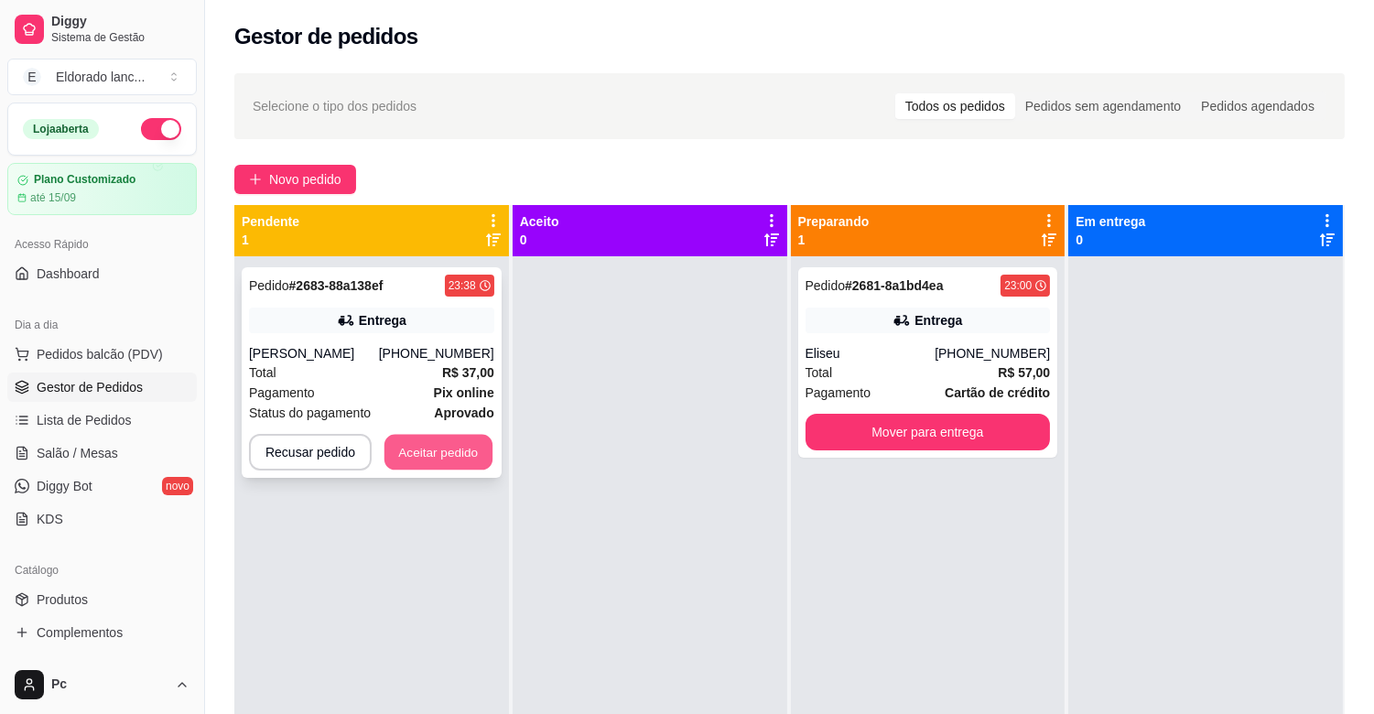
click at [415, 442] on button "Aceitar pedido" at bounding box center [438, 453] width 108 height 36
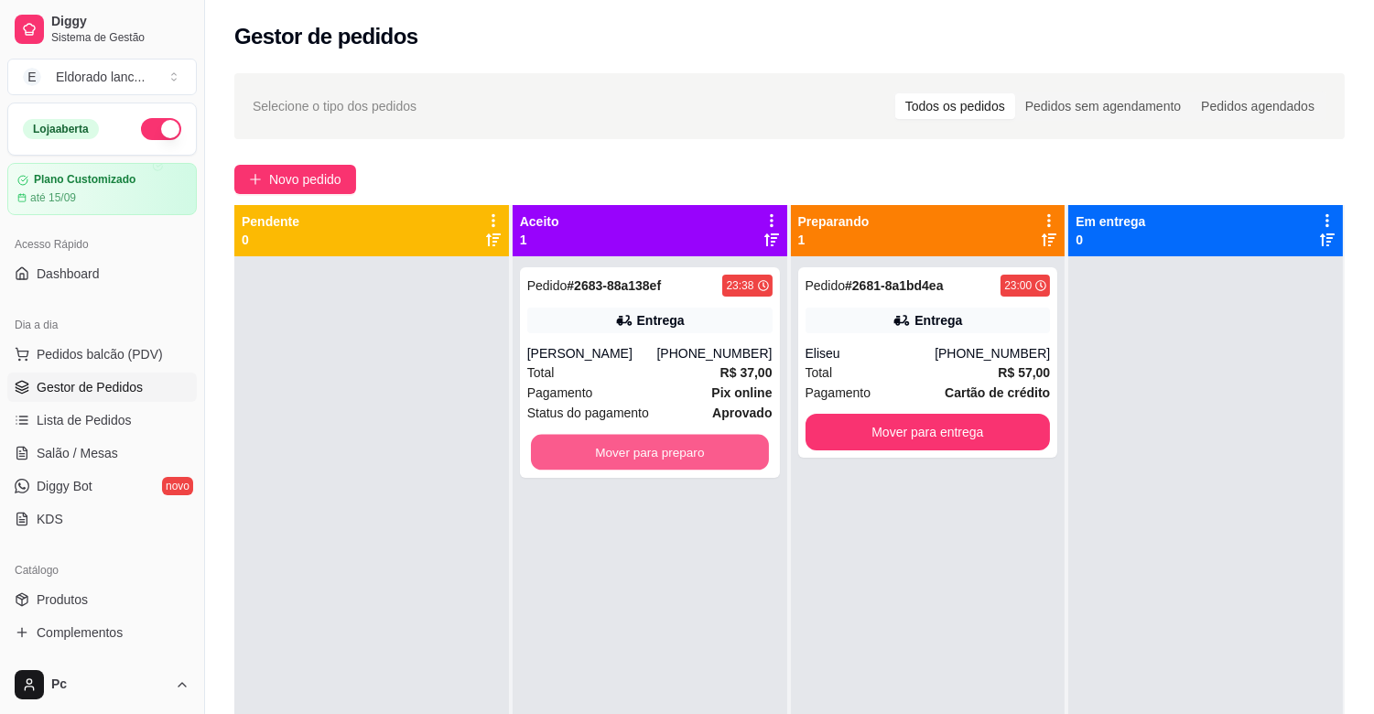
click at [561, 450] on button "Mover para preparo" at bounding box center [650, 453] width 238 height 36
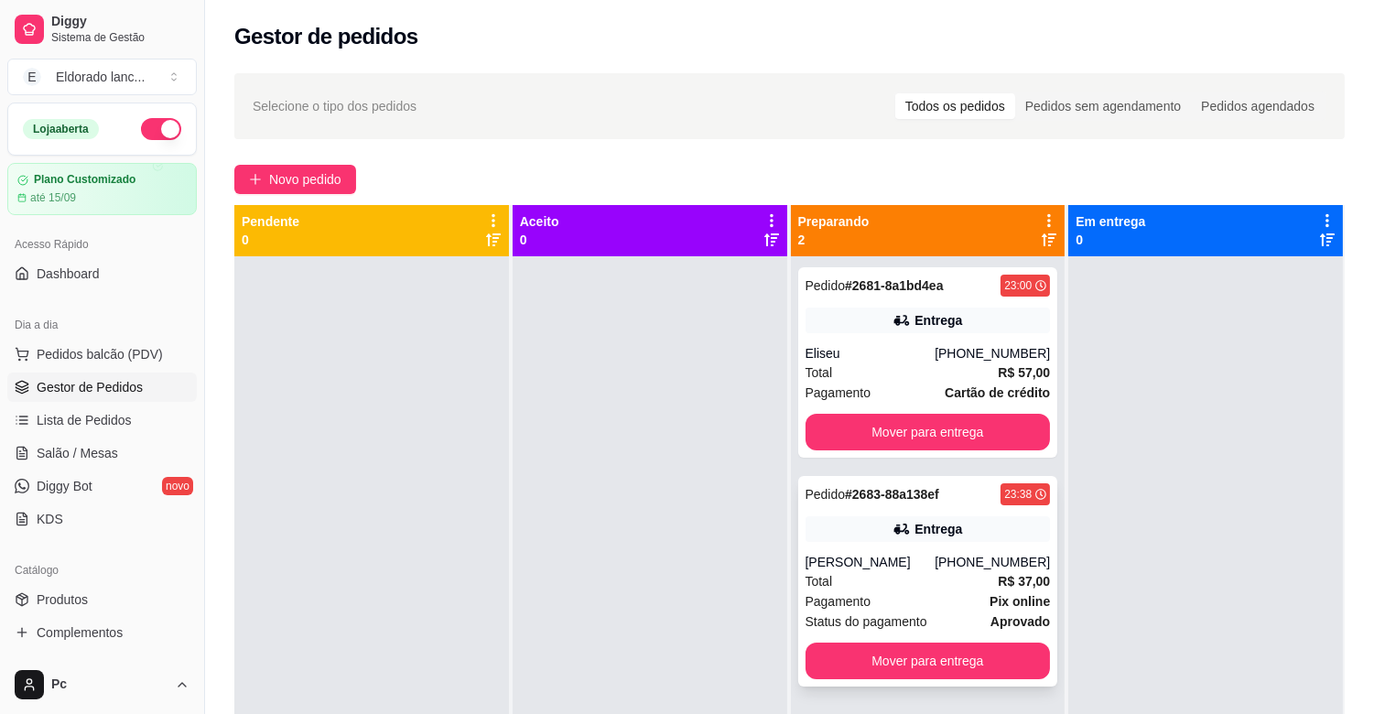
click at [890, 554] on div "[PERSON_NAME]" at bounding box center [870, 562] width 130 height 18
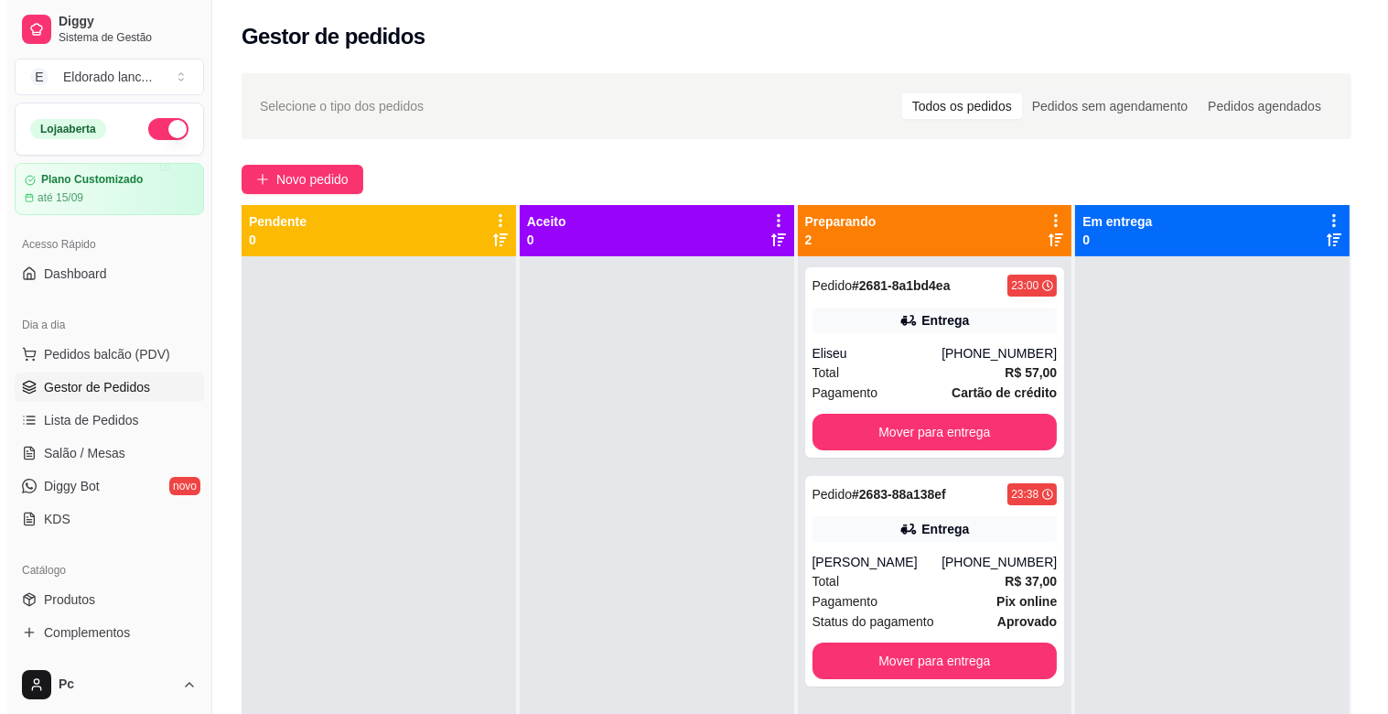
scroll to position [50, 0]
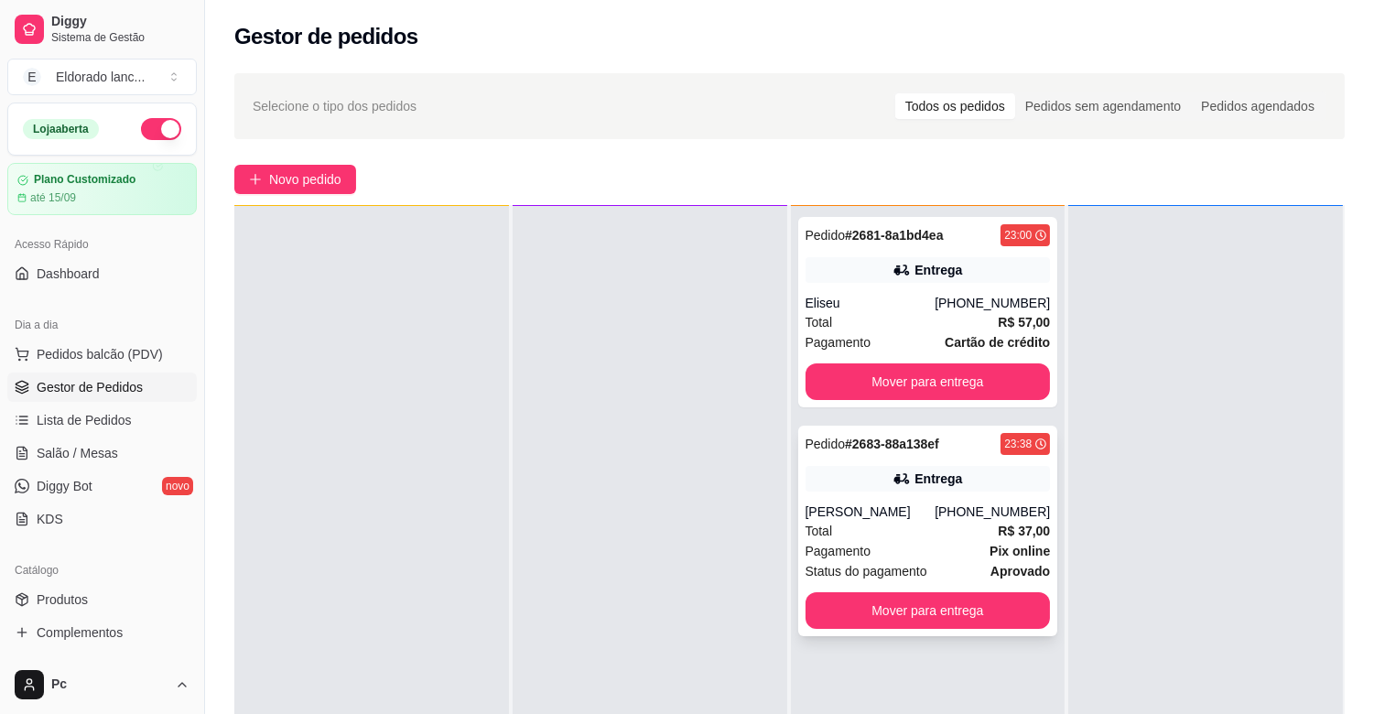
click at [959, 463] on div "Pedido # 2683-88a138ef 23:38 Entrega [PERSON_NAME] [PHONE_NUMBER] Total R$ 37,0…" at bounding box center [928, 531] width 260 height 210
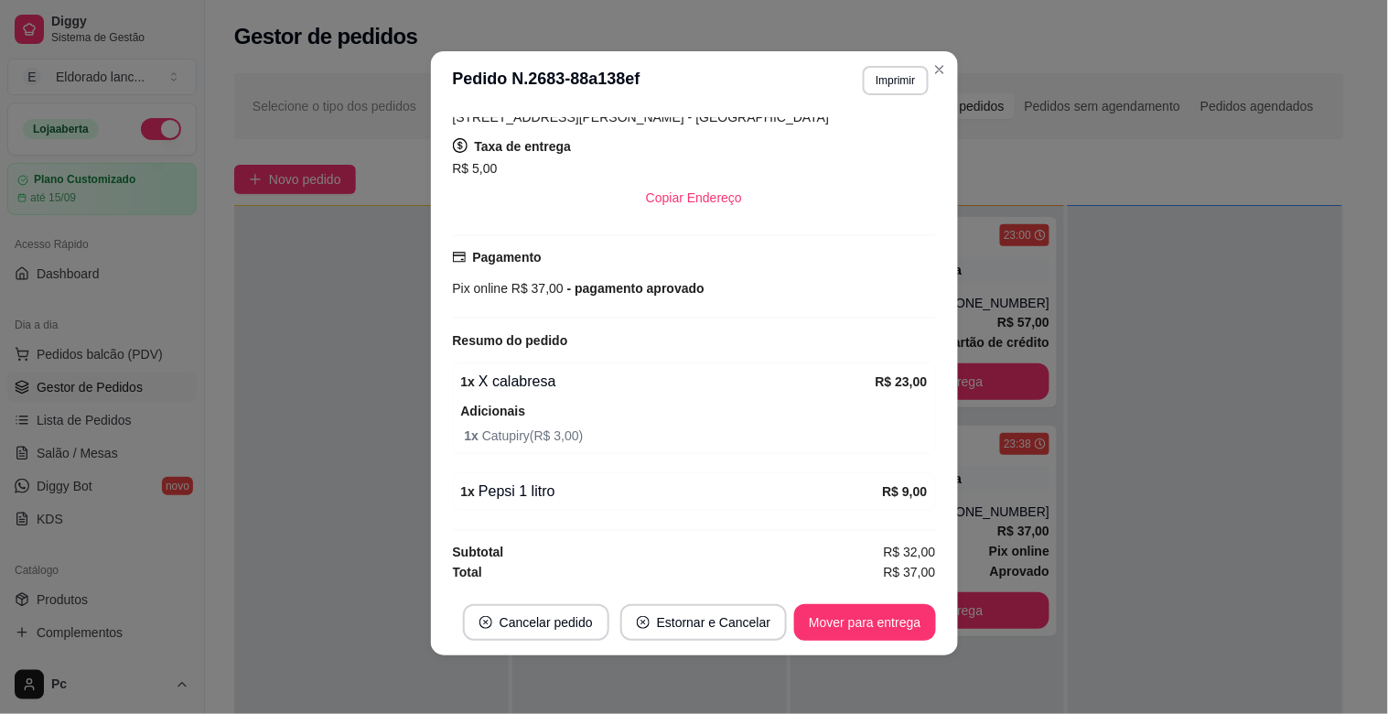
scroll to position [4, 0]
click at [933, 620] on footer "Cancelar pedido Estornar e Cancelar Mover para entrega" at bounding box center [694, 622] width 527 height 66
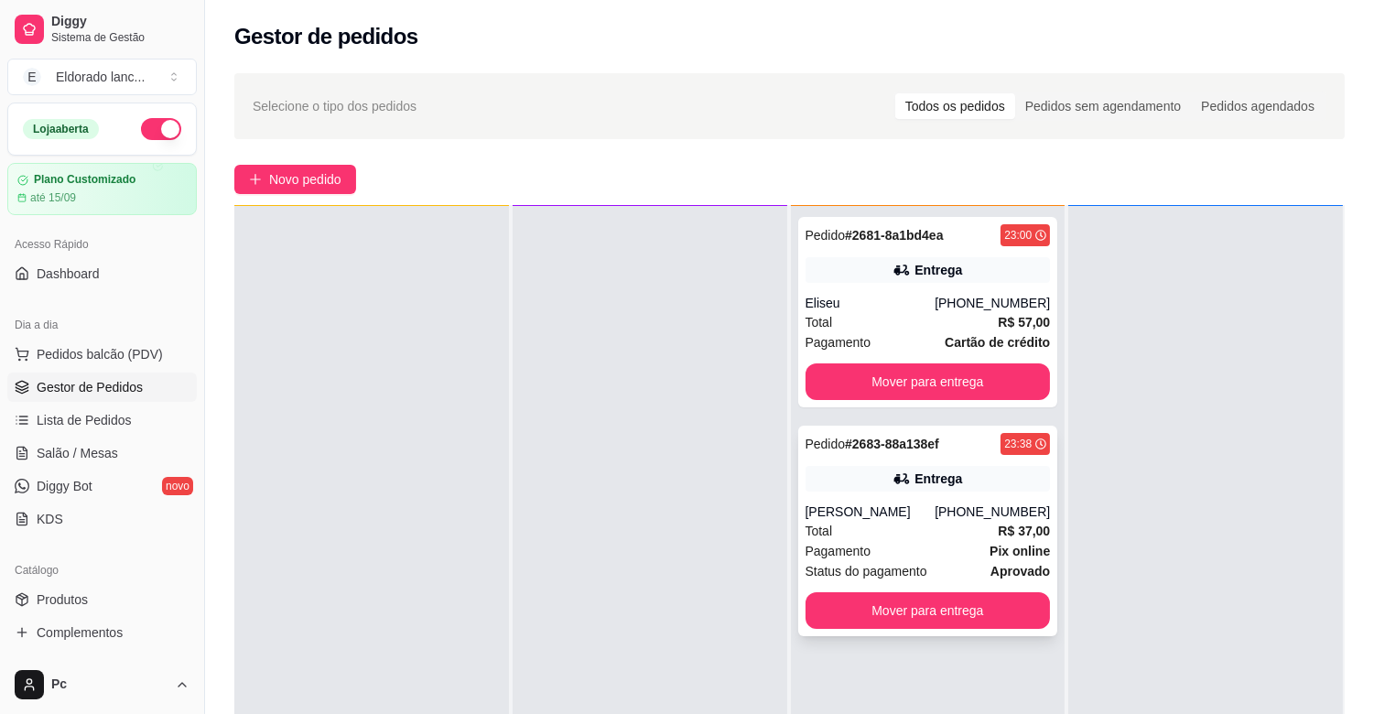
click at [817, 561] on span "Status do pagamento" at bounding box center [866, 571] width 122 height 20
click at [92, 451] on span "Salão / Mesas" at bounding box center [77, 453] width 81 height 18
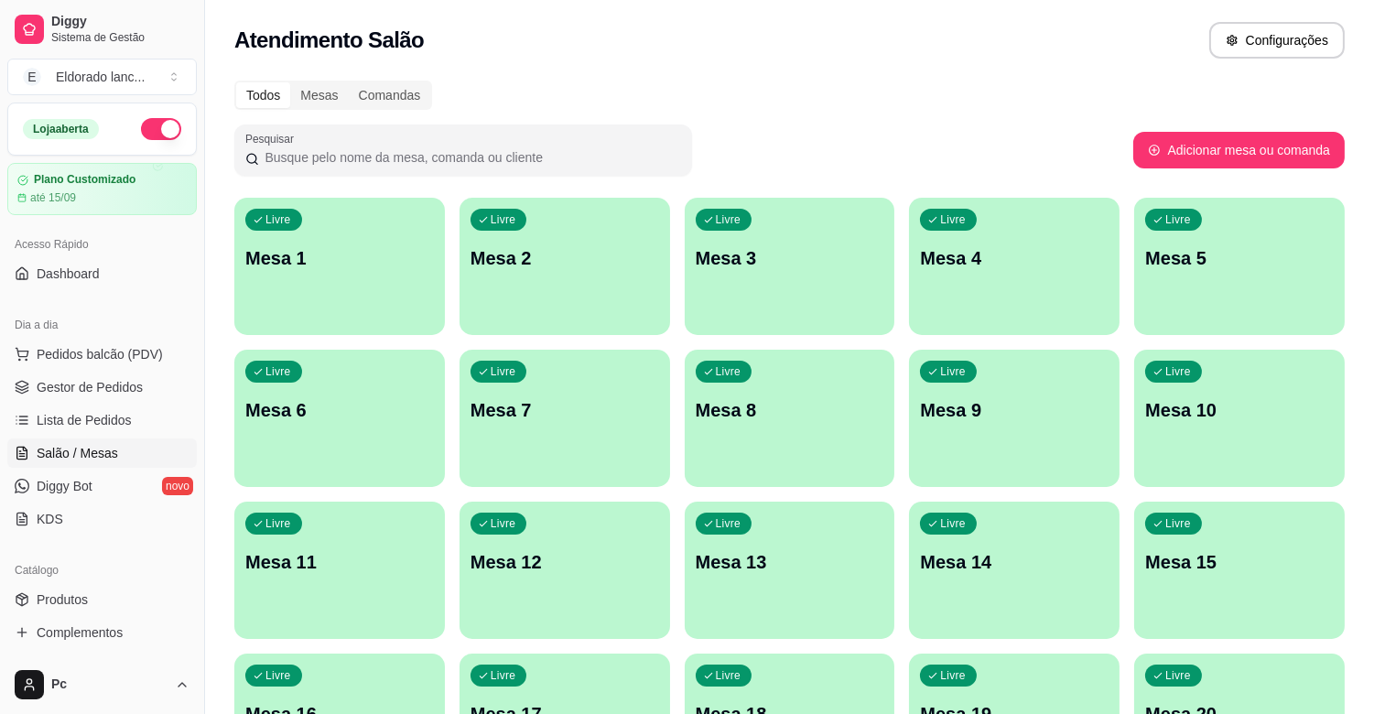
click at [584, 437] on div "Livre Mesa 7" at bounding box center [564, 407] width 210 height 115
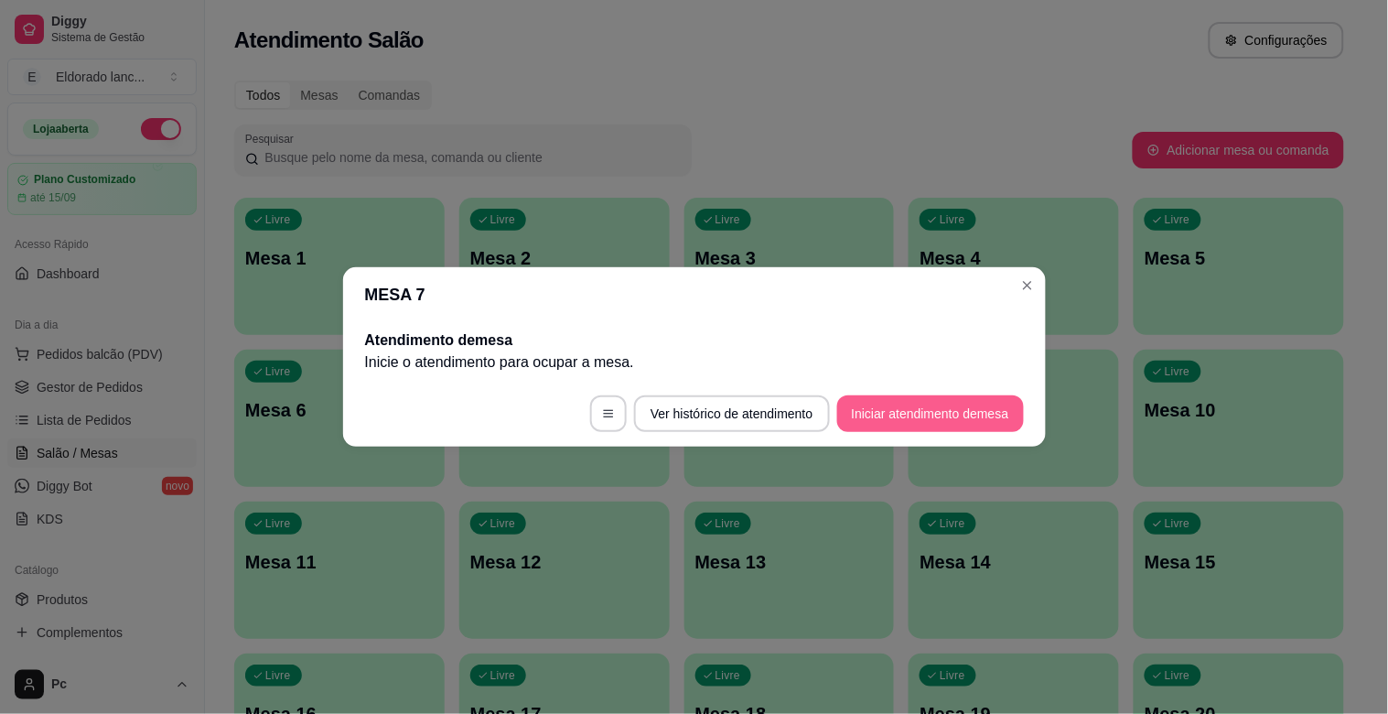
click at [872, 409] on button "Iniciar atendimento de mesa" at bounding box center [930, 413] width 187 height 37
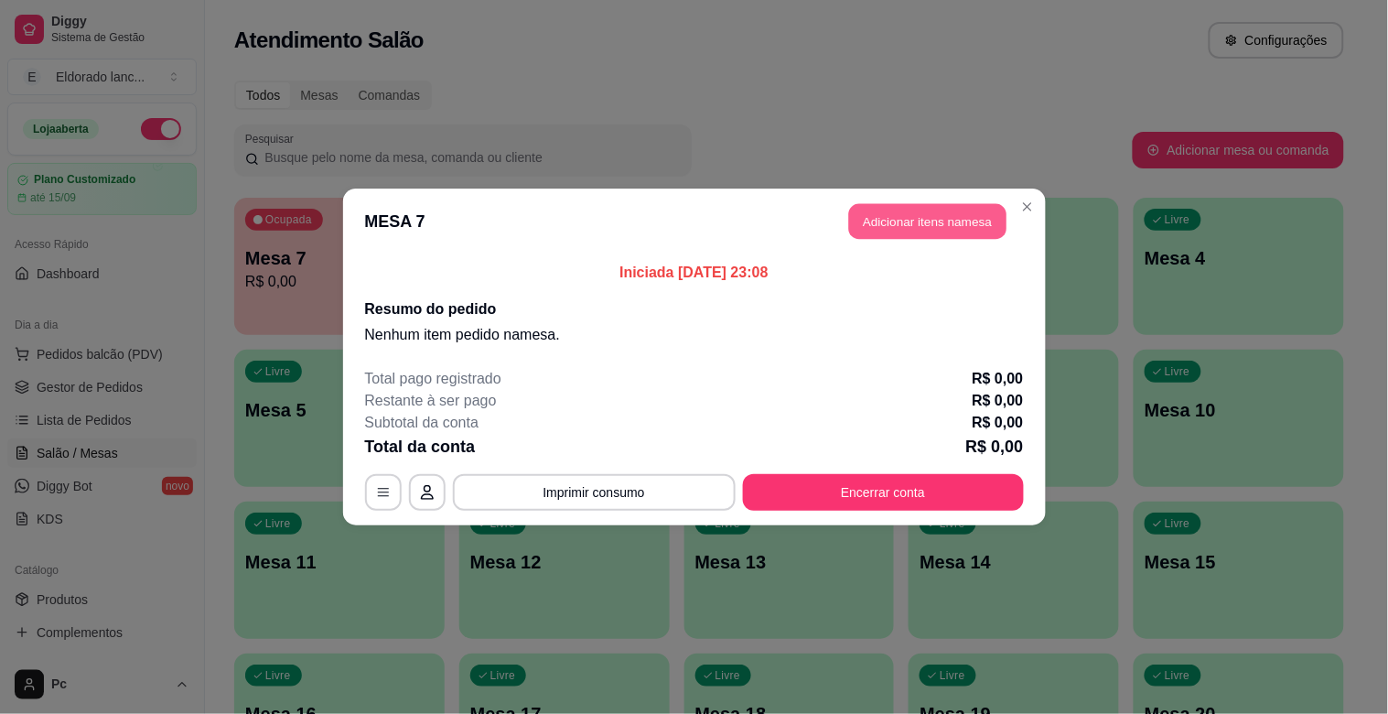
click at [911, 212] on button "Adicionar itens na mesa" at bounding box center [927, 222] width 157 height 36
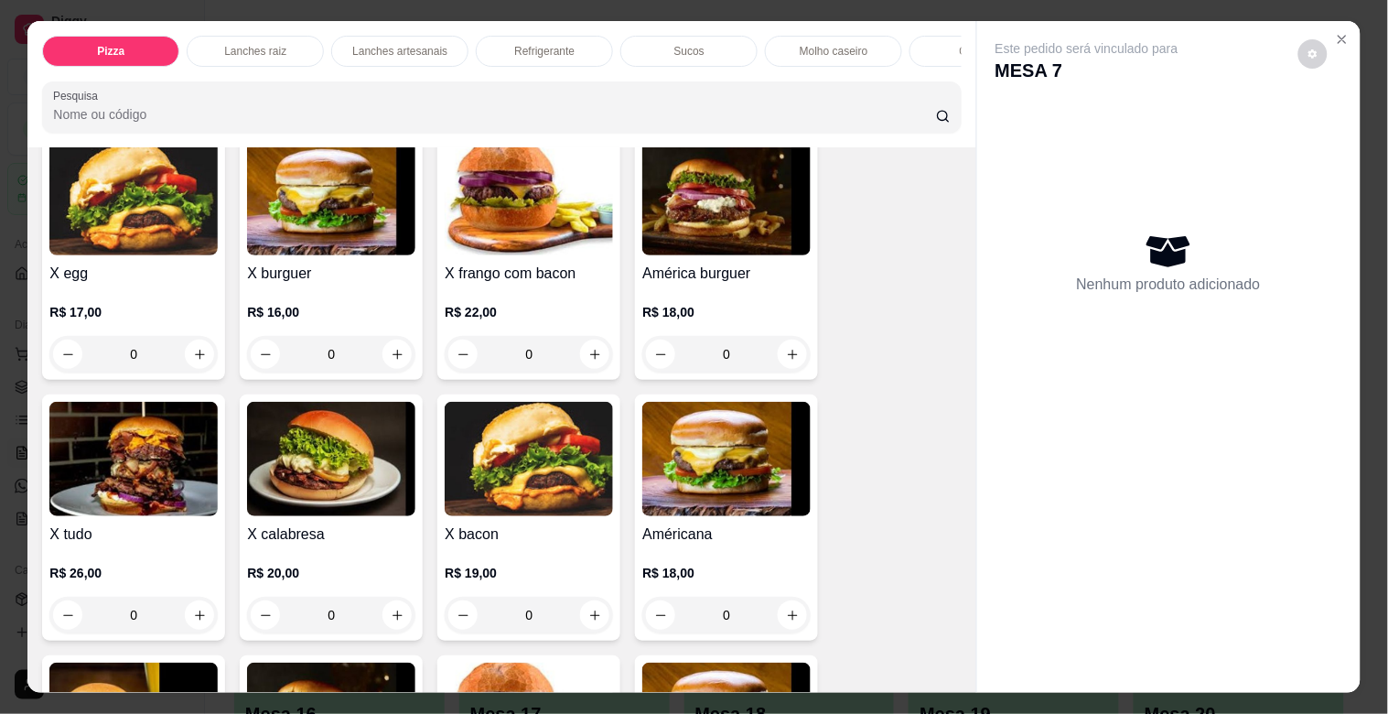
scroll to position [787, 0]
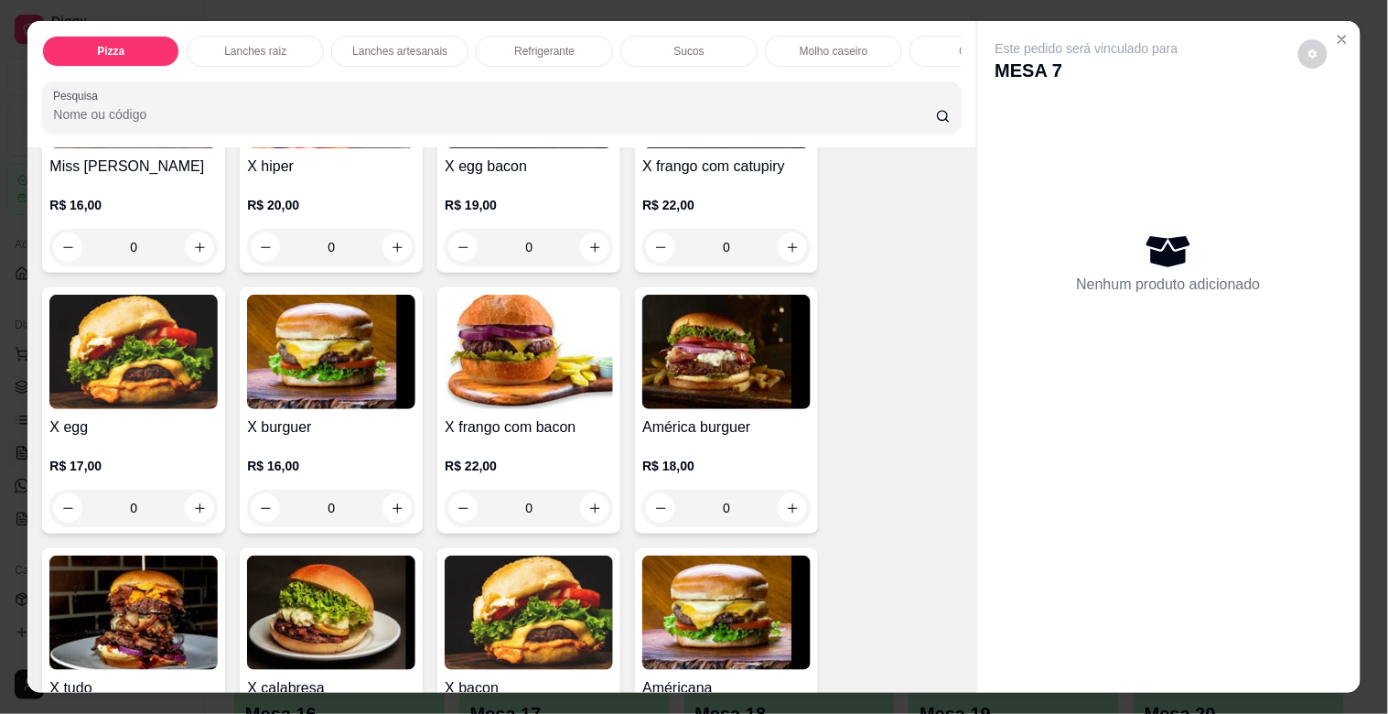
click at [583, 251] on div "0" at bounding box center [529, 247] width 168 height 37
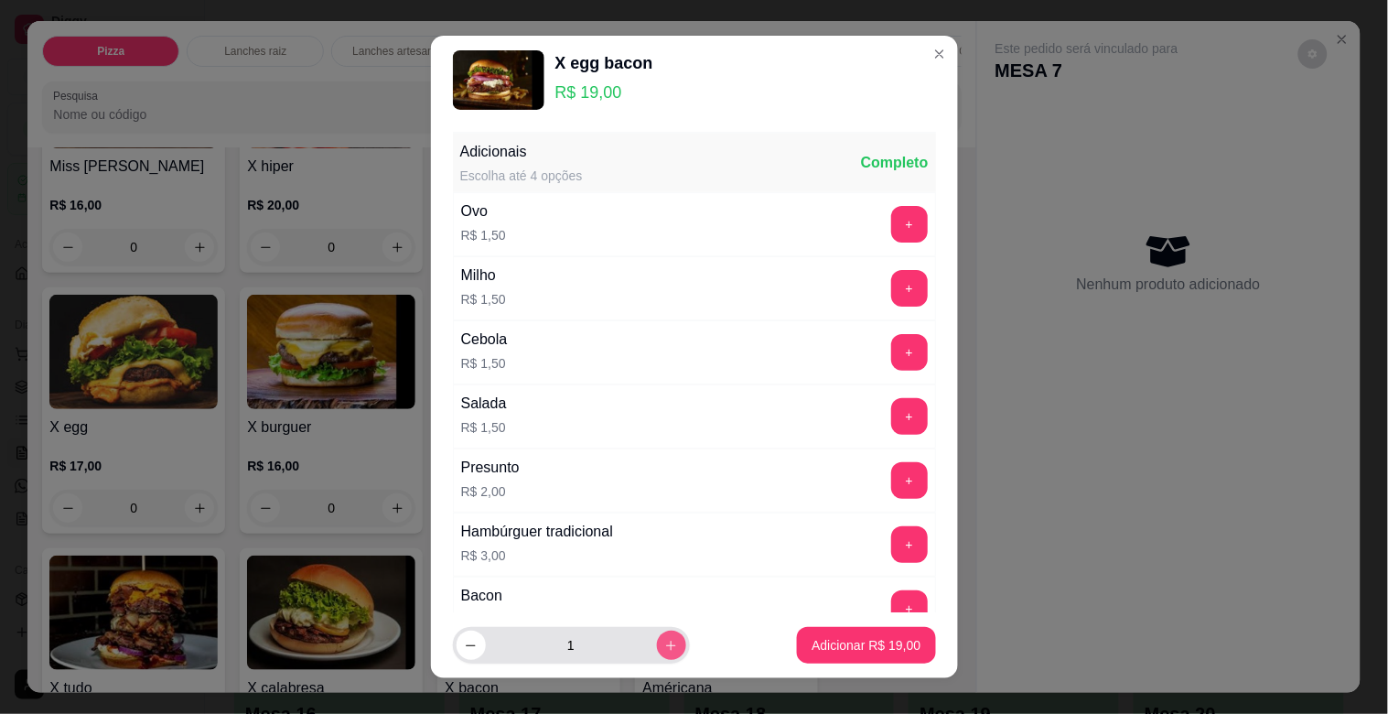
click at [664, 650] on icon "increase-product-quantity" at bounding box center [671, 646] width 14 height 14
type input "2"
click at [814, 648] on p "Adicionar R$ 38,00" at bounding box center [867, 644] width 106 height 17
type input "2"
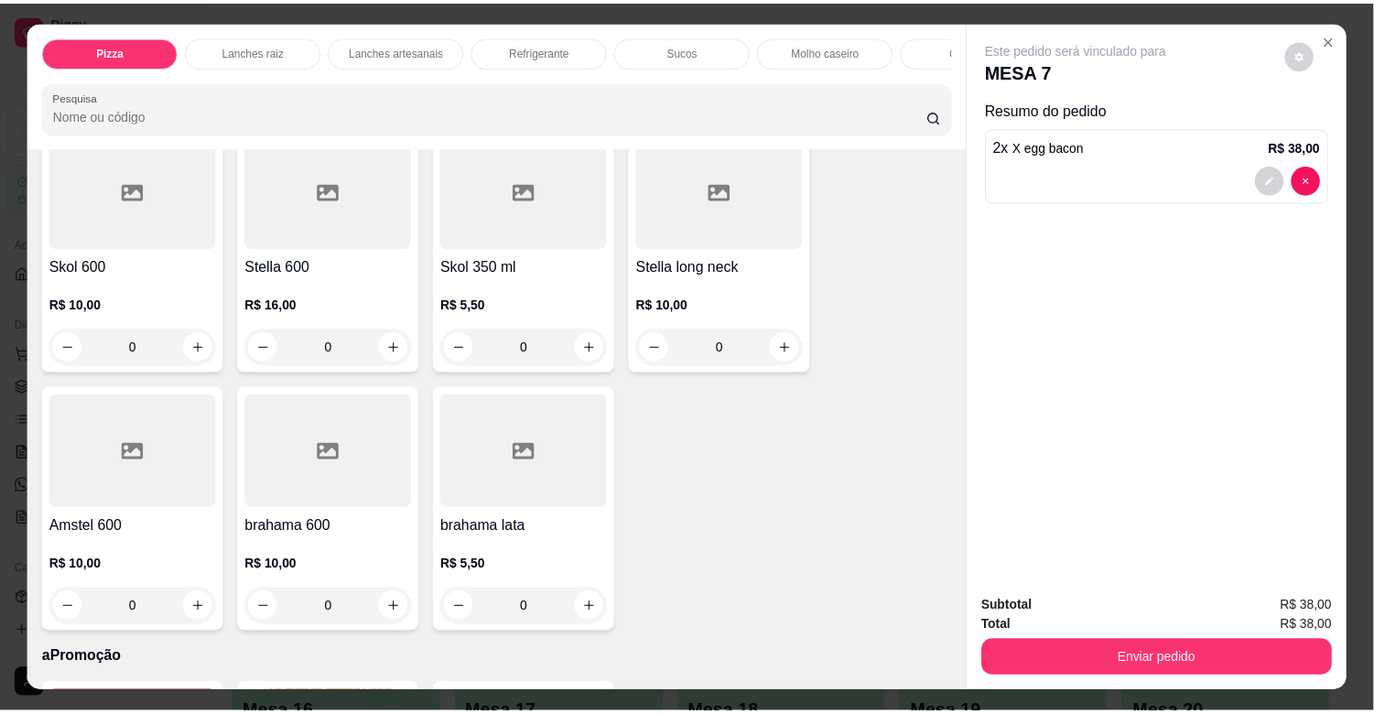
scroll to position [4624, 0]
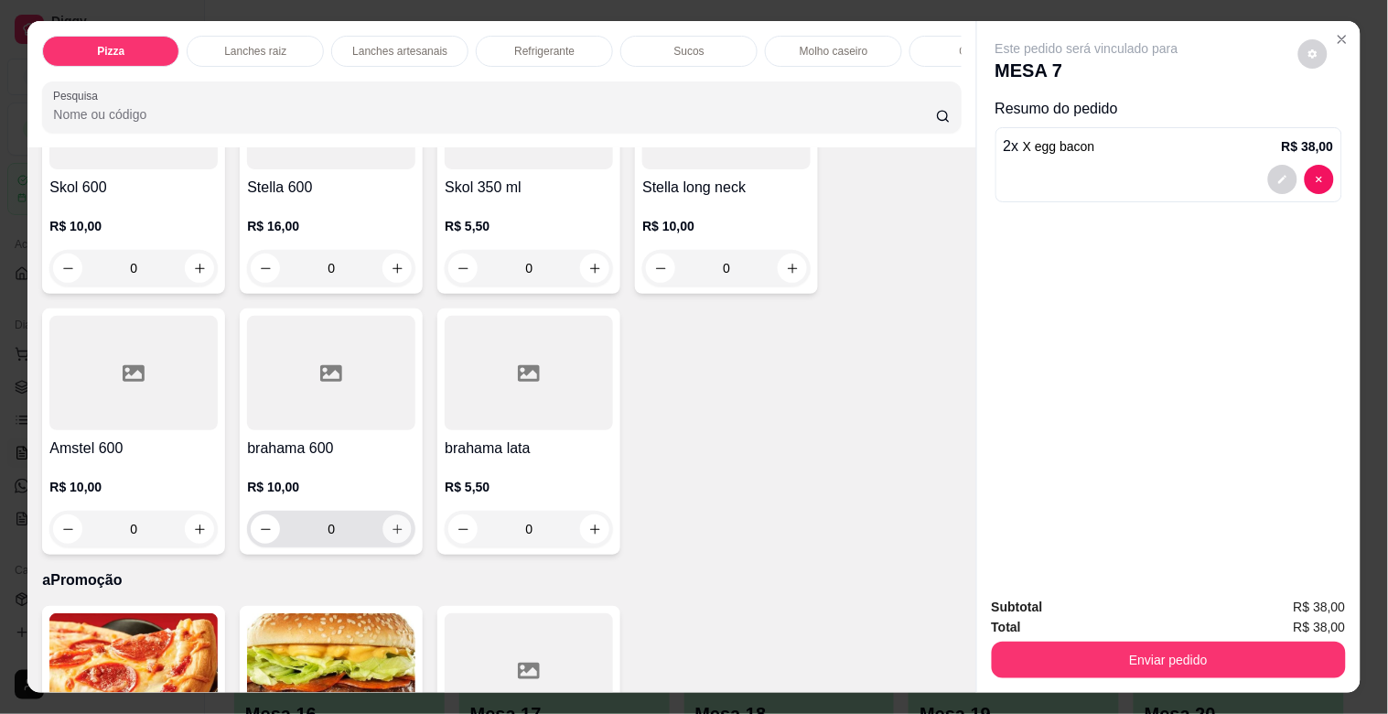
click at [392, 532] on icon "increase-product-quantity" at bounding box center [398, 530] width 14 height 14
type input "1"
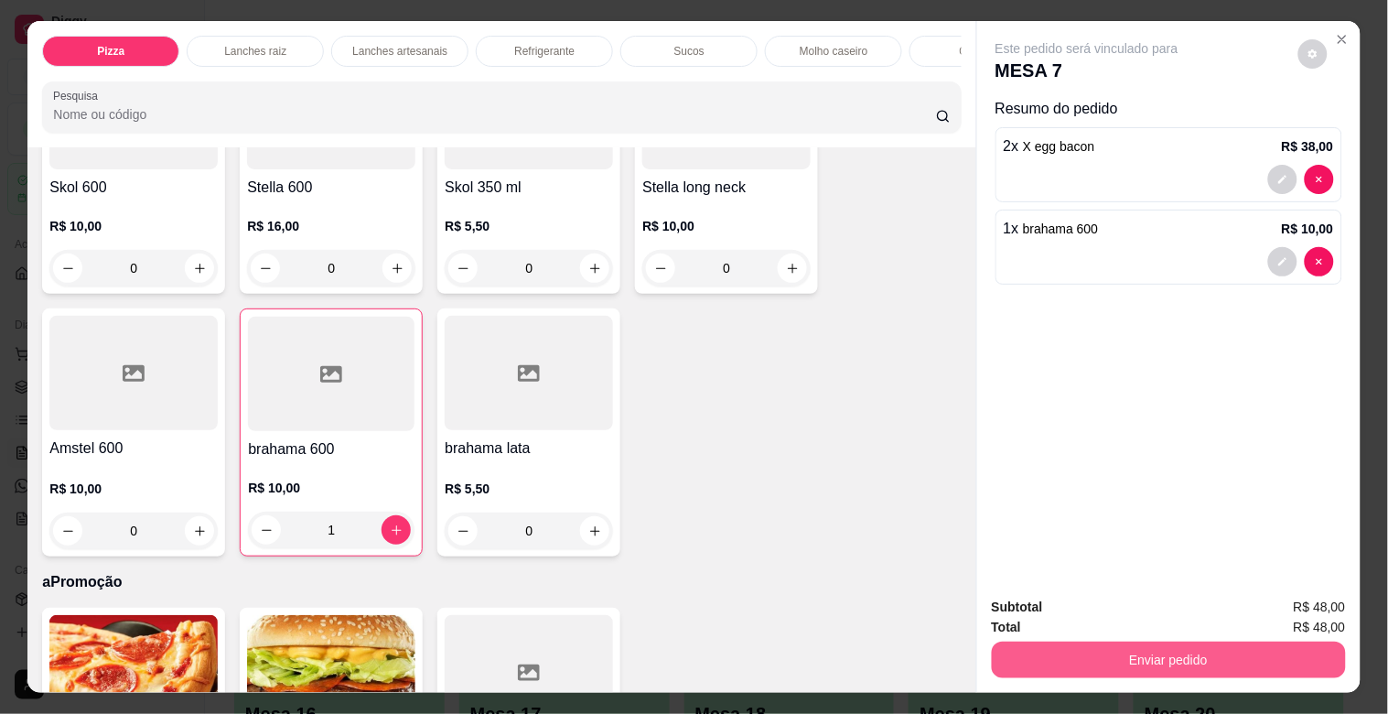
click at [1020, 646] on button "Enviar pedido" at bounding box center [1169, 660] width 354 height 37
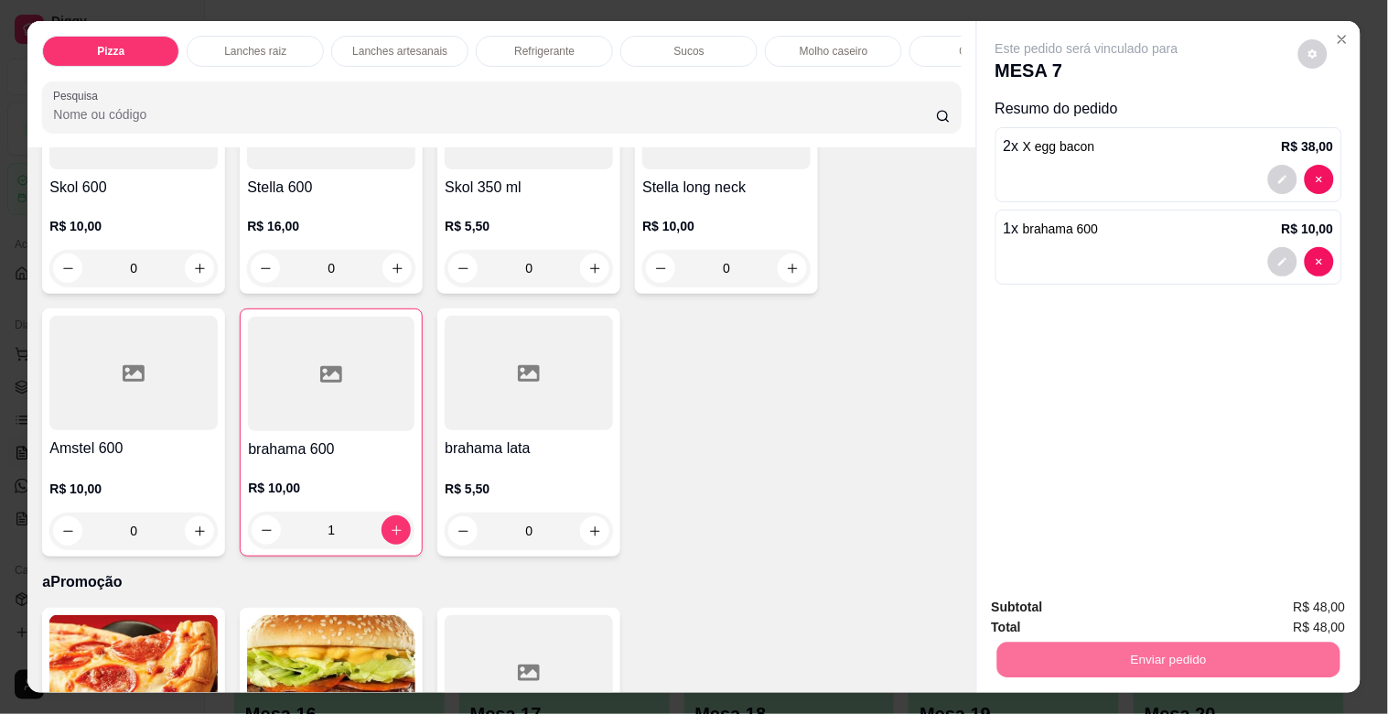
click at [1030, 615] on button "Não registrar e enviar pedido" at bounding box center [1108, 606] width 185 height 34
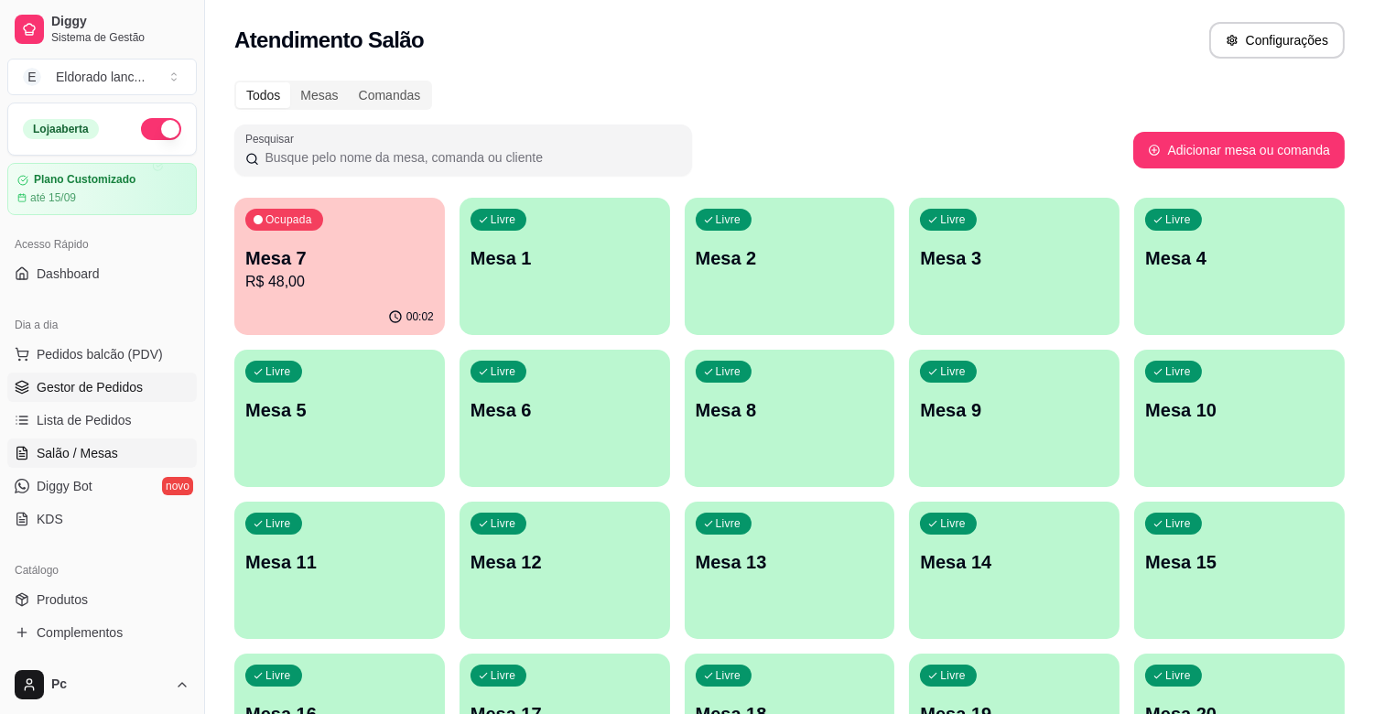
click at [96, 390] on span "Gestor de Pedidos" at bounding box center [90, 387] width 106 height 18
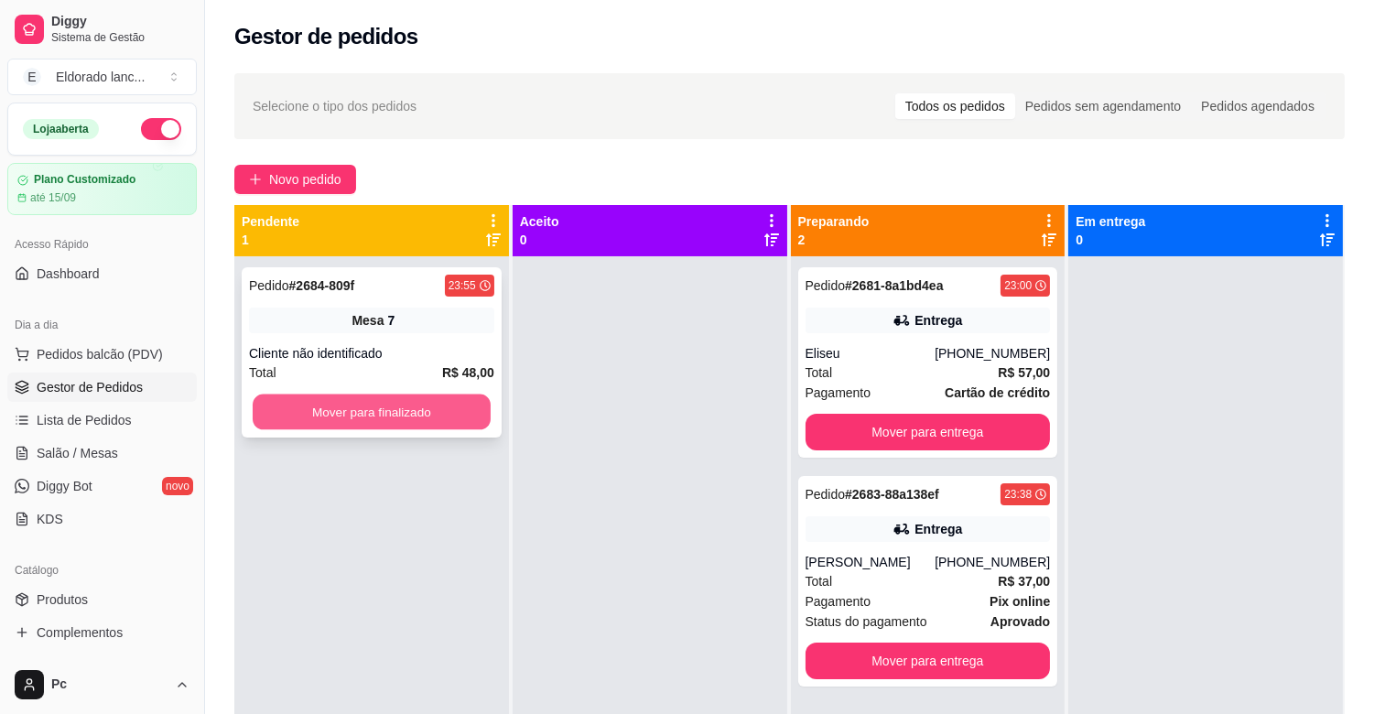
click at [296, 414] on button "Mover para finalizado" at bounding box center [372, 412] width 238 height 36
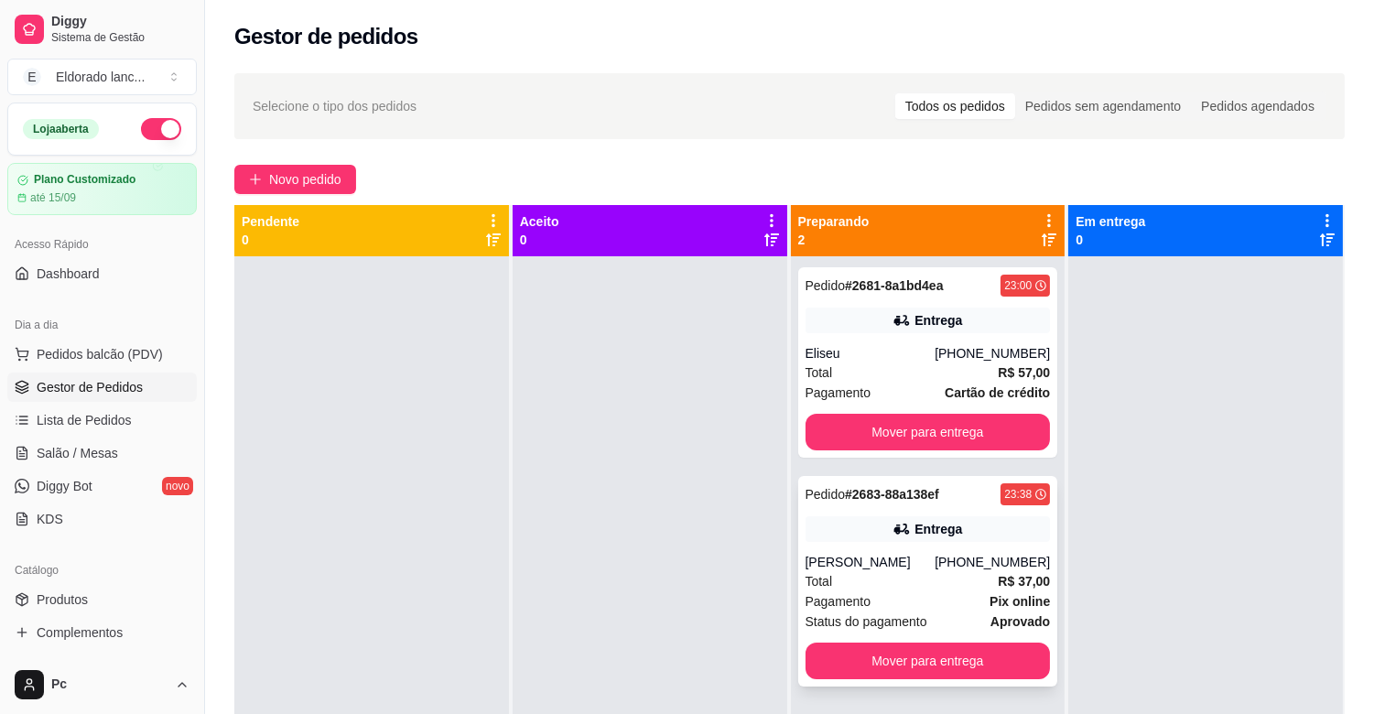
click at [936, 525] on div "Entrega" at bounding box center [938, 529] width 48 height 18
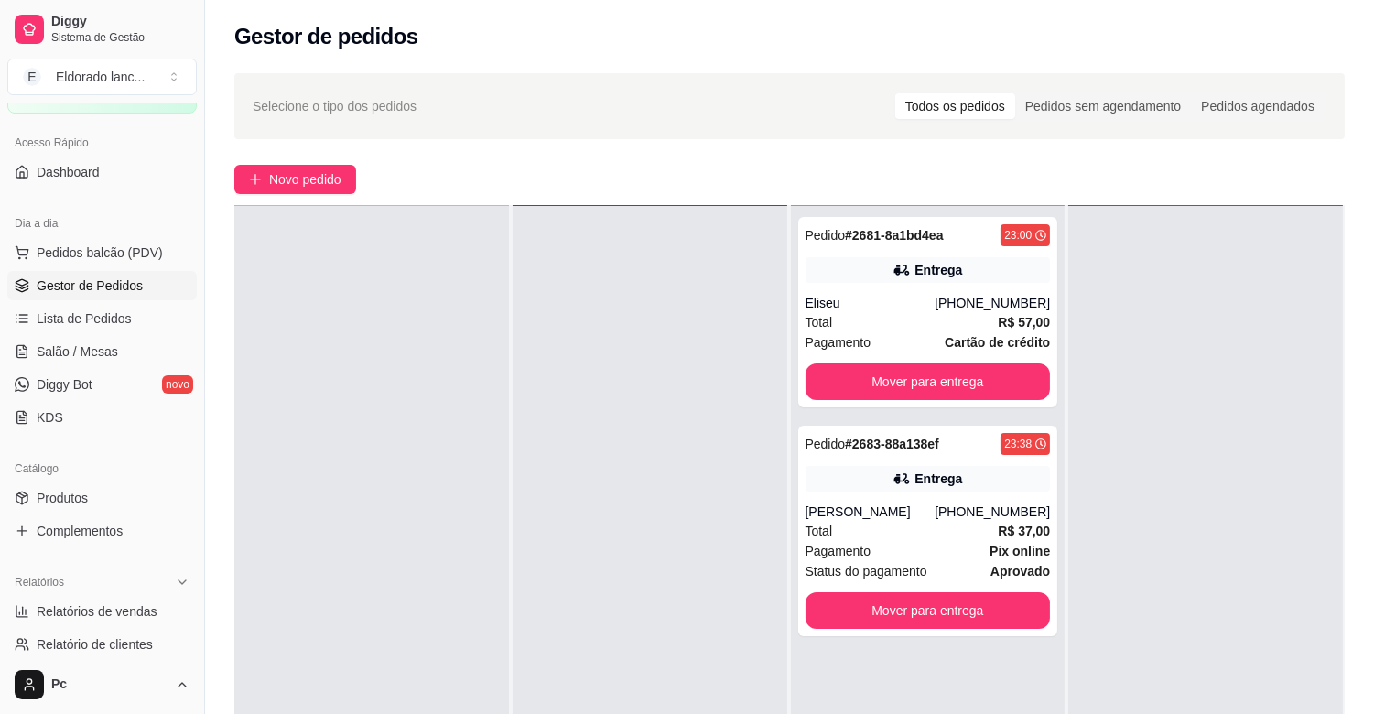
scroll to position [203, 0]
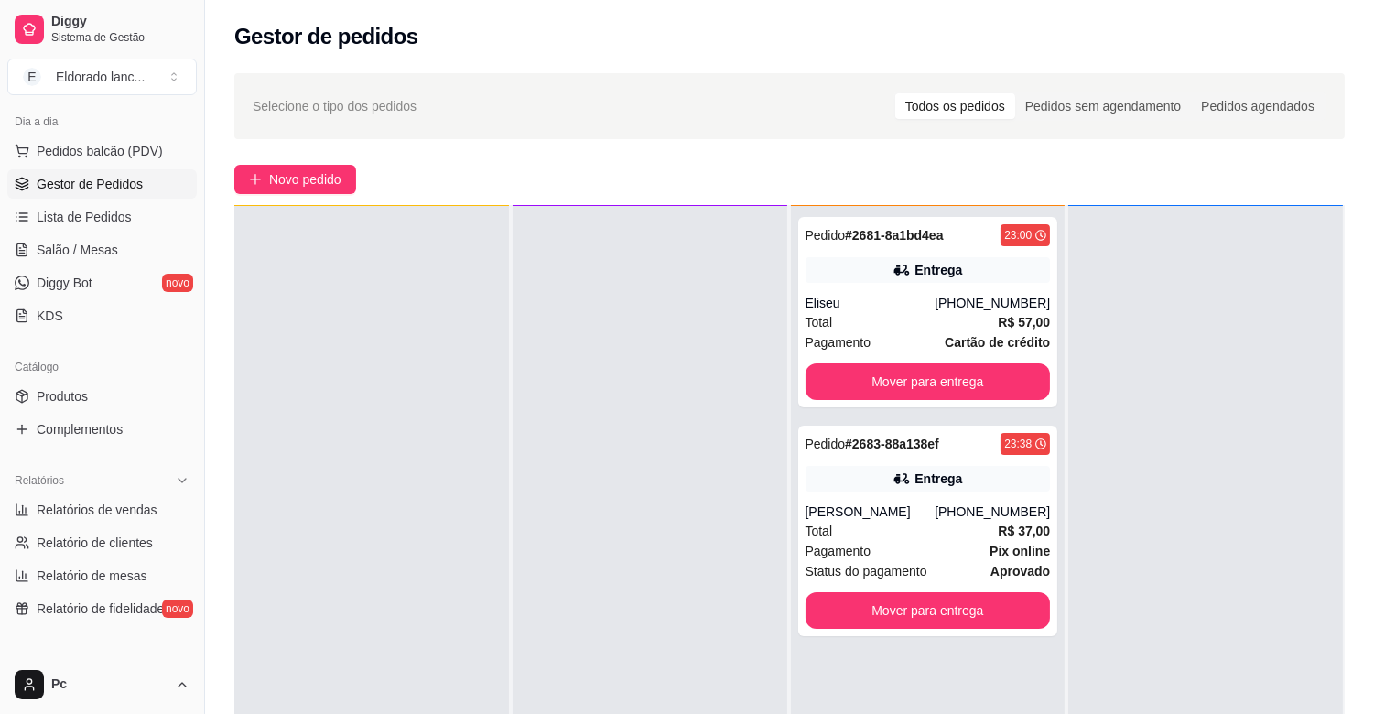
click at [98, 232] on ul "Pedidos balcão (PDV) Gestor de Pedidos Lista de Pedidos Salão / Mesas Diggy Bot…" at bounding box center [101, 233] width 189 height 194
click at [92, 204] on link "Lista de Pedidos" at bounding box center [101, 216] width 189 height 29
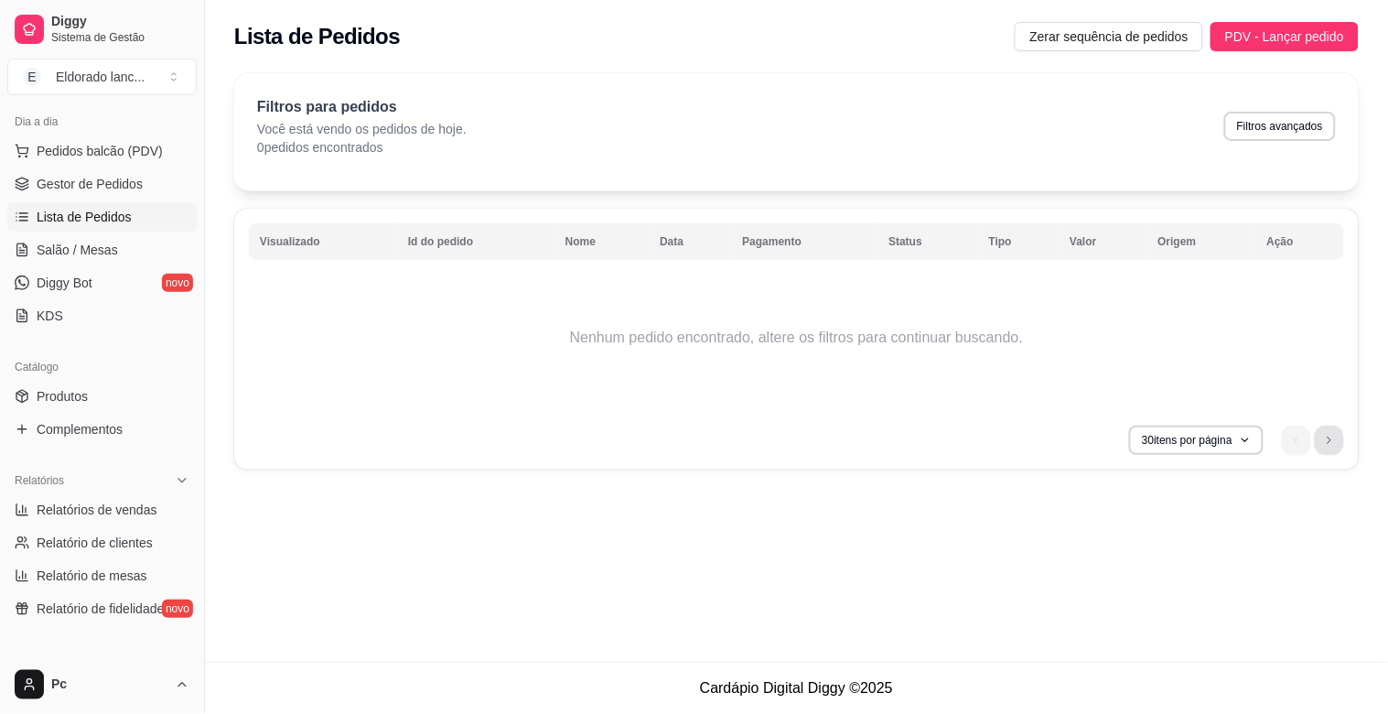
click at [1328, 447] on li "next page button" at bounding box center [1329, 440] width 29 height 29
click at [1288, 427] on li "previous page button" at bounding box center [1296, 440] width 29 height 29
click at [1327, 454] on li "next page button" at bounding box center [1329, 440] width 29 height 29
click at [92, 185] on span "Gestor de Pedidos" at bounding box center [90, 184] width 106 height 18
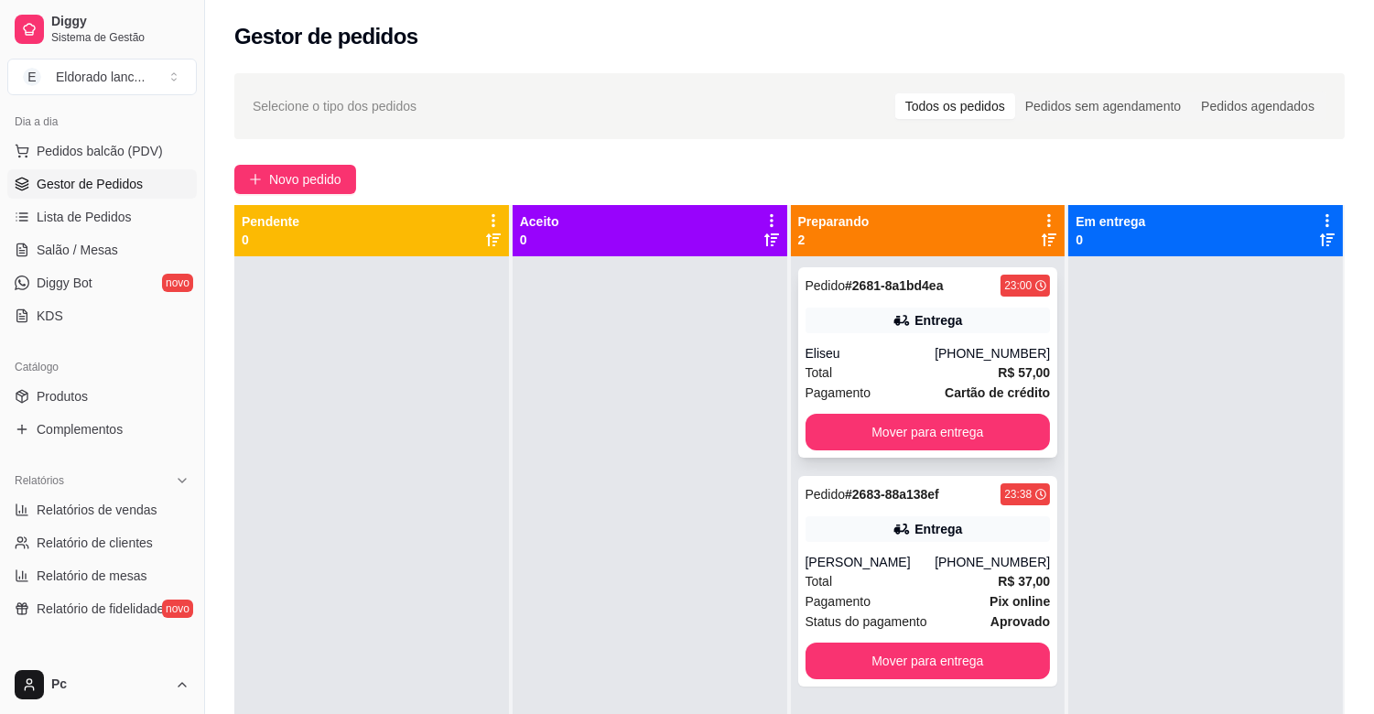
click at [944, 340] on div "Pedido # 2681-8a1bd4ea 23:00 Entrega Eliseu [PHONE_NUMBER] Total R$ 57,00 Pagam…" at bounding box center [928, 362] width 260 height 190
click at [981, 425] on button "Mover para entrega" at bounding box center [927, 432] width 245 height 37
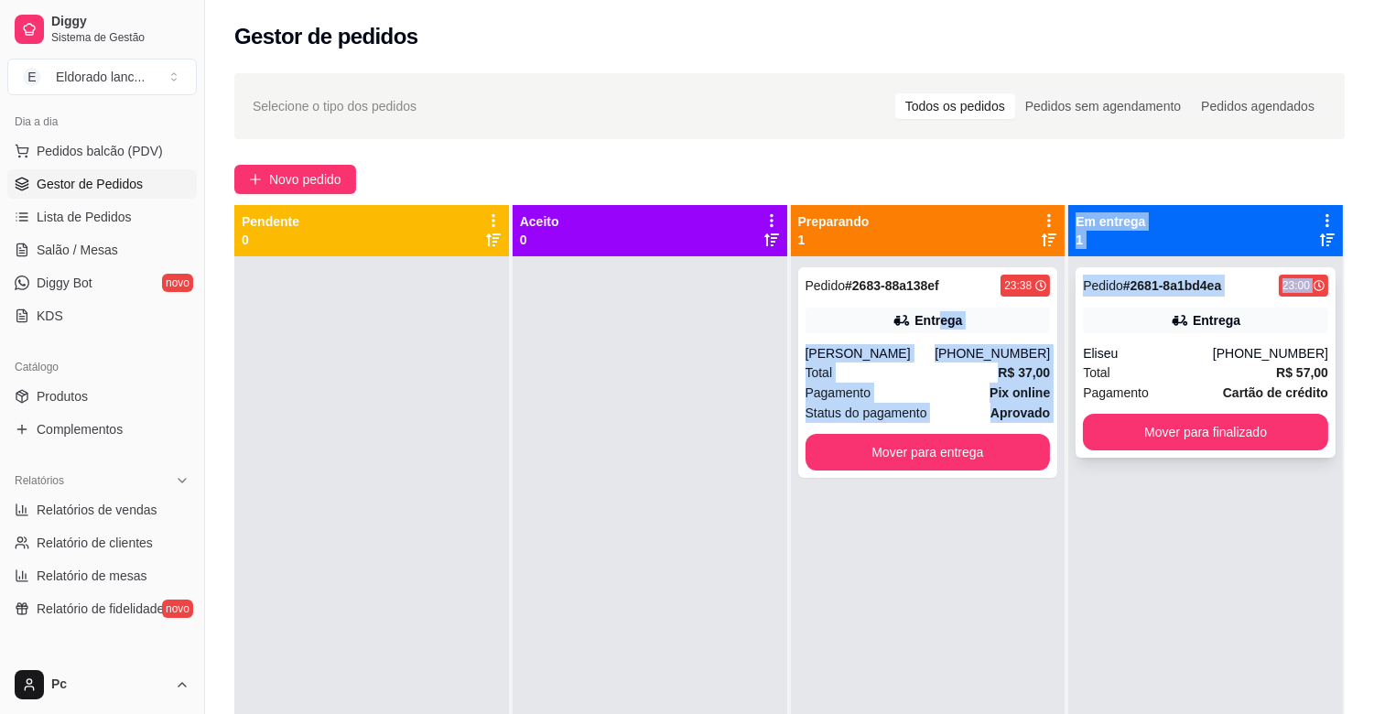
drag, startPoint x: 929, startPoint y: 313, endPoint x: 1095, endPoint y: 314, distance: 165.6
click at [1095, 314] on div "Pendente 0 Aceito 0 Preparando 1 Pedido # 2683-88a138ef 23:38 Entrega [PERSON_N…" at bounding box center [789, 562] width 1110 height 714
click at [1095, 314] on div "Entrega" at bounding box center [1205, 320] width 245 height 26
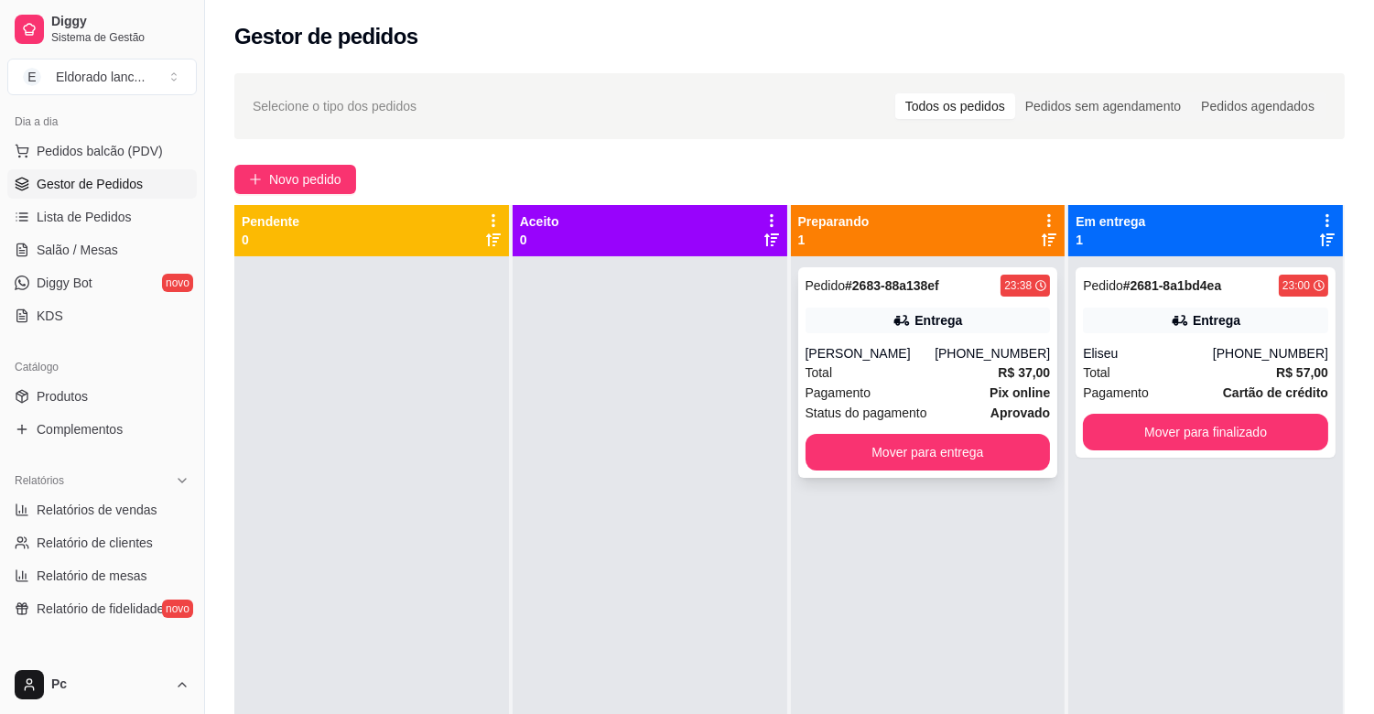
click at [944, 321] on div "Entrega" at bounding box center [938, 320] width 48 height 18
click at [1005, 460] on button "Mover para entrega" at bounding box center [927, 452] width 245 height 37
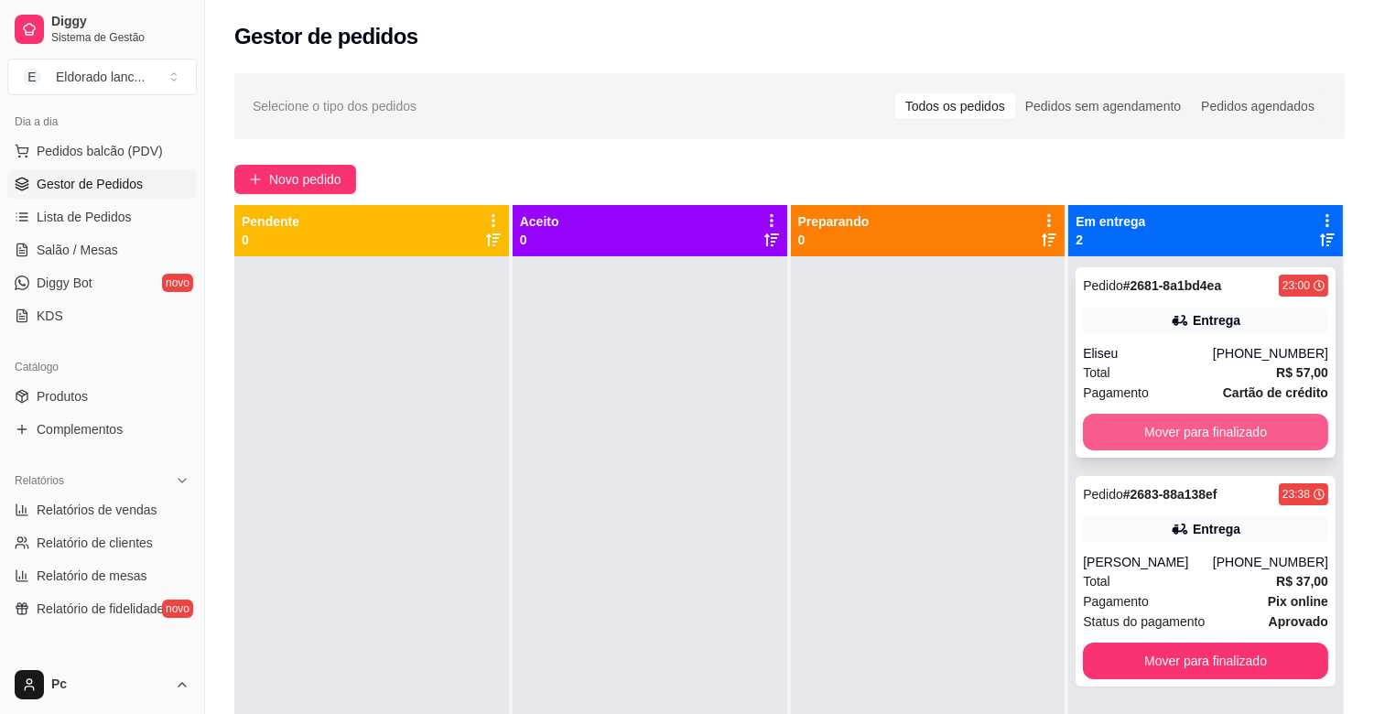
click at [1140, 437] on button "Mover para finalizado" at bounding box center [1205, 432] width 245 height 37
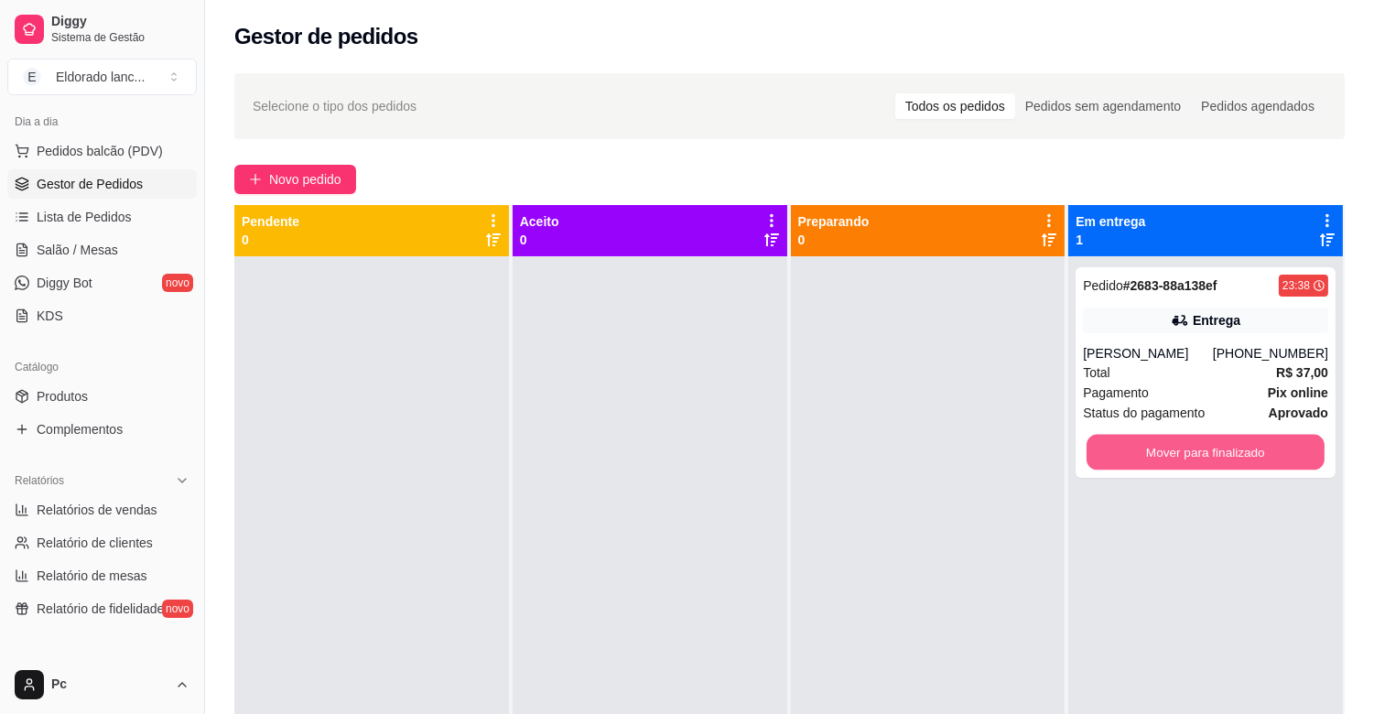
click at [1140, 437] on button "Mover para finalizado" at bounding box center [1205, 453] width 238 height 36
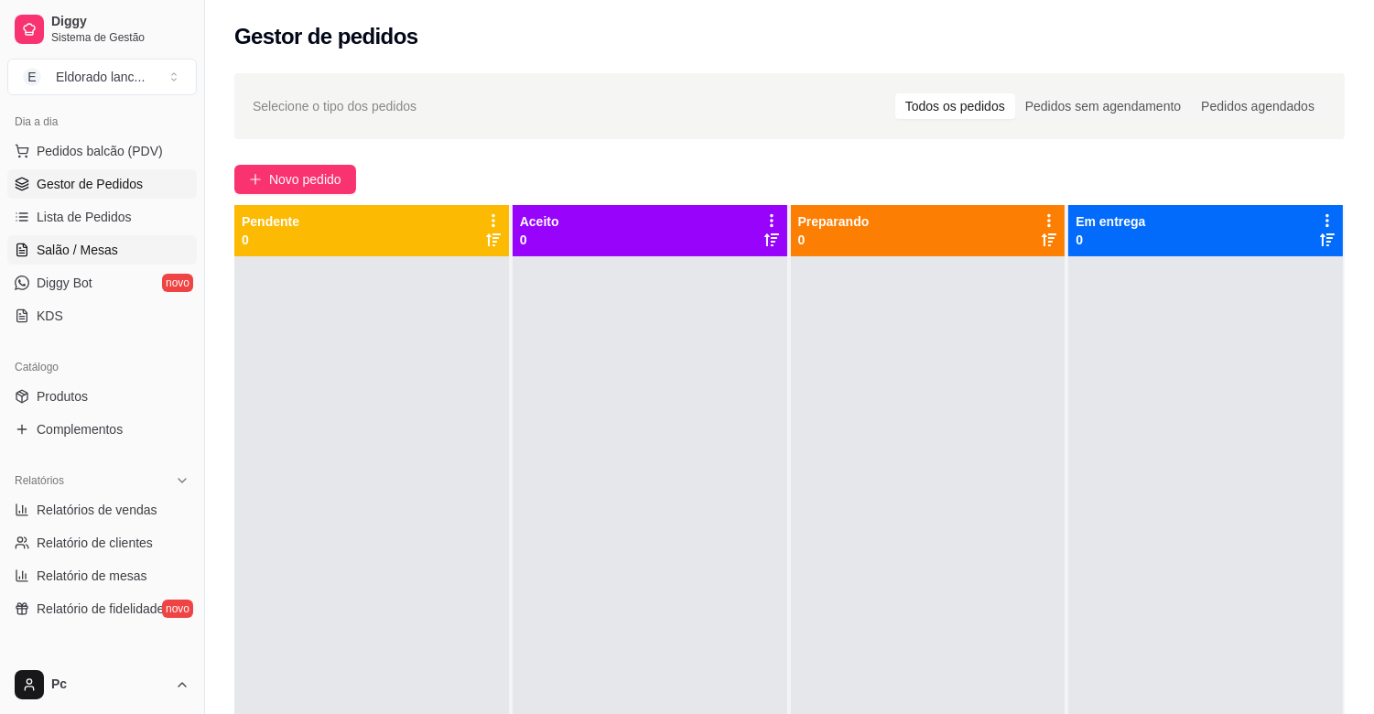
click at [117, 236] on link "Salão / Mesas" at bounding box center [101, 249] width 189 height 29
